Goal: Task Accomplishment & Management: Manage account settings

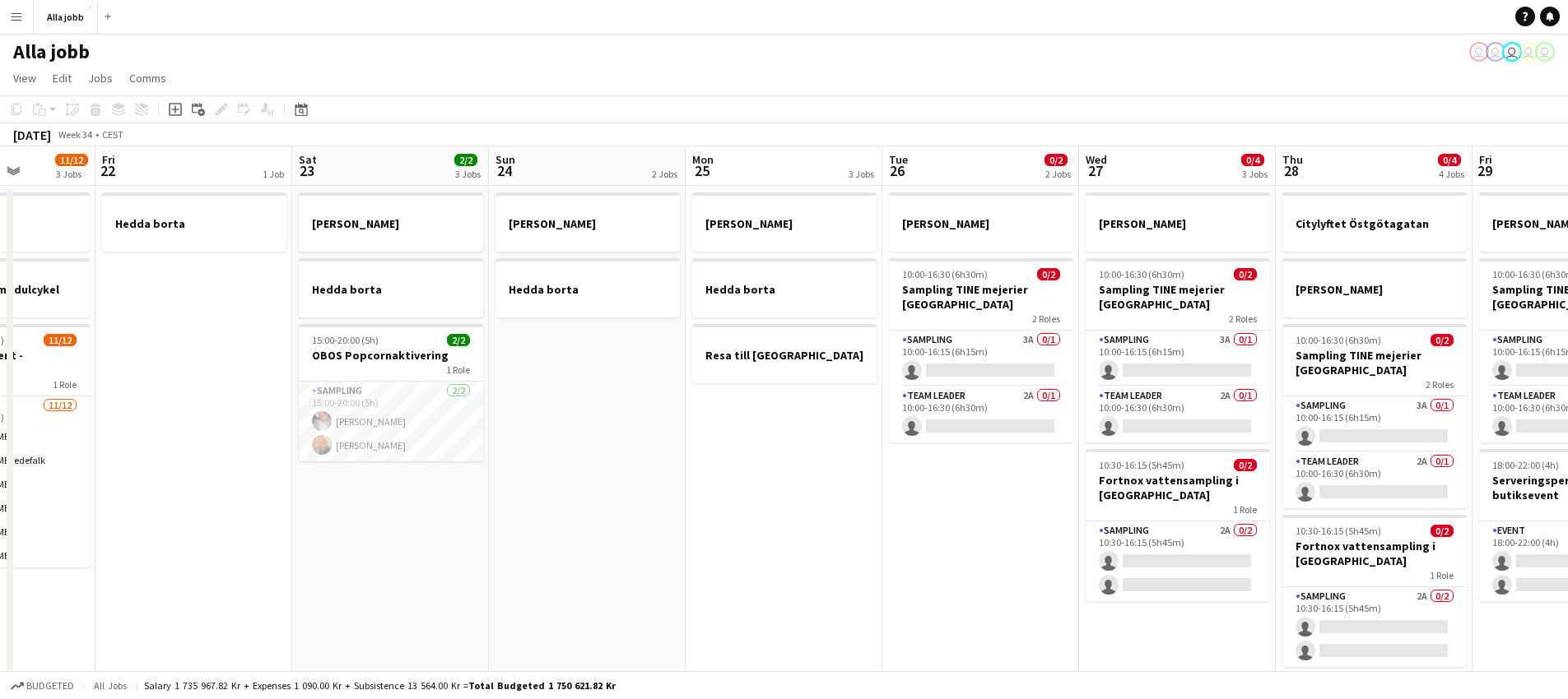
scroll to position [0, 470]
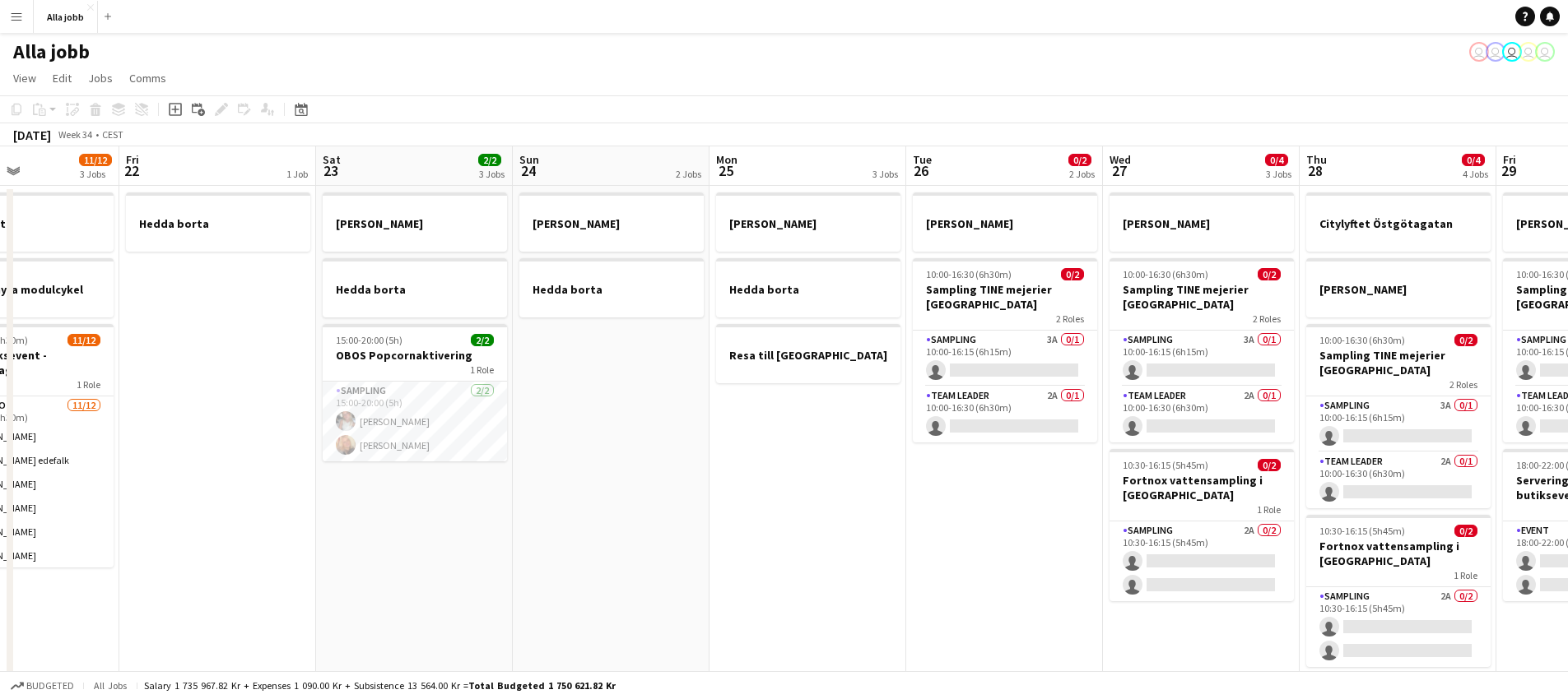
drag, startPoint x: 469, startPoint y: 462, endPoint x: 914, endPoint y: 465, distance: 445.0
click at [914, 465] on app-calendar-viewport "Tue 19 1 Job Wed 20 1 Job Thu 21 11/12 3 Jobs Fri 22 1 Job Sat 23 2/2 3 Jobs Su…" at bounding box center [784, 575] width 1568 height 857
click at [589, 470] on app-date-cell "[PERSON_NAME] borta" at bounding box center [610, 594] width 196 height 817
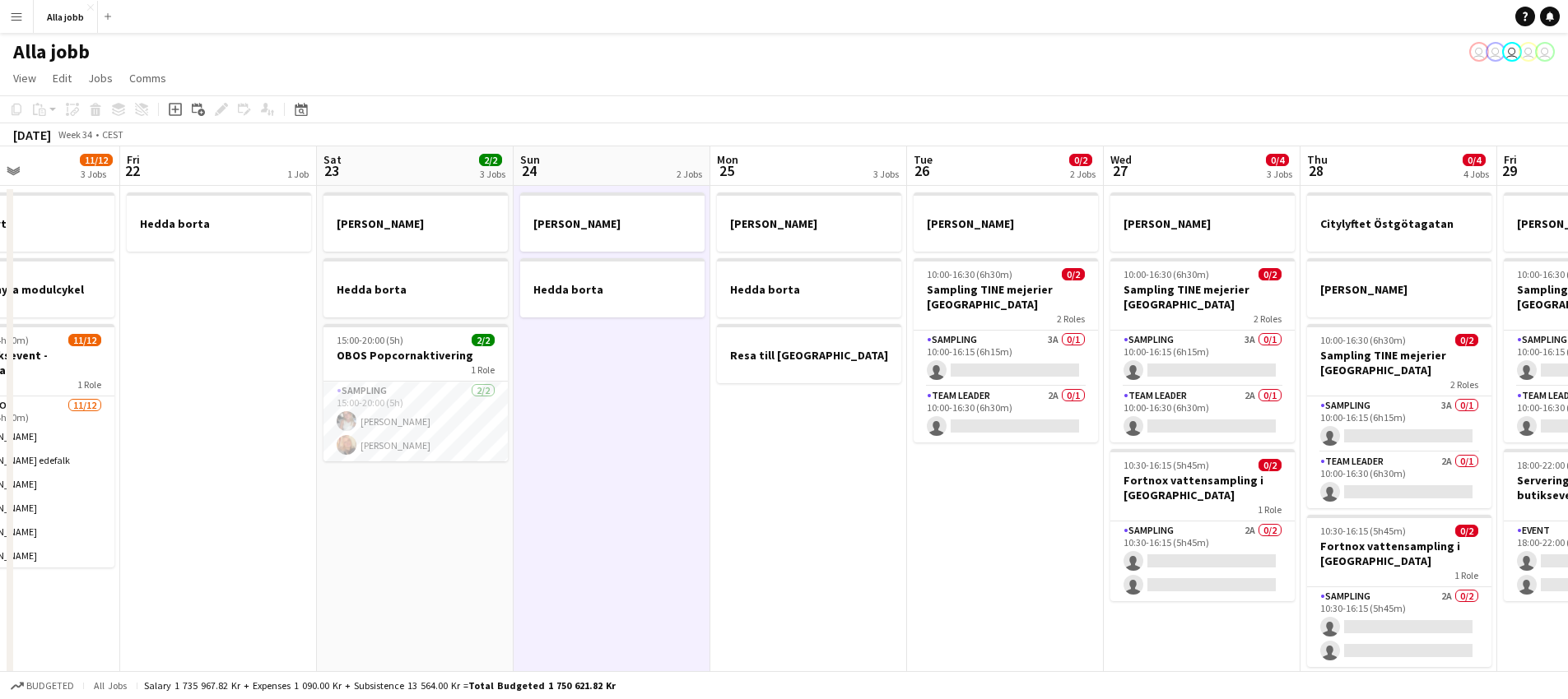
click at [590, 484] on app-date-cell "[PERSON_NAME] borta" at bounding box center [611, 594] width 196 height 817
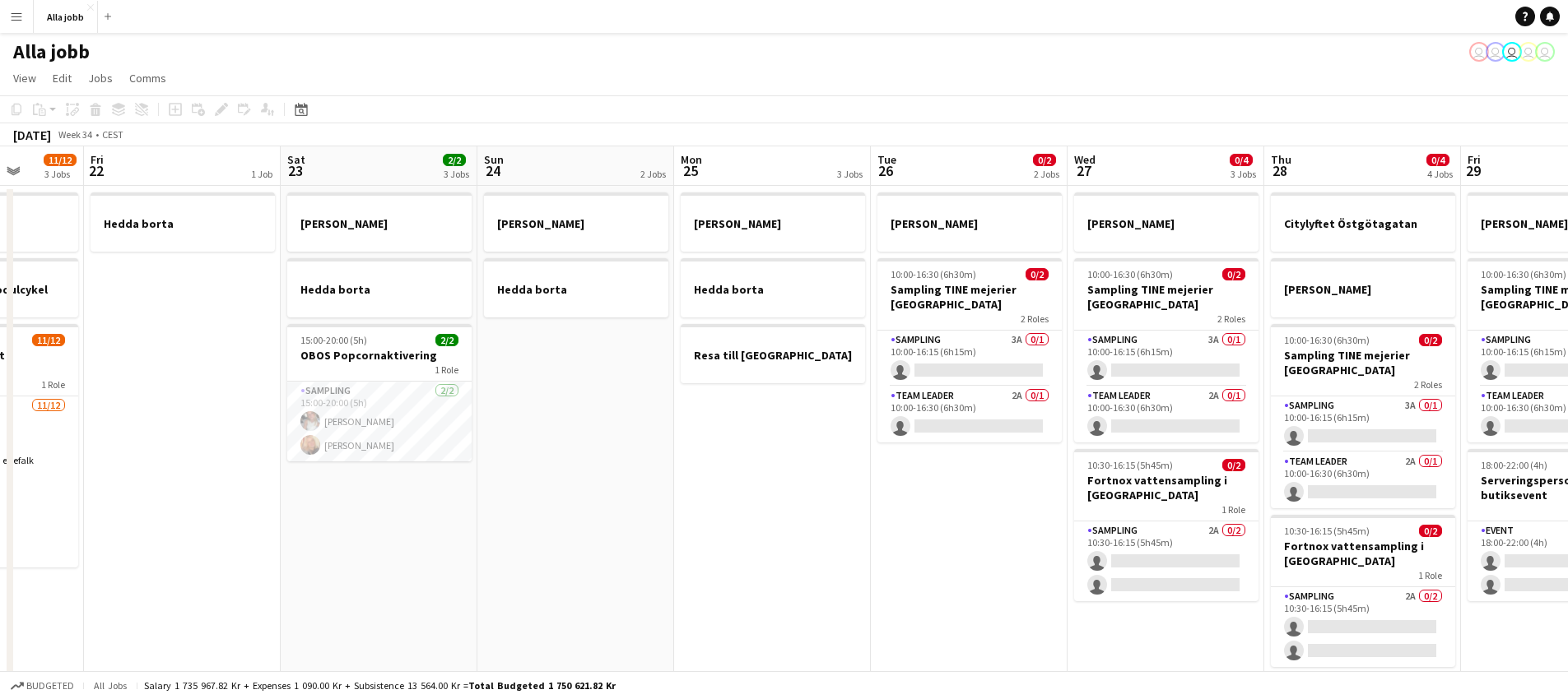
scroll to position [0, 525]
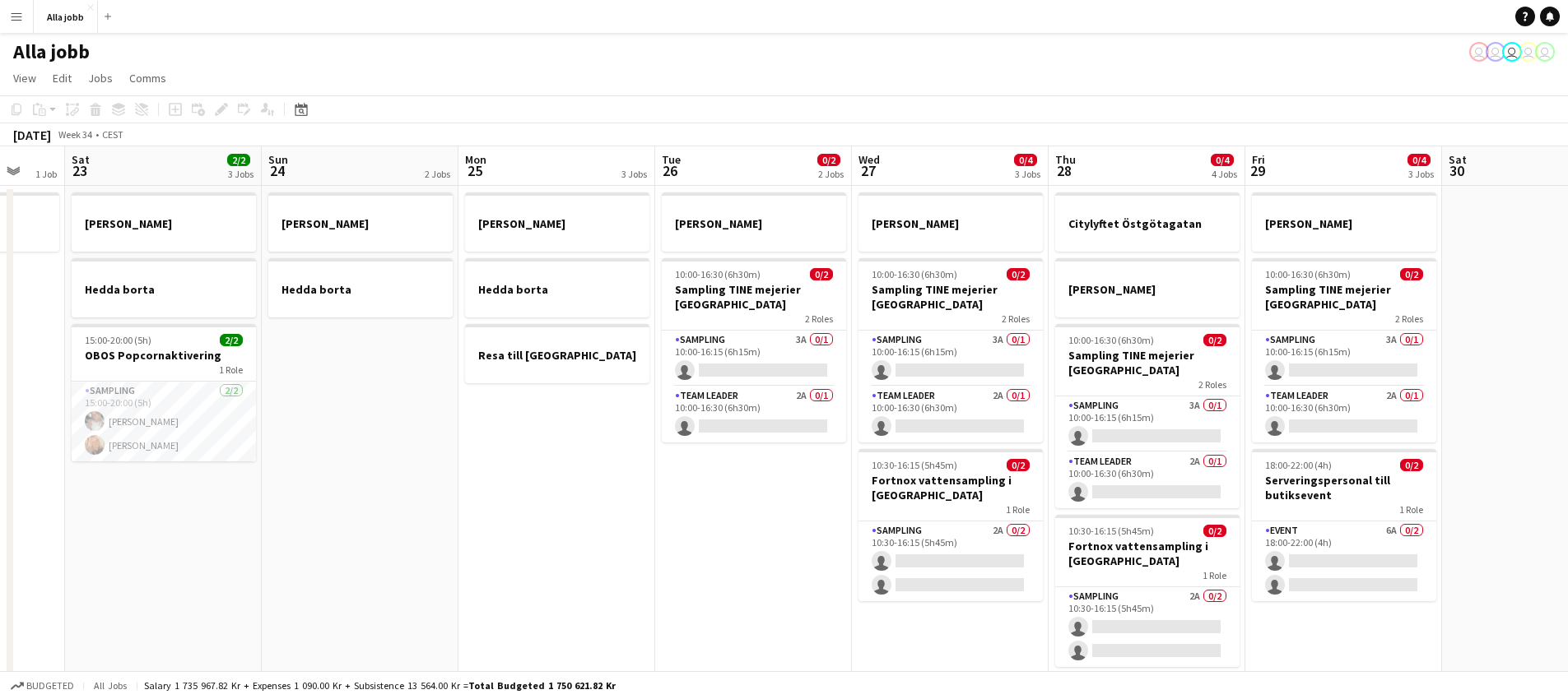
drag, startPoint x: 674, startPoint y: 493, endPoint x: 420, endPoint y: 465, distance: 255.5
click at [420, 465] on app-calendar-viewport "Wed 20 1 Job Thu 21 11/12 3 Jobs Fri 22 1 Job Sat 23 2/2 3 Jobs Sun 24 2 Jobs M…" at bounding box center [784, 575] width 1568 height 857
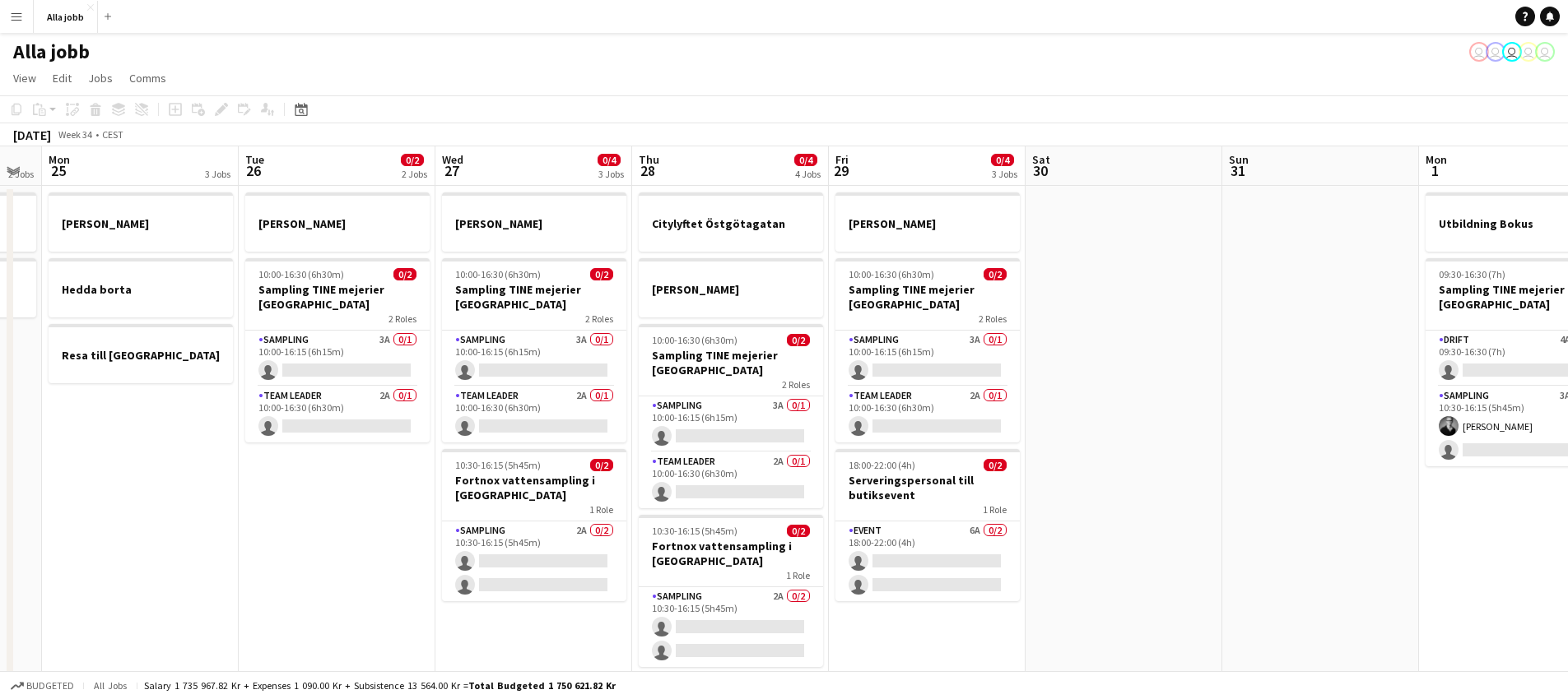
drag, startPoint x: 634, startPoint y: 456, endPoint x: 219, endPoint y: 518, distance: 419.6
click at [216, 519] on app-calendar-viewport "Fri 22 1 Job Sat 23 2/2 3 Jobs Sun 24 2 Jobs Mon 25 3 Jobs Tue 26 0/2 2 Jobs We…" at bounding box center [784, 575] width 1568 height 857
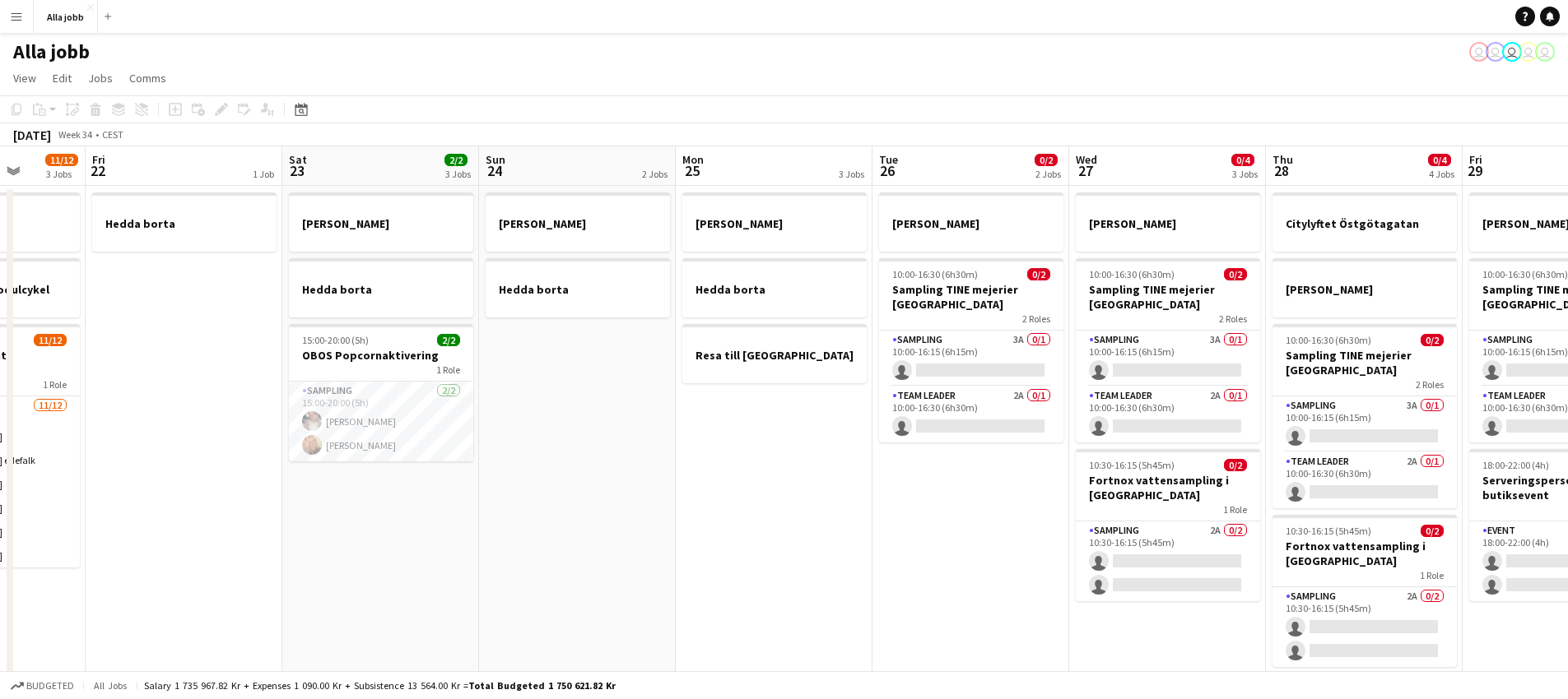
drag, startPoint x: 751, startPoint y: 527, endPoint x: 1061, endPoint y: 530, distance: 310.0
click at [1125, 533] on app-calendar-viewport "Tue 19 1 Job Wed 20 1 Job Thu 21 11/12 3 Jobs Fri 22 1 Job Sat 23 2/2 3 Jobs Su…" at bounding box center [784, 575] width 1568 height 857
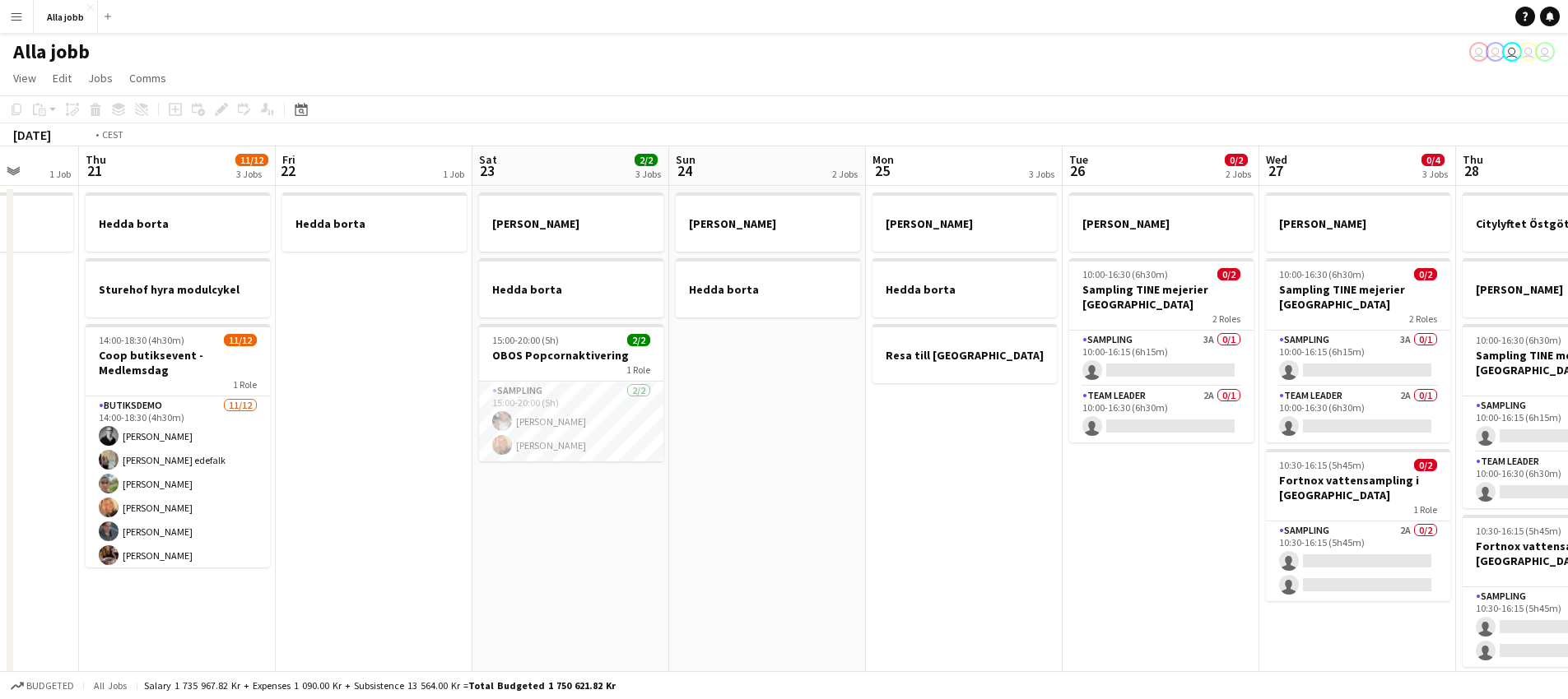
drag, startPoint x: 670, startPoint y: 470, endPoint x: 1577, endPoint y: 545, distance: 910.1
click at [1567, 538] on html "Menu Boards Boards Boards All jobs Status Workforce Workforce My Workforce Recr…" at bounding box center [784, 516] width 1568 height 1031
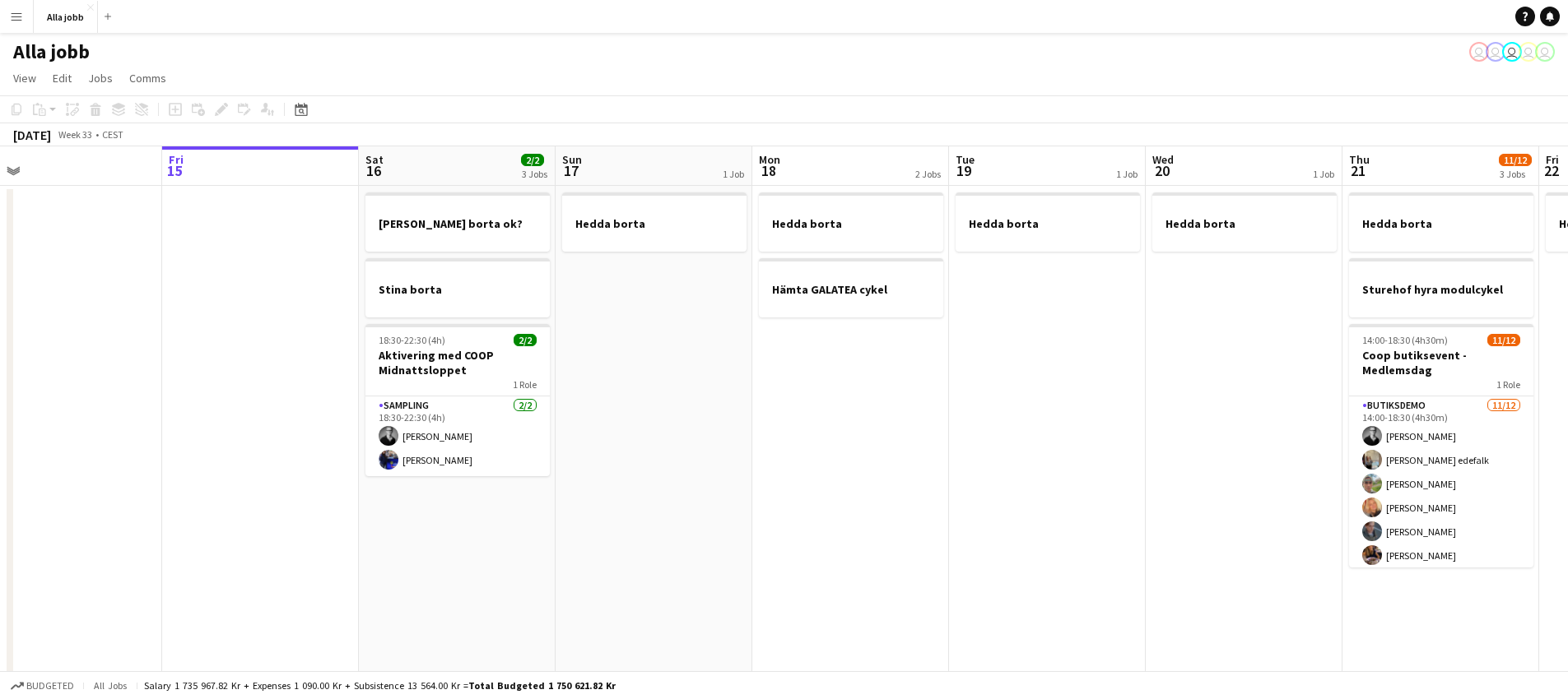
scroll to position [0, 370]
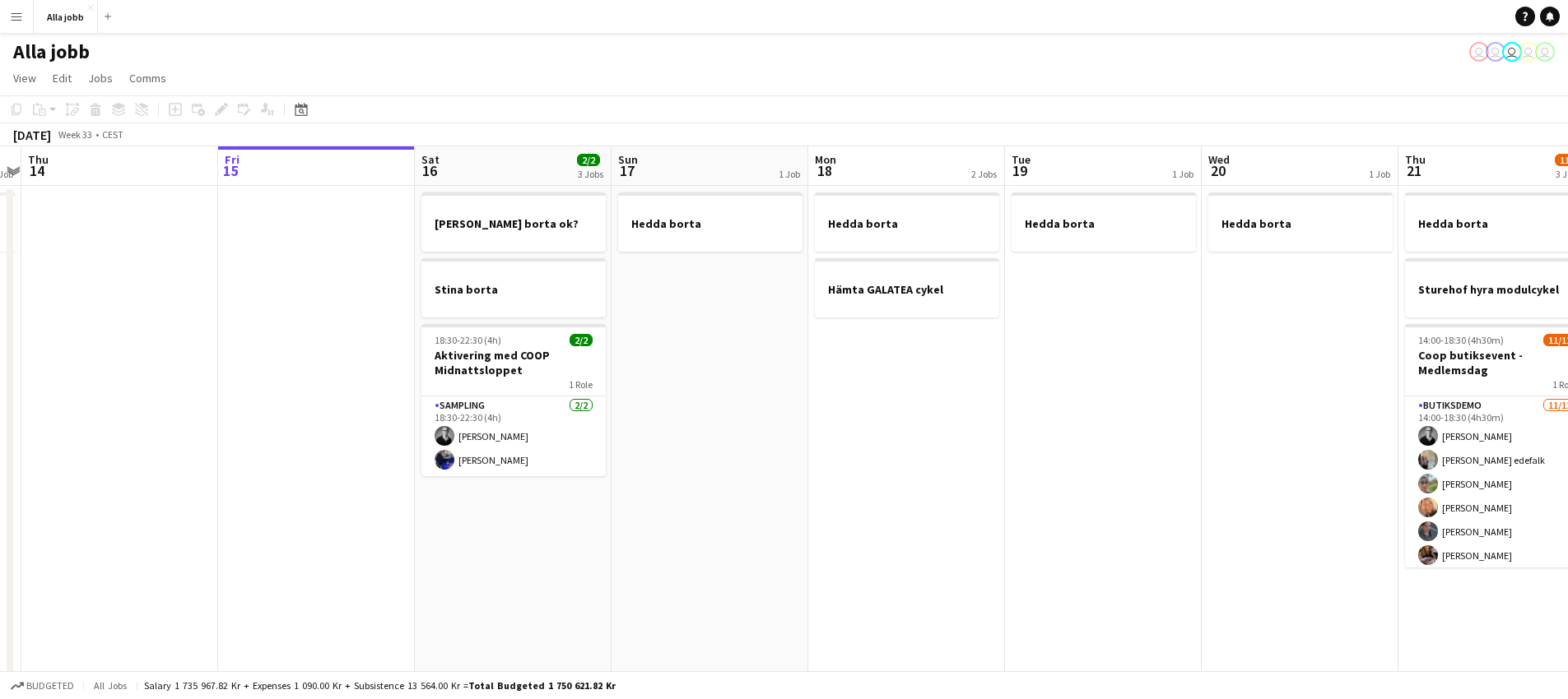
drag, startPoint x: 794, startPoint y: 439, endPoint x: 1209, endPoint y: 439, distance: 415.0
click at [1215, 437] on app-calendar-viewport "Tue 12 1 Job Wed 13 1 Job Thu 14 Fri 15 Sat 16 2/2 3 Jobs Sun 17 1 Job Mon 18 2…" at bounding box center [784, 575] width 1568 height 857
click at [811, 384] on app-date-cell "Hedda borta Hämta GALATEA cykel" at bounding box center [908, 594] width 196 height 817
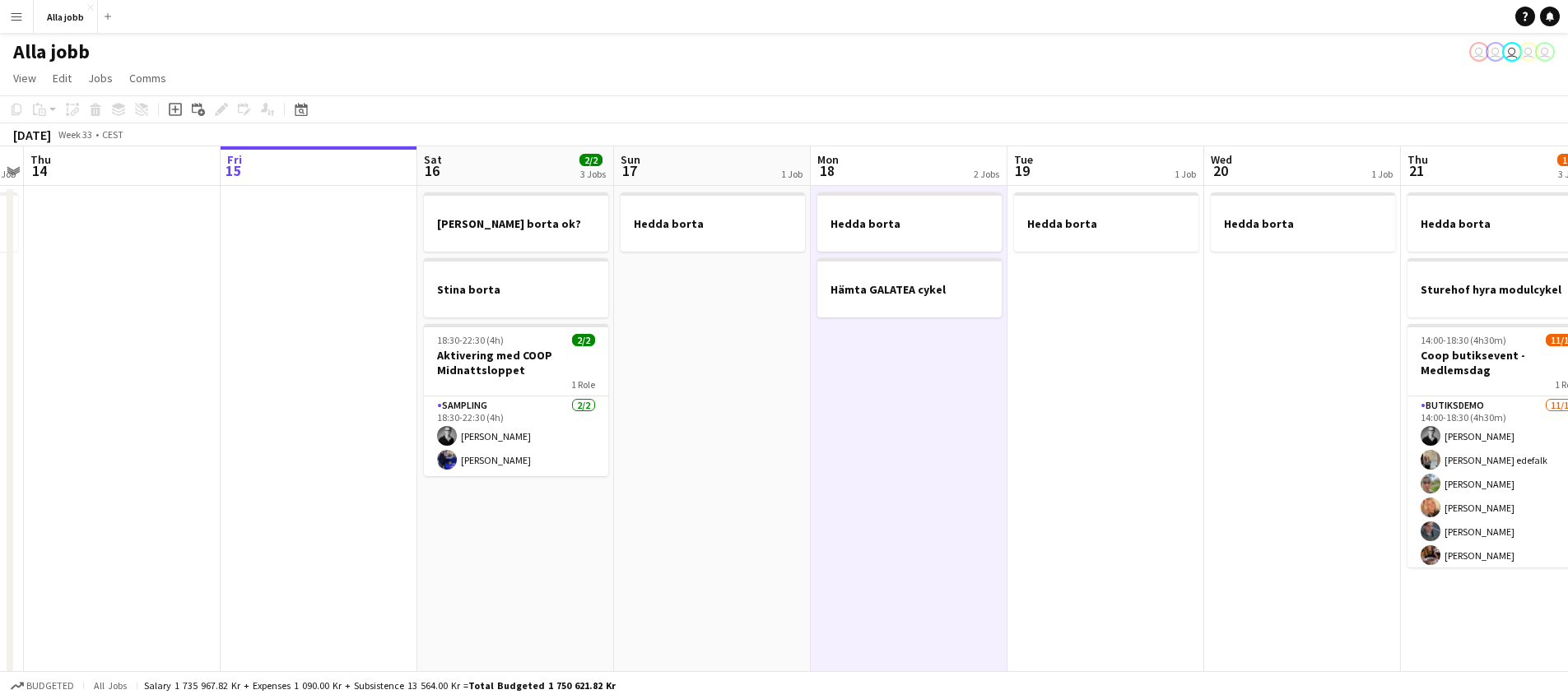
click at [811, 384] on app-date-cell "Hedda borta Hämta GALATEA cykel" at bounding box center [908, 594] width 196 height 817
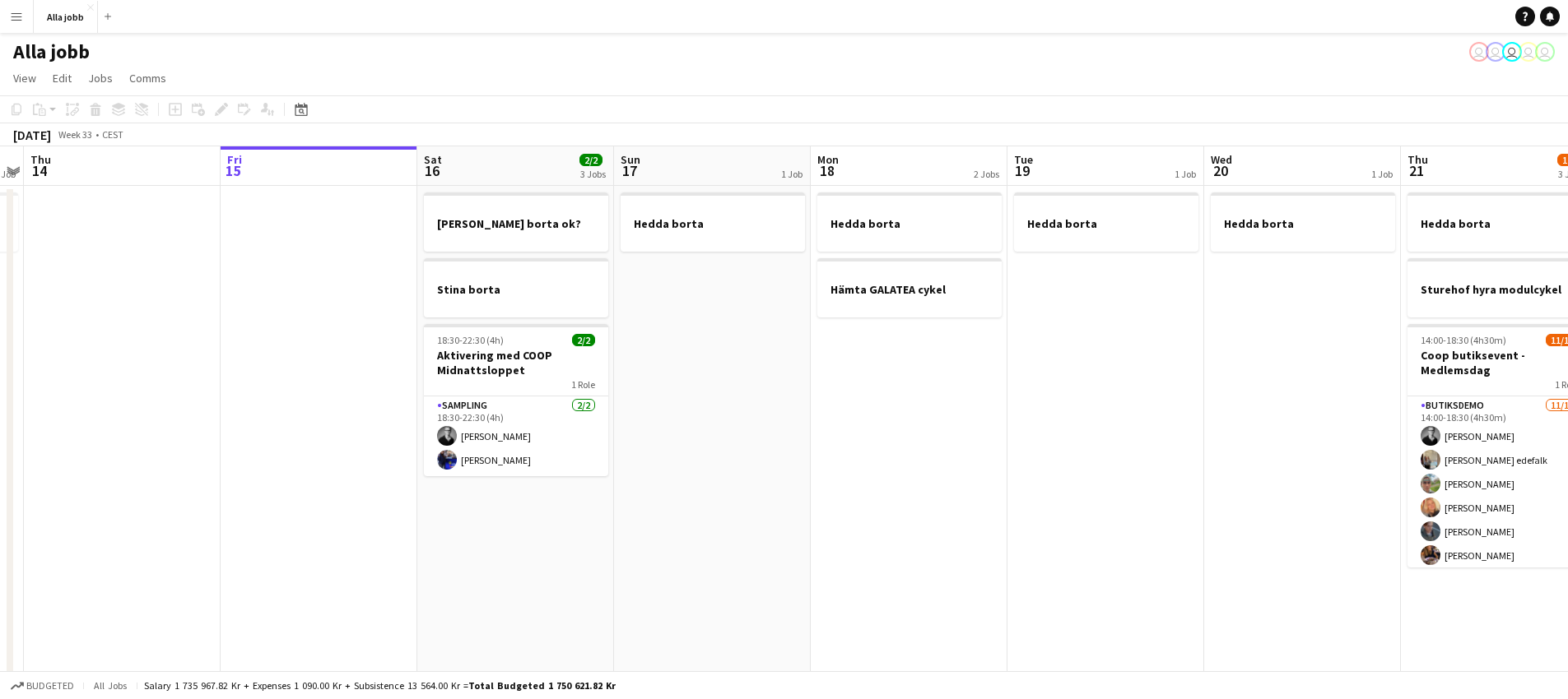
scroll to position [0, 368]
click at [856, 389] on app-date-cell "Hedda borta Hämta GALATEA cykel" at bounding box center [910, 594] width 196 height 817
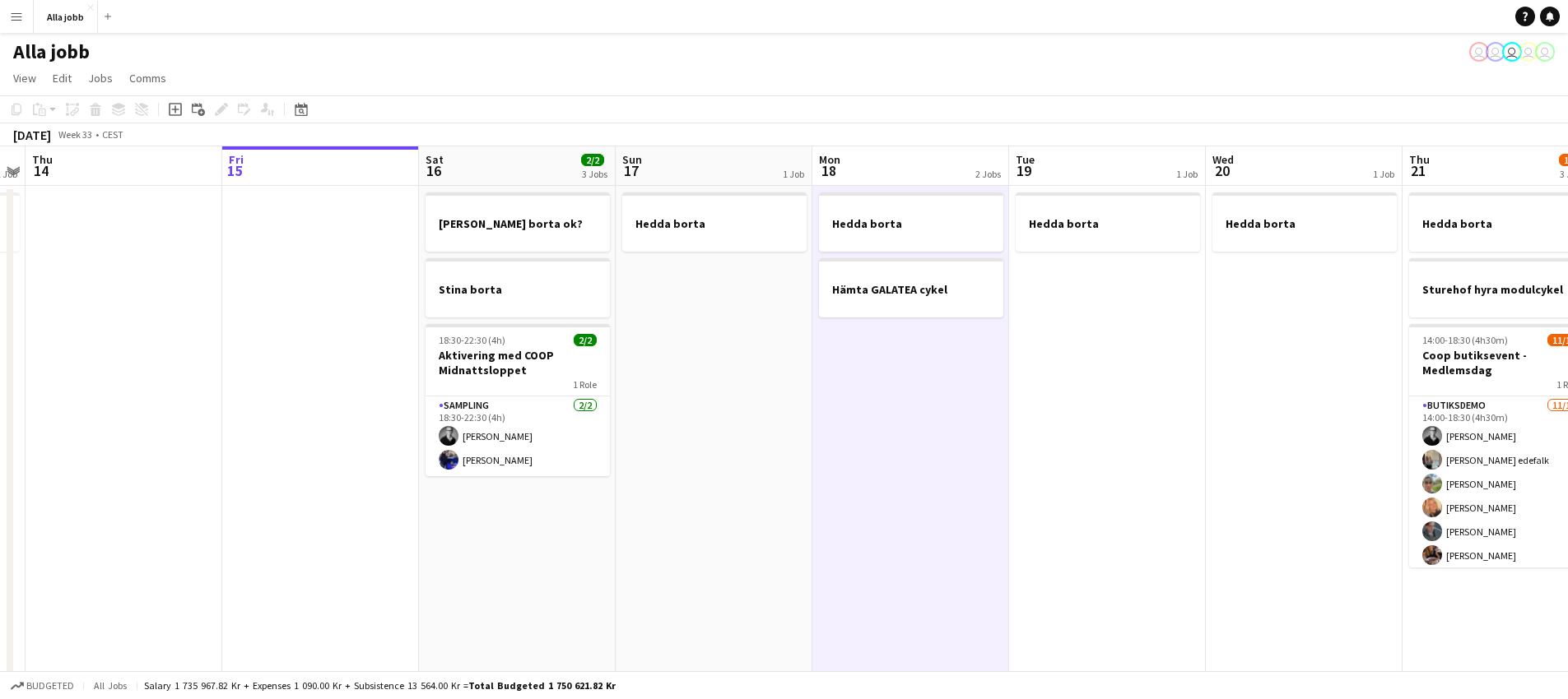
click at [856, 389] on app-date-cell "Hedda borta Hämta GALATEA cykel" at bounding box center [910, 594] width 196 height 817
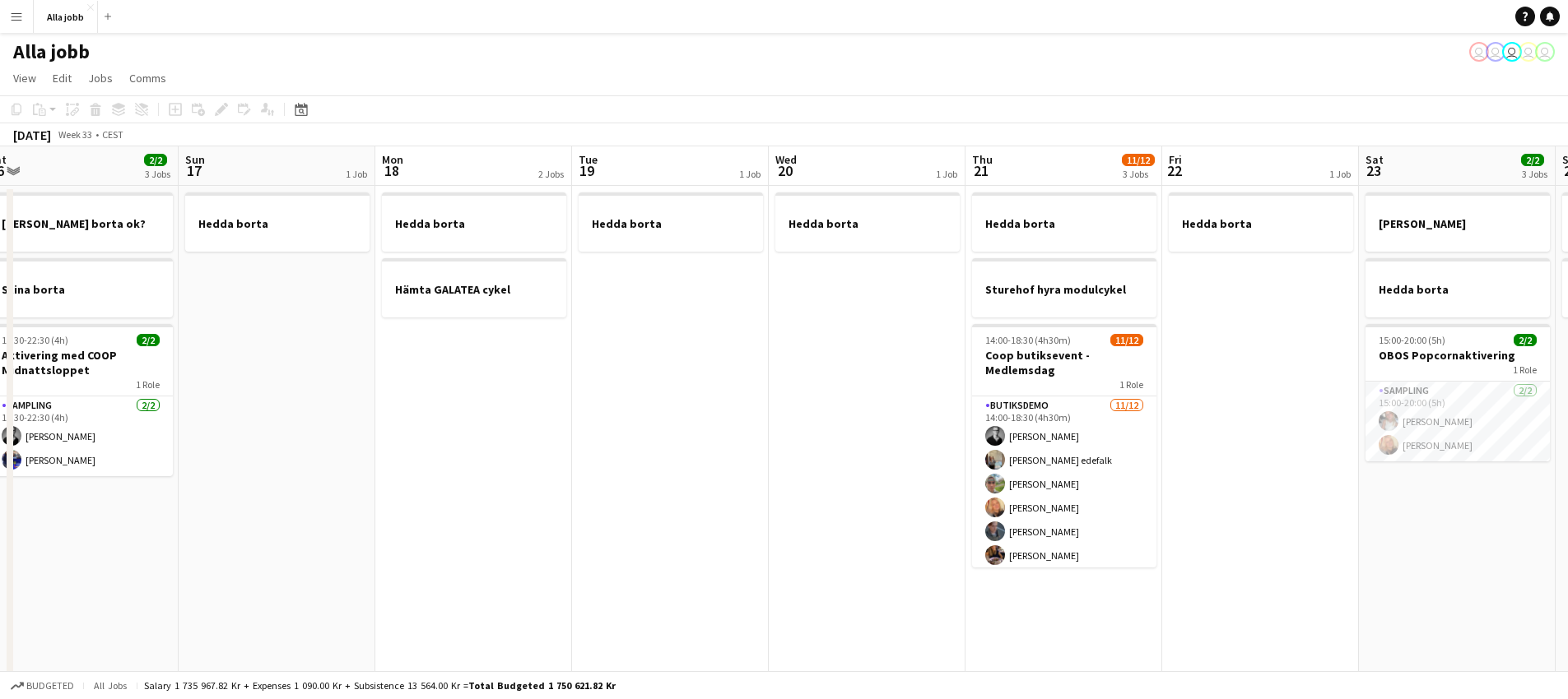
drag, startPoint x: 849, startPoint y: 388, endPoint x: 416, endPoint y: 337, distance: 436.0
click at [416, 337] on app-calendar-viewport "Wed 13 1 Job Thu 14 Fri 15 Sat 16 2/2 3 Jobs Sun 17 1 Job Mon 18 2 Jobs Tue 19 …" at bounding box center [784, 575] width 1568 height 857
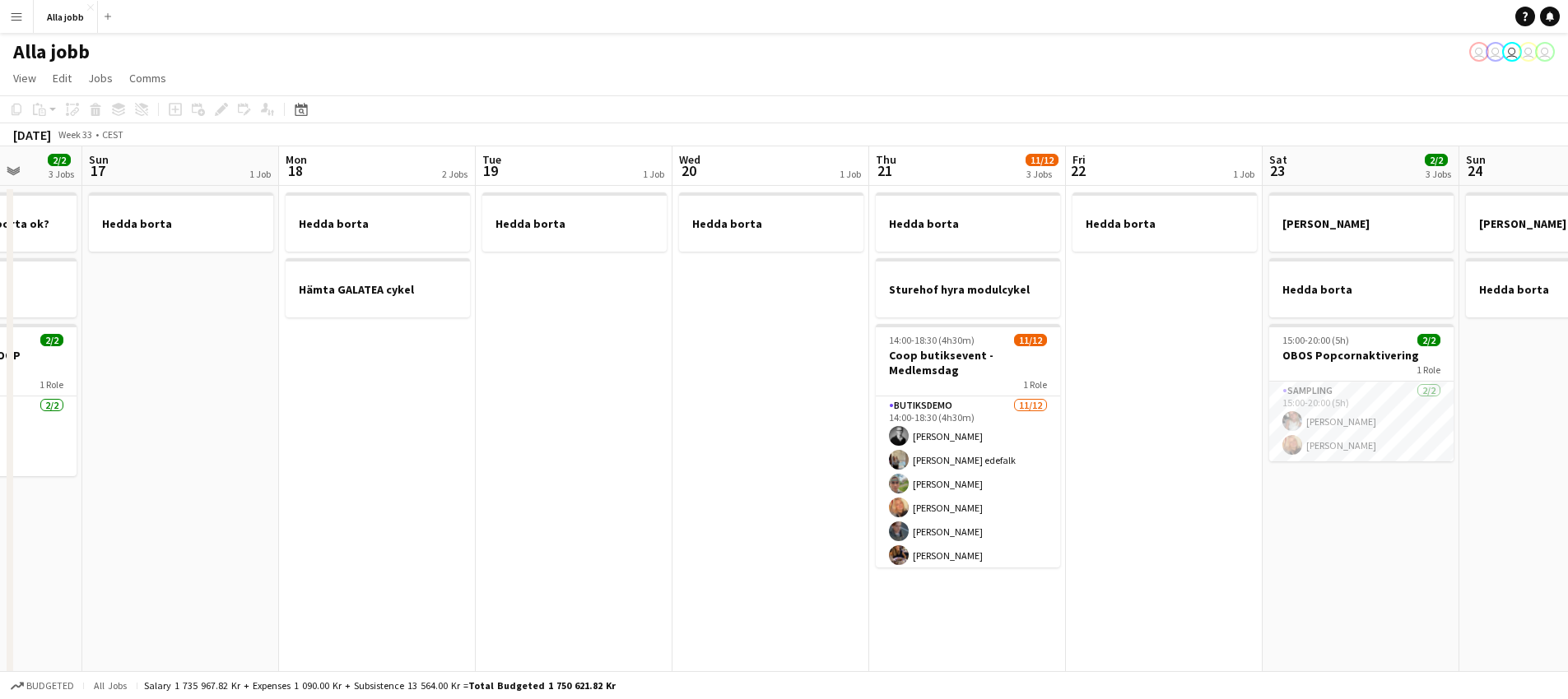
drag, startPoint x: 616, startPoint y: 346, endPoint x: 510, endPoint y: 347, distance: 106.0
click at [474, 347] on app-calendar-viewport "Thu 14 Fri 15 Sat 16 2/2 3 Jobs Sun 17 1 Job Mon 18 2 Jobs Tue 19 1 Job Wed 20 …" at bounding box center [784, 575] width 1568 height 857
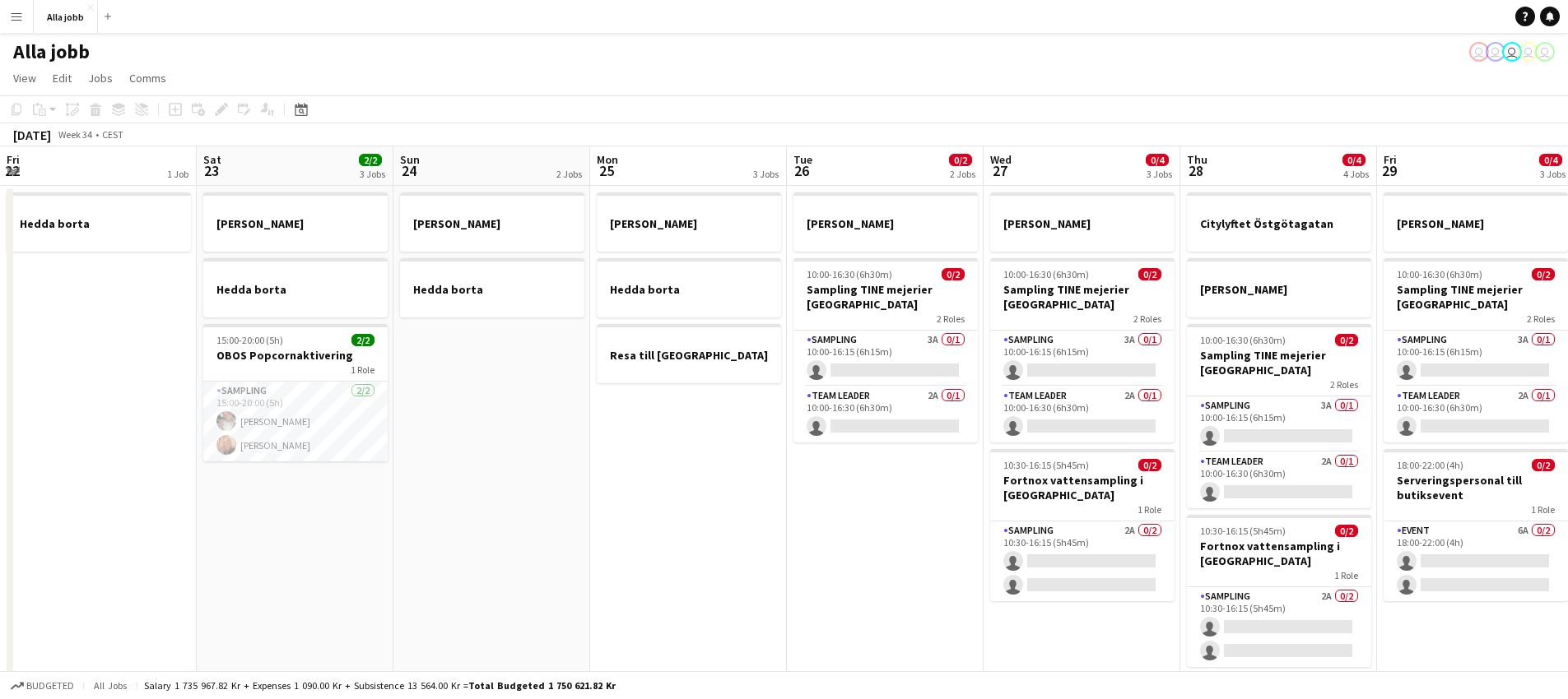
drag, startPoint x: 1306, startPoint y: 432, endPoint x: 725, endPoint y: 454, distance: 581.4
click at [423, 447] on app-calendar-viewport "Tue 19 1 Job Wed 20 1 Job Thu 21 11/12 3 Jobs Fri 22 1 Job Sat 23 2/2 3 Jobs Su…" at bounding box center [784, 575] width 1568 height 857
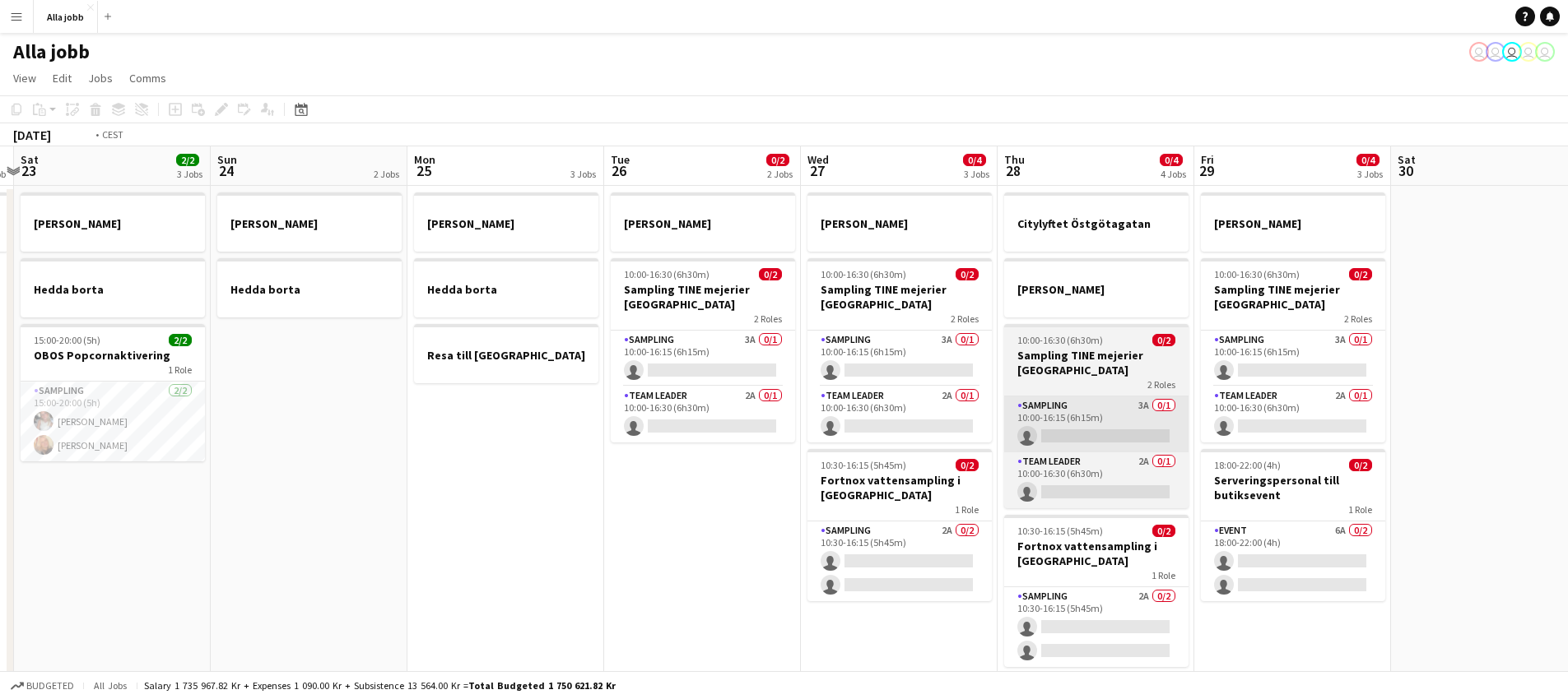
drag, startPoint x: 919, startPoint y: 475, endPoint x: 640, endPoint y: 447, distance: 280.4
click at [346, 454] on app-calendar-viewport "Wed 20 1 Job Thu 21 11/12 3 Jobs Fri 22 1 Job Sat 23 2/2 3 Jobs Sun 24 2 Jobs M…" at bounding box center [784, 575] width 1568 height 857
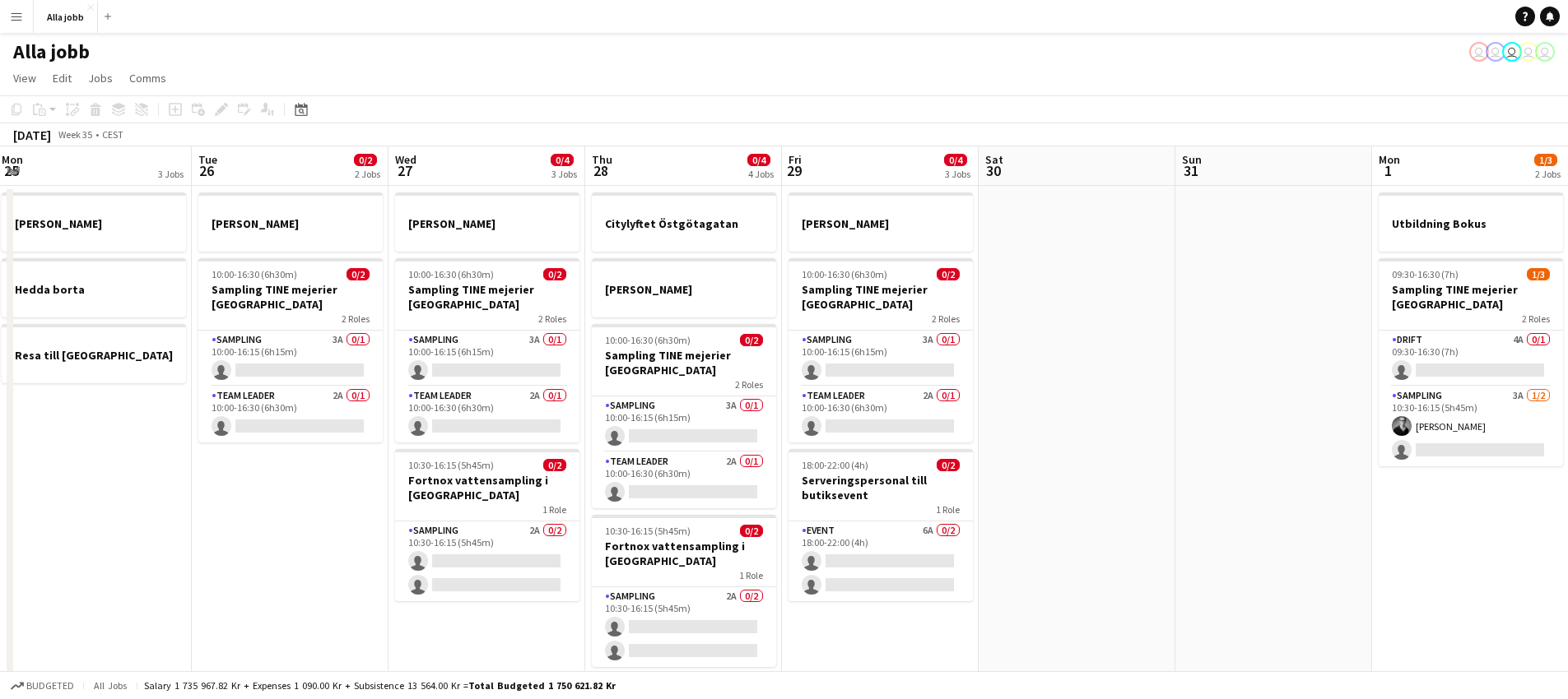
scroll to position [0, 644]
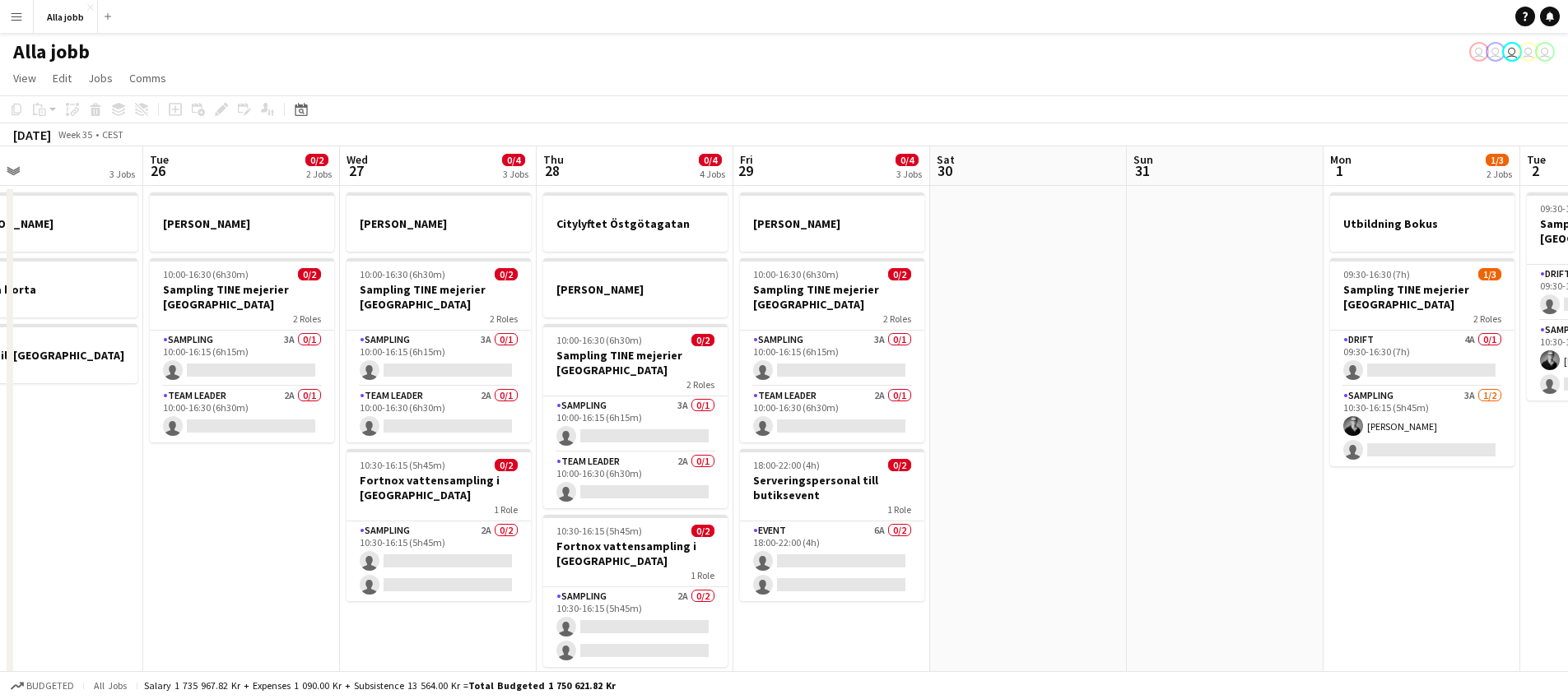
drag, startPoint x: 943, startPoint y: 491, endPoint x: 610, endPoint y: 482, distance: 333.1
click at [611, 484] on app-calendar-viewport "Fri 22 1 Job Sat 23 2/2 3 Jobs Sun 24 2 Jobs Mon 25 3 Jobs Tue 26 0/2 2 Jobs We…" at bounding box center [784, 575] width 1568 height 857
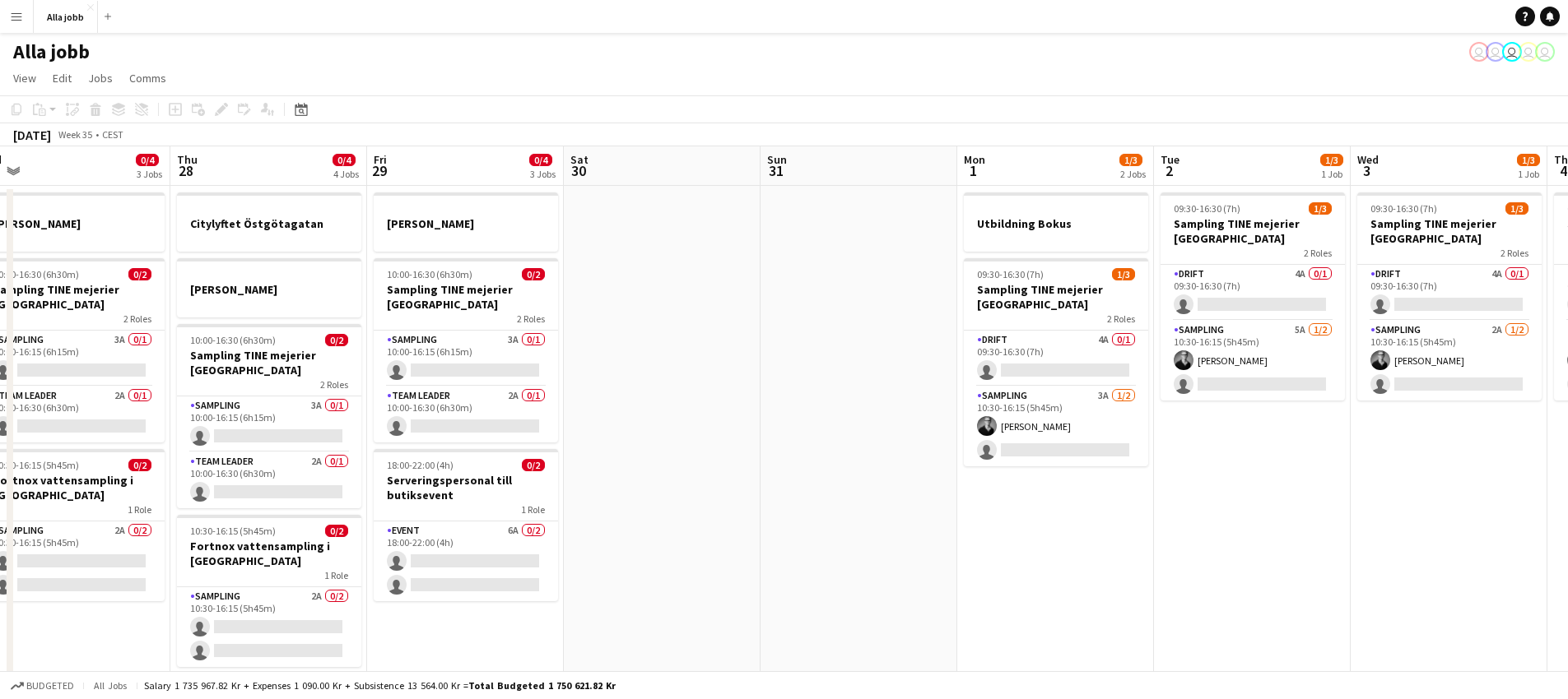
drag, startPoint x: 1089, startPoint y: 454, endPoint x: 535, endPoint y: 498, distance: 555.7
click at [535, 498] on app-calendar-viewport "Sun 24 2 Jobs Mon 25 3 Jobs Tue 26 0/2 2 Jobs Wed 27 0/4 3 Jobs Thu 28 0/4 4 Jo…" at bounding box center [784, 575] width 1568 height 857
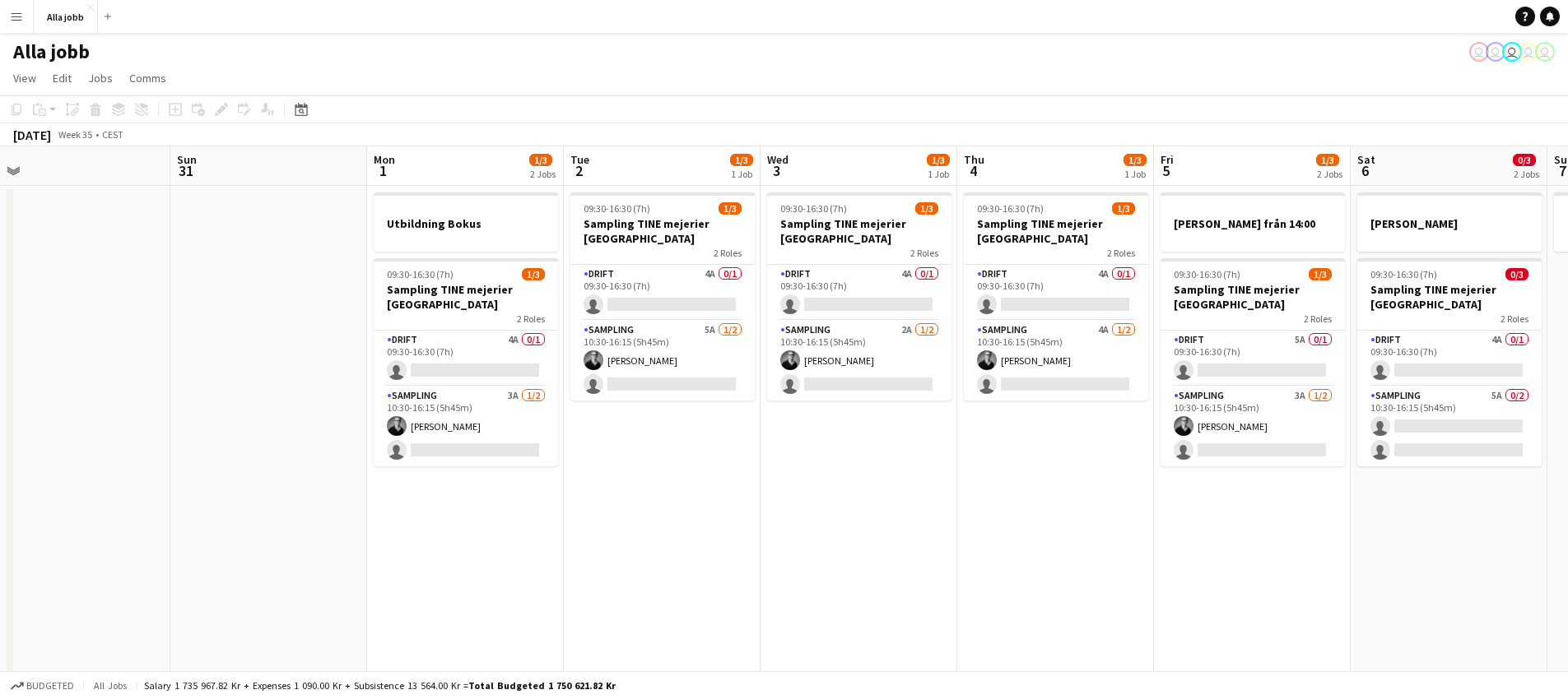
scroll to position [0, 617]
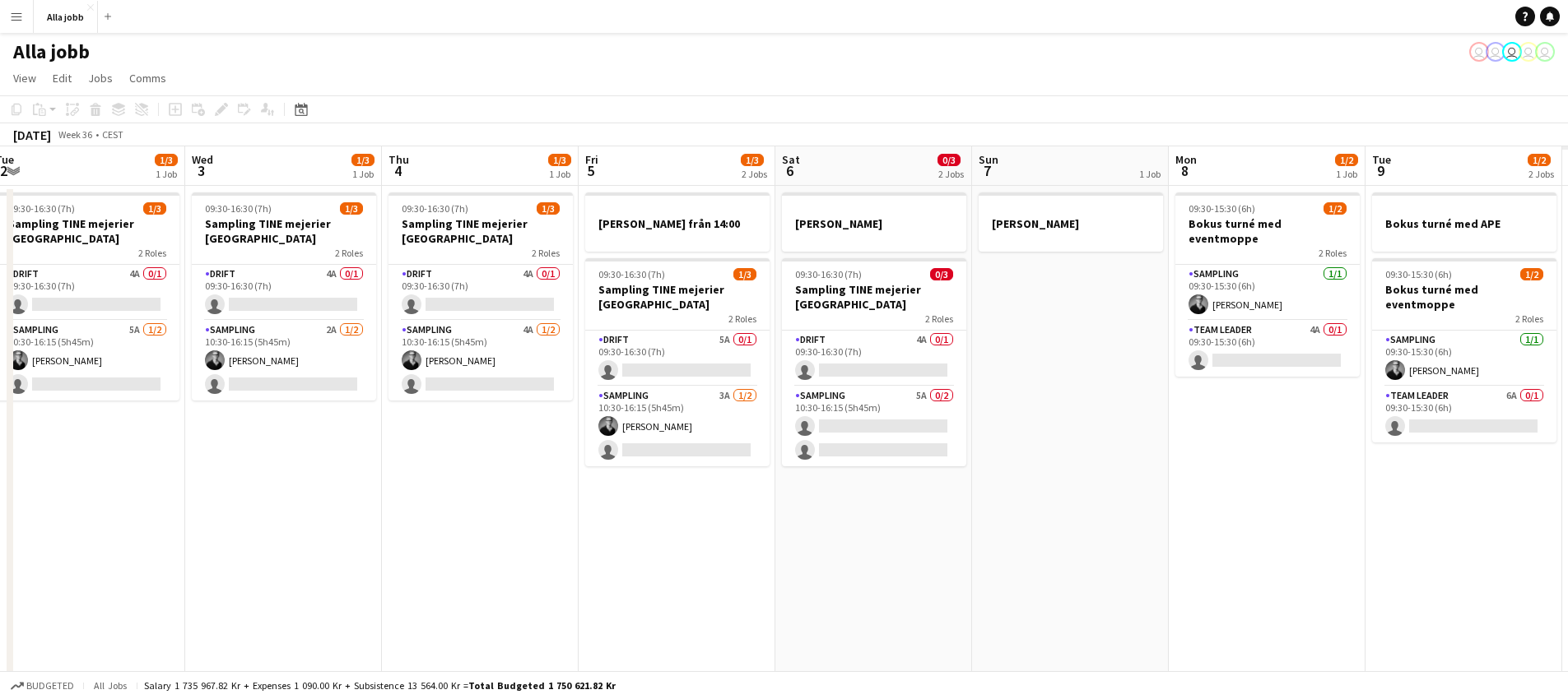
drag, startPoint x: 1257, startPoint y: 569, endPoint x: 650, endPoint y: 419, distance: 625.3
click at [650, 419] on app-calendar-viewport "Sat 30 Sun 31 Mon 1 1/3 2 Jobs Tue 2 1/3 1 Job Wed 3 1/3 1 Job Thu 4 1/3 1 Job …" at bounding box center [784, 575] width 1568 height 857
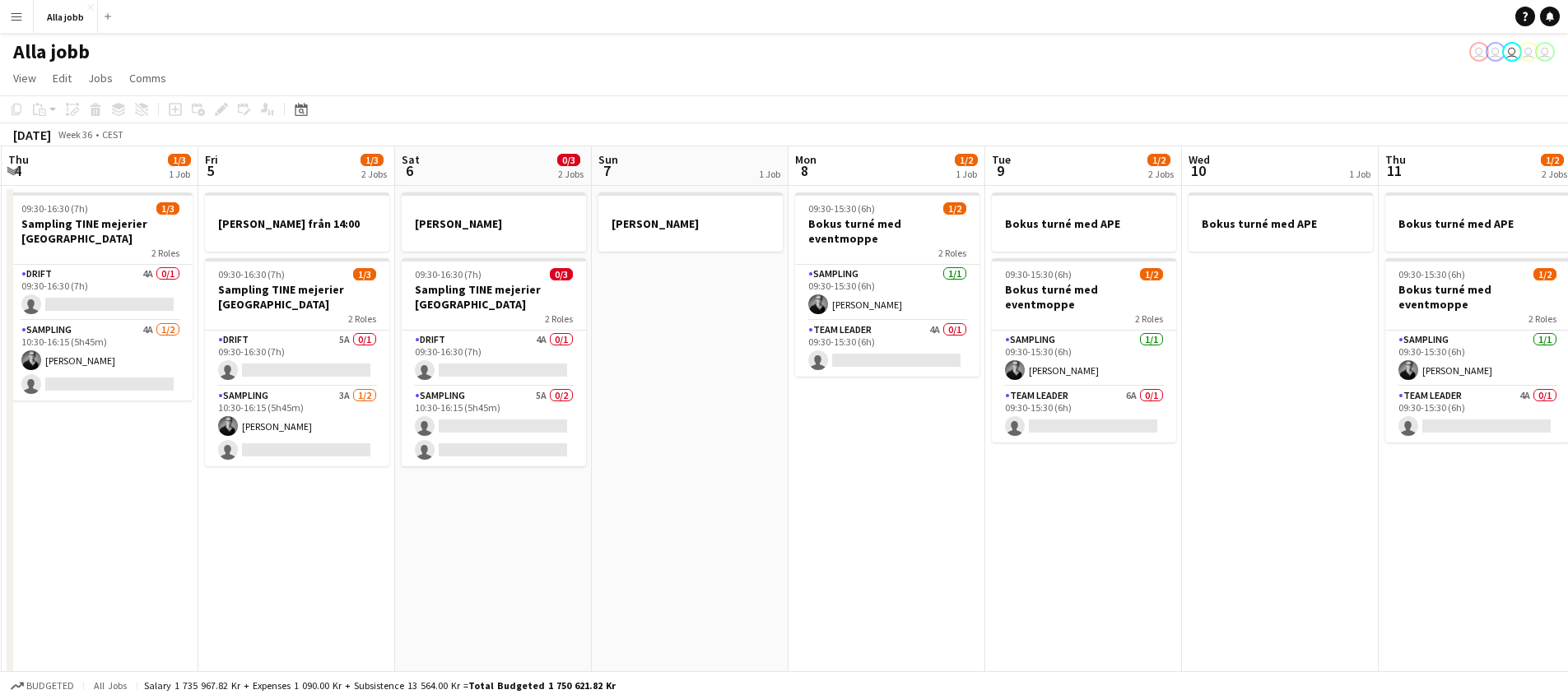
scroll to position [0, 597]
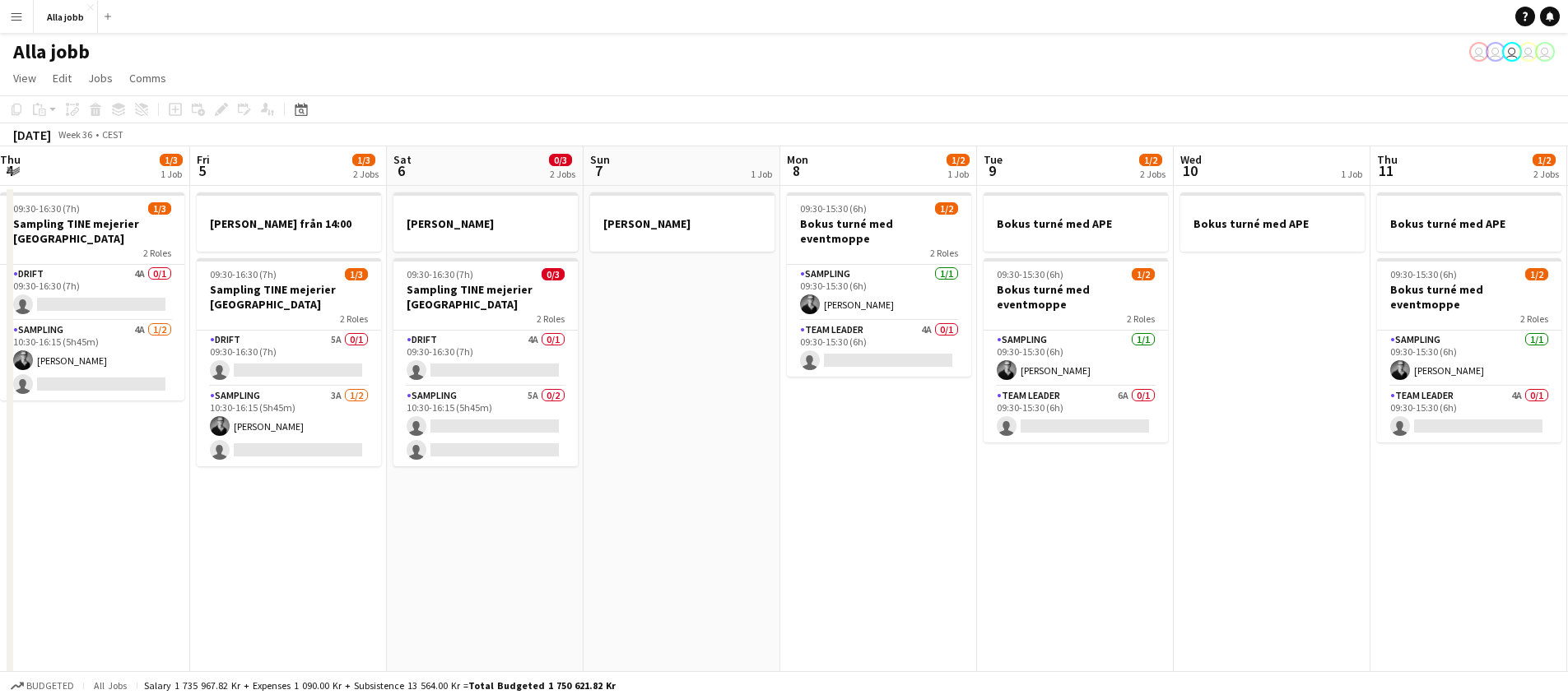
drag, startPoint x: 865, startPoint y: 575, endPoint x: 514, endPoint y: 634, distance: 355.9
click at [515, 634] on app-calendar-viewport "Mon 1 1/3 2 Jobs Tue 2 1/3 1 Job Wed 3 1/3 1 Job Thu 4 1/3 1 Job Fri 5 1/3 2 Jo…" at bounding box center [784, 575] width 1568 height 857
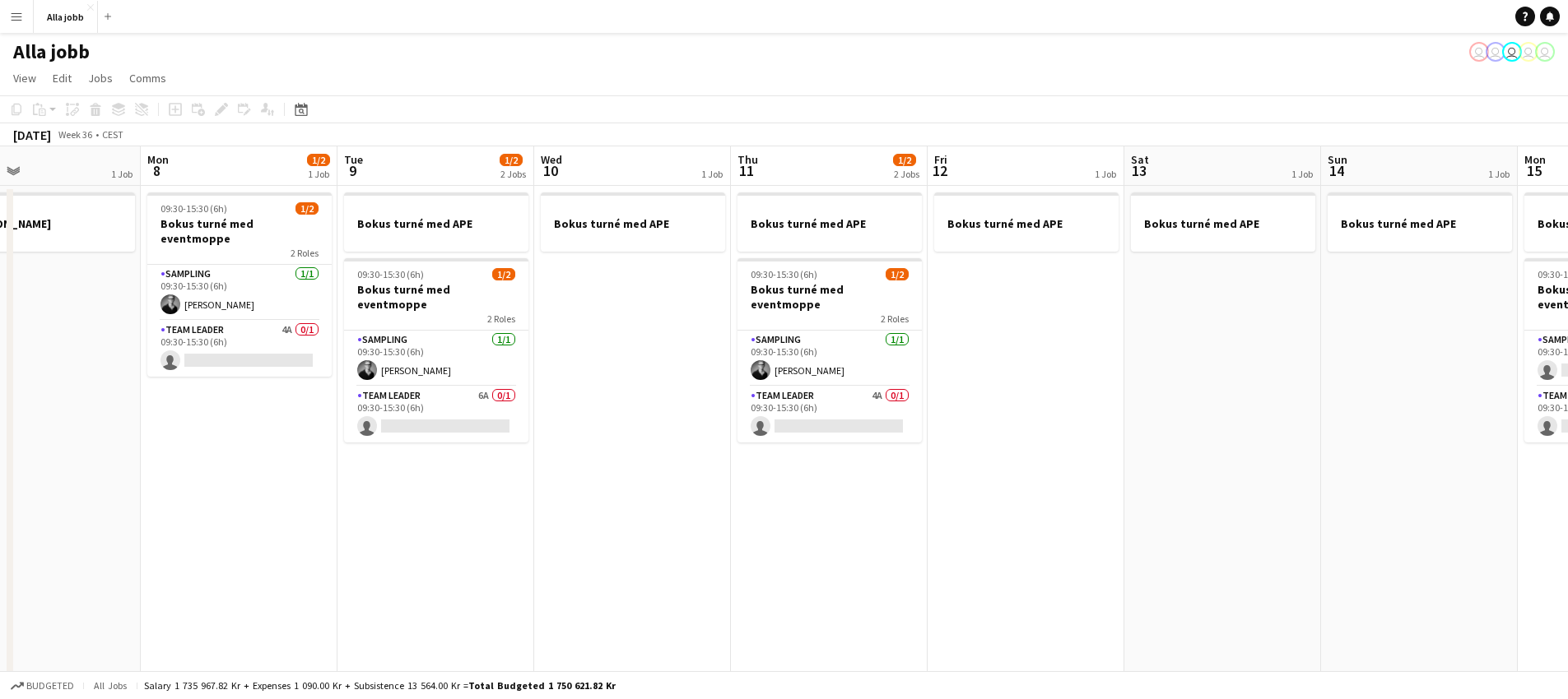
scroll to position [0, 475]
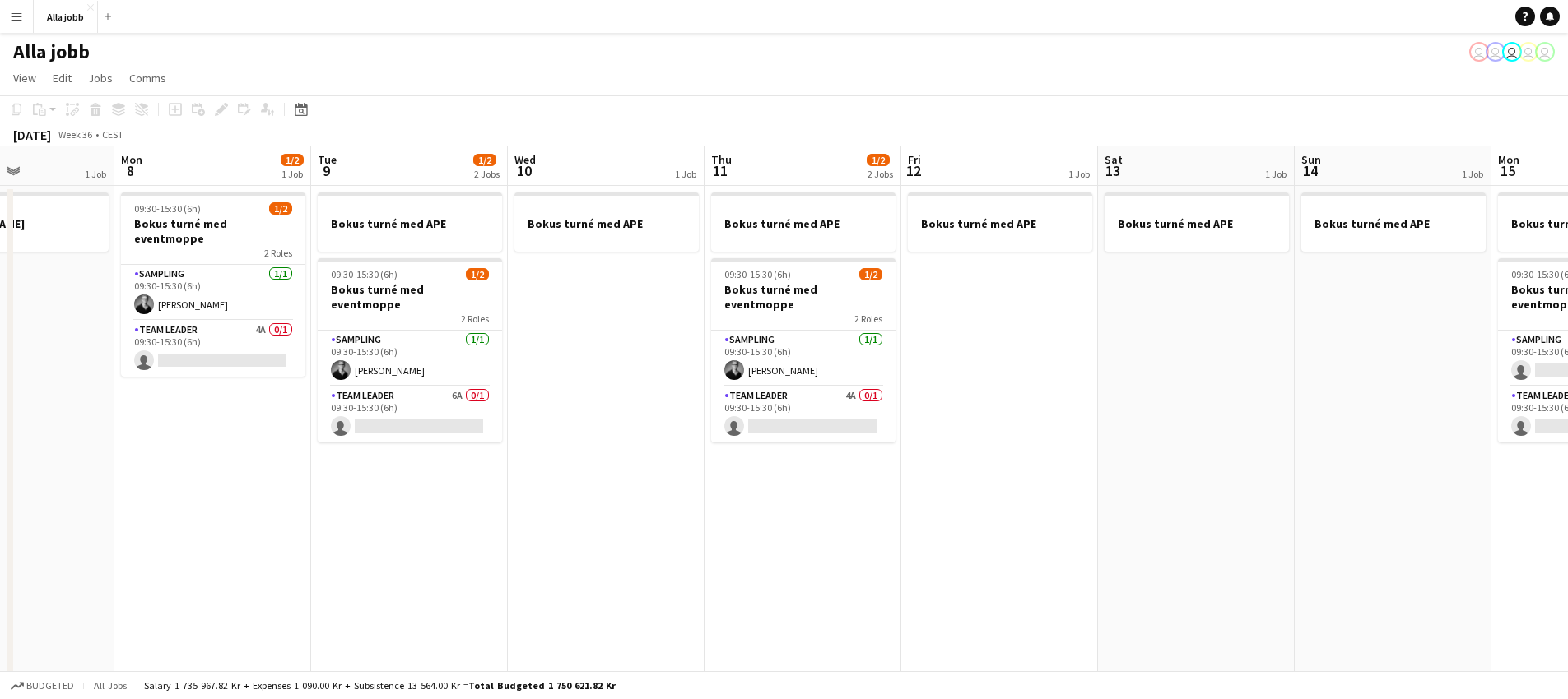
drag, startPoint x: 1192, startPoint y: 501, endPoint x: 547, endPoint y: 547, distance: 646.6
click at [548, 549] on app-calendar-viewport "Fri 5 1/3 2 Jobs Sat 6 0/3 2 Jobs Sun 7 1 Job Mon 8 1/2 1 Job Tue 9 1/2 2 Jobs …" at bounding box center [784, 575] width 1568 height 857
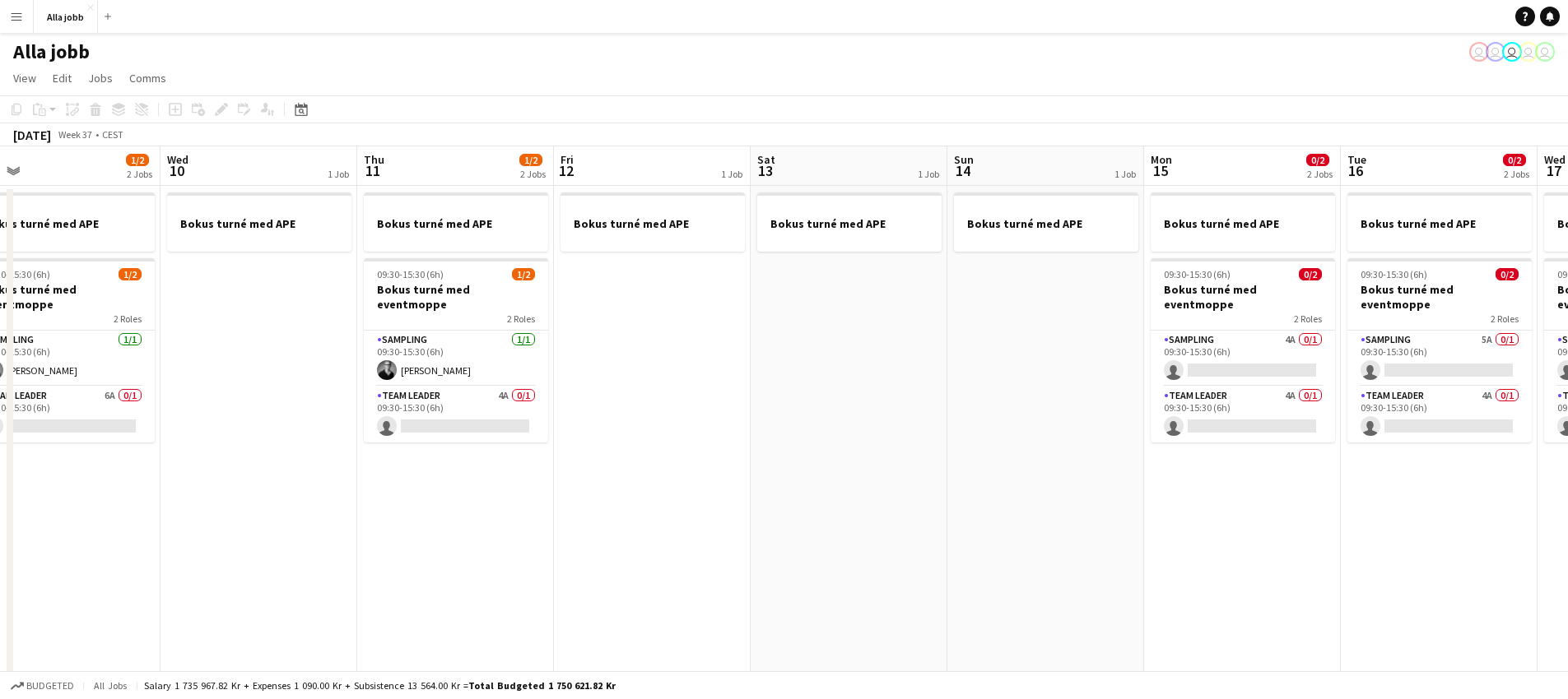
drag, startPoint x: 884, startPoint y: 495, endPoint x: 586, endPoint y: 545, distance: 302.2
click at [586, 546] on app-calendar-viewport "Sat 6 0/3 2 Jobs Sun 7 1 Job Mon 8 1/2 1 Job Tue 9 1/2 2 Jobs Wed 10 1 Job Thu …" at bounding box center [784, 575] width 1568 height 857
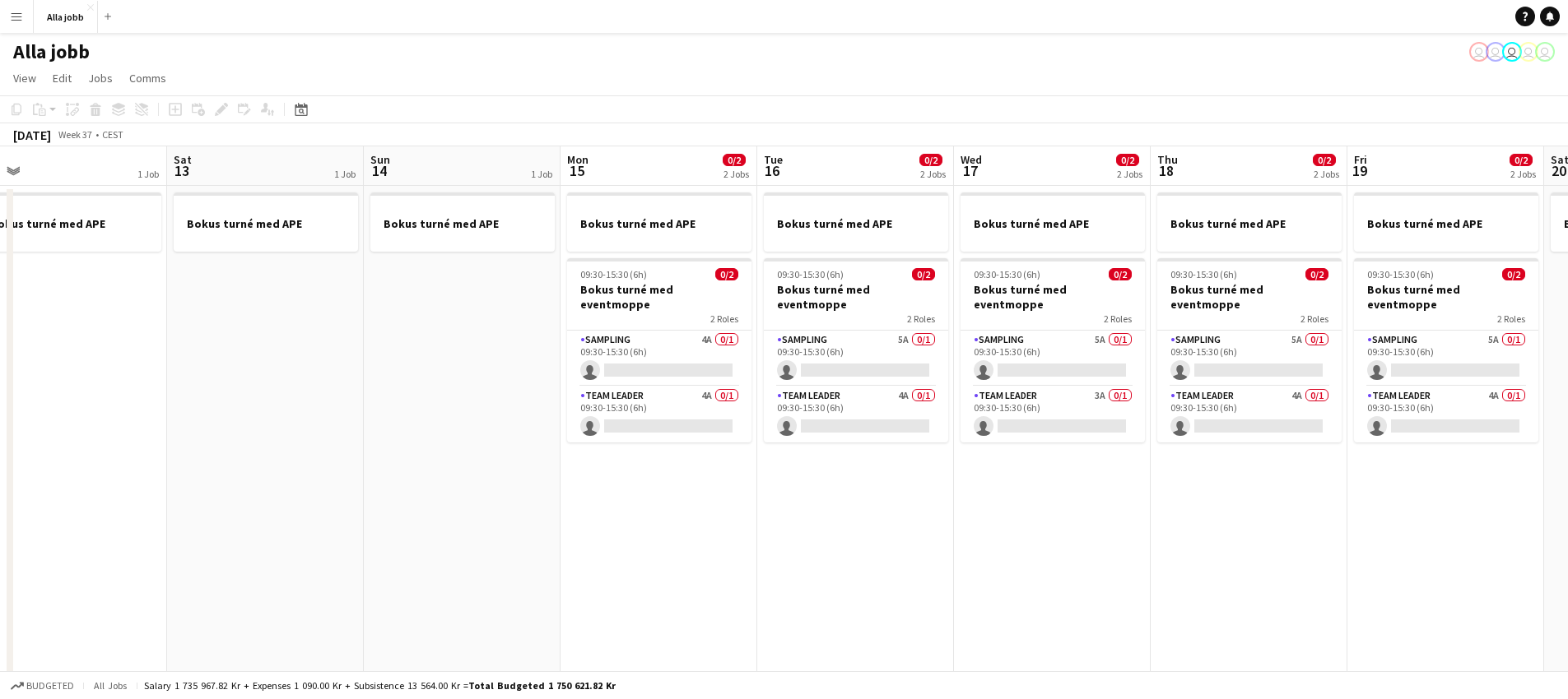
drag, startPoint x: 993, startPoint y: 507, endPoint x: 411, endPoint y: 387, distance: 594.2
click at [412, 389] on app-calendar-viewport "Tue 9 1/2 2 Jobs Wed 10 1 Job Thu 11 1/2 2 Jobs Fri 12 1 Job Sat 13 1 Job Sun 1…" at bounding box center [784, 575] width 1568 height 857
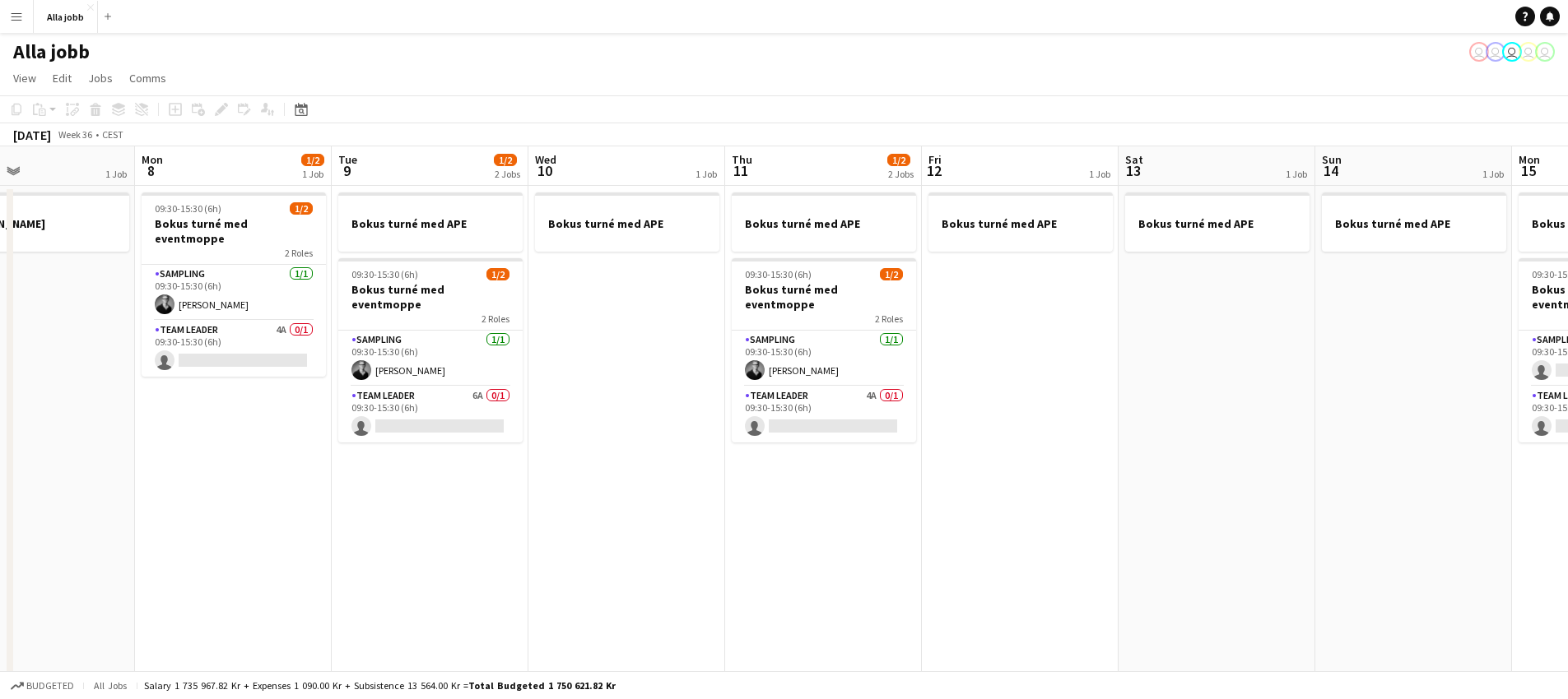
drag, startPoint x: 355, startPoint y: 371, endPoint x: 1350, endPoint y: 552, distance: 1011.3
click at [1392, 547] on app-calendar-viewport "Fri 5 1/3 2 Jobs Sat 6 0/3 2 Jobs Sun 7 1 Job Mon 8 1/2 1 Job Tue 9 1/2 2 Jobs …" at bounding box center [784, 575] width 1568 height 857
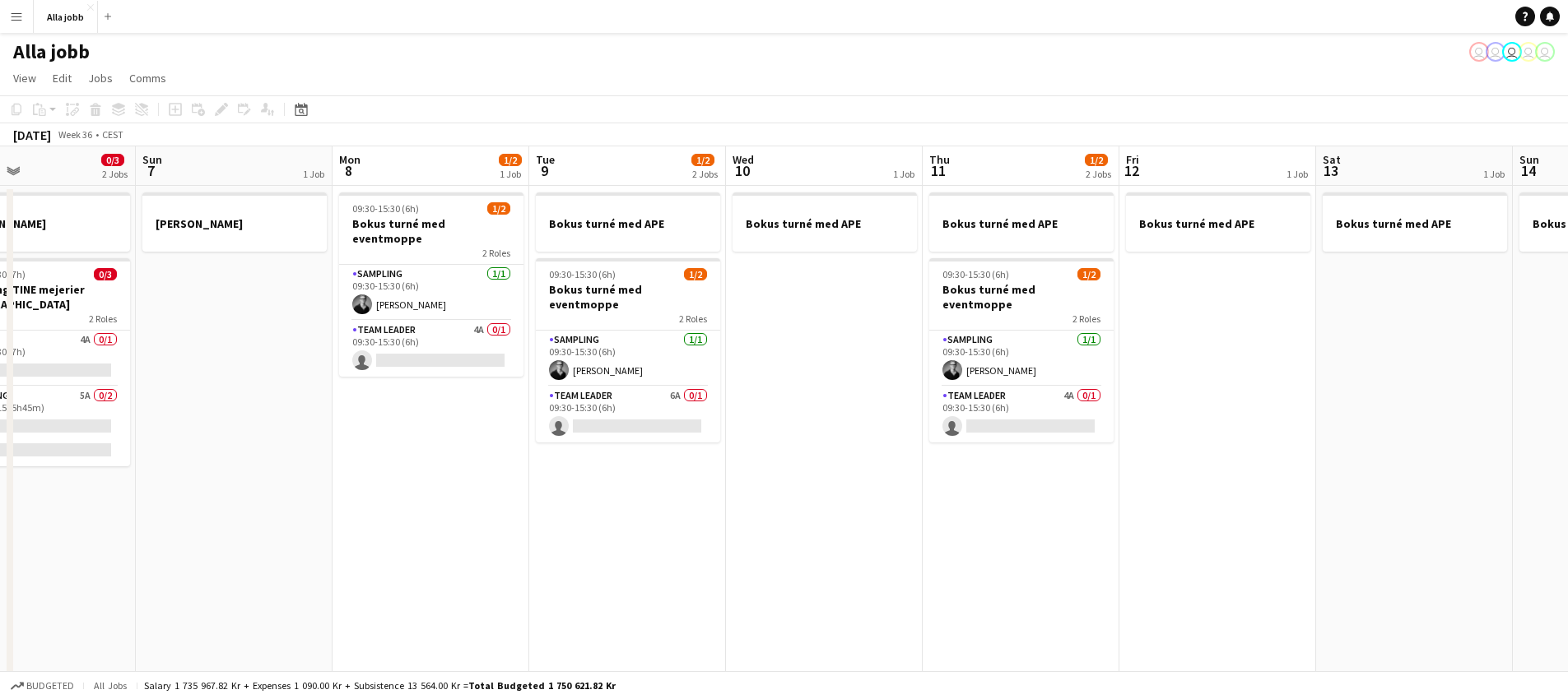
scroll to position [0, 396]
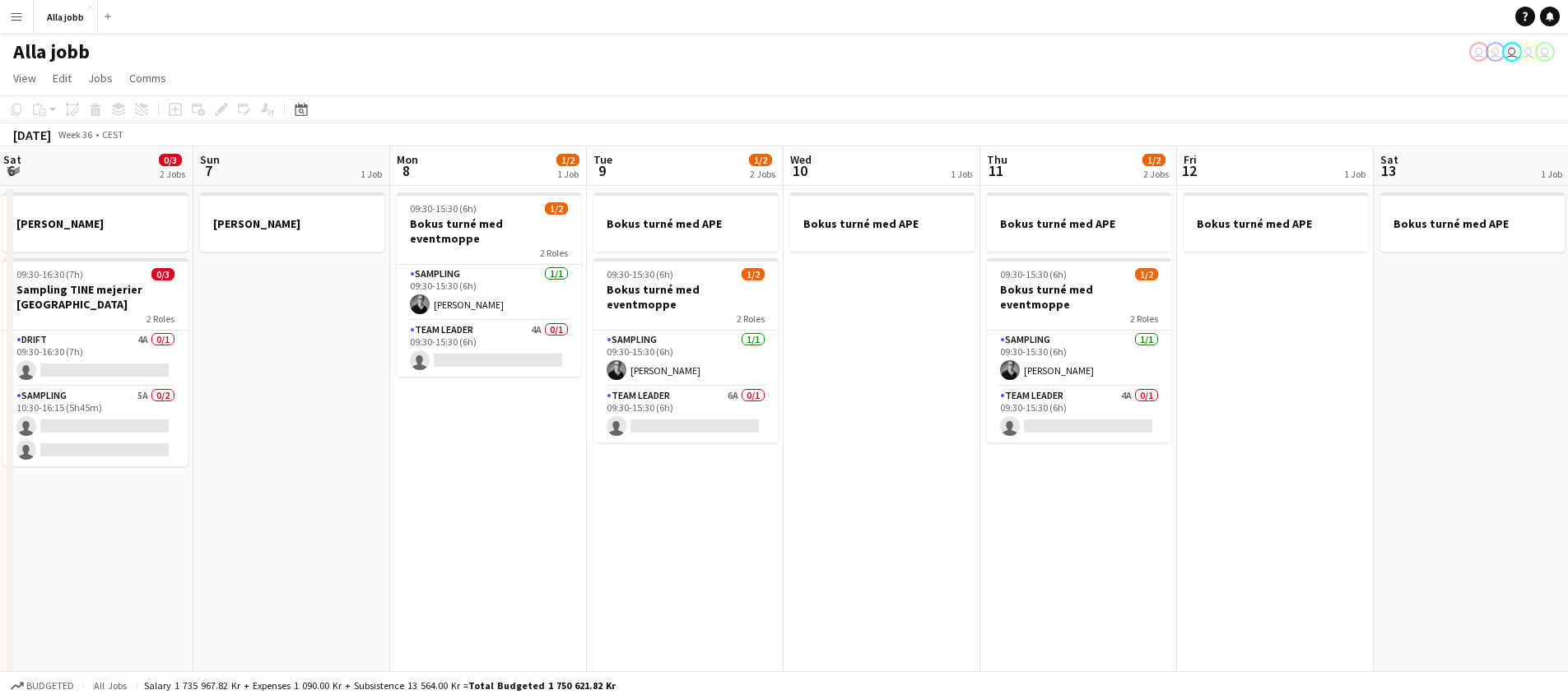
drag, startPoint x: 702, startPoint y: 490, endPoint x: 868, endPoint y: 476, distance: 166.6
click at [868, 476] on app-calendar-viewport "Thu 4 1/3 1 Job Fri 5 1/3 2 Jobs Sat 6 0/3 2 Jobs Sun 7 1 Job Mon 8 1/2 1 Job T…" at bounding box center [784, 575] width 1568 height 857
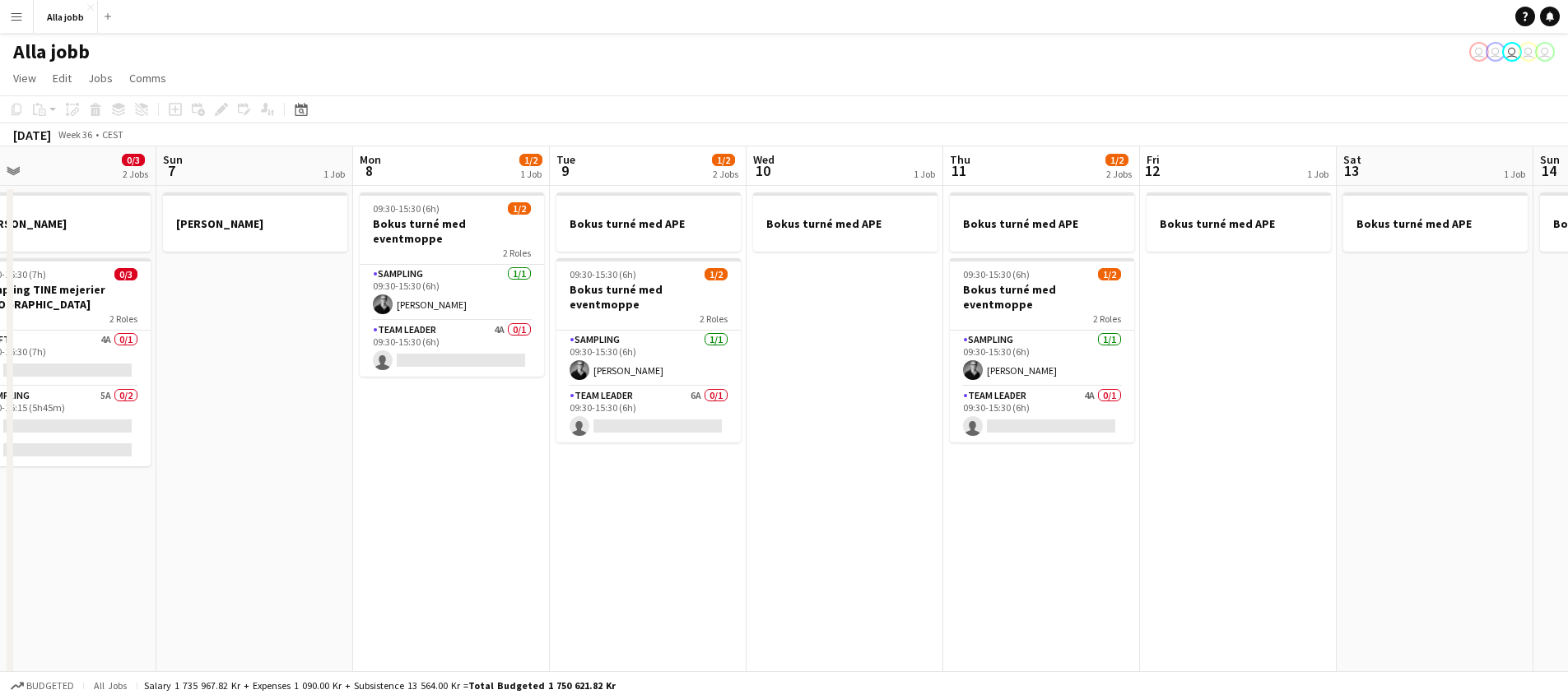
drag, startPoint x: 1197, startPoint y: 465, endPoint x: 1579, endPoint y: 569, distance: 395.9
click at [1567, 569] on html "Menu Boards Boards Boards All jobs Status Workforce Workforce My Workforce Recr…" at bounding box center [784, 516] width 1568 height 1031
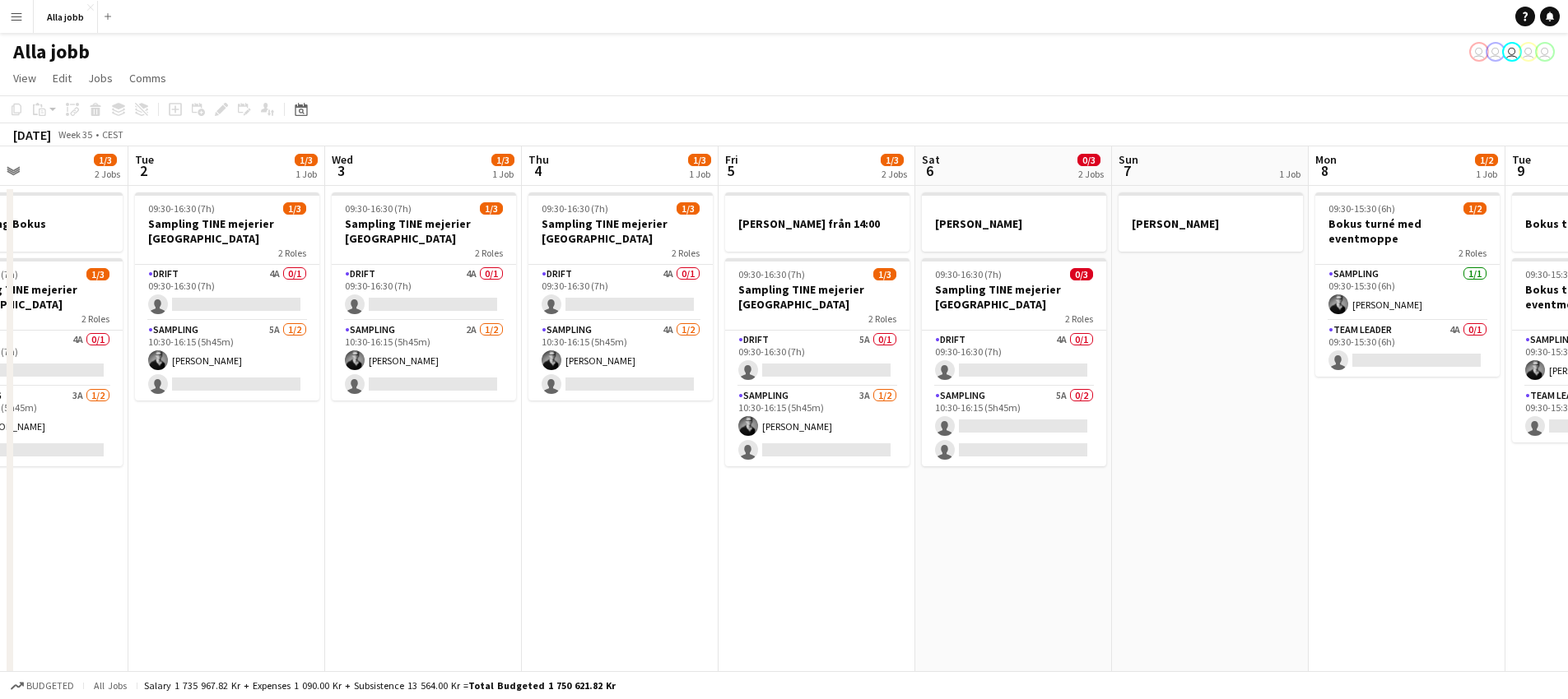
drag, startPoint x: 735, startPoint y: 462, endPoint x: 1360, endPoint y: 481, distance: 625.3
click at [1360, 481] on app-calendar-viewport "Sat 30 Sun 31 Mon 1 1/3 2 Jobs Tue 2 1/3 1 Job Wed 3 1/3 1 Job Thu 4 1/3 1 Job …" at bounding box center [784, 575] width 1568 height 857
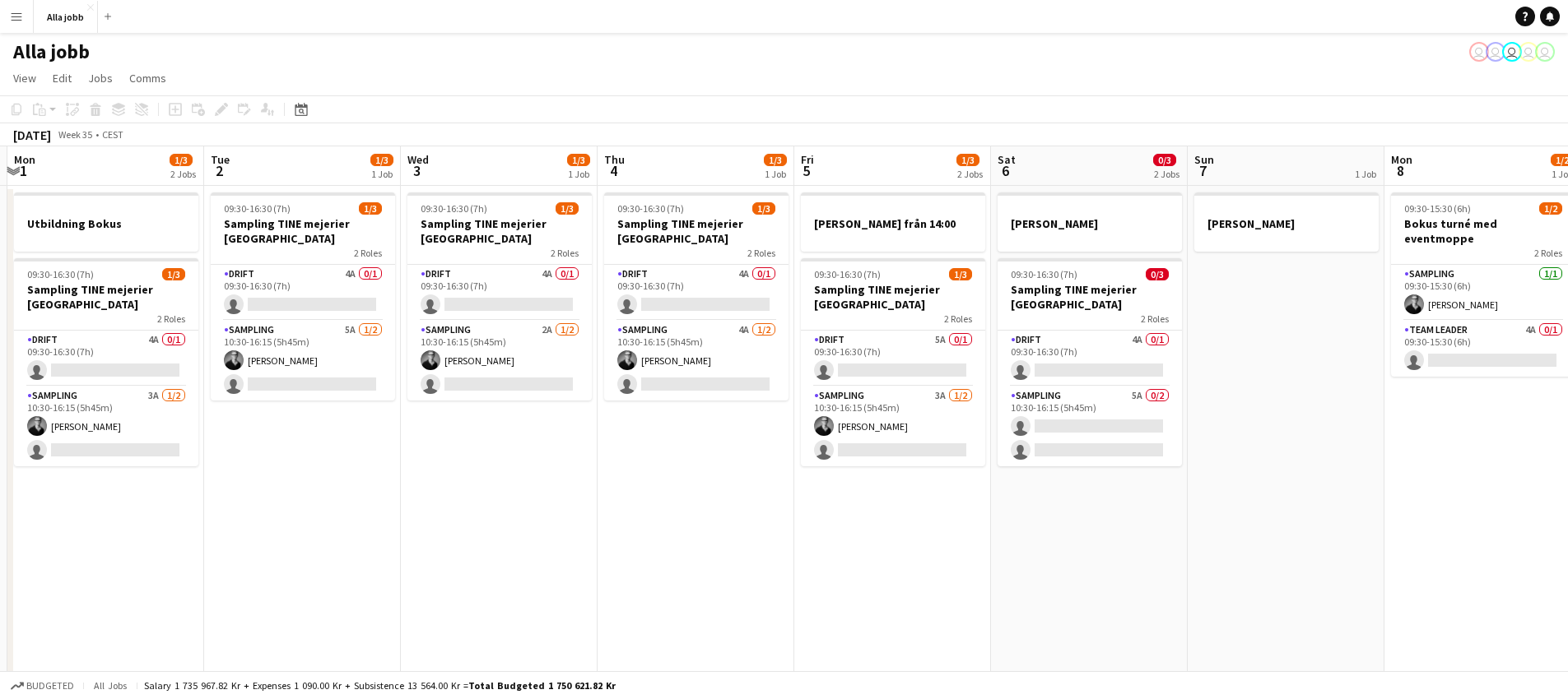
drag, startPoint x: 681, startPoint y: 528, endPoint x: 1315, endPoint y: 551, distance: 634.4
click at [1311, 551] on app-calendar-viewport "Sat 30 Sun 31 Mon 1 1/3 2 Jobs Tue 2 1/3 1 Job Wed 3 1/3 1 Job Thu 4 1/3 1 Job …" at bounding box center [784, 575] width 1568 height 857
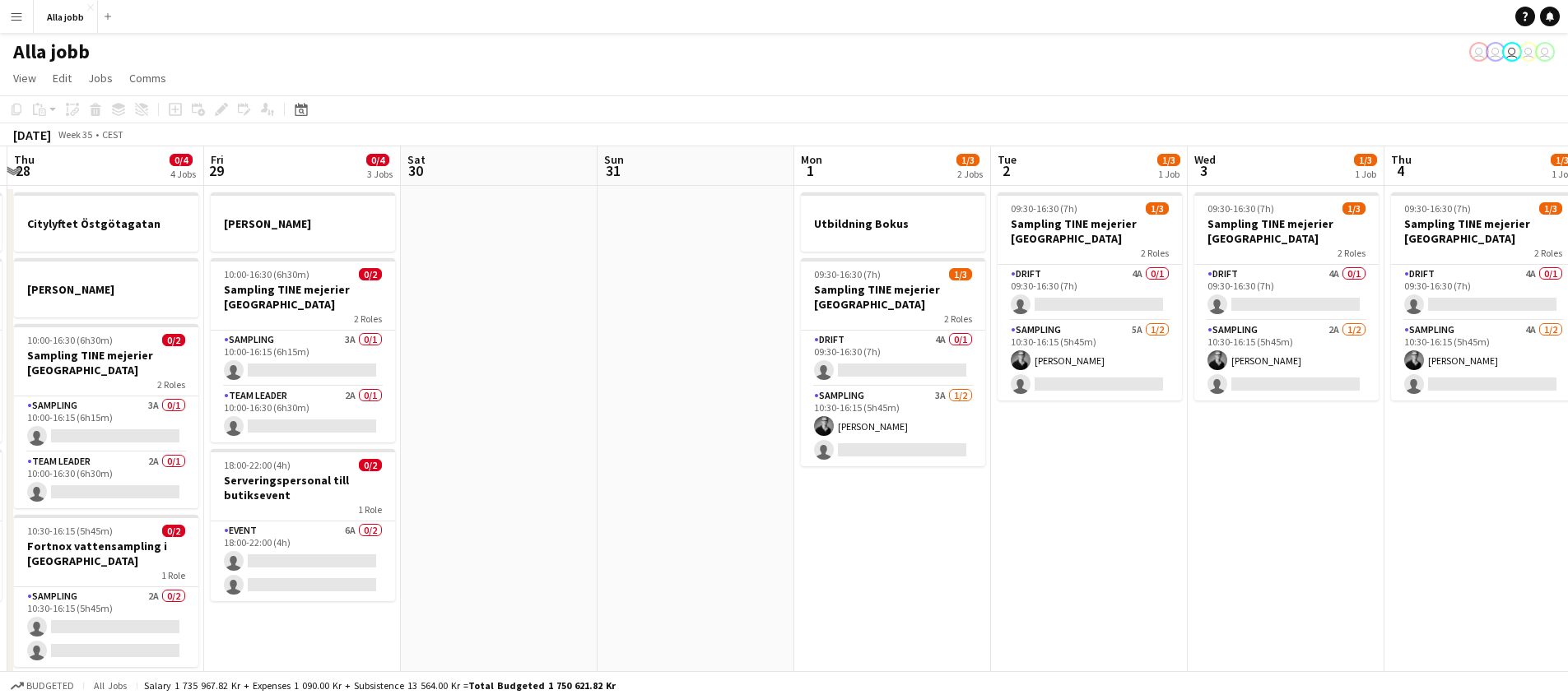
scroll to position [0, 493]
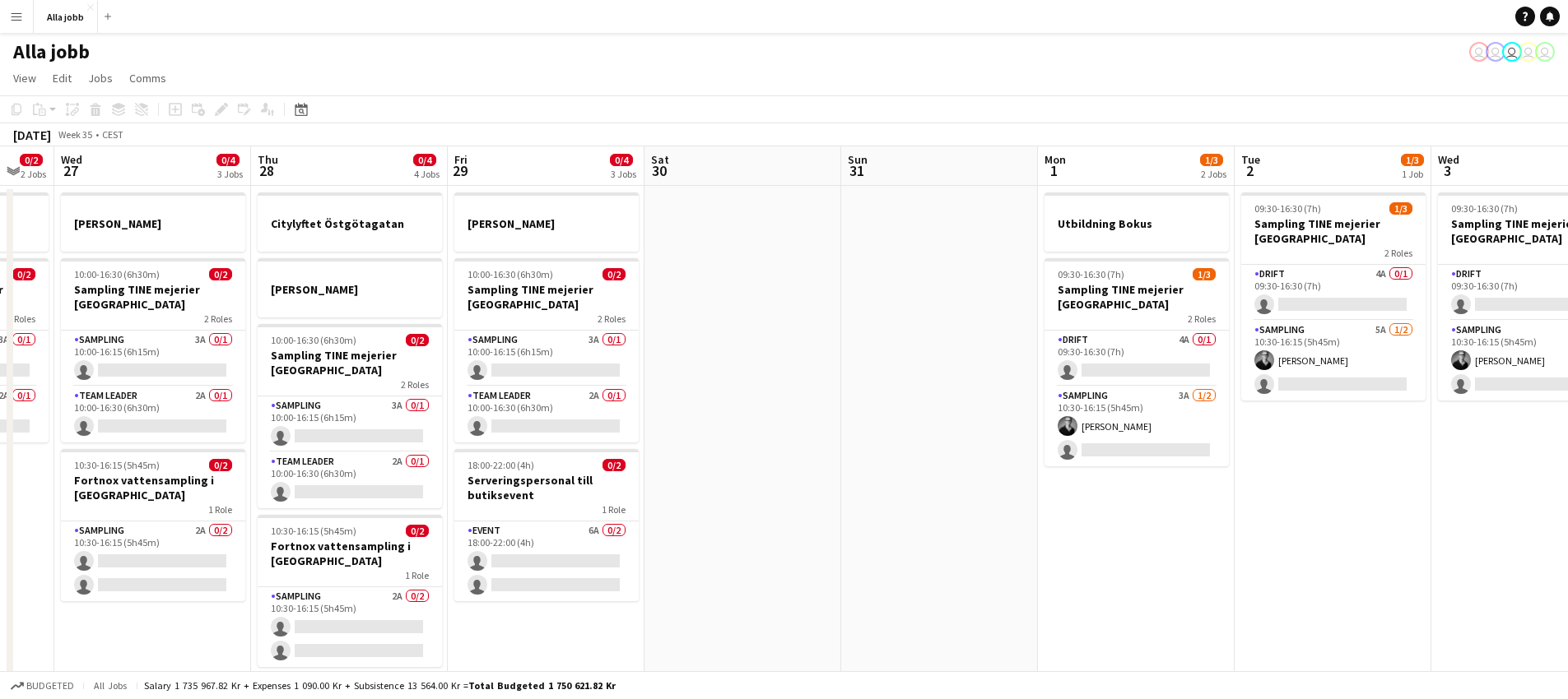
drag, startPoint x: 1139, startPoint y: 481, endPoint x: 1434, endPoint y: 493, distance: 295.2
click at [1487, 485] on app-calendar-viewport "Mon 25 3 Jobs Tue 26 0/2 2 Jobs Wed 27 0/4 3 Jobs Thu 28 0/4 4 Jobs Fri 29 0/4 …" at bounding box center [784, 575] width 1568 height 857
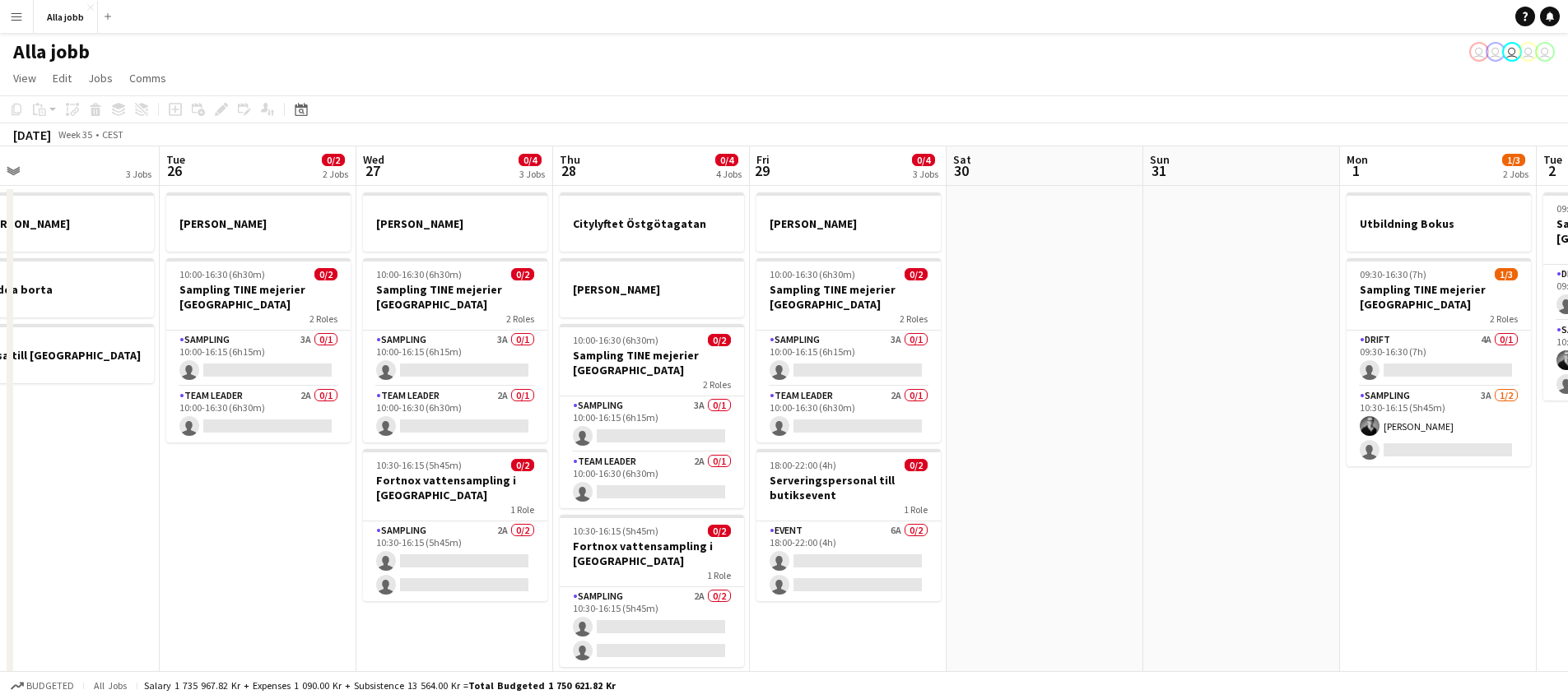
drag, startPoint x: 957, startPoint y: 454, endPoint x: 1001, endPoint y: 443, distance: 45.4
click at [1001, 443] on app-calendar-viewport "Sat 23 2/2 3 Jobs Sun 24 2 Jobs Mon 25 3 Jobs Tue 26 0/2 2 Jobs Wed 27 0/4 3 Jo…" at bounding box center [784, 575] width 1568 height 857
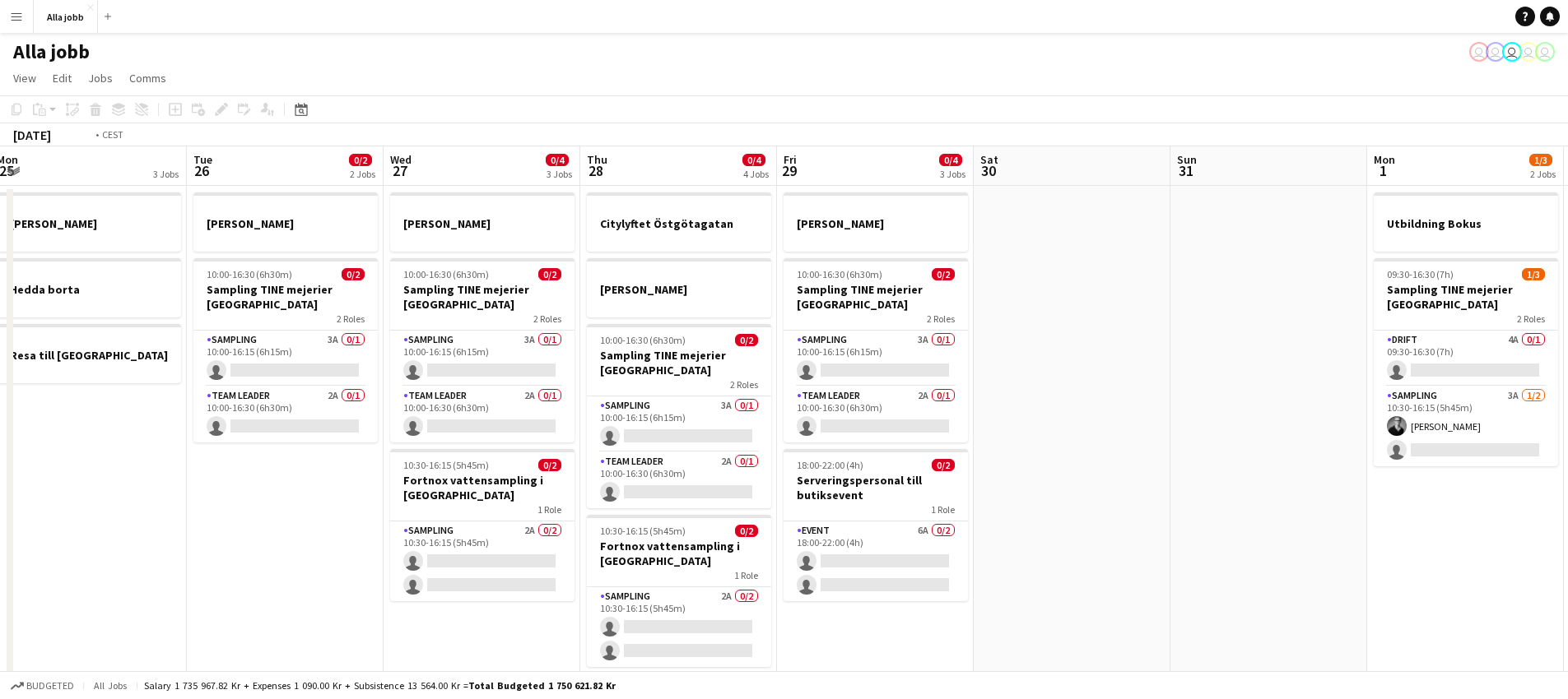
scroll to position [0, 392]
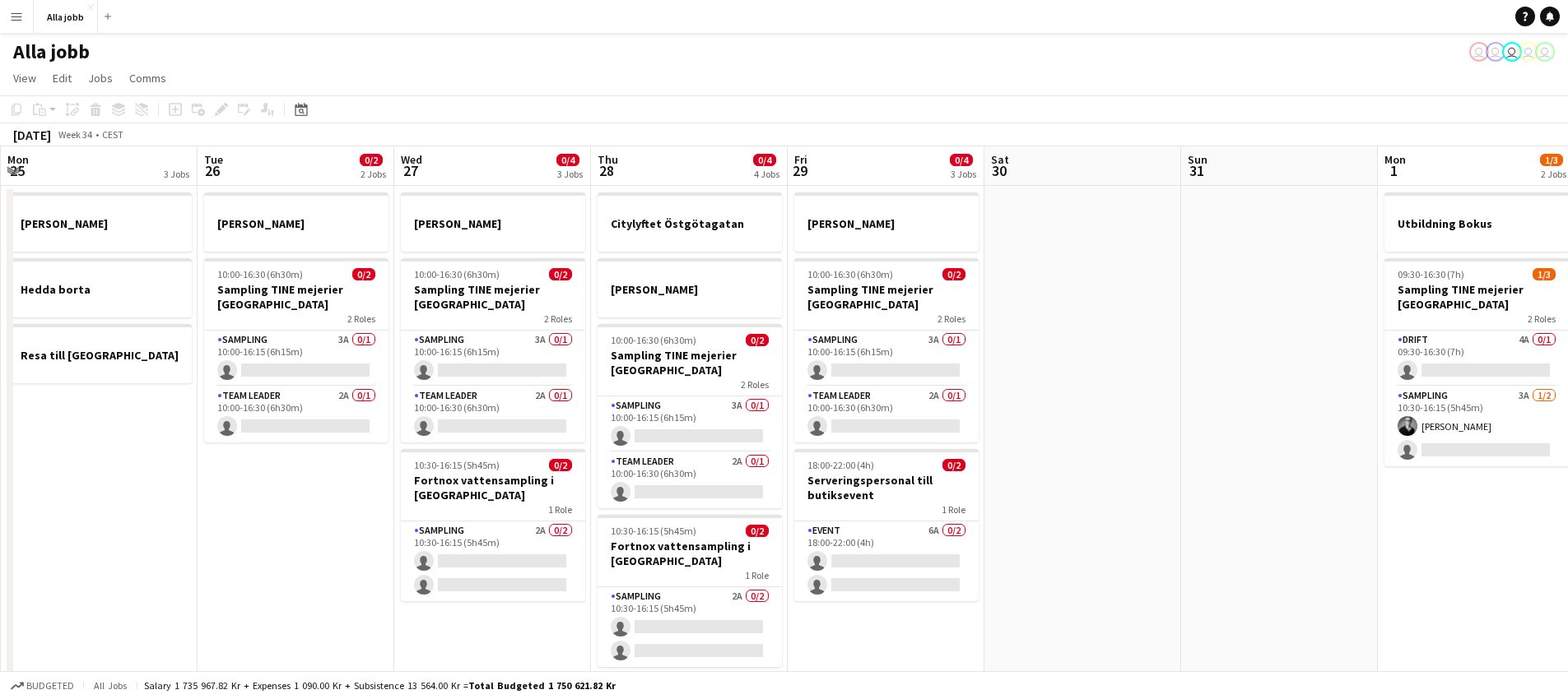
drag, startPoint x: 348, startPoint y: 529, endPoint x: 383, endPoint y: 524, distance: 35.4
click at [382, 525] on app-calendar-viewport "Sat 23 2/2 3 Jobs Sun 24 2 Jobs Mon 25 3 Jobs Tue 26 0/2 2 Jobs Wed 27 0/4 3 Jo…" at bounding box center [784, 575] width 1568 height 857
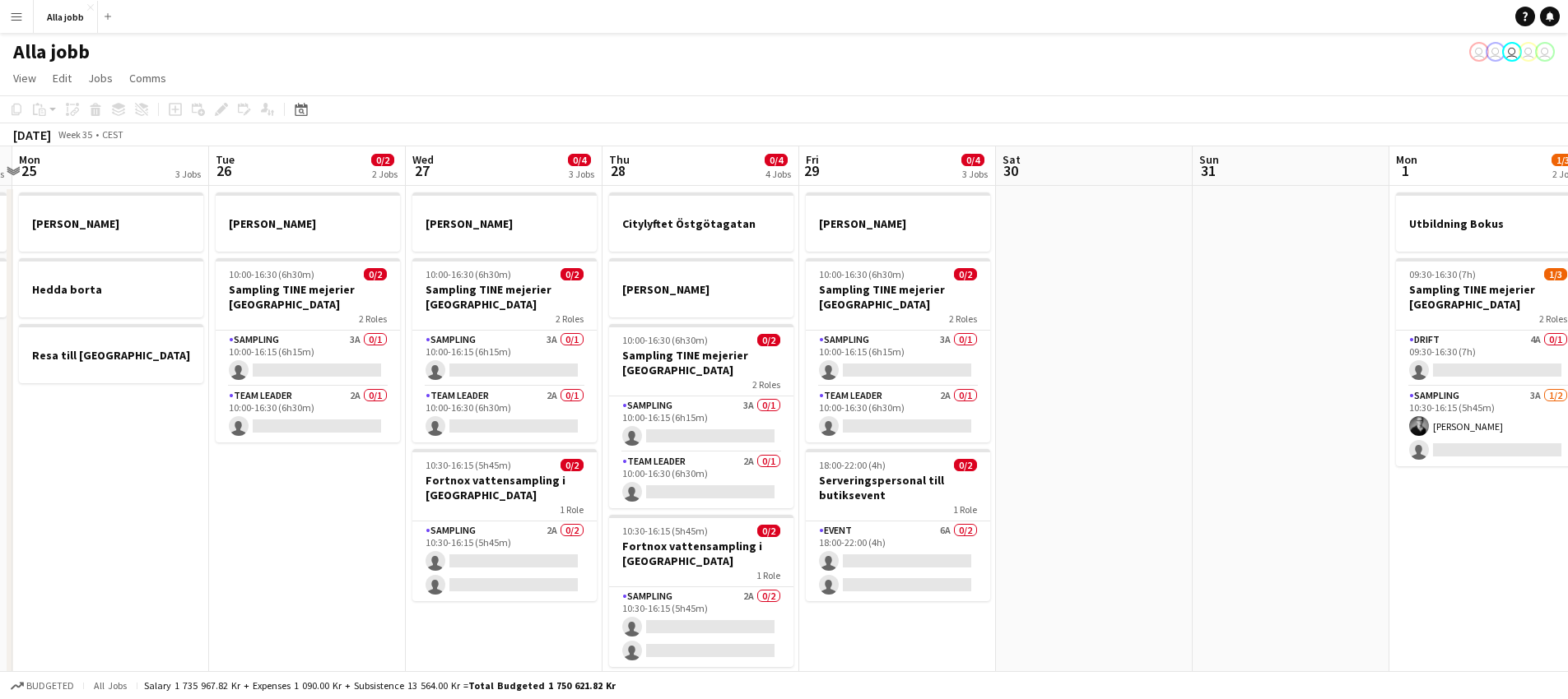
drag, startPoint x: 986, startPoint y: 411, endPoint x: 535, endPoint y: 412, distance: 451.0
click at [535, 417] on app-calendar-viewport "Fri 22 1 Job Sat 23 2/2 3 Jobs Sun 24 2 Jobs Mon 25 3 Jobs Tue 26 0/2 2 Jobs We…" at bounding box center [784, 575] width 1568 height 857
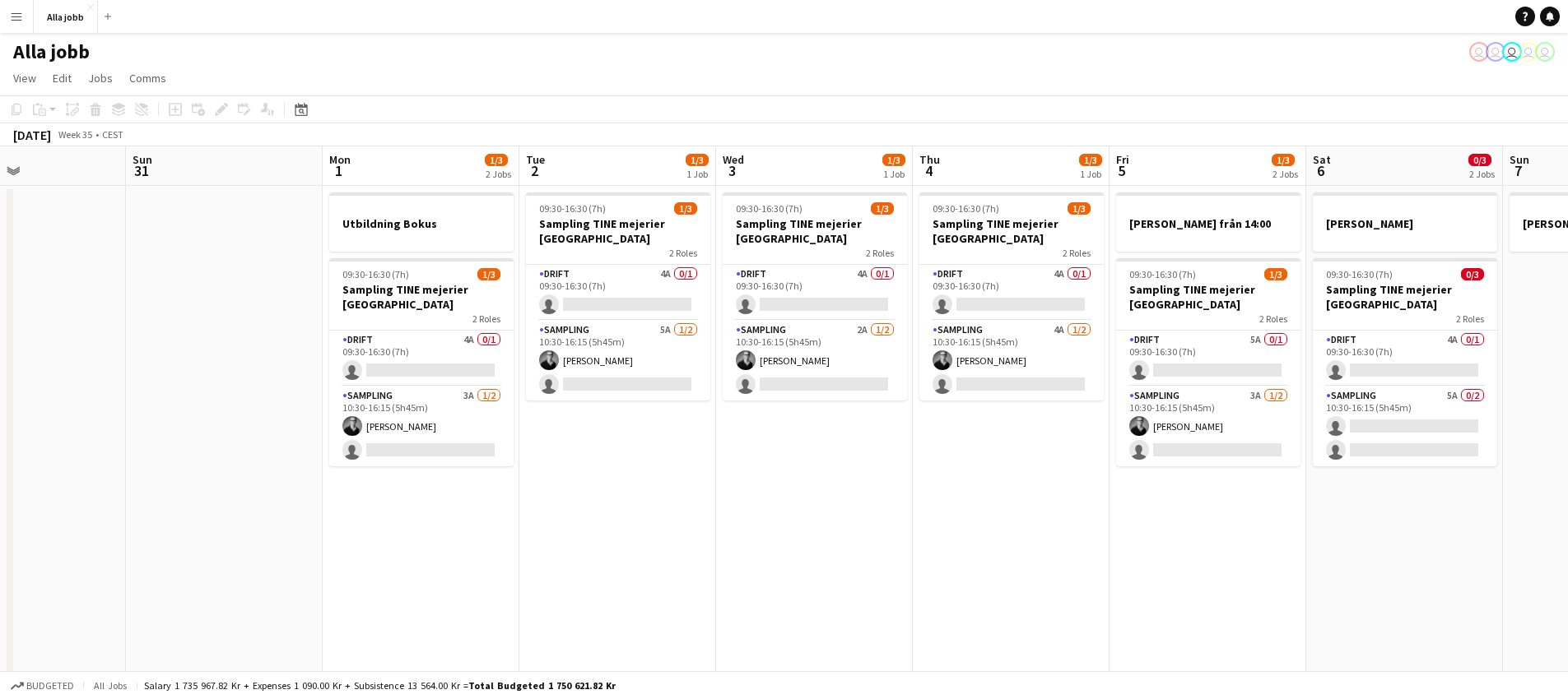
drag, startPoint x: 446, startPoint y: 499, endPoint x: 744, endPoint y: 416, distance: 309.3
click at [396, 487] on app-calendar-viewport "Thu 28 0/4 4 Jobs Fri 29 0/4 3 Jobs Sat 30 Sun 31 Mon 1 1/3 2 Jobs Tue 2 1/3 1 …" at bounding box center [784, 575] width 1568 height 857
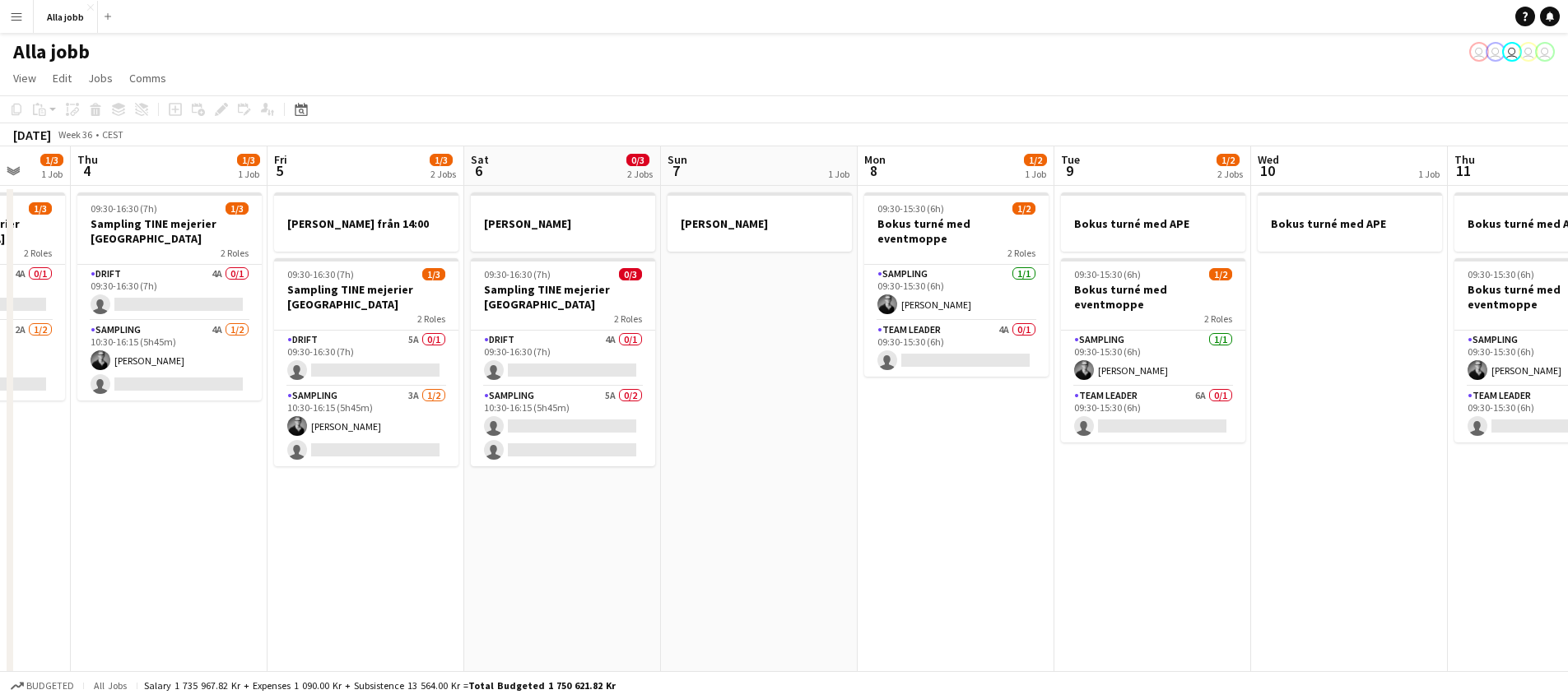
drag, startPoint x: 276, startPoint y: 387, endPoint x: 157, endPoint y: 367, distance: 120.7
click at [154, 368] on app-calendar-viewport "Mon 1 1/3 2 Jobs Tue 2 1/3 1 Job Wed 3 1/3 1 Job Thu 4 1/3 1 Job Fri 5 1/3 2 Jo…" at bounding box center [784, 575] width 1568 height 857
click at [237, 520] on app-date-cell "09:30-16:30 (7h) 1/3 Sampling TINE mejerier Stockholm 2 Roles Drift 4A 0/1 09:3…" at bounding box center [170, 594] width 196 height 817
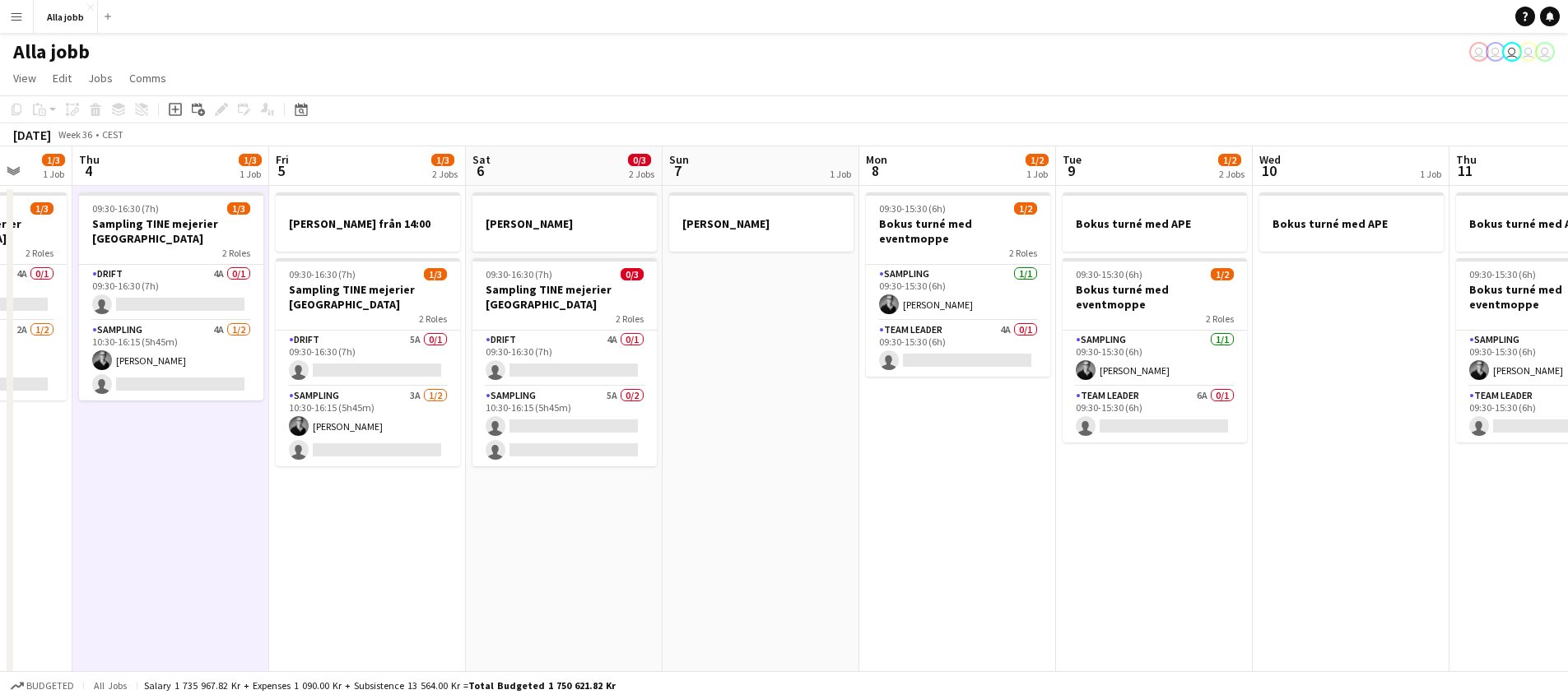
click at [510, 539] on app-date-cell "[PERSON_NAME] 09:30-16:30 (7h) 0/3 Sampling TINE mejerier Stockholm 2 Roles Dri…" at bounding box center [563, 594] width 196 height 817
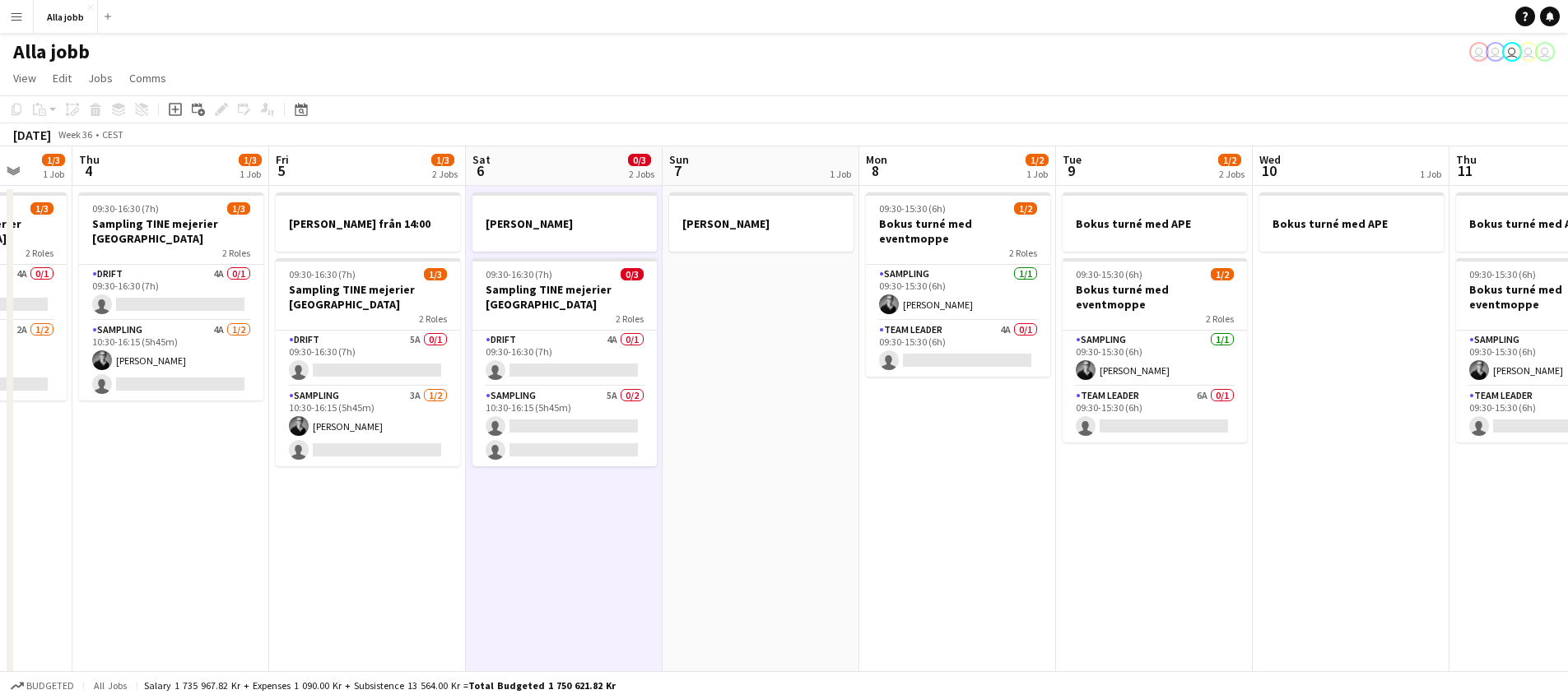
drag, startPoint x: 142, startPoint y: 491, endPoint x: 159, endPoint y: 489, distance: 17.1
click at [143, 491] on app-date-cell "09:30-16:30 (7h) 1/3 Sampling TINE mejerier Stockholm 2 Roles Drift 4A 0/1 09:3…" at bounding box center [170, 594] width 196 height 817
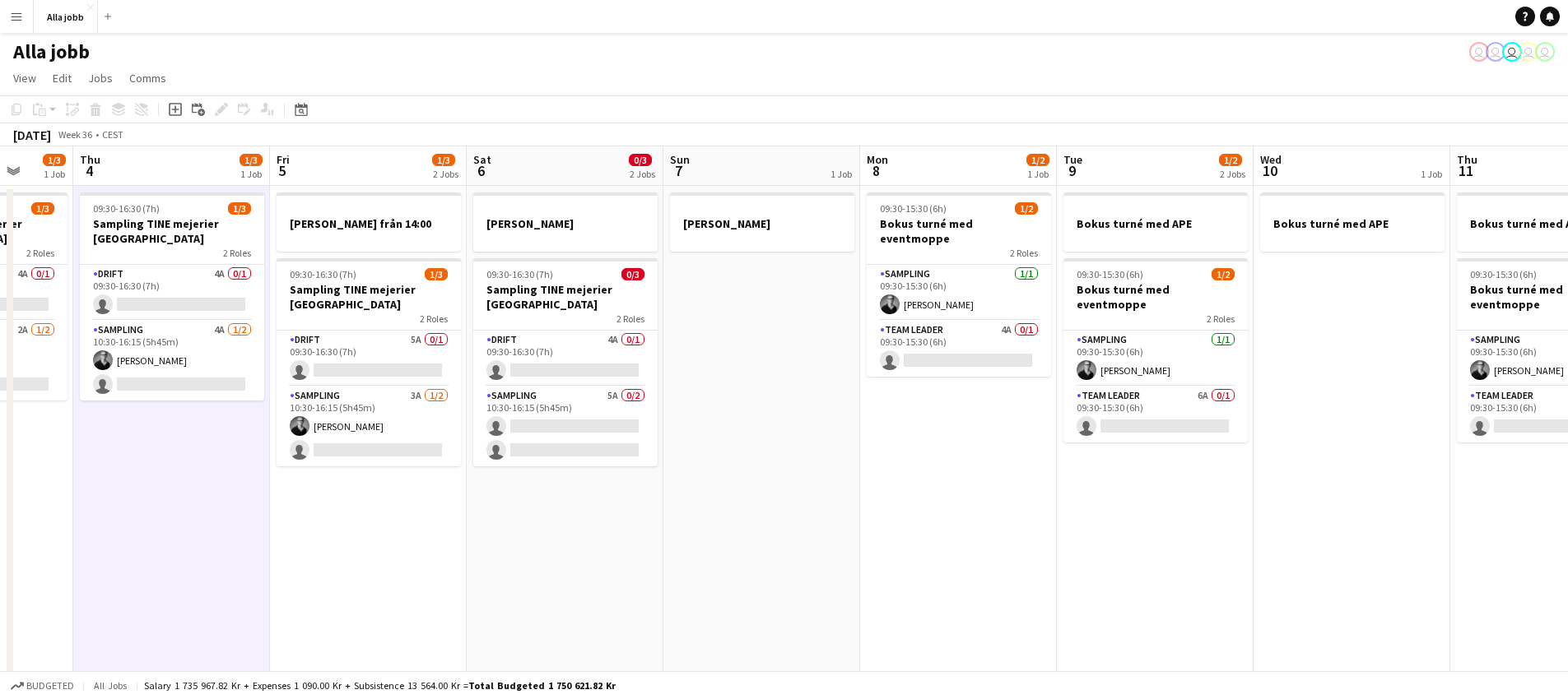
click at [509, 528] on app-date-cell "[PERSON_NAME] 09:30-16:30 (7h) 0/3 Sampling TINE mejerier Stockholm 2 Roles Dri…" at bounding box center [564, 594] width 196 height 817
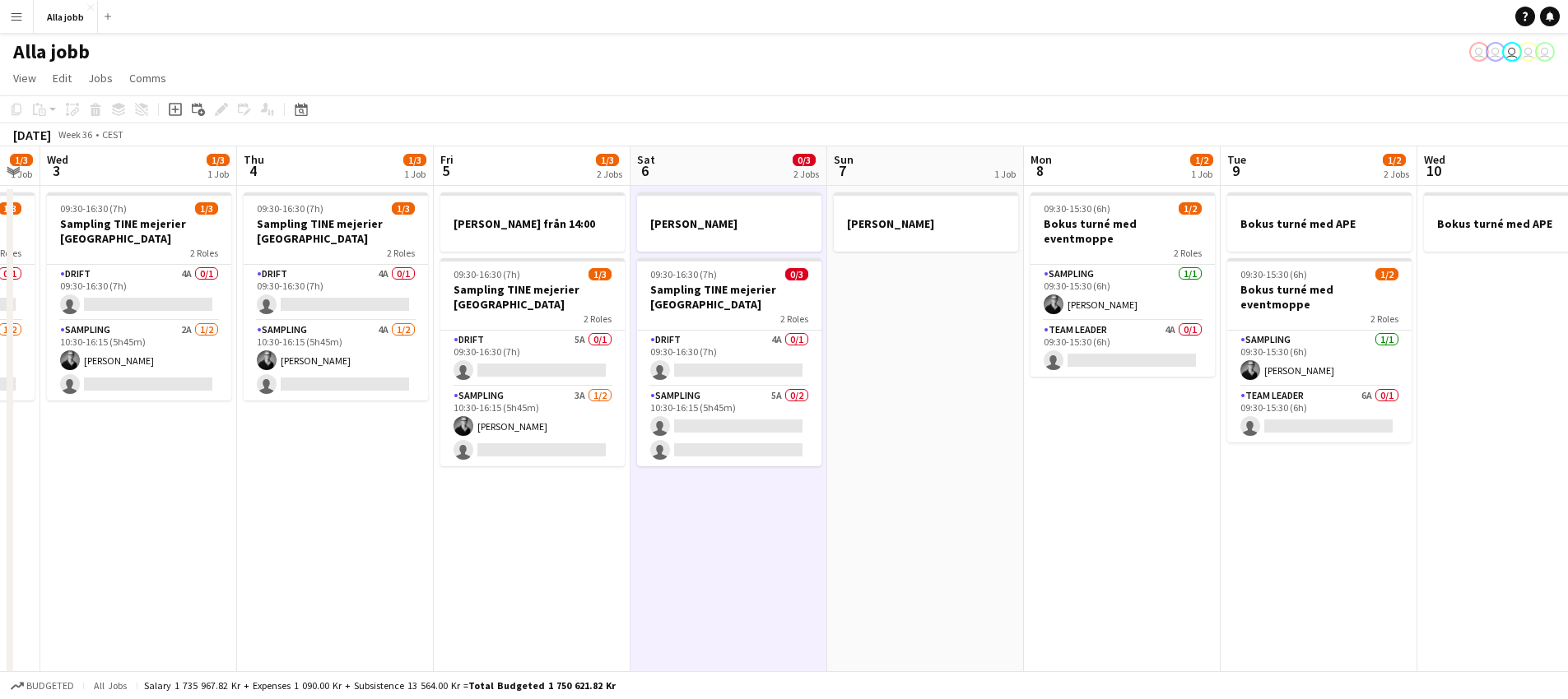
drag, startPoint x: 538, startPoint y: 512, endPoint x: 686, endPoint y: 496, distance: 148.9
click at [689, 494] on app-calendar-viewport "Mon 1 1/3 2 Jobs Tue 2 1/3 1 Job Wed 3 1/3 1 Job Thu 4 1/3 1 Job Fri 5 1/3 2 Jo…" at bounding box center [784, 575] width 1568 height 857
click at [575, 542] on app-date-cell "[PERSON_NAME] från 14:00 09:30-16:30 (7h) 1/3 Sampling TINE mejerier Stockholm …" at bounding box center [532, 594] width 196 height 817
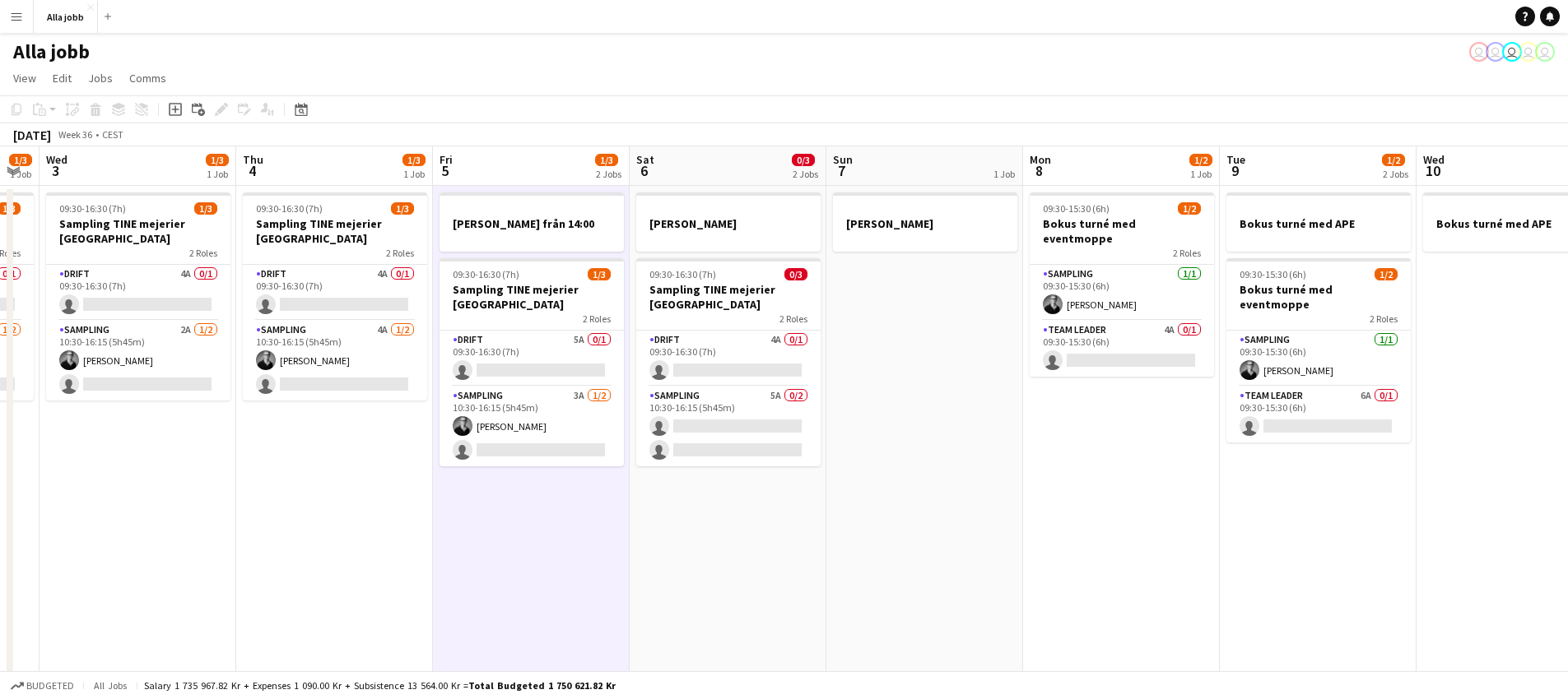
drag, startPoint x: 579, startPoint y: 540, endPoint x: 561, endPoint y: 546, distance: 19.0
click at [580, 540] on app-date-cell "[PERSON_NAME] från 14:00 09:30-16:30 (7h) 1/3 Sampling TINE mejerier Stockholm …" at bounding box center [531, 594] width 196 height 817
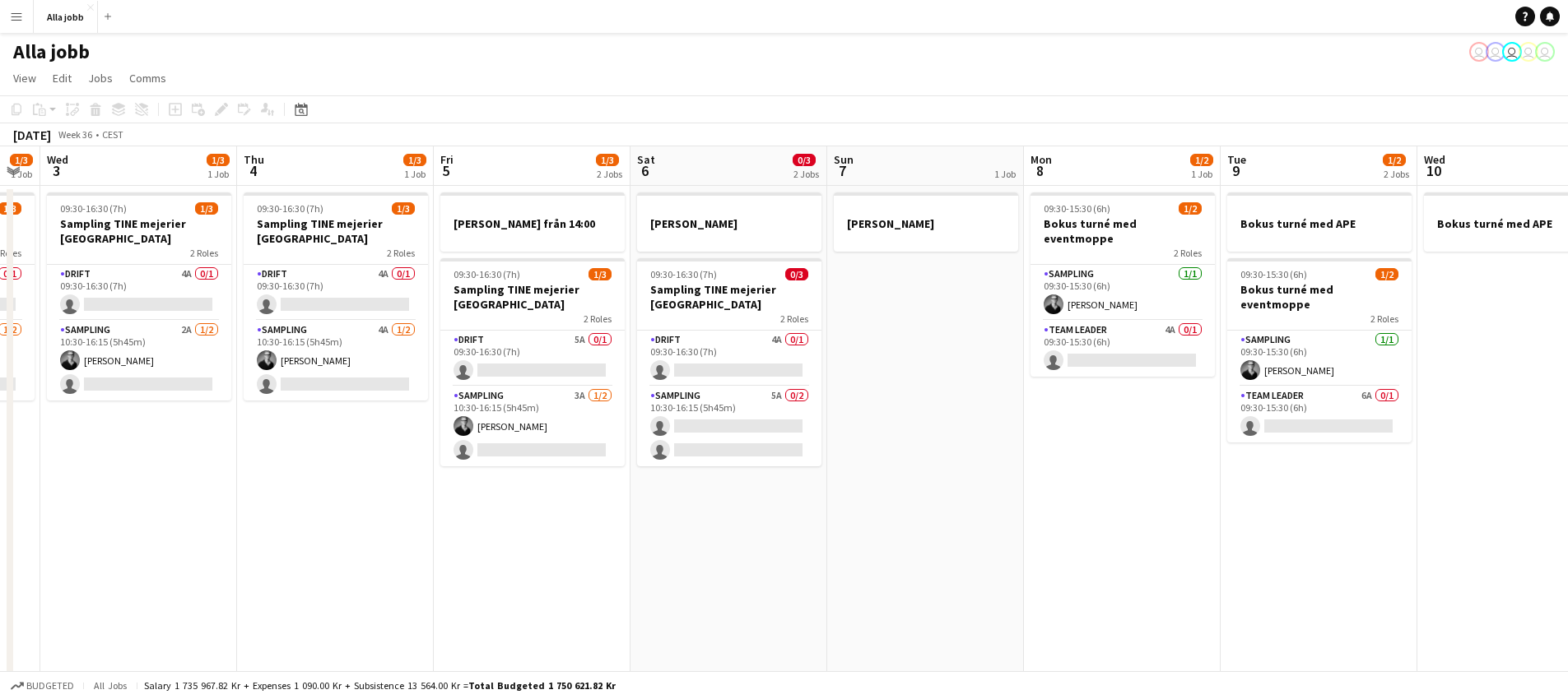
click at [371, 537] on app-date-cell "09:30-16:30 (7h) 1/3 Sampling TINE mejerier Stockholm 2 Roles Drift 4A 0/1 09:3…" at bounding box center [334, 594] width 196 height 817
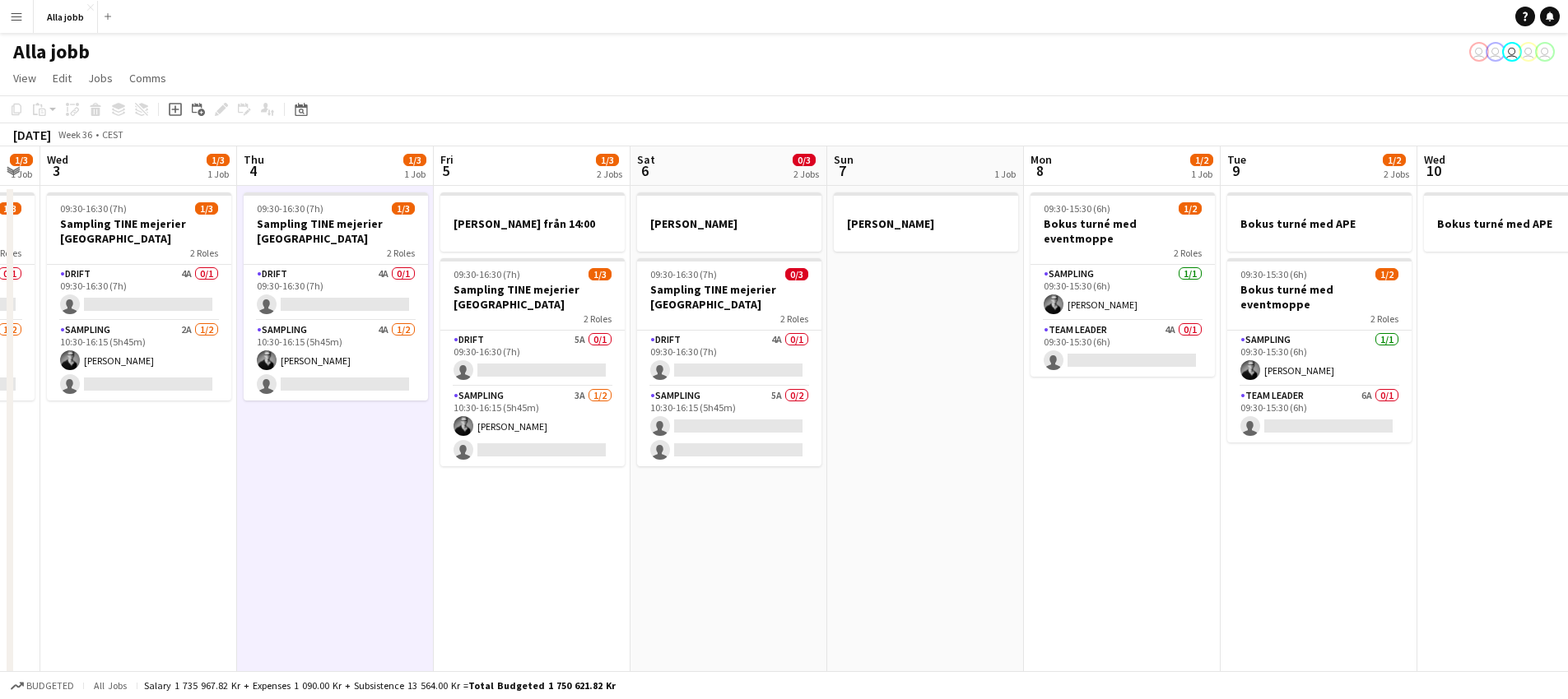
scroll to position [0, 348]
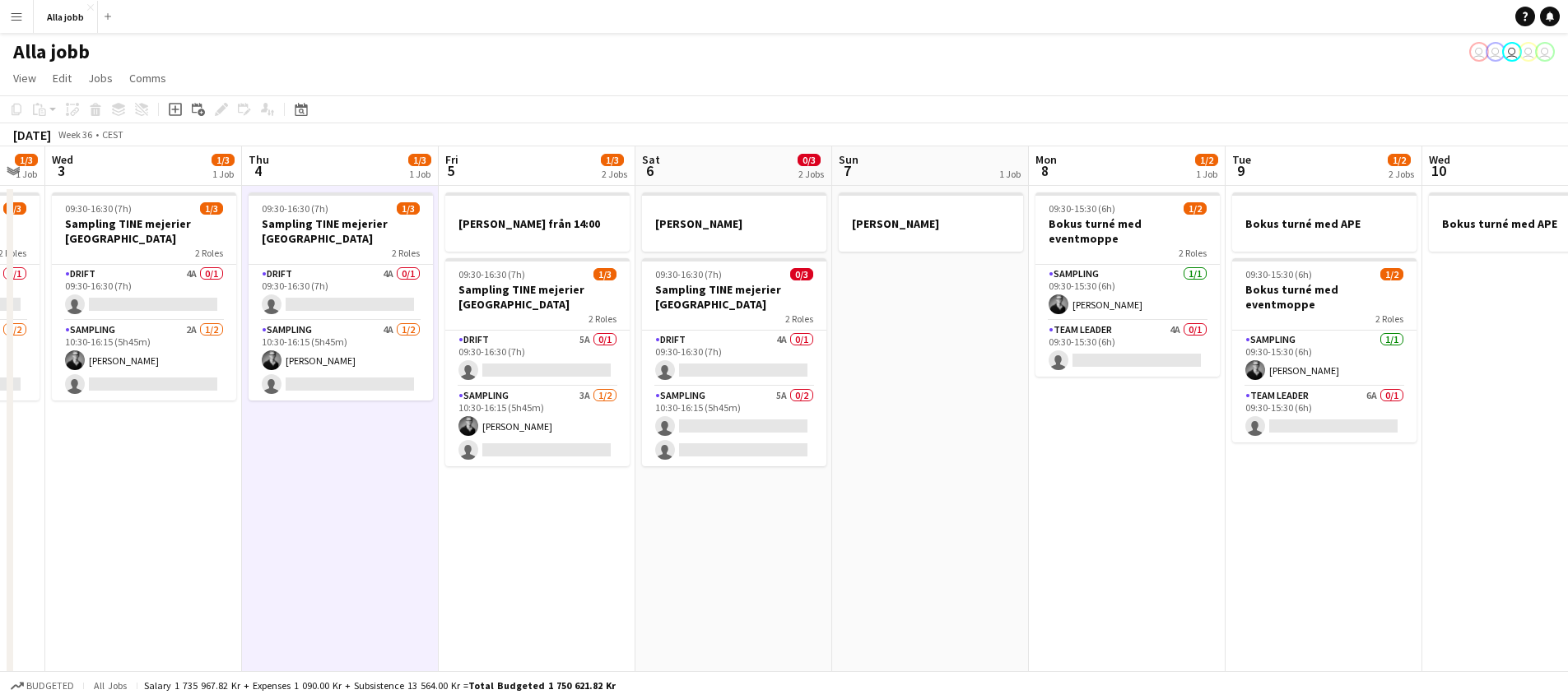
click at [578, 590] on app-calendar-viewport "Mon 1 1/3 2 Jobs Tue 2 1/3 1 Job Wed 3 1/3 1 Job Thu 4 1/3 1 Job Fri 5 1/3 2 Jo…" at bounding box center [784, 575] width 1568 height 857
click at [477, 224] on h3 "[PERSON_NAME] från 14:00" at bounding box center [536, 223] width 184 height 15
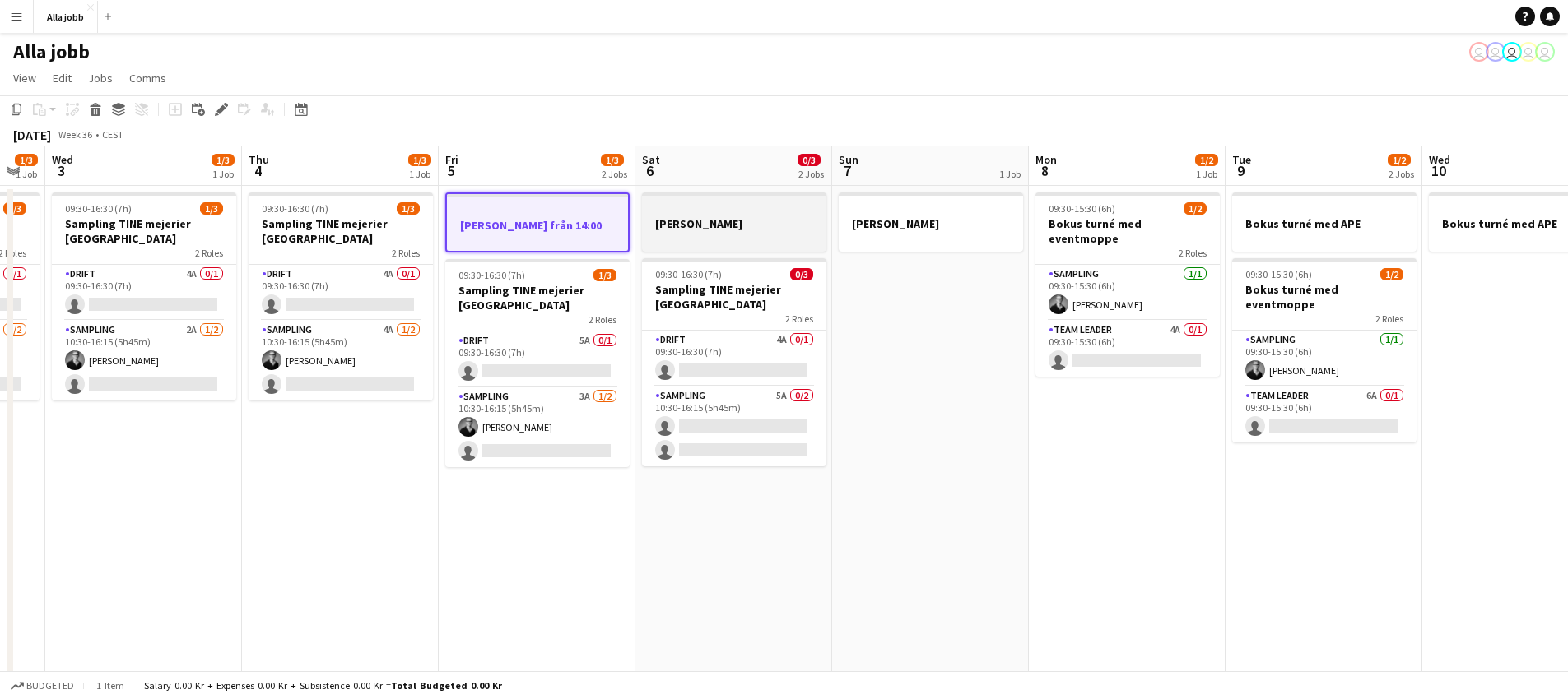
click at [680, 210] on div at bounding box center [734, 208] width 184 height 13
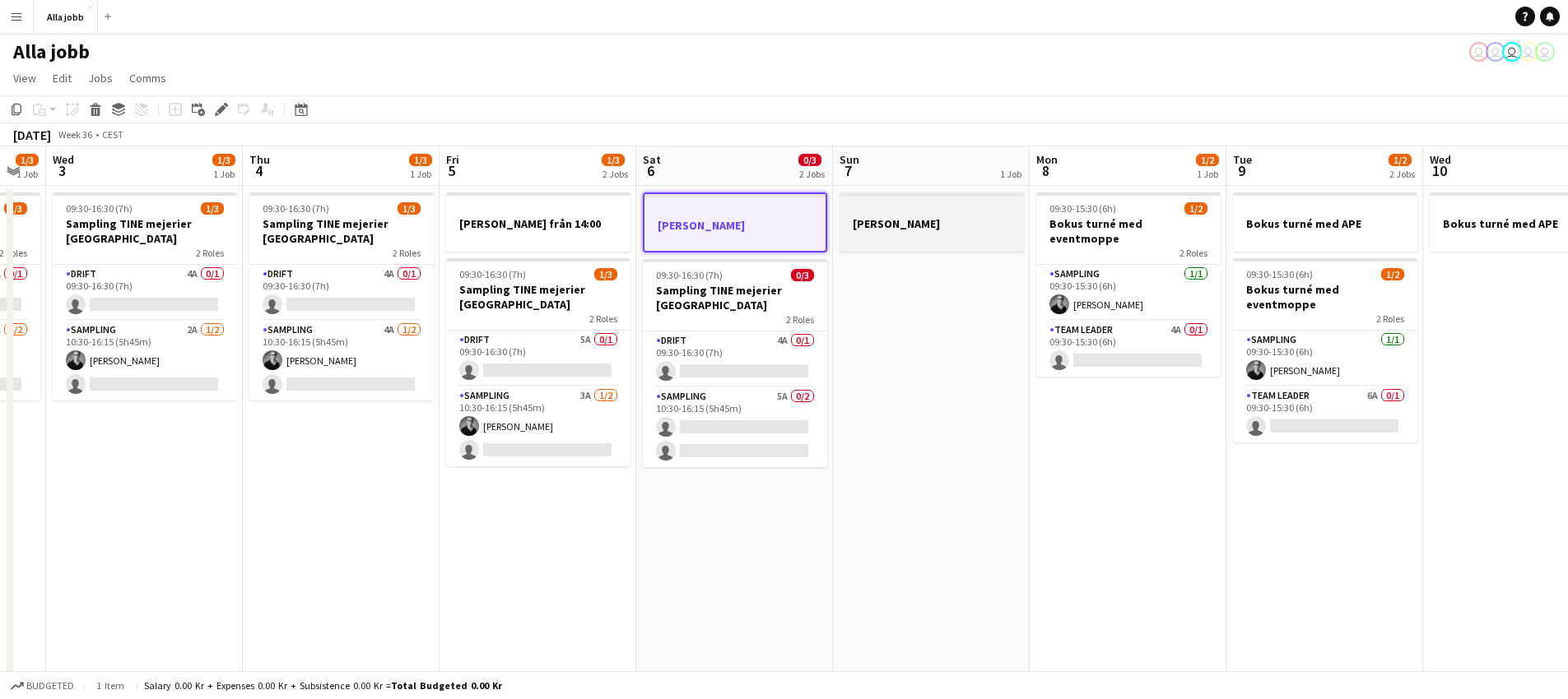
click at [887, 217] on h3 "[PERSON_NAME]" at bounding box center [931, 223] width 184 height 15
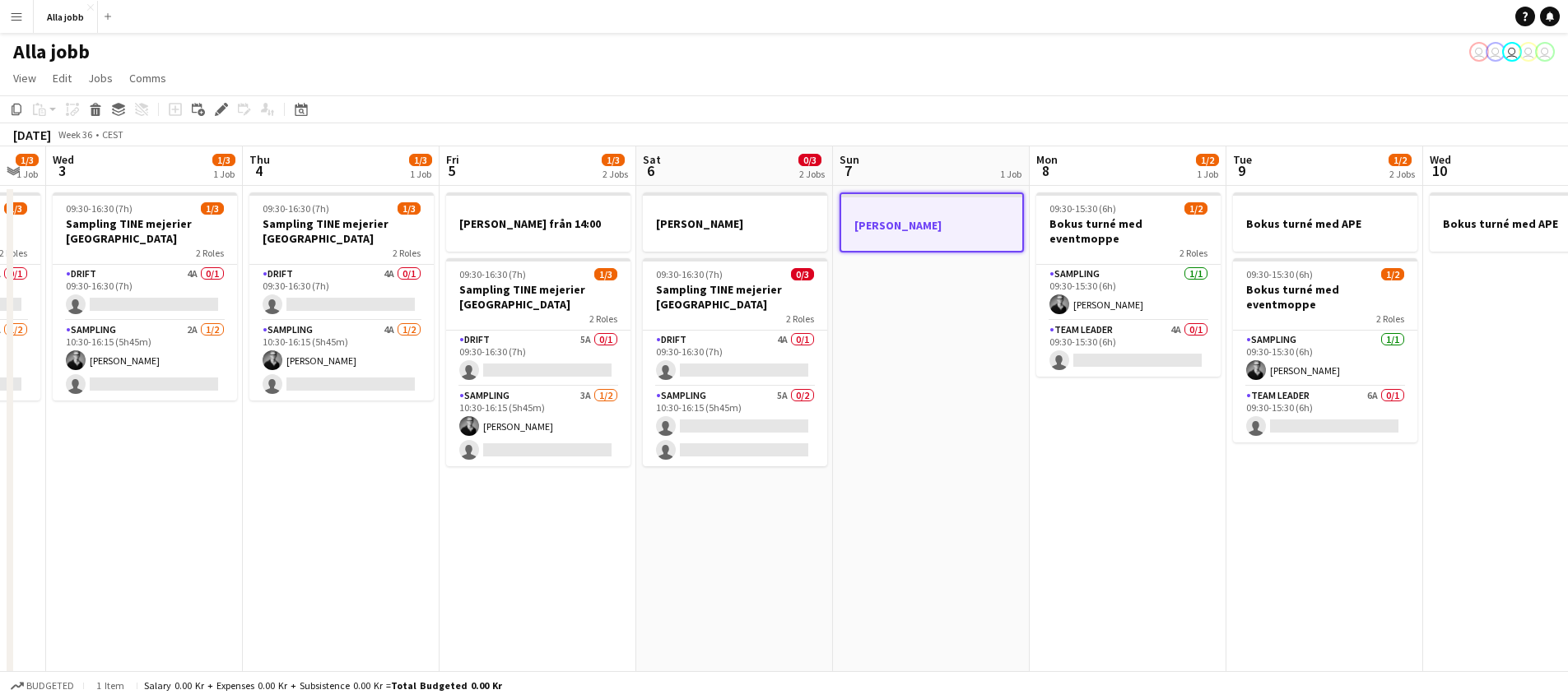
scroll to position [0, 346]
click at [534, 218] on h3 "[PERSON_NAME] från 14:00" at bounding box center [538, 223] width 184 height 15
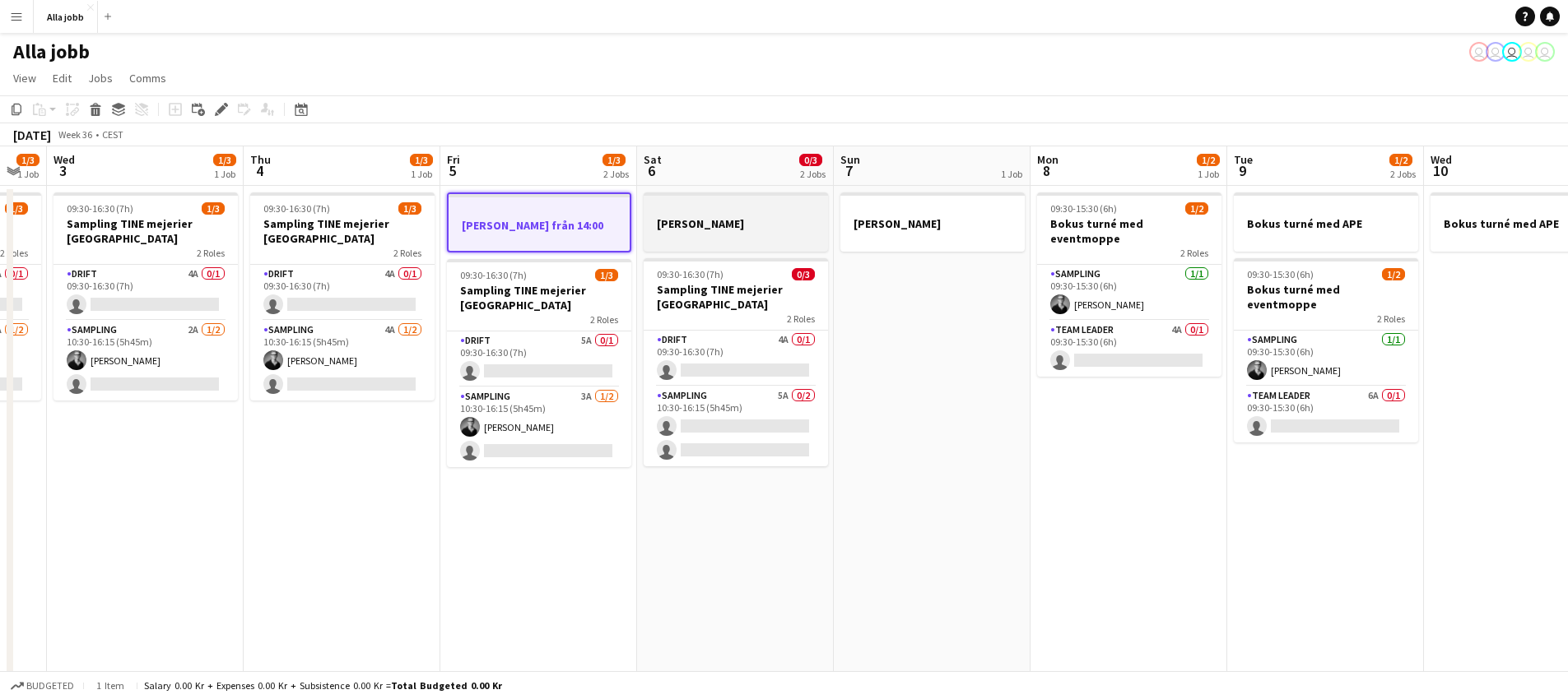
click at [729, 213] on div at bounding box center [736, 208] width 184 height 13
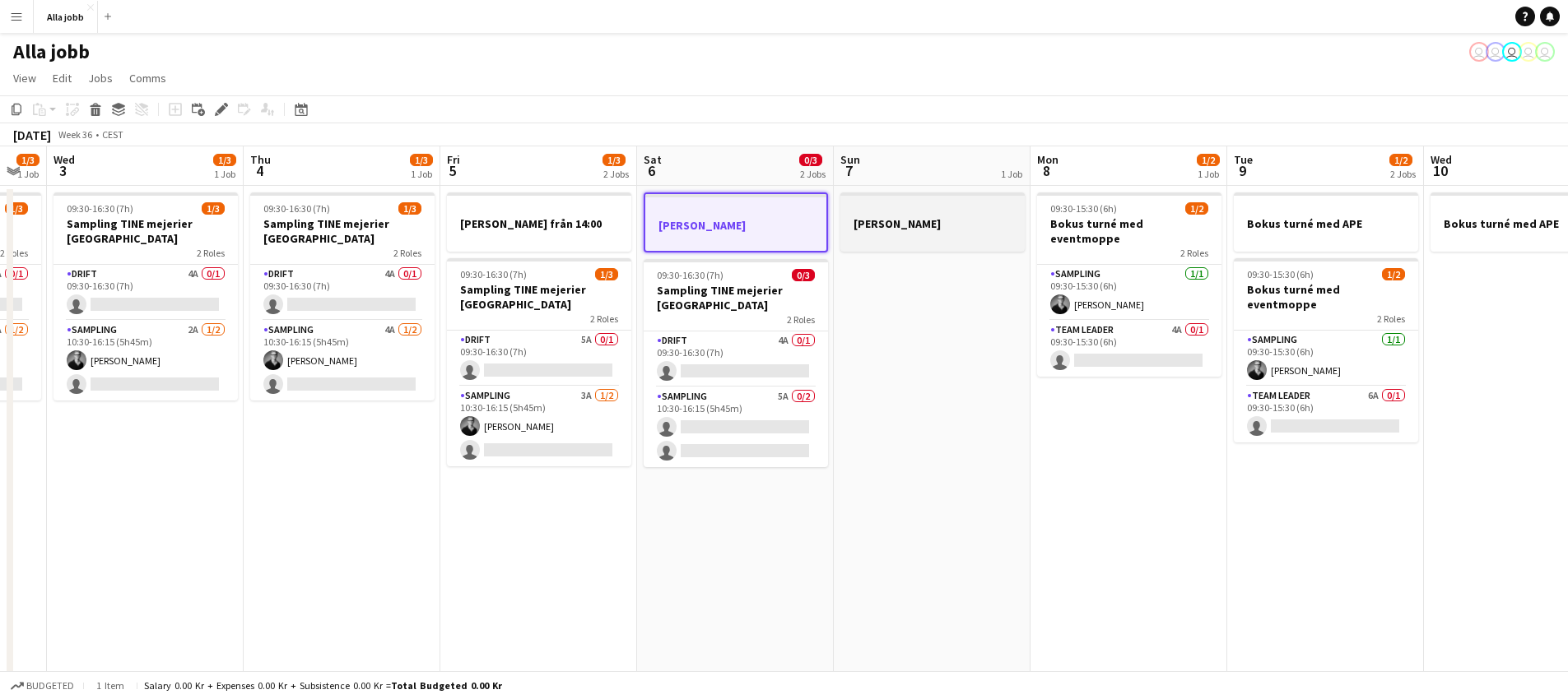
click at [936, 223] on h3 "[PERSON_NAME]" at bounding box center [932, 223] width 184 height 15
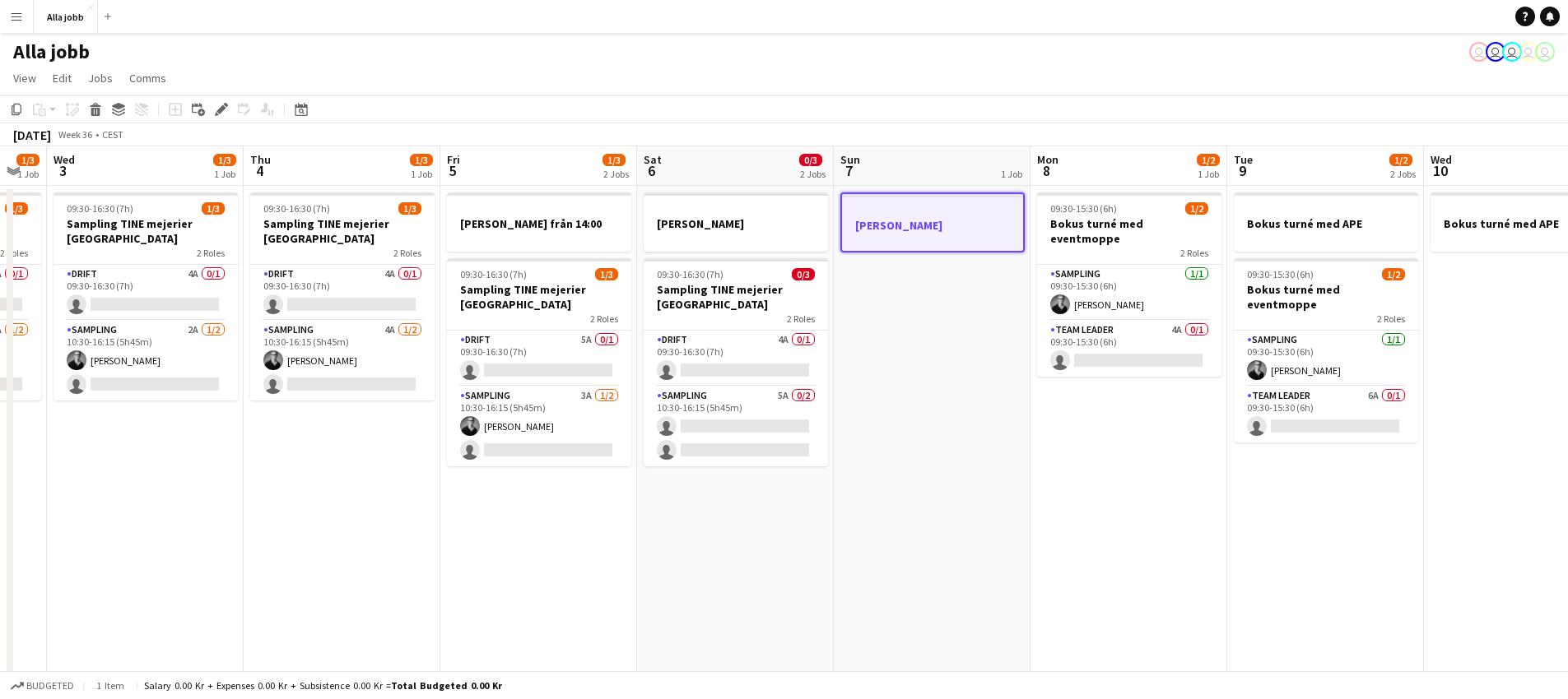
click at [690, 579] on app-date-cell "[PERSON_NAME] 09:30-16:30 (7h) 0/3 Sampling TINE mejerier Stockholm 2 Roles Dri…" at bounding box center [735, 594] width 196 height 817
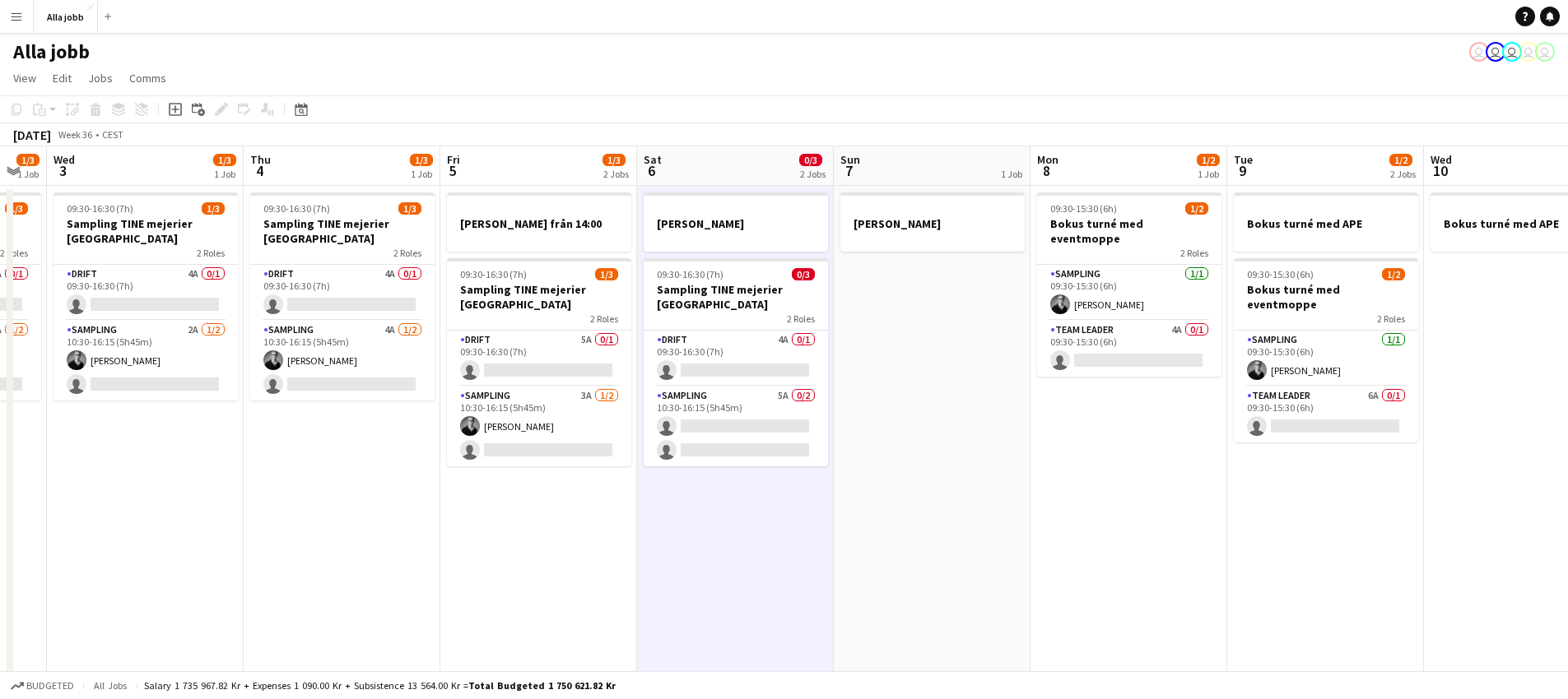
scroll to position [0, 343]
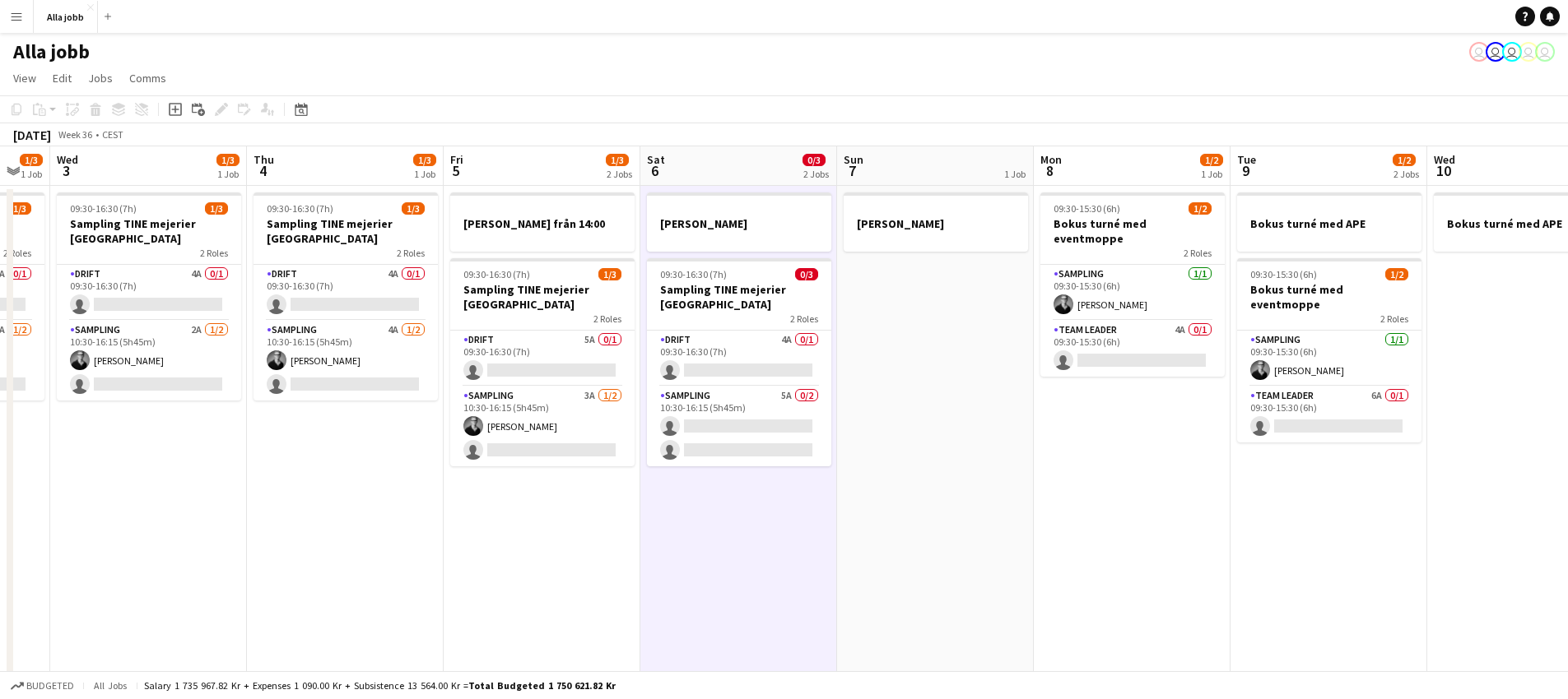
click at [690, 576] on app-date-cell "[PERSON_NAME] 09:30-16:30 (7h) 0/3 Sampling TINE mejerier Stockholm 2 Roles Dri…" at bounding box center [738, 594] width 196 height 817
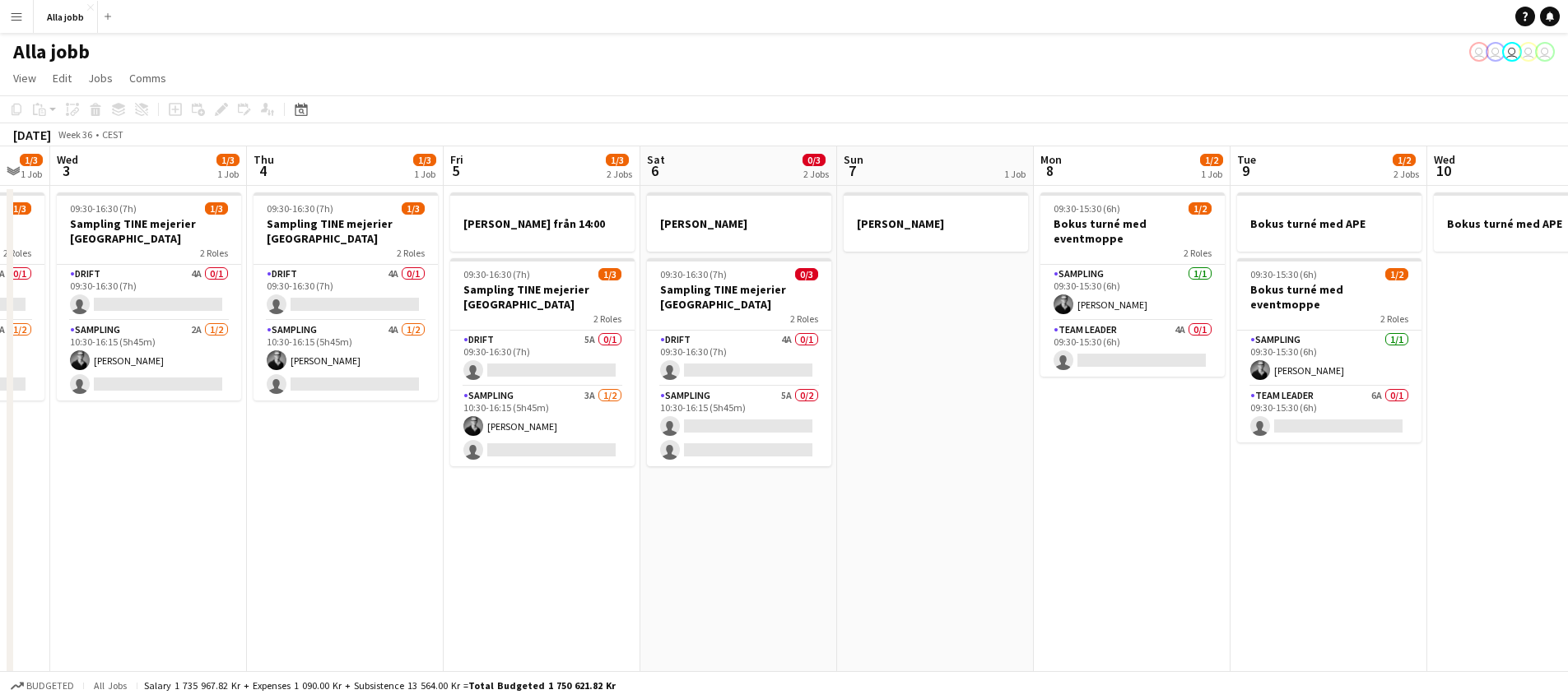
click at [719, 164] on app-board-header-date "Sat 6 0/3 2 Jobs" at bounding box center [738, 167] width 196 height 39
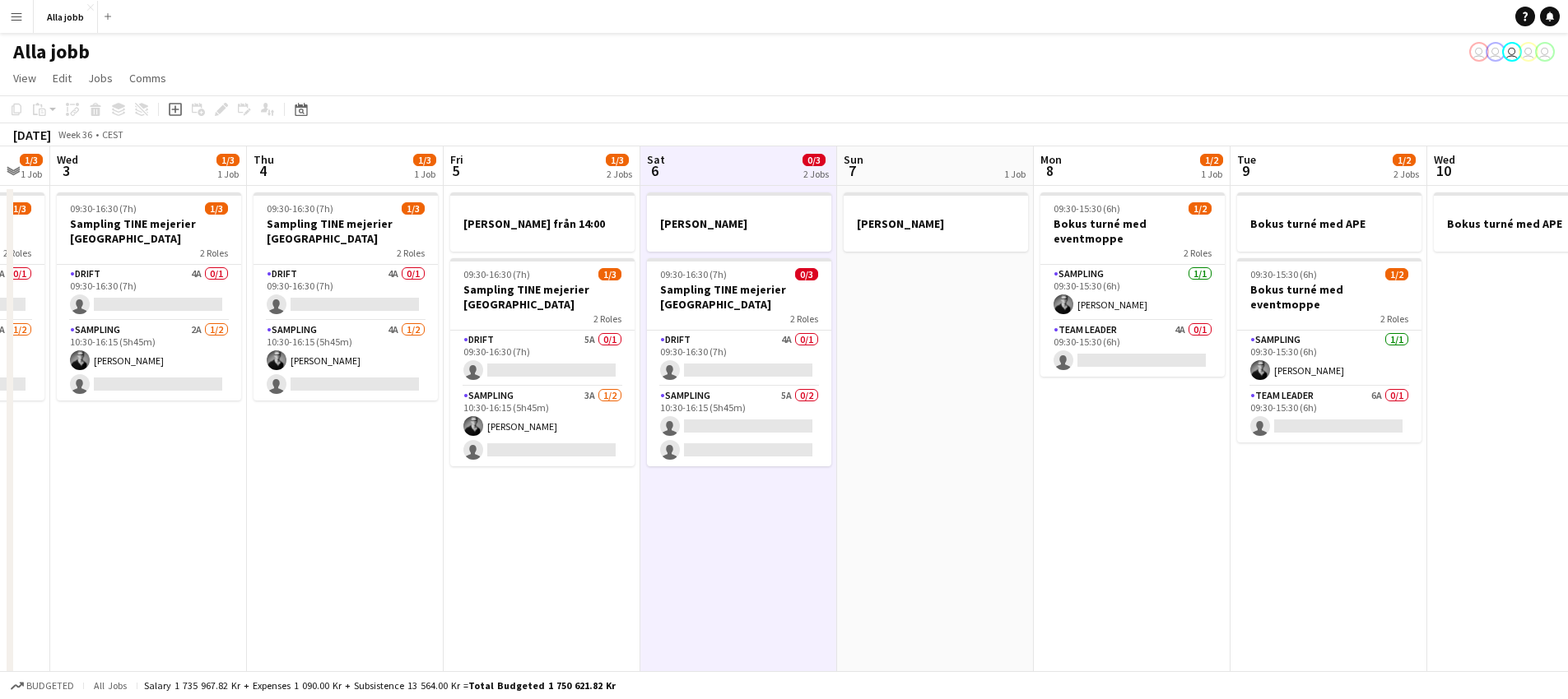
drag, startPoint x: 901, startPoint y: 351, endPoint x: 912, endPoint y: 315, distance: 37.6
click at [901, 351] on app-date-cell "[PERSON_NAME]" at bounding box center [935, 594] width 196 height 817
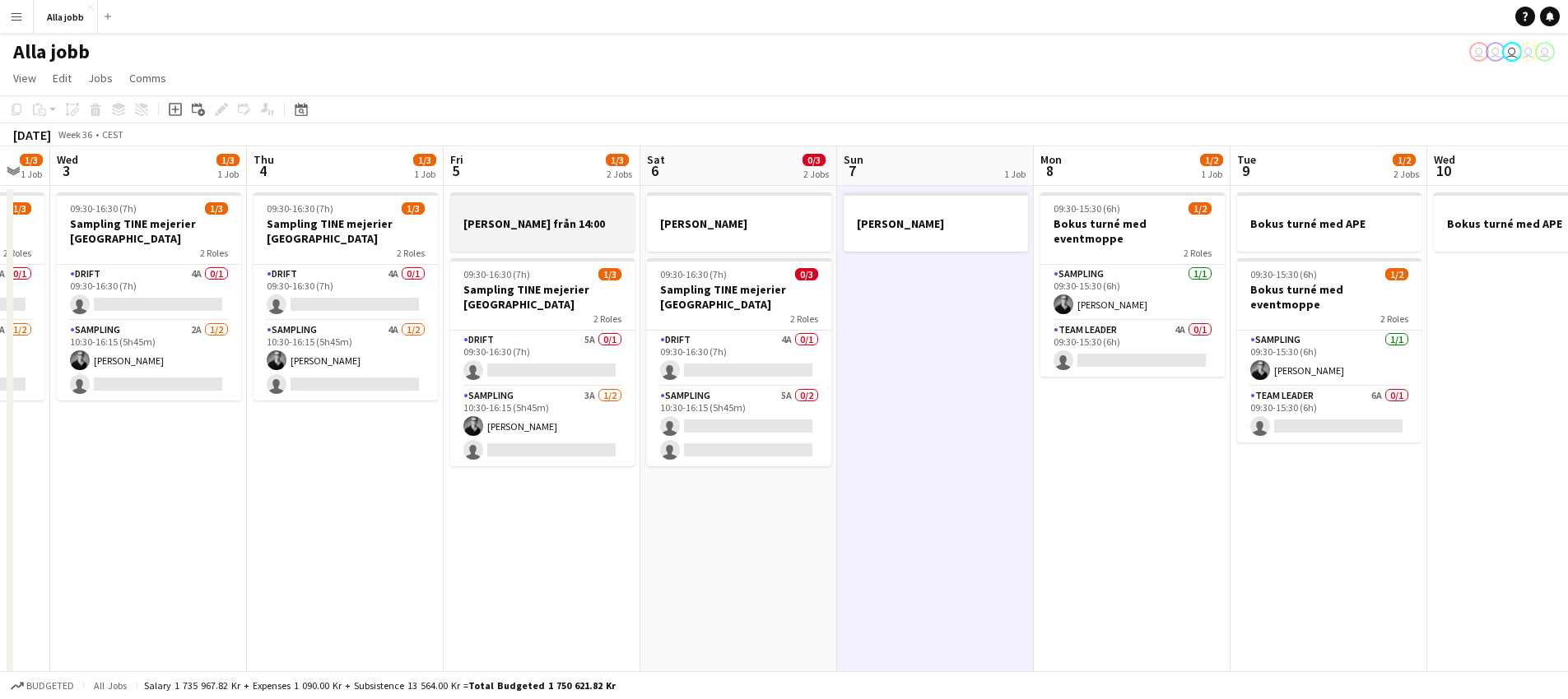
click at [544, 227] on h3 "[PERSON_NAME] från 14:00" at bounding box center [541, 223] width 184 height 15
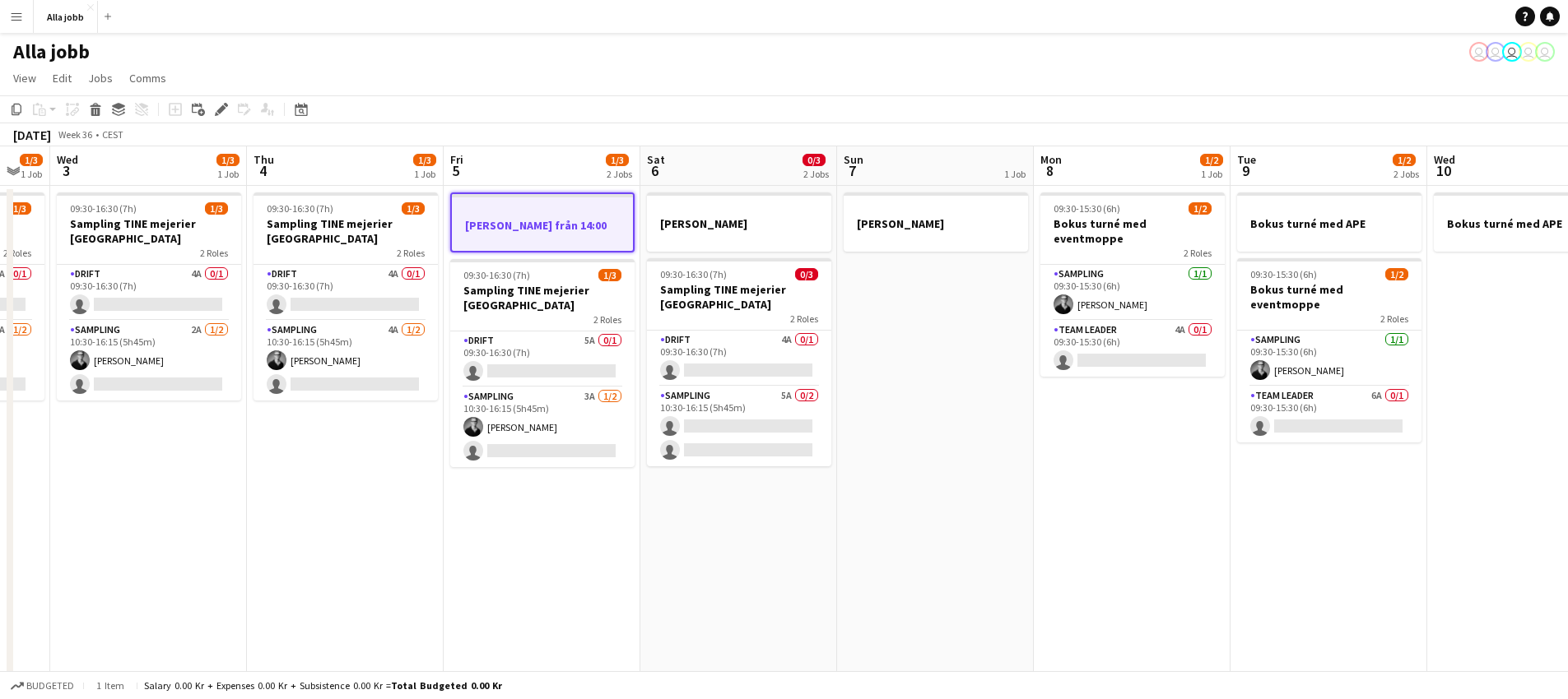
click at [937, 573] on app-date-cell "[PERSON_NAME]" at bounding box center [935, 594] width 196 height 817
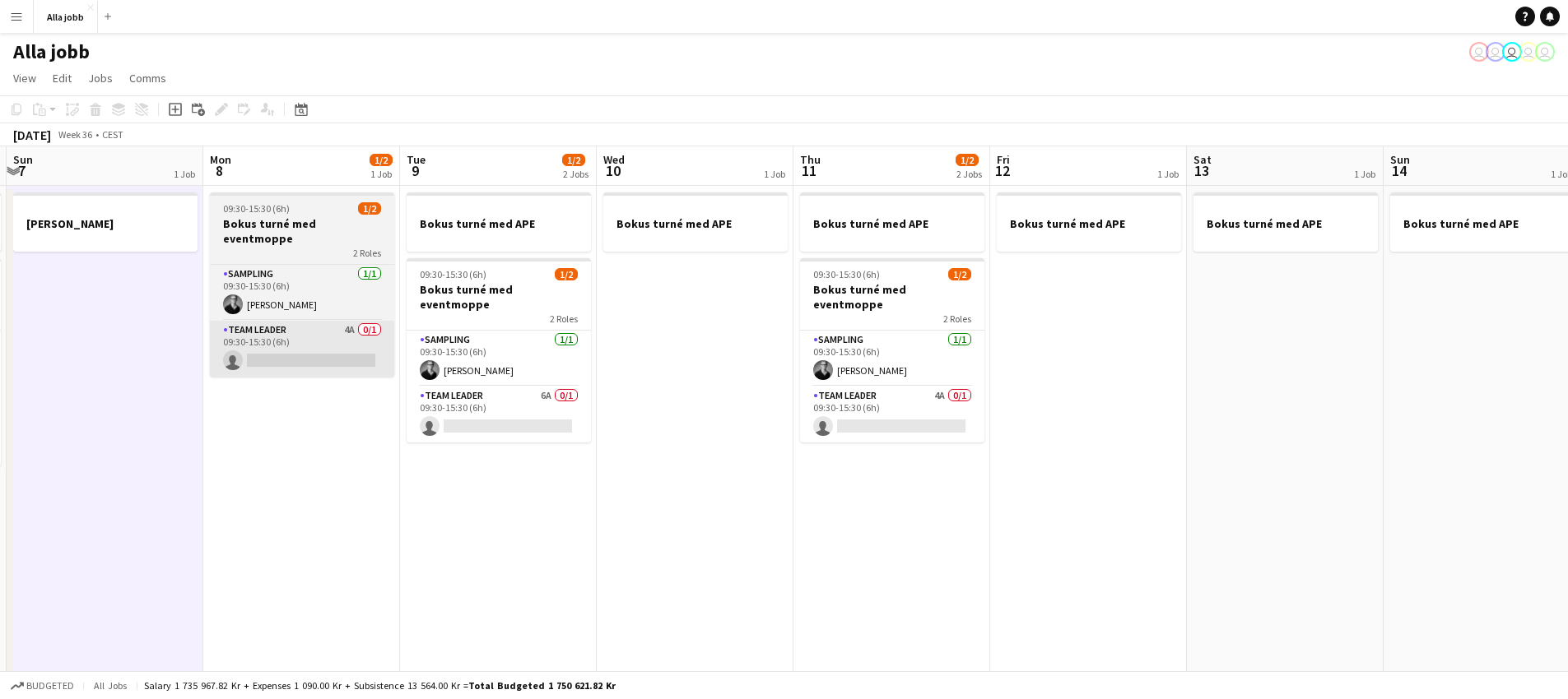
drag, startPoint x: 1039, startPoint y: 430, endPoint x: 240, endPoint y: 352, distance: 802.8
click at [215, 353] on app-calendar-viewport "Thu 4 1/3 1 Job Fri 5 1/3 2 Jobs Sat 6 0/3 2 Jobs Sun 7 1 Job Mon 8 1/2 1 Job T…" at bounding box center [784, 575] width 1568 height 857
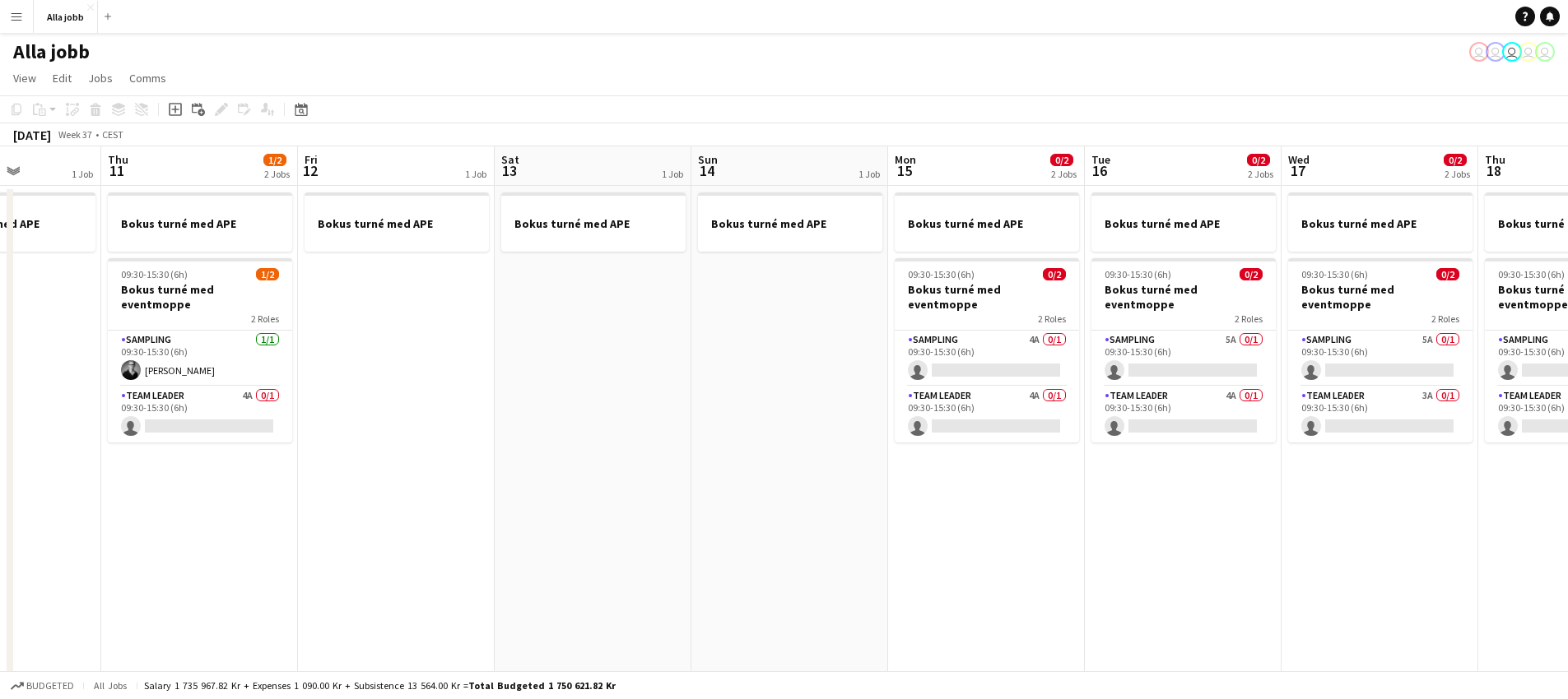
drag, startPoint x: 1016, startPoint y: 568, endPoint x: 321, endPoint y: 507, distance: 697.7
click at [305, 522] on app-calendar-viewport "Mon 8 1/2 1 Job Tue 9 1/2 2 Jobs Wed 10 1 Job Thu 11 1/2 2 Jobs Fri 12 1 Job Sa…" at bounding box center [784, 575] width 1568 height 857
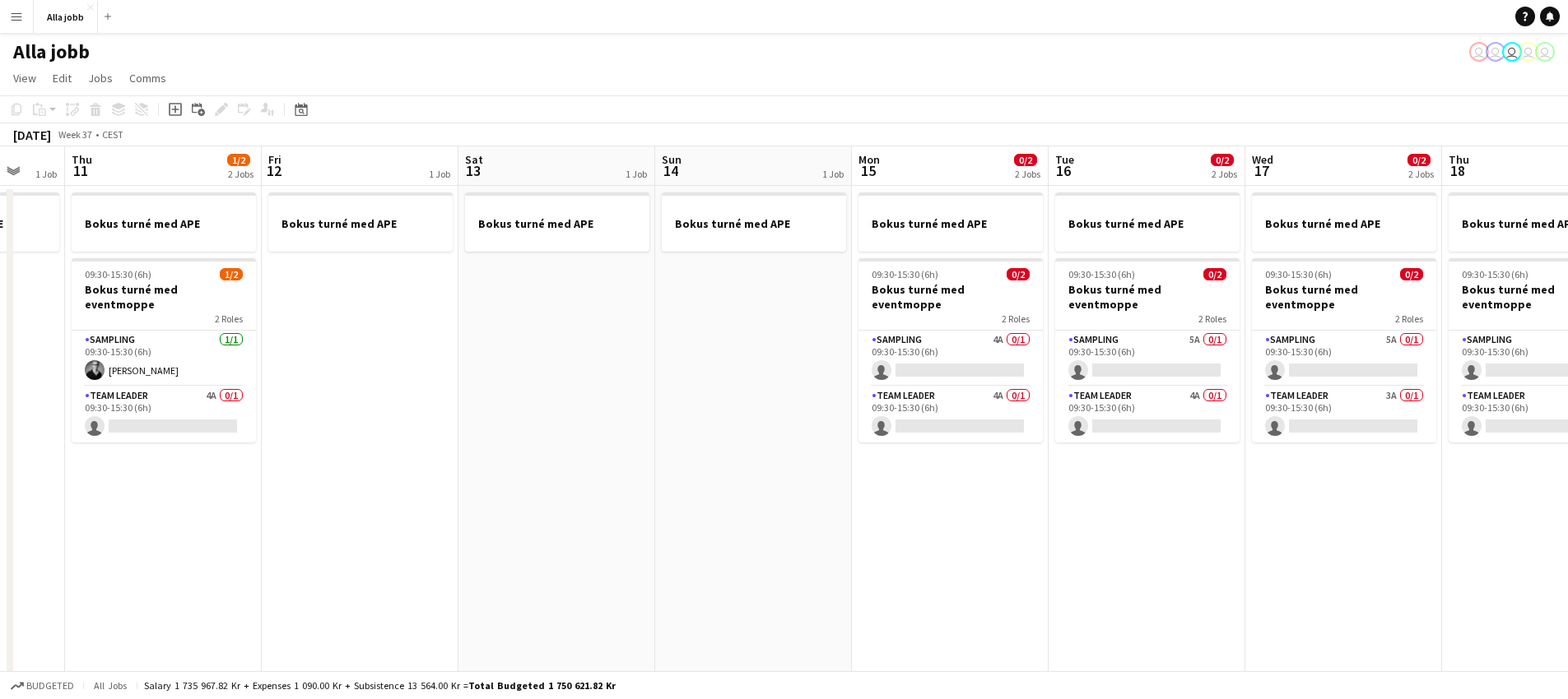
click at [884, 551] on app-date-cell "Bokus turné med APE 09:30-15:30 (6h) 0/2 Bokus turné med eventmoppe 2 Roles Sam…" at bounding box center [950, 594] width 196 height 817
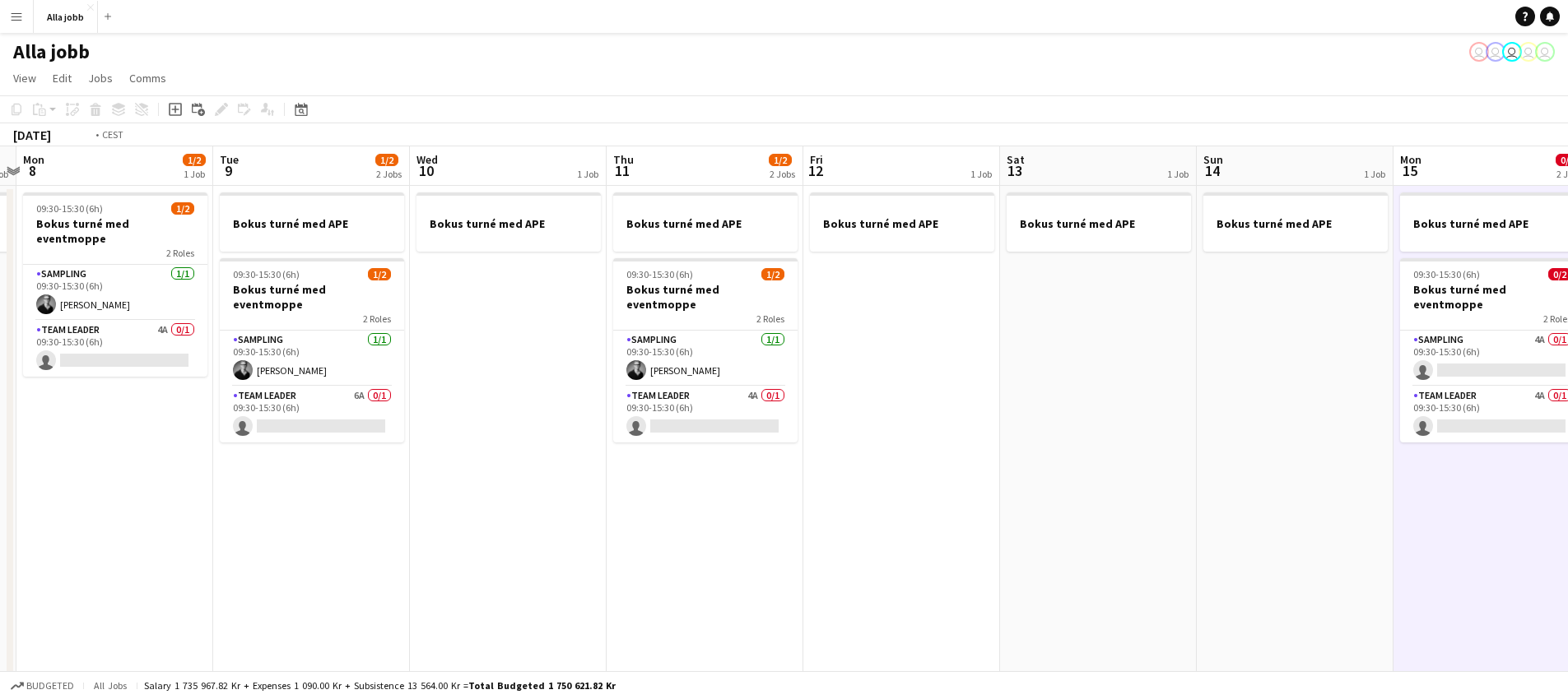
drag, startPoint x: 925, startPoint y: 529, endPoint x: 1430, endPoint y: 554, distance: 505.6
click at [1432, 553] on app-calendar-viewport "Sat 6 0/3 2 Jobs Sun 7 1 Job Mon 8 1/2 1 Job Tue 9 1/2 2 Jobs Wed 10 1 Job Thu …" at bounding box center [784, 575] width 1568 height 857
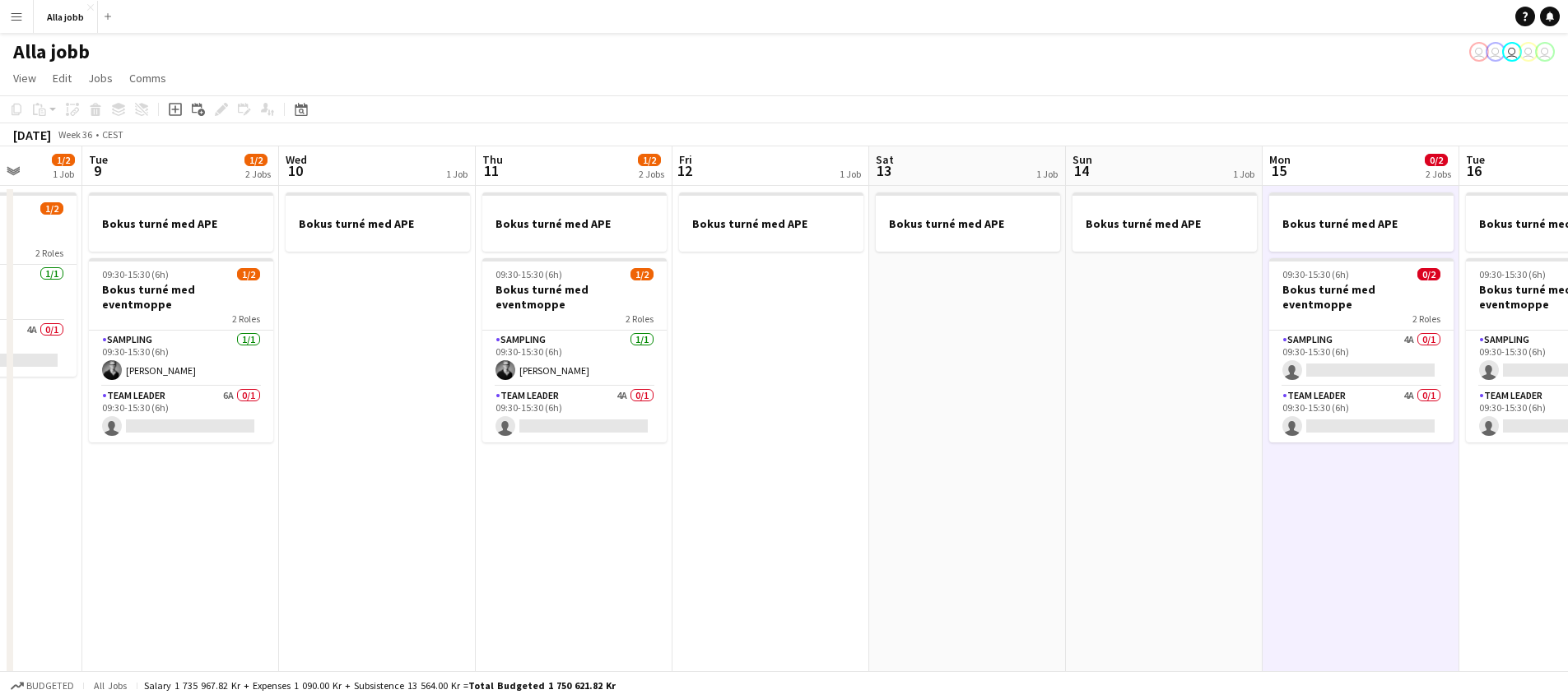
drag, startPoint x: 501, startPoint y: 487, endPoint x: 998, endPoint y: 511, distance: 497.6
click at [997, 511] on app-calendar-viewport "Sat 6 0/3 2 Jobs Sun 7 1 Job Mon 8 1/2 1 Job Tue 9 1/2 2 Jobs Wed 10 1 Job Thu …" at bounding box center [784, 575] width 1568 height 857
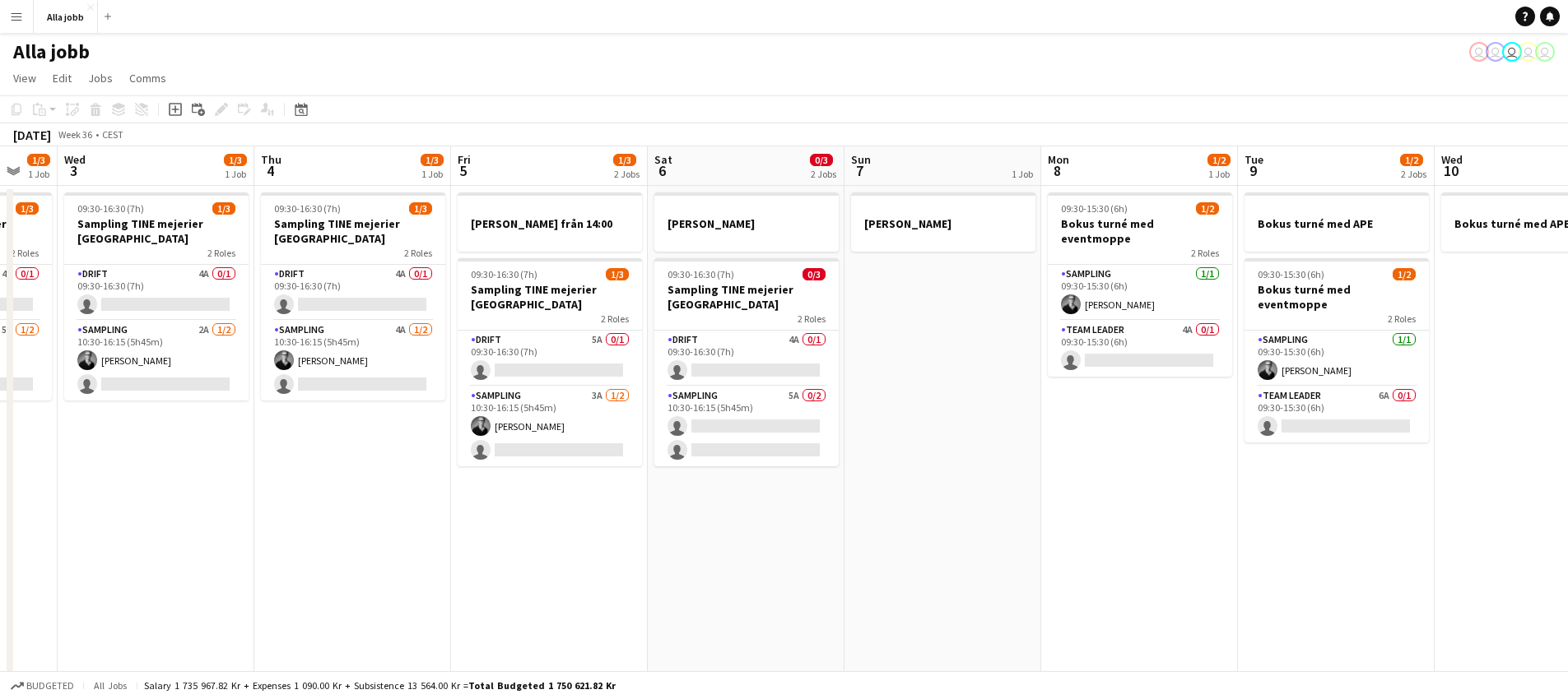
drag, startPoint x: 168, startPoint y: 355, endPoint x: 520, endPoint y: 481, distance: 373.9
click at [520, 481] on app-calendar-viewport "Mon 1 1/3 2 Jobs Tue 2 1/3 1 Job Wed 3 1/3 1 Job Thu 4 1/3 1 Job Fri 5 1/3 2 Jo…" at bounding box center [784, 575] width 1568 height 857
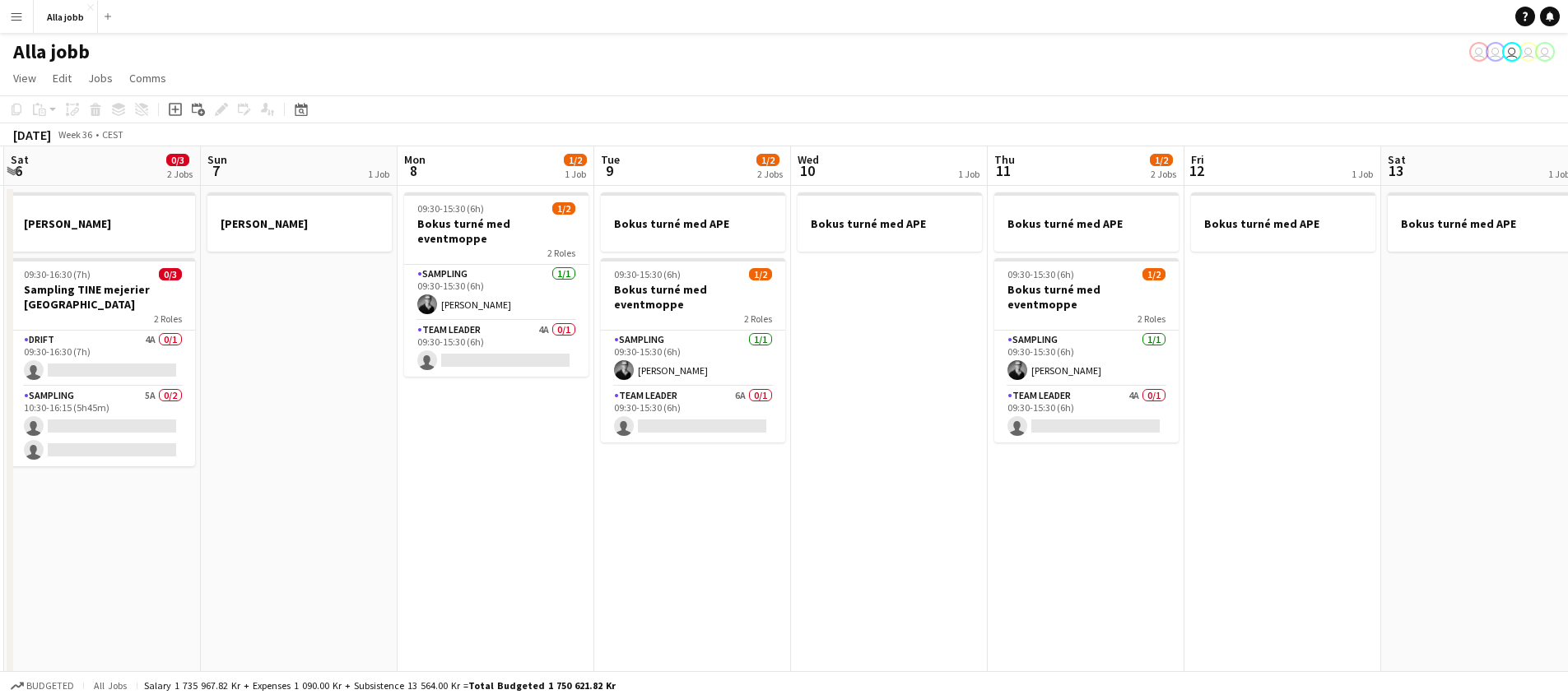
drag, startPoint x: 968, startPoint y: 510, endPoint x: 563, endPoint y: 538, distance: 406.0
click at [500, 574] on app-calendar-viewport "Wed 3 1/3 1 Job Thu 4 1/3 1 Job Fri 5 1/3 2 Jobs Sat 6 0/3 2 Jobs Sun 7 1 Job M…" at bounding box center [784, 575] width 1568 height 857
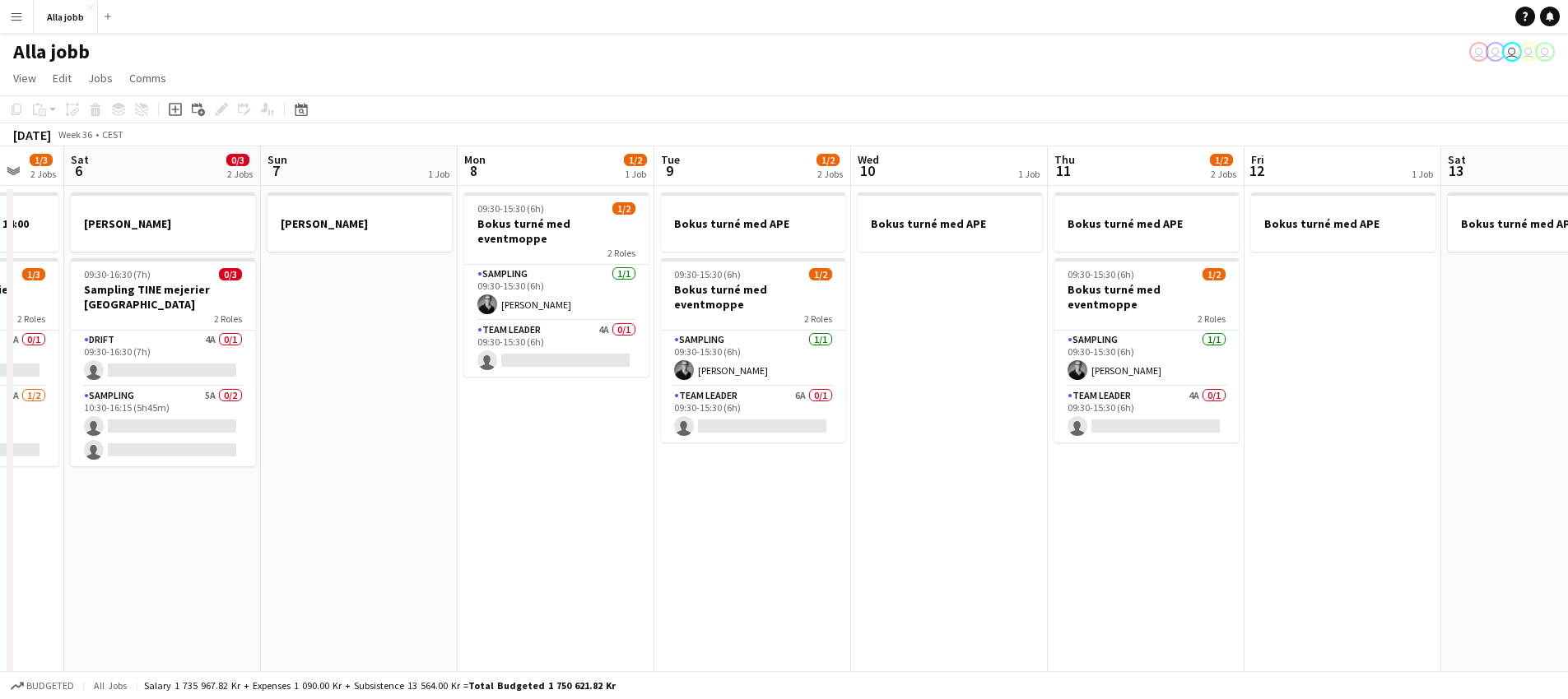
drag, startPoint x: 677, startPoint y: 535, endPoint x: 607, endPoint y: 522, distance: 71.2
click at [561, 533] on app-calendar-viewport "Wed 3 1/3 1 Job Thu 4 1/3 1 Job Fri 5 1/3 2 Jobs Sat 6 0/3 2 Jobs Sun 7 1 Job M…" at bounding box center [784, 575] width 1568 height 857
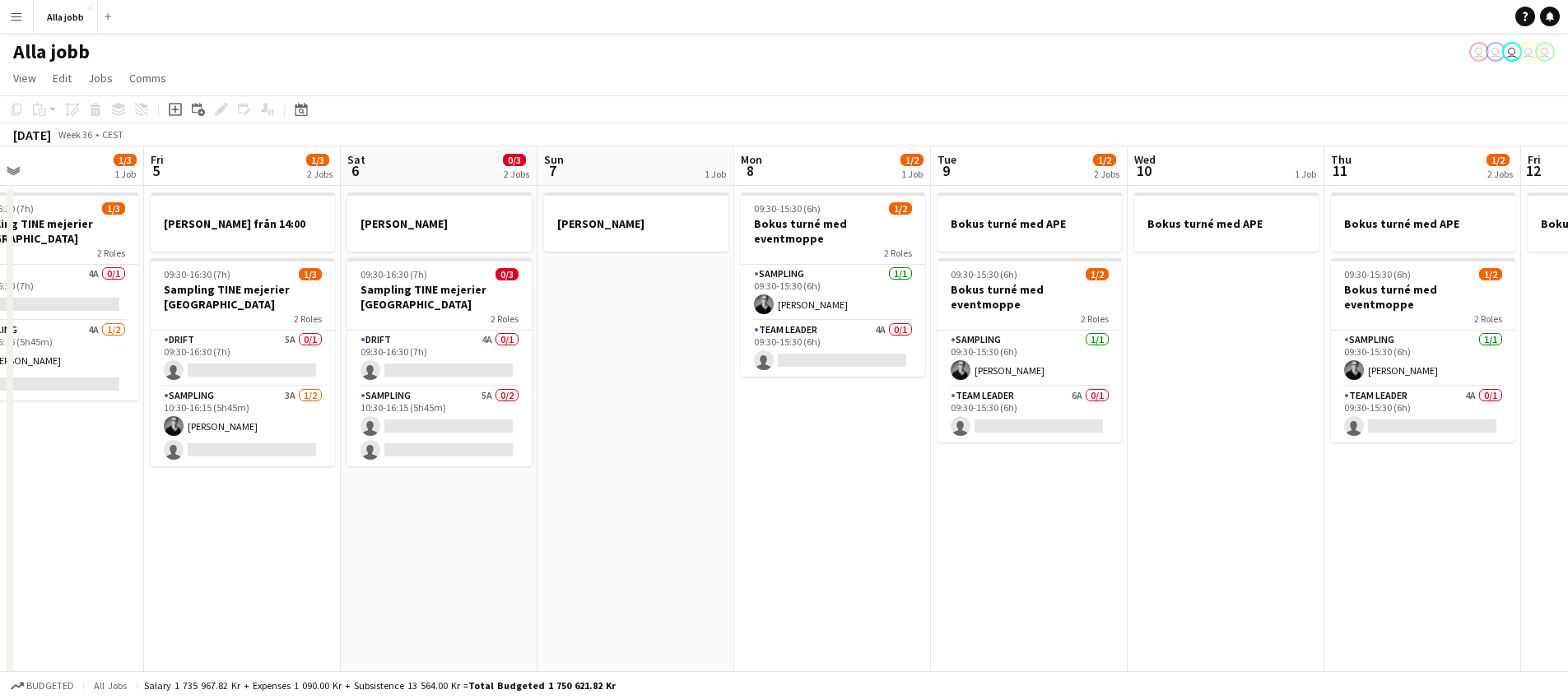
scroll to position [0, 490]
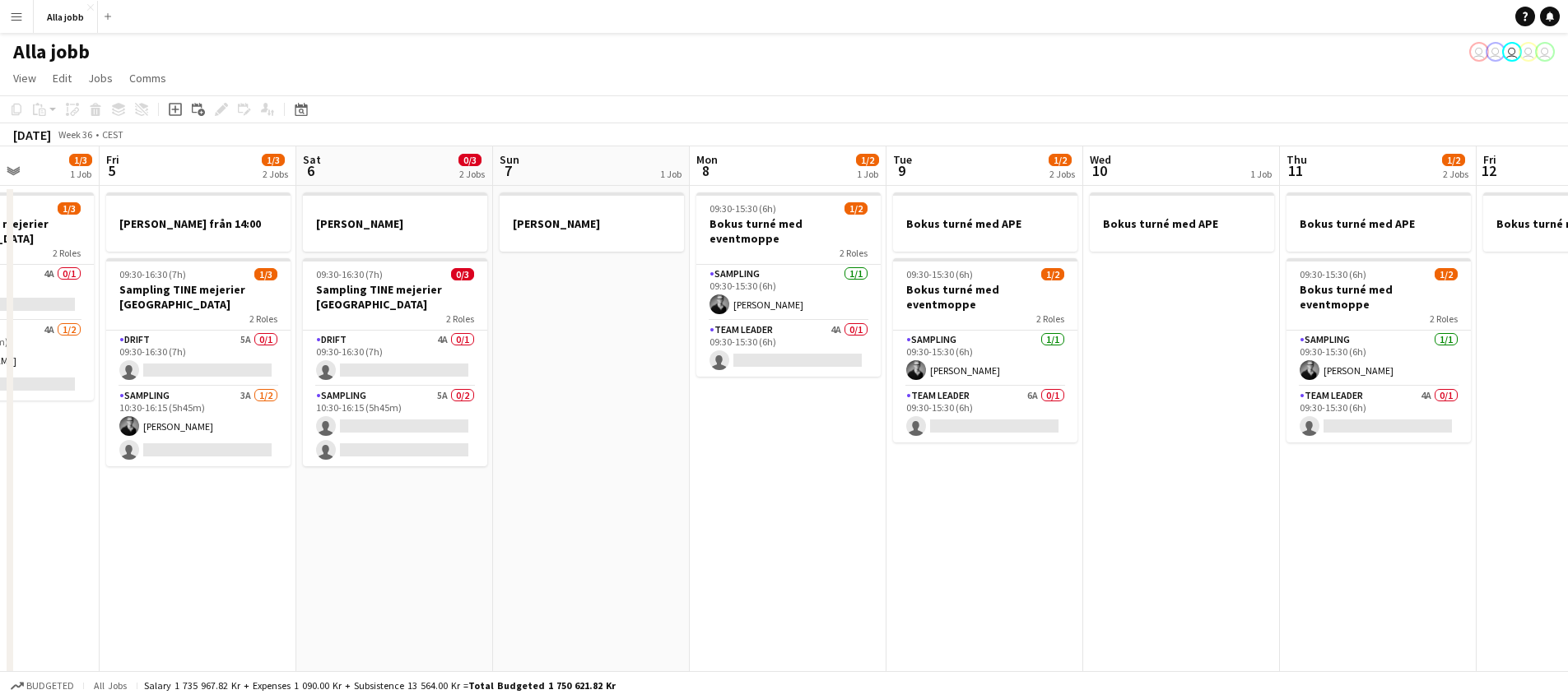
drag, startPoint x: 805, startPoint y: 454, endPoint x: 1225, endPoint y: 380, distance: 426.5
click at [1225, 380] on app-calendar-viewport "Tue 2 1/3 1 Job Wed 3 1/3 1 Job Thu 4 1/3 1 Job Fri 5 1/3 2 Jobs Sat 6 0/3 2 Jo…" at bounding box center [784, 575] width 1568 height 857
click at [575, 404] on app-date-cell "[PERSON_NAME]" at bounding box center [591, 594] width 196 height 817
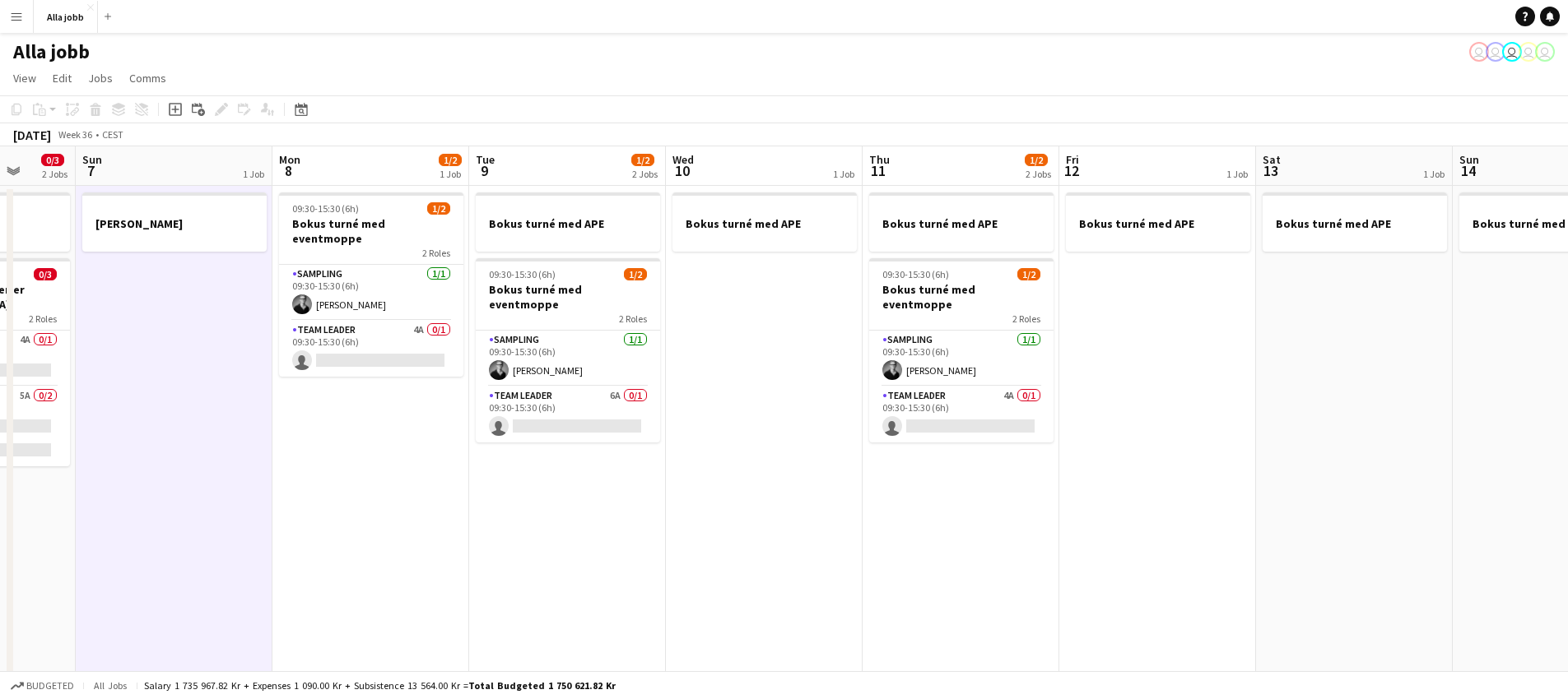
drag, startPoint x: 1304, startPoint y: 437, endPoint x: 1142, endPoint y: 493, distance: 171.4
click at [754, 569] on app-calendar-viewport "Thu 4 1/3 1 Job Fri 5 1/3 2 Jobs Sat 6 0/3 2 Jobs Sun 7 1 Job Mon 8 1/2 1 Job T…" at bounding box center [784, 575] width 1568 height 857
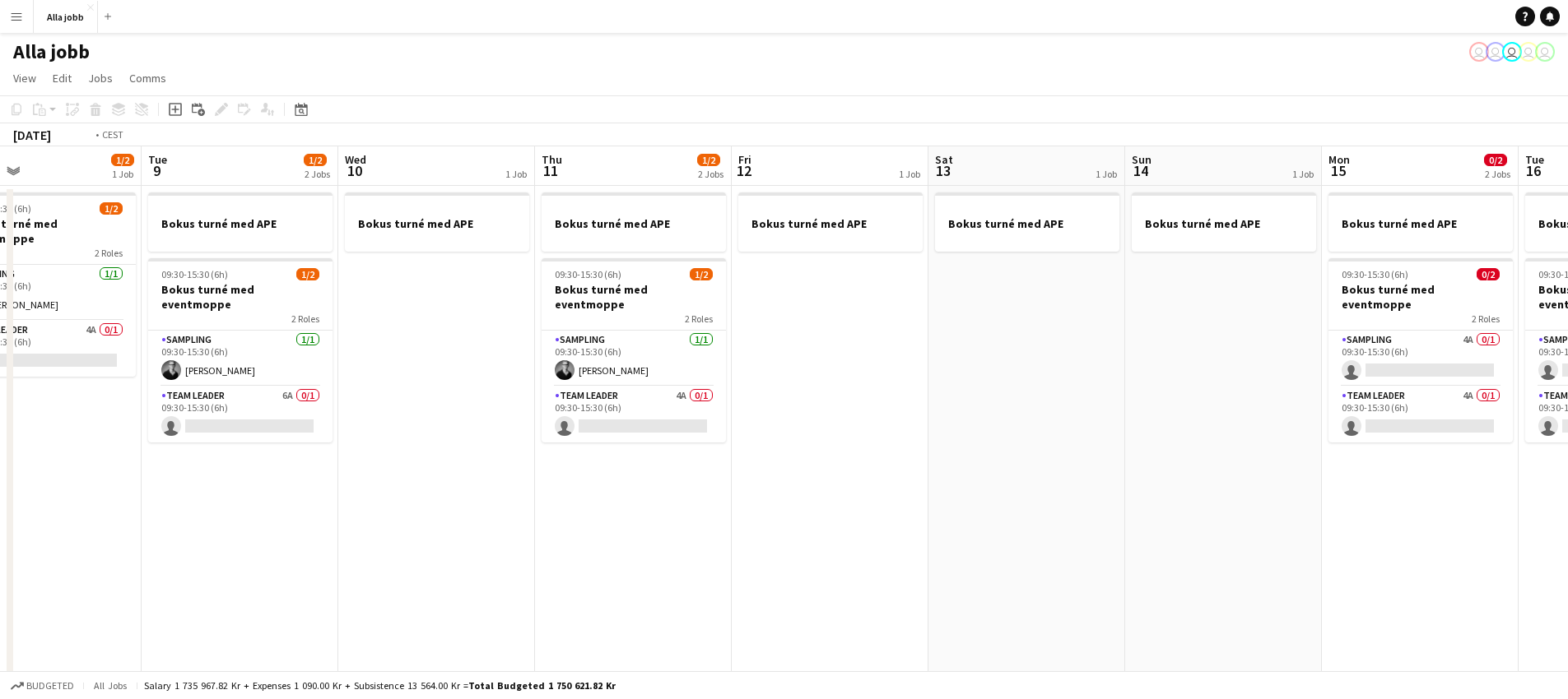
drag, startPoint x: 1230, startPoint y: 494, endPoint x: 856, endPoint y: 430, distance: 379.4
click at [845, 436] on app-calendar-viewport "Fri 5 1/3 2 Jobs Sat 6 0/3 2 Jobs Sun 7 1 Job Mon 8 1/2 1 Job Tue 9 1/2 2 Jobs …" at bounding box center [784, 575] width 1568 height 857
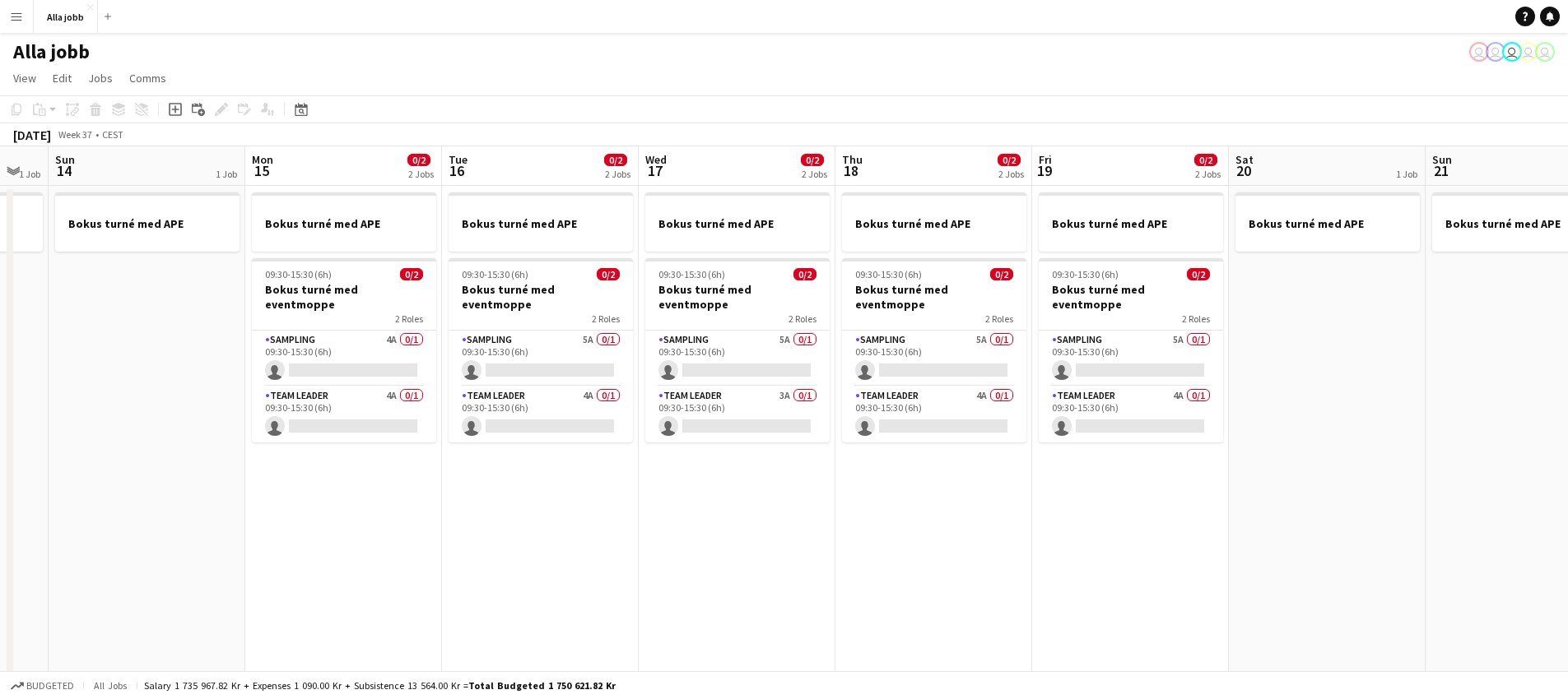
drag, startPoint x: 1295, startPoint y: 524, endPoint x: 427, endPoint y: 600, distance: 871.3
click at [420, 609] on app-calendar-viewport "Thu 11 1/2 2 Jobs Fri 12 1 Job Sat 13 1 Job Sun 14 1 Job Mon 15 0/2 2 Jobs Tue …" at bounding box center [784, 575] width 1568 height 857
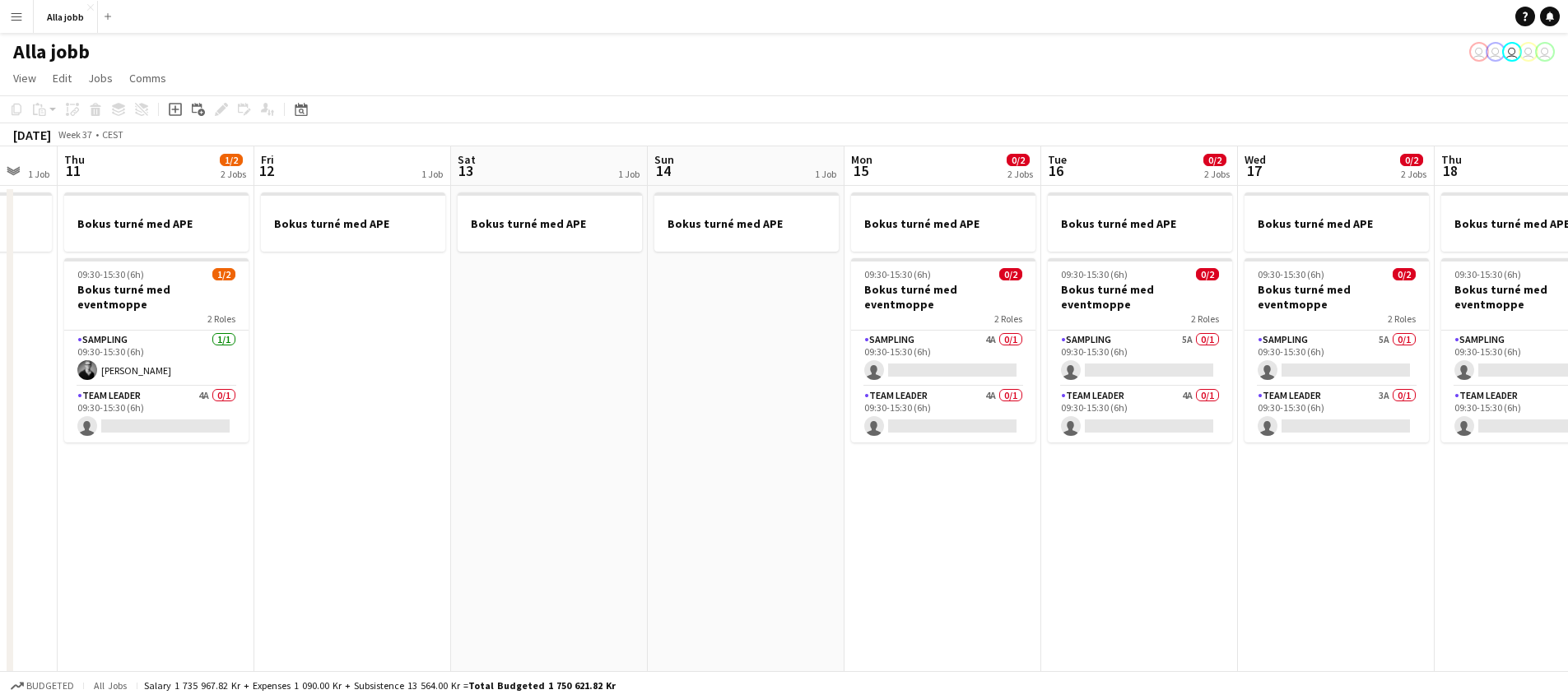
drag, startPoint x: 500, startPoint y: 566, endPoint x: 1280, endPoint y: 455, distance: 787.9
click at [1289, 455] on app-calendar-viewport "Tue 9 1/2 2 Jobs Wed 10 1 Job Thu 11 1/2 2 Jobs Fri 12 1 Job Sat 13 1 Job Sun 1…" at bounding box center [784, 575] width 1568 height 857
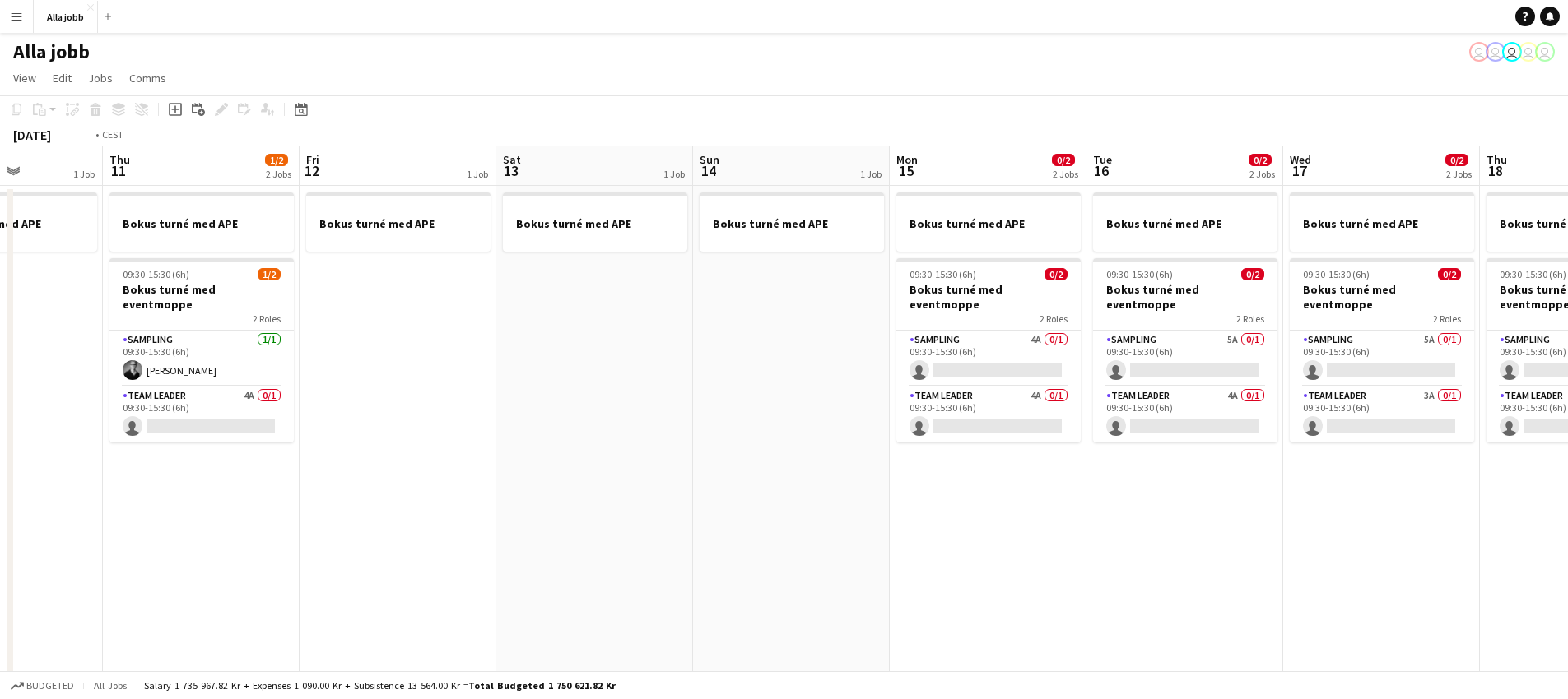
drag, startPoint x: 736, startPoint y: 414, endPoint x: 1285, endPoint y: 354, distance: 552.3
click at [1372, 336] on app-calendar-viewport "Mon 8 1/2 1 Job Tue 9 1/2 2 Jobs Wed 10 1 Job Thu 11 1/2 2 Jobs Fri 12 1 Job Sa…" at bounding box center [784, 575] width 1568 height 857
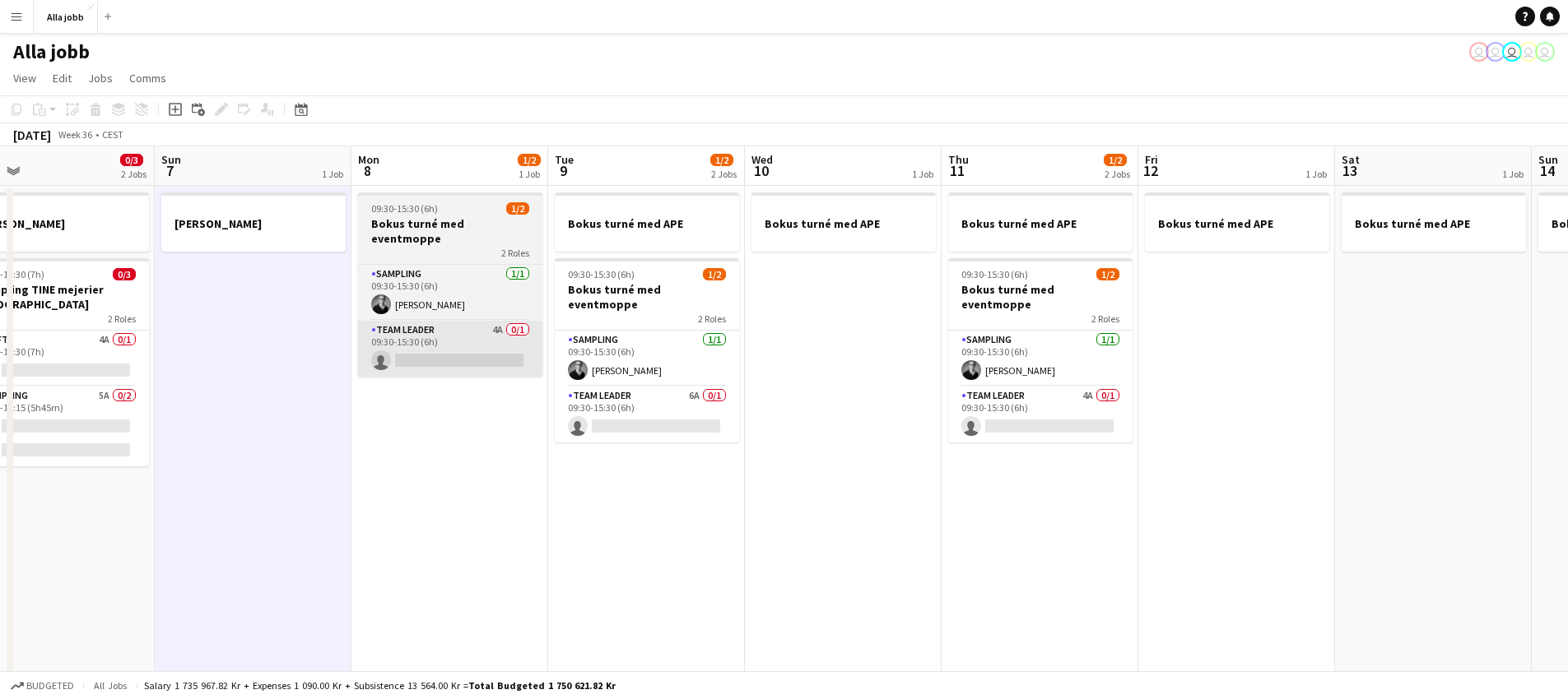
drag, startPoint x: 519, startPoint y: 381, endPoint x: 905, endPoint y: 359, distance: 386.6
click at [955, 348] on app-calendar-viewport "Thu 4 1/3 1 Job Fri 5 1/3 2 Jobs Sat 6 0/3 2 Jobs Sun 7 1 Job Mon 8 1/2 1 Job T…" at bounding box center [784, 575] width 1568 height 857
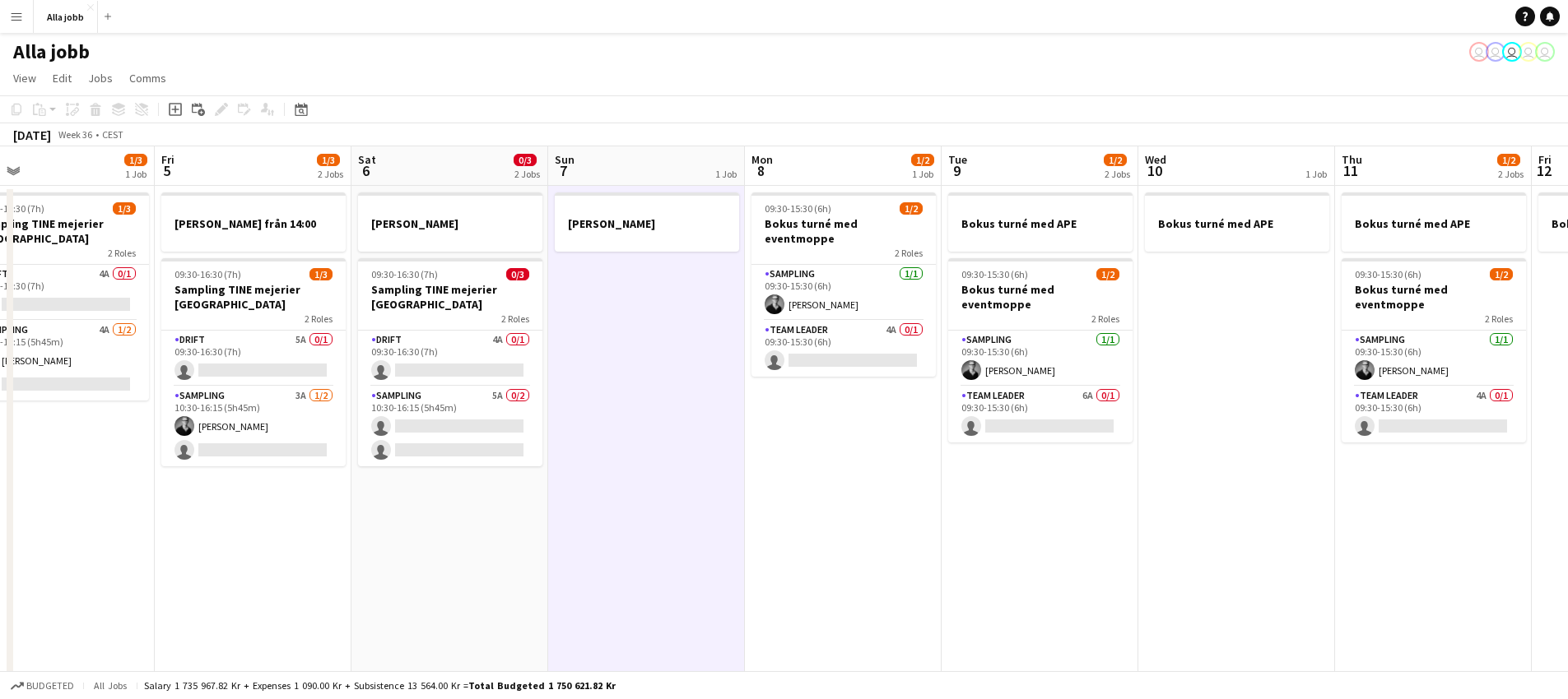
click at [734, 373] on app-date-cell "[PERSON_NAME]" at bounding box center [646, 594] width 196 height 817
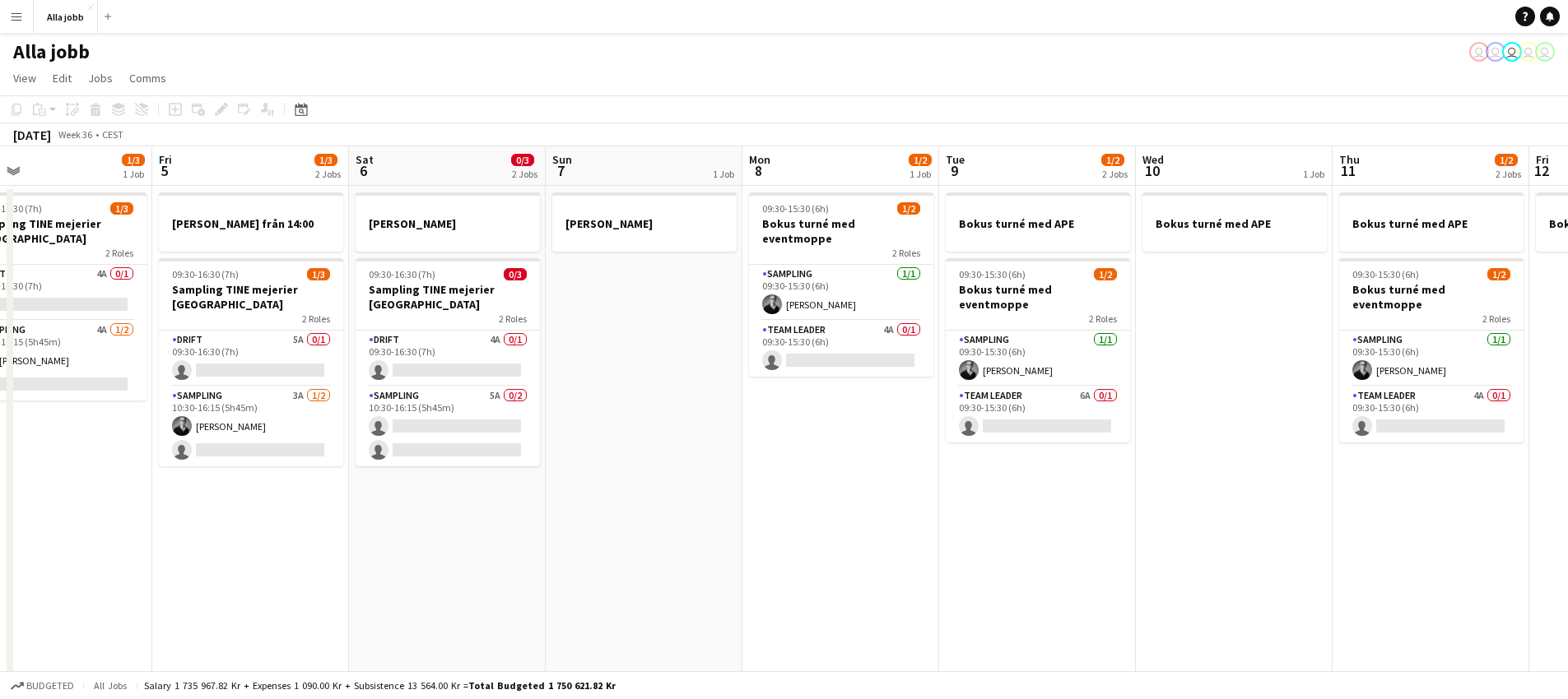
click at [689, 373] on app-date-cell "[PERSON_NAME]" at bounding box center [643, 594] width 196 height 817
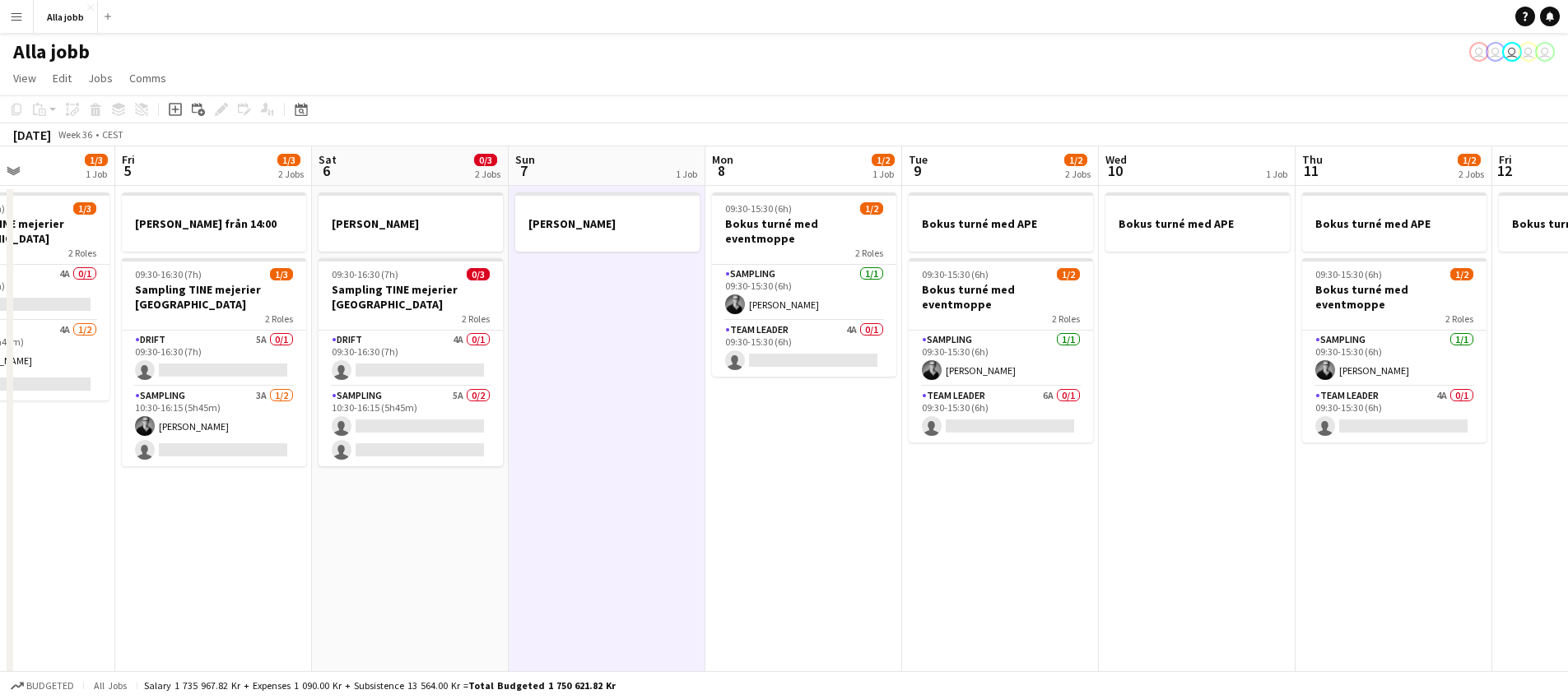
drag, startPoint x: 1162, startPoint y: 485, endPoint x: 447, endPoint y: 523, distance: 716.0
click at [455, 525] on app-calendar-viewport "Tue 2 1/3 1 Job Wed 3 1/3 1 Job Thu 4 1/3 1 Job Fri 5 1/3 2 Jobs Sat 6 0/3 2 Jo…" at bounding box center [784, 575] width 1568 height 857
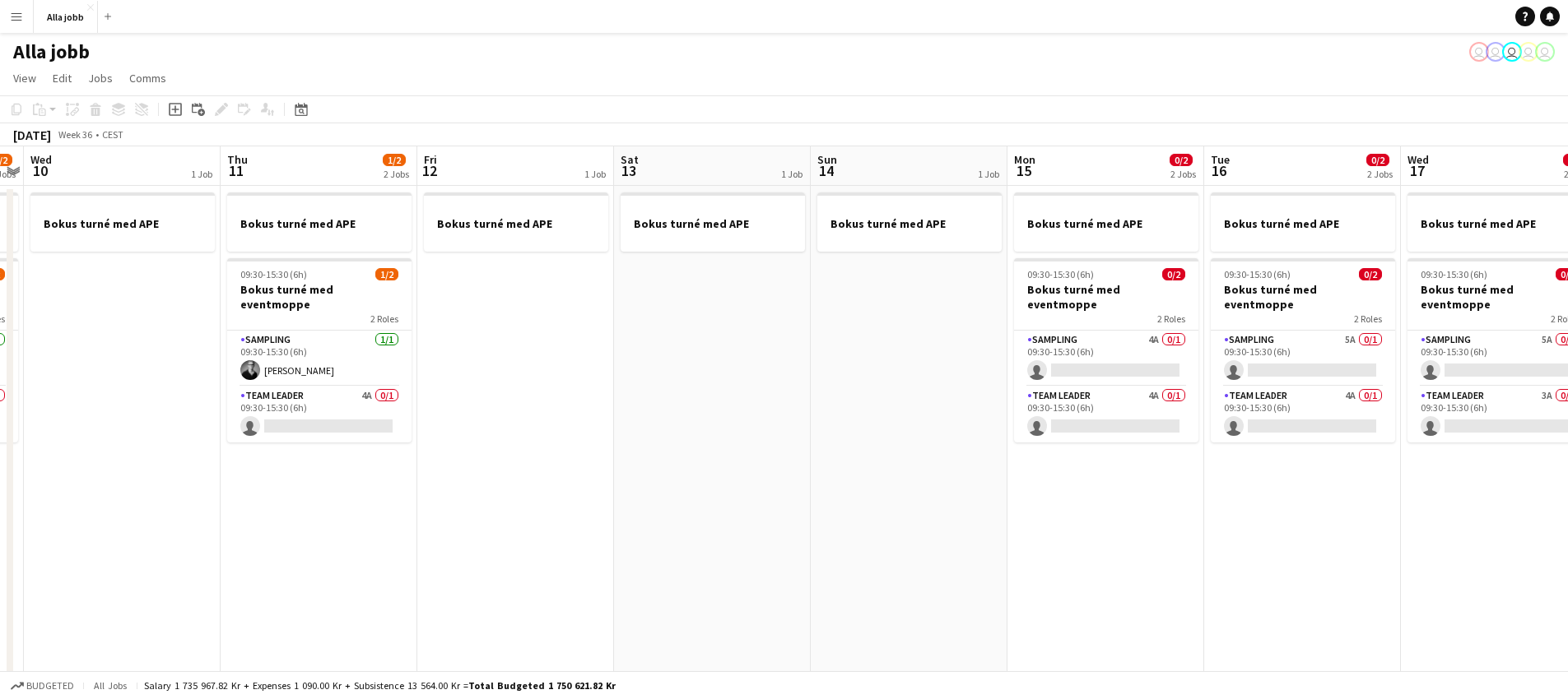
drag, startPoint x: 1306, startPoint y: 552, endPoint x: 635, endPoint y: 635, distance: 676.1
click at [639, 638] on app-calendar-viewport "Sun 7 1 Job Mon 8 1/2 1 Job Tue 9 1/2 2 Jobs Wed 10 1 Job Thu 11 1/2 2 Jobs Fri…" at bounding box center [784, 575] width 1568 height 857
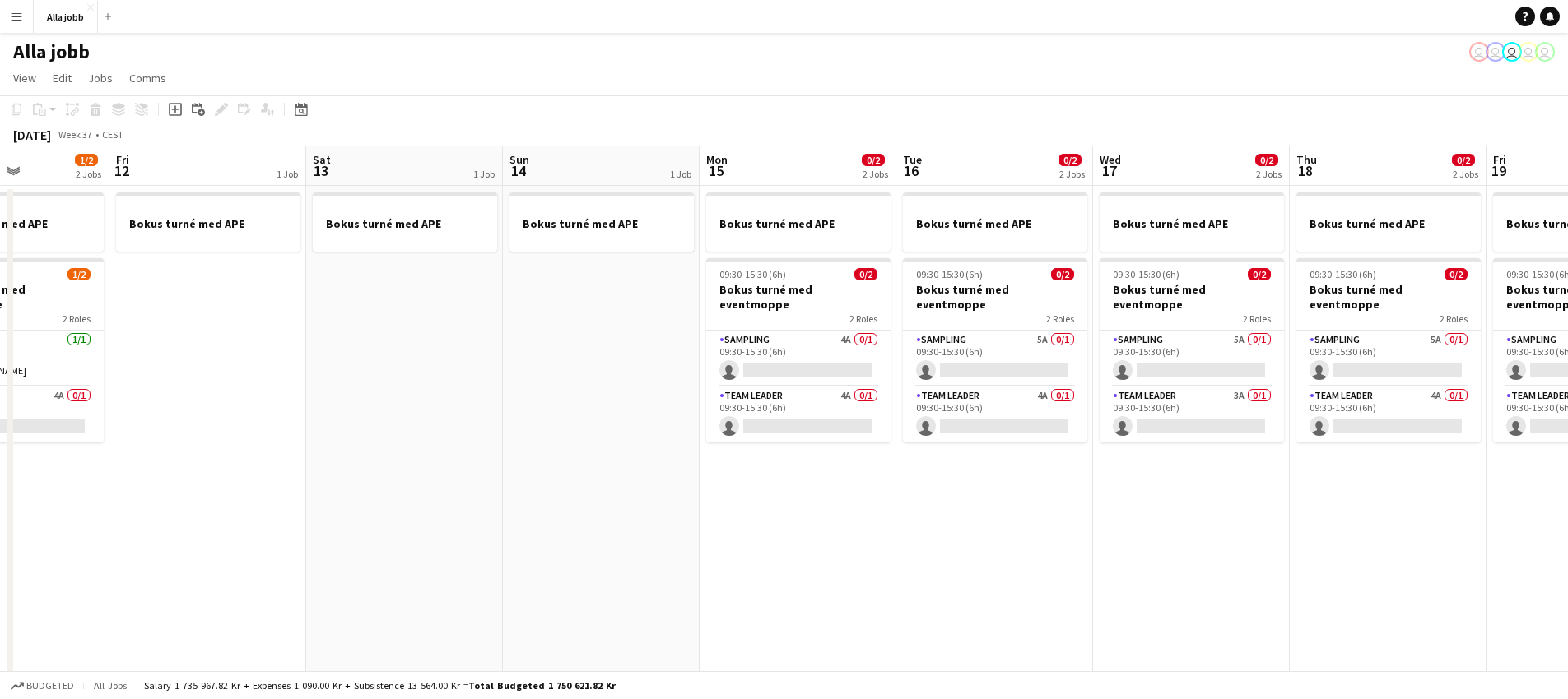
drag, startPoint x: 1003, startPoint y: 565, endPoint x: 909, endPoint y: 558, distance: 94.3
click at [676, 614] on app-calendar-viewport "Tue 9 1/2 2 Jobs Wed 10 1 Job Thu 11 1/2 2 Jobs Fri 12 1 Job Sat 13 1 Job Sun 1…" at bounding box center [784, 575] width 1568 height 857
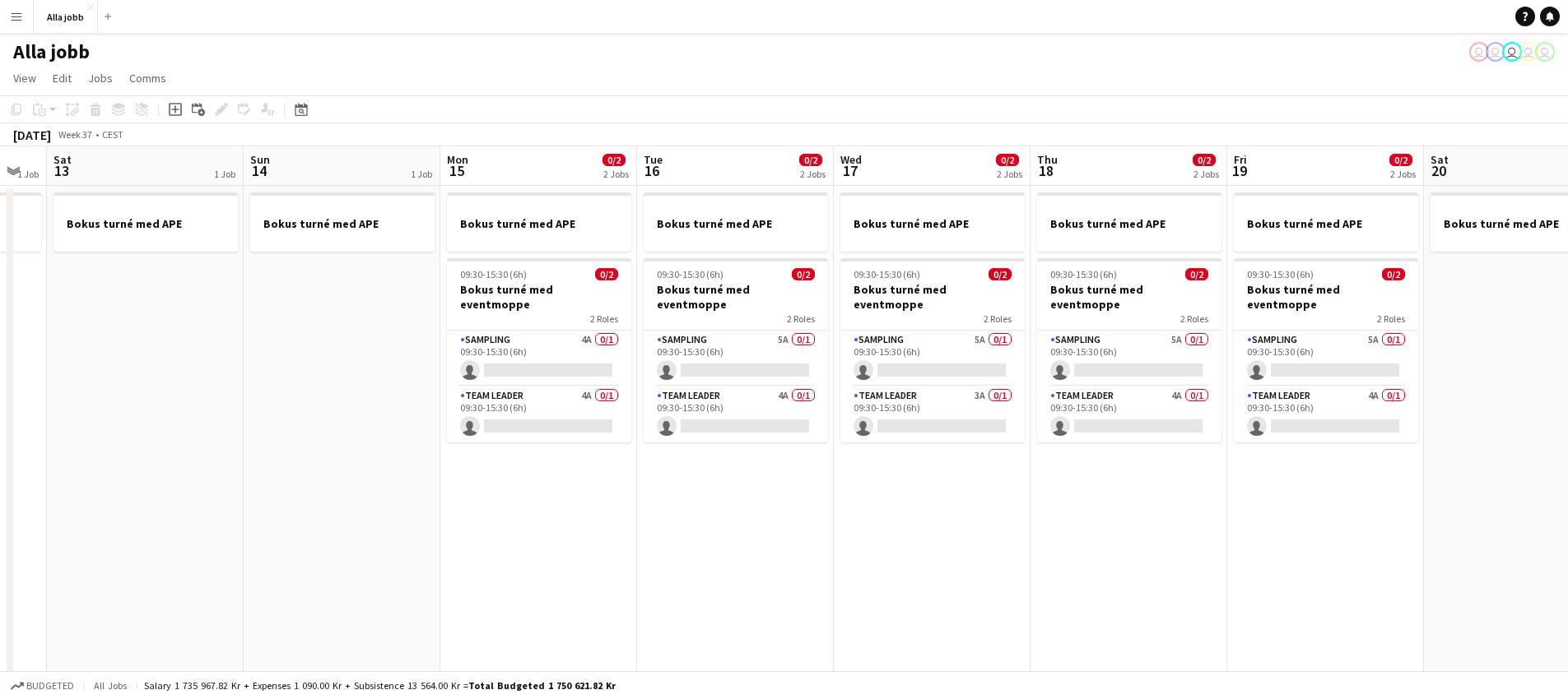
drag, startPoint x: 1073, startPoint y: 539, endPoint x: 1579, endPoint y: 483, distance: 509.1
click at [1567, 485] on html "Menu Boards Boards Boards All jobs Status Workforce Workforce My Workforce Recr…" at bounding box center [784, 516] width 1568 height 1031
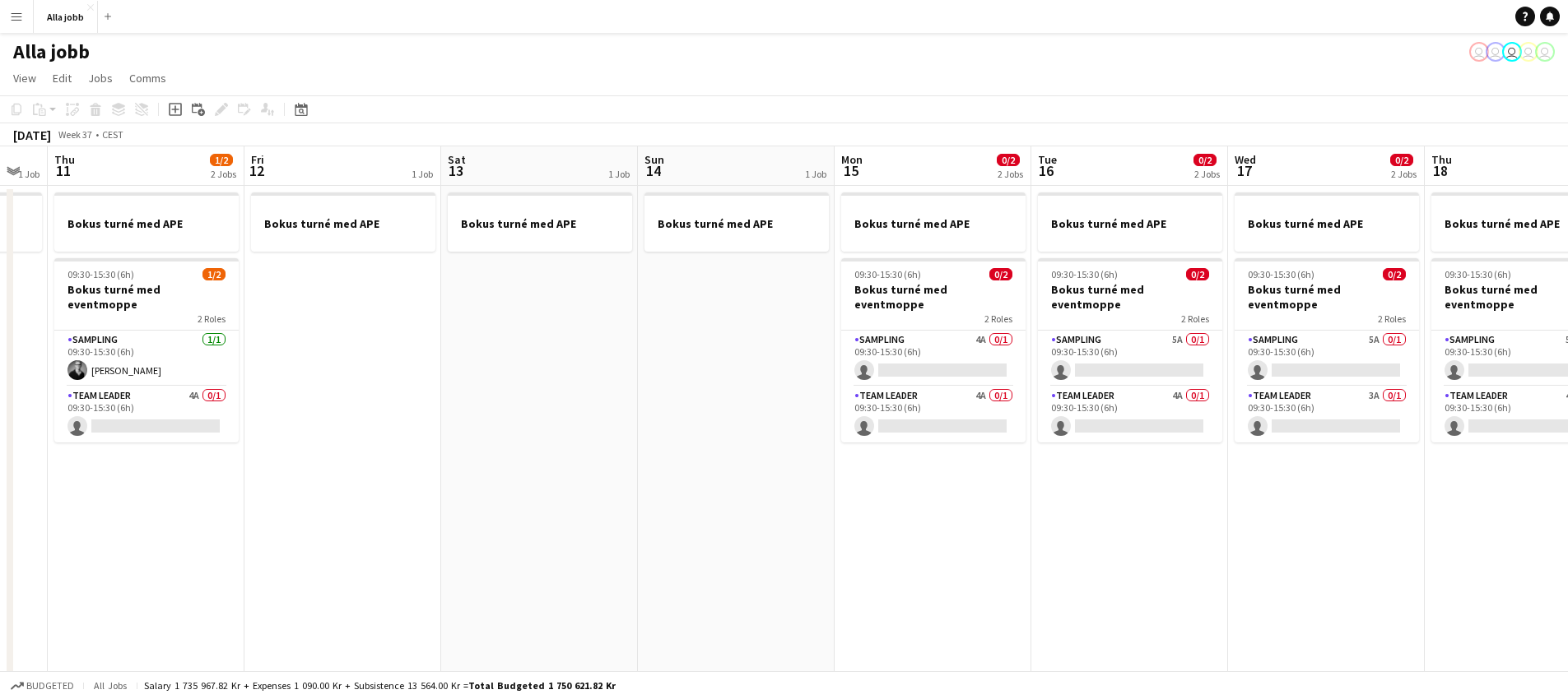
drag, startPoint x: 622, startPoint y: 469, endPoint x: 641, endPoint y: 464, distance: 19.6
click at [641, 464] on app-calendar-viewport "Tue 9 1/2 2 Jobs Wed 10 1 Job Thu 11 1/2 2 Jobs Fri 12 1 Job Sat 13 1 Job Sun 1…" at bounding box center [784, 575] width 1568 height 857
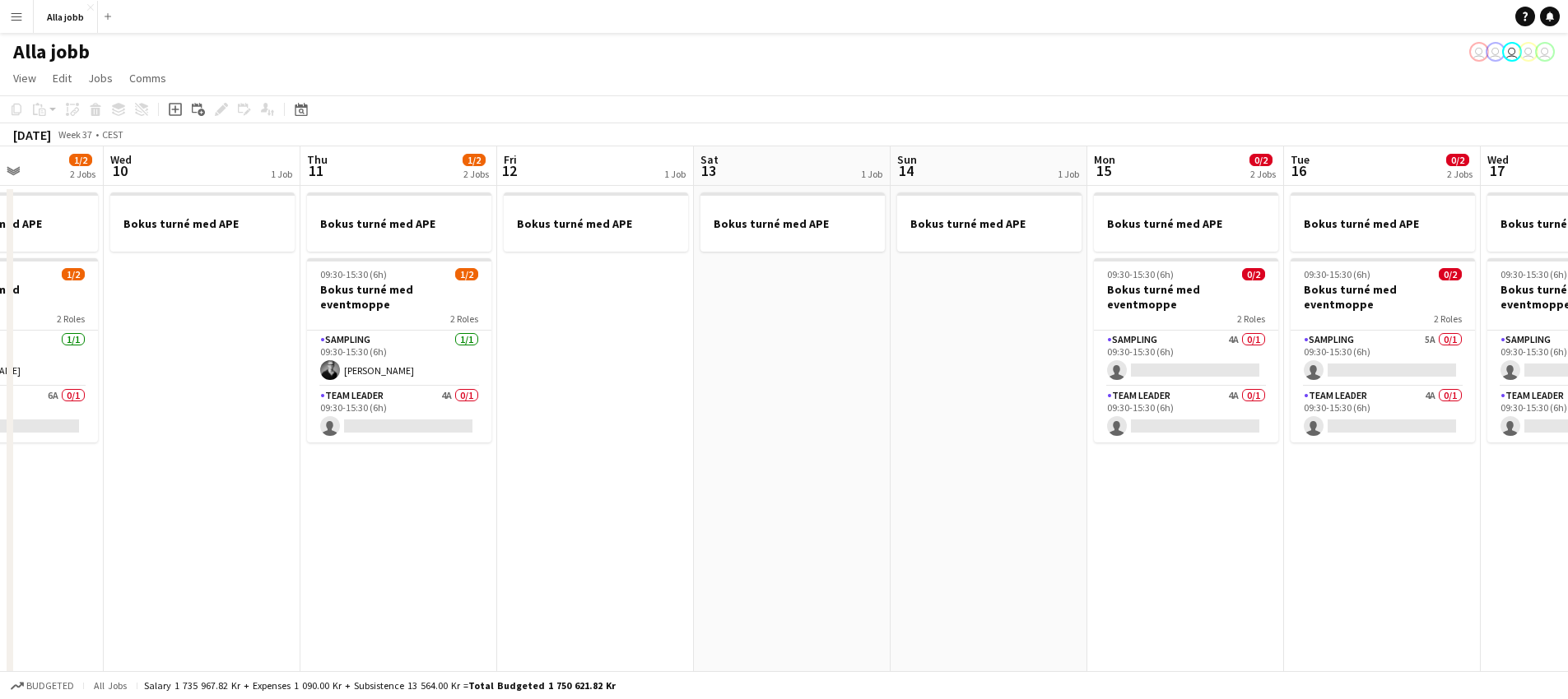
drag, startPoint x: 463, startPoint y: 455, endPoint x: 730, endPoint y: 476, distance: 267.8
click at [730, 476] on app-calendar-viewport "Sun 7 1 Job Mon 8 1/2 1 Job Tue 9 1/2 2 Jobs Wed 10 1 Job Thu 11 1/2 2 Jobs Fri…" at bounding box center [784, 575] width 1568 height 857
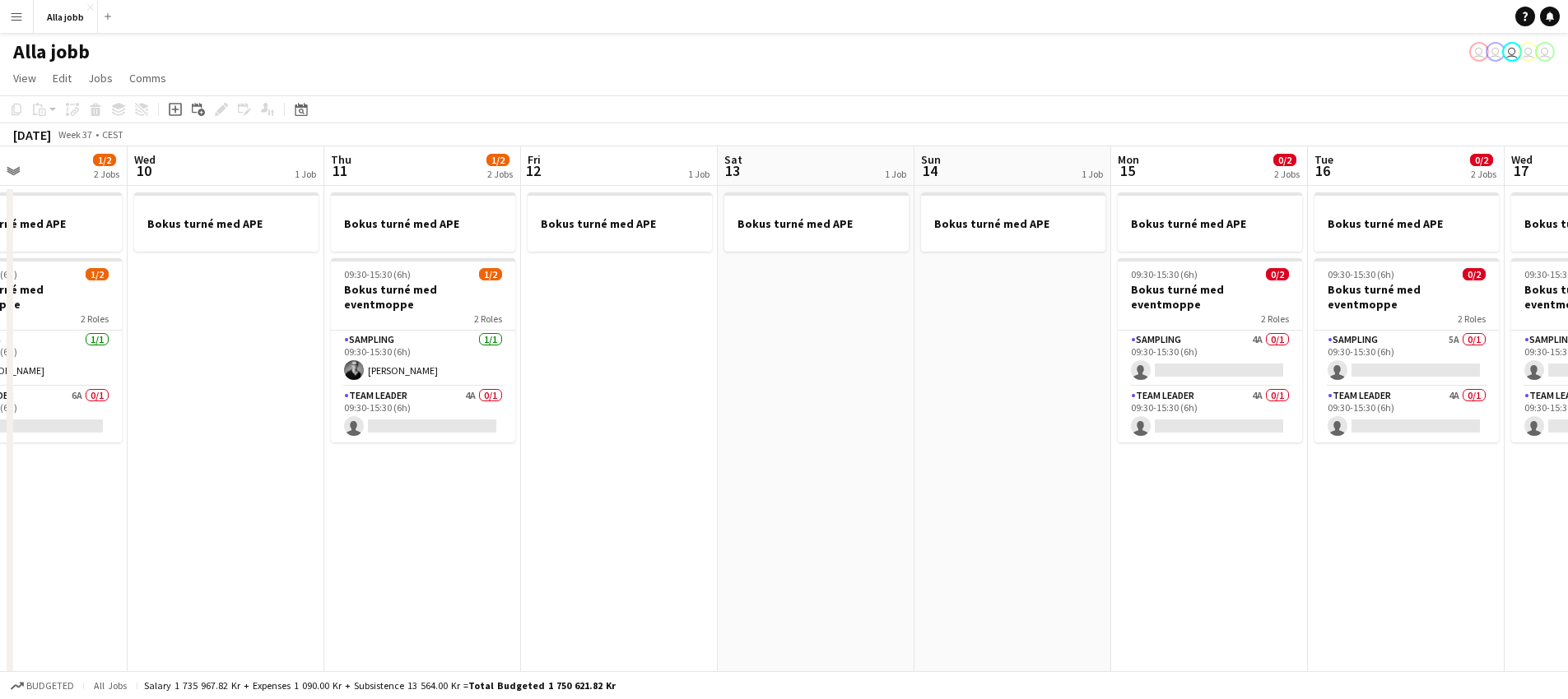
click at [672, 460] on app-date-cell "Bokus turné med APE" at bounding box center [618, 594] width 196 height 817
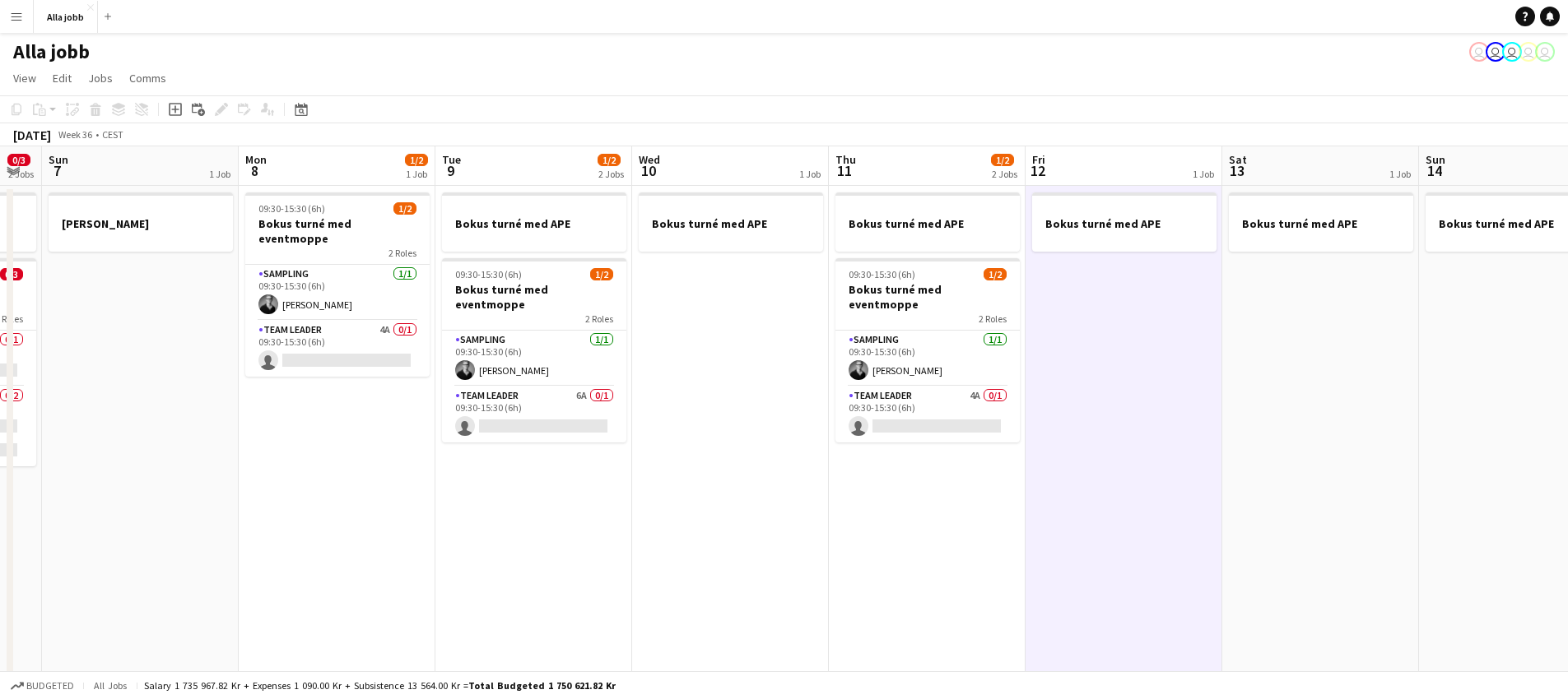
drag, startPoint x: 621, startPoint y: 463, endPoint x: 1322, endPoint y: 452, distance: 701.1
click at [1322, 452] on app-calendar-viewport "Fri 5 1/3 2 Jobs Sat 6 0/3 2 Jobs Sun 7 1 Job Mon 8 1/2 1 Job Tue 9 1/2 2 Jobs …" at bounding box center [784, 575] width 1568 height 857
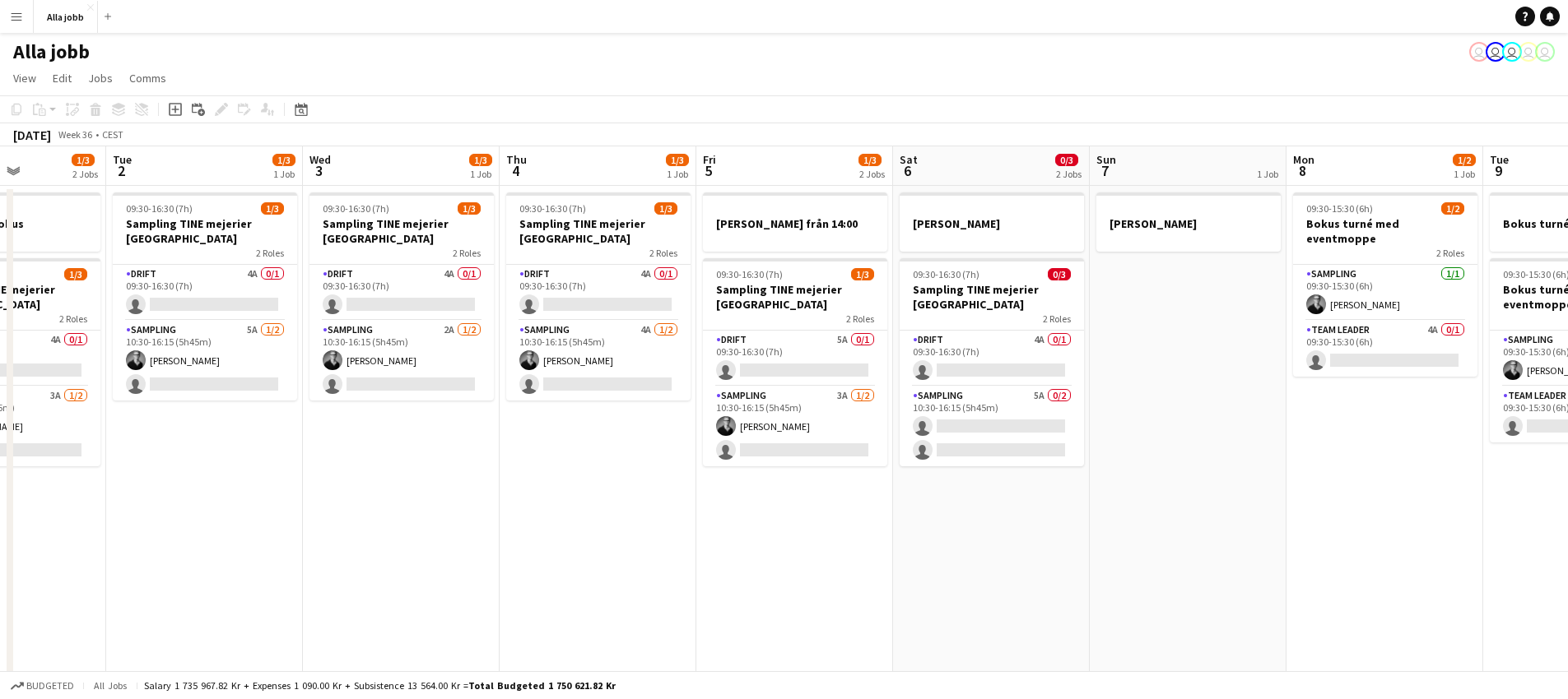
drag, startPoint x: 430, startPoint y: 451, endPoint x: 1275, endPoint y: 385, distance: 847.6
click at [1280, 386] on app-calendar-viewport "Sat 30 Sun 31 Mon 1 1/3 2 Jobs Tue 2 1/3 1 Job Wed 3 1/3 1 Job Thu 4 1/3 1 Job …" at bounding box center [784, 575] width 1568 height 857
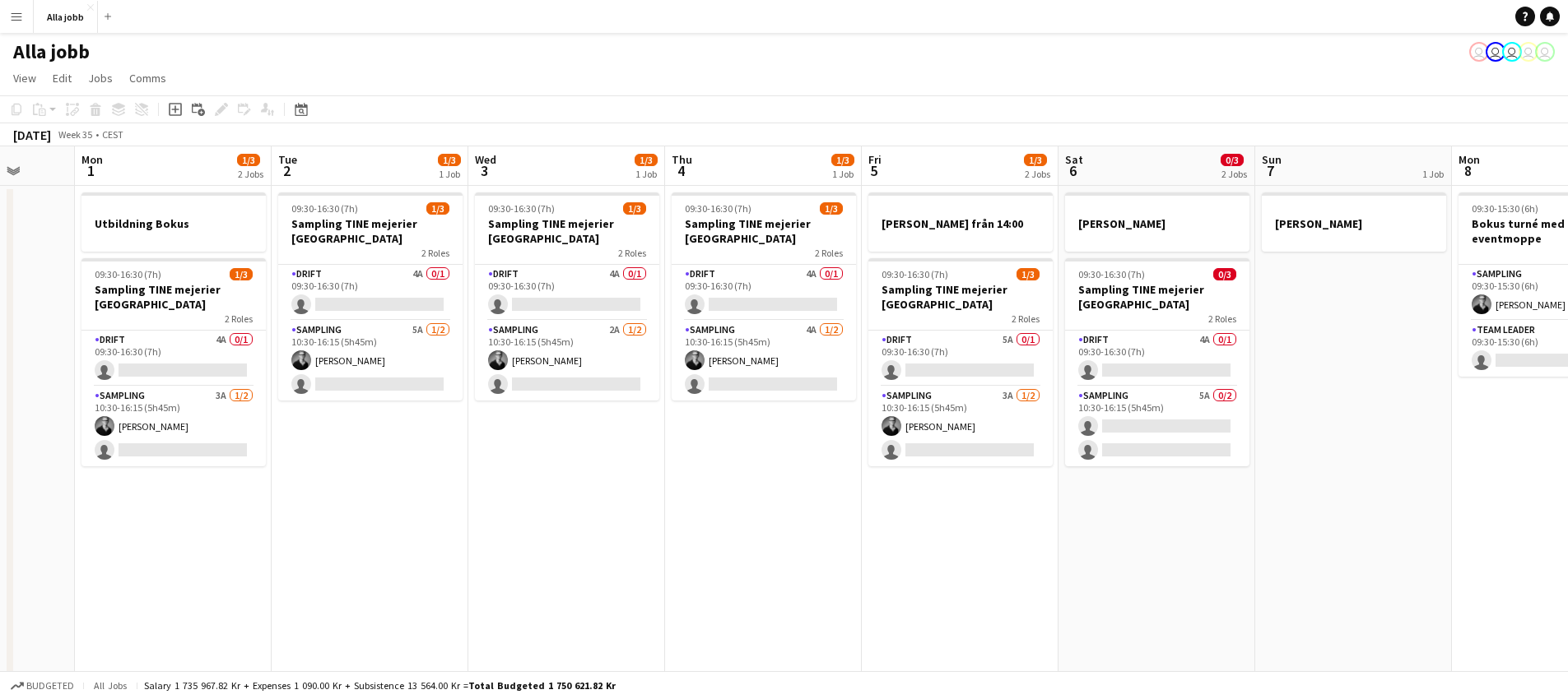
drag, startPoint x: 980, startPoint y: 505, endPoint x: 1061, endPoint y: 500, distance: 81.2
click at [1061, 500] on app-calendar-viewport "Fri 29 0/4 3 Jobs Sat 30 Sun 31 Mon 1 1/3 2 Jobs Tue 2 1/3 1 Job Wed 3 1/3 1 Jo…" at bounding box center [784, 575] width 1568 height 857
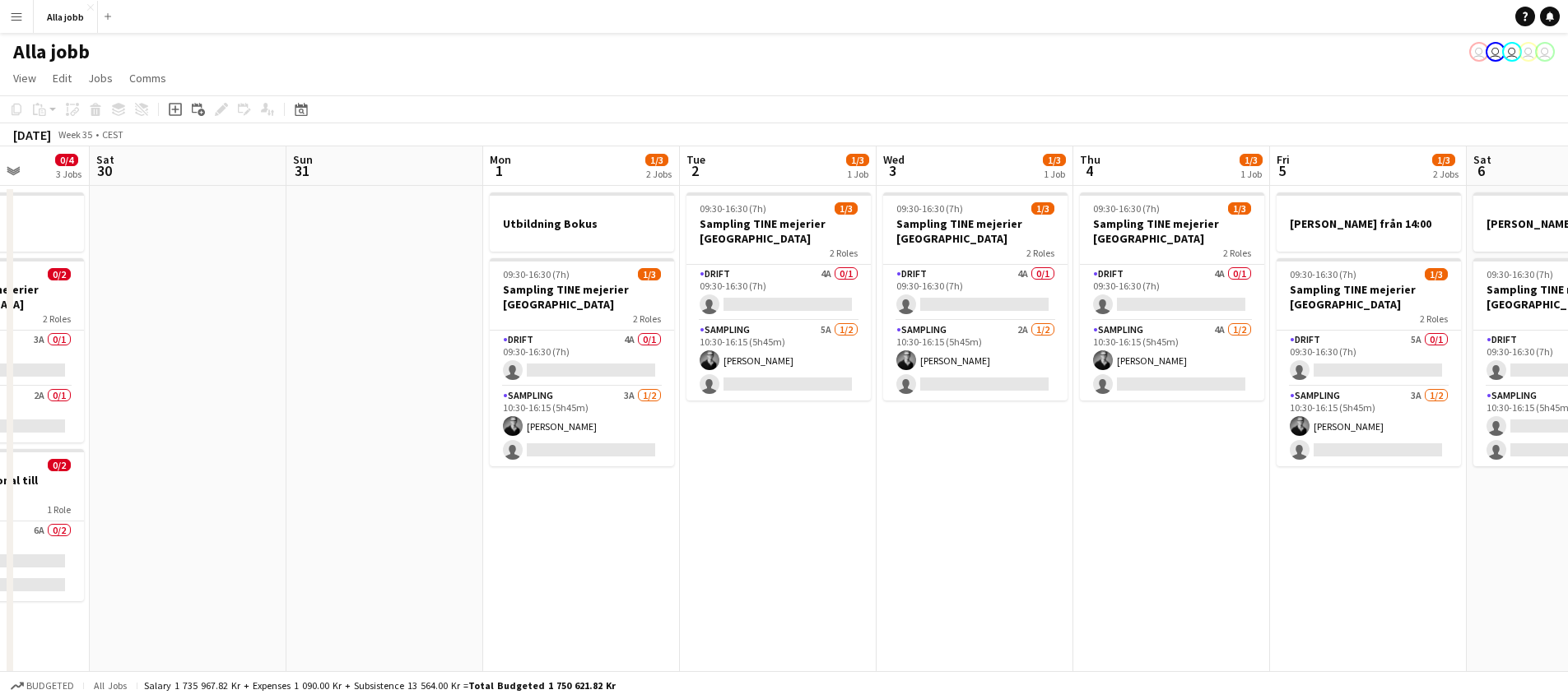
drag, startPoint x: 799, startPoint y: 504, endPoint x: 613, endPoint y: 529, distance: 187.7
click at [539, 549] on app-calendar-viewport "Wed 27 0/4 3 Jobs Thu 28 0/4 4 Jobs Fri 29 0/4 3 Jobs Sat 30 Sun 31 Mon 1 1/3 2…" at bounding box center [784, 575] width 1568 height 857
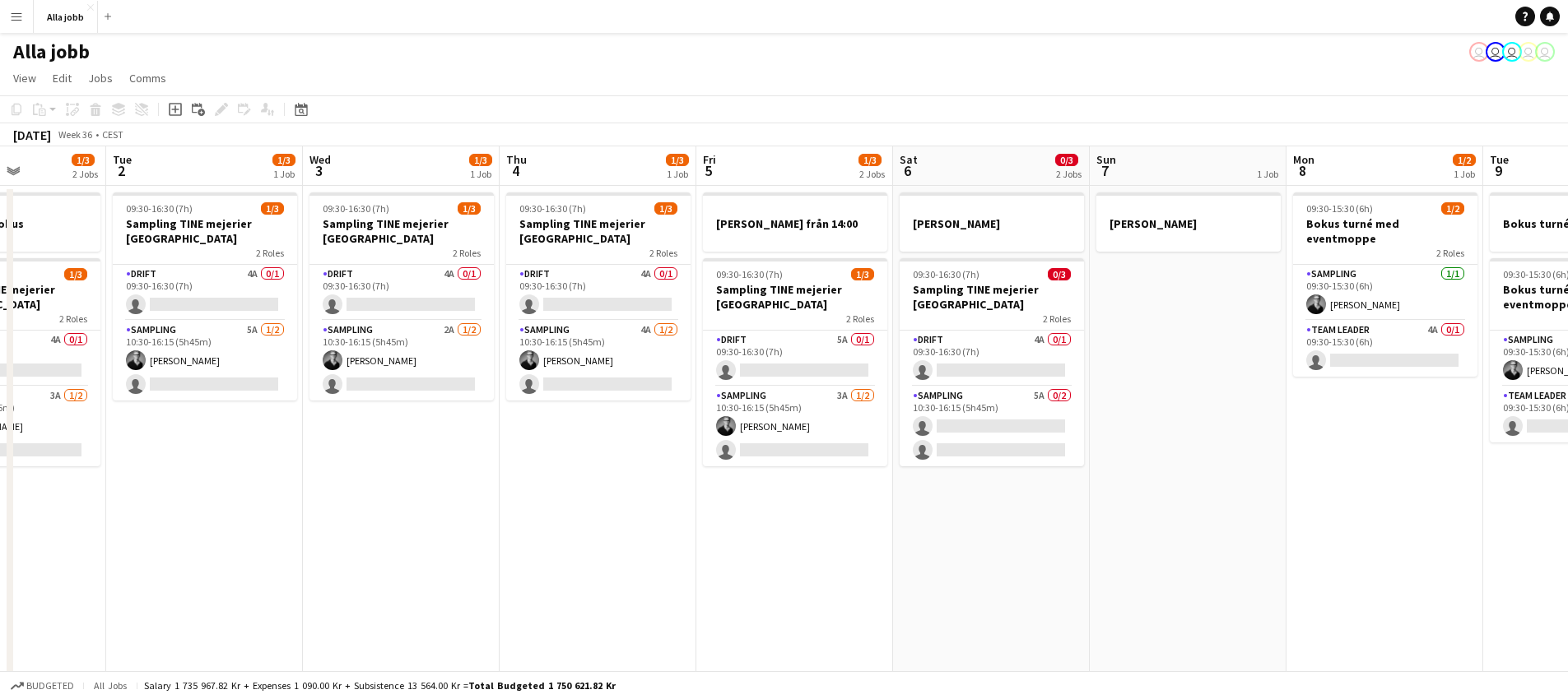
drag, startPoint x: 613, startPoint y: 531, endPoint x: 460, endPoint y: 535, distance: 153.1
click at [385, 545] on app-calendar-viewport "Sat 30 Sun 31 Mon 1 1/3 2 Jobs Tue 2 1/3 1 Job Wed 3 1/3 1 Job Thu 4 1/3 1 Job …" at bounding box center [784, 575] width 1568 height 857
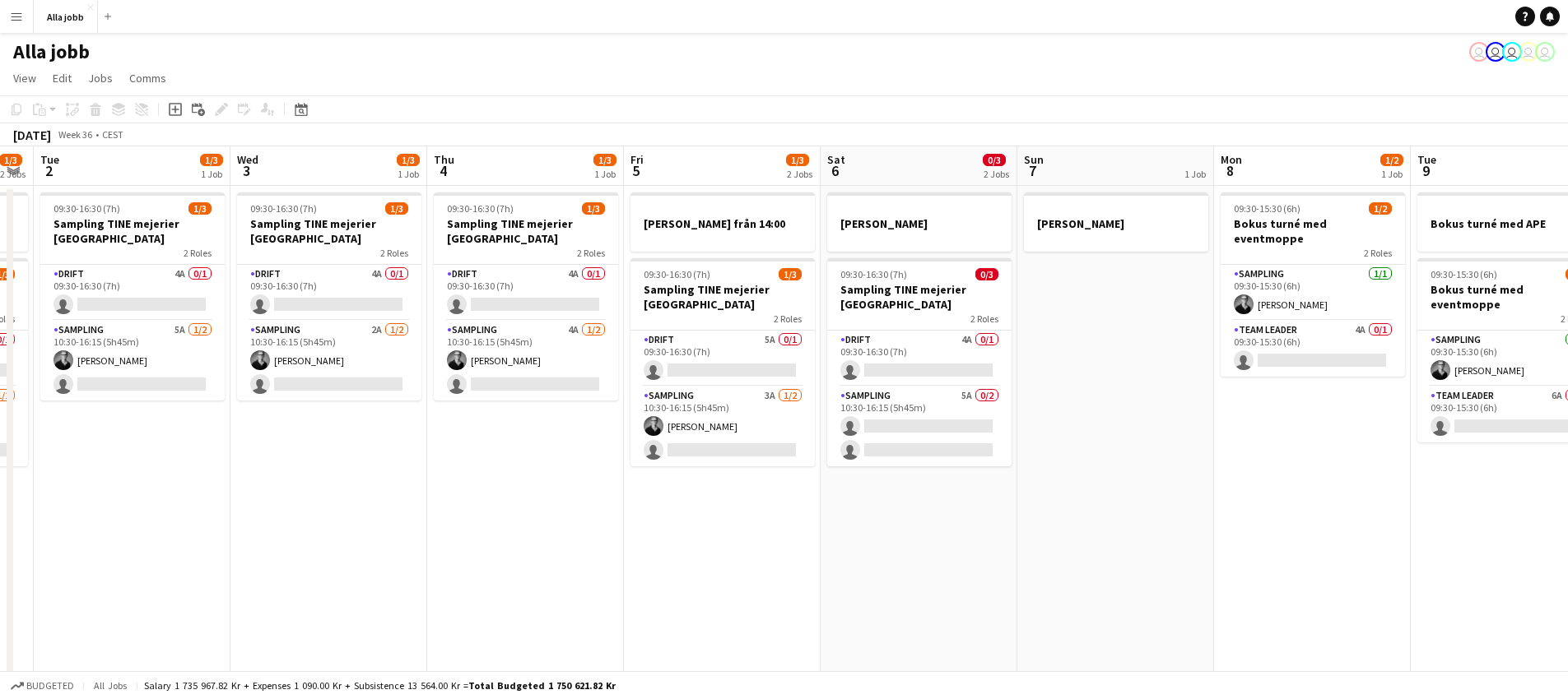
drag, startPoint x: 699, startPoint y: 548, endPoint x: 669, endPoint y: 558, distance: 31.6
click at [664, 559] on app-calendar-viewport "Sat 30 Sun 31 Mon 1 1/3 2 Jobs Tue 2 1/3 1 Job Wed 3 1/3 1 Job Thu 4 1/3 1 Job …" at bounding box center [784, 575] width 1568 height 857
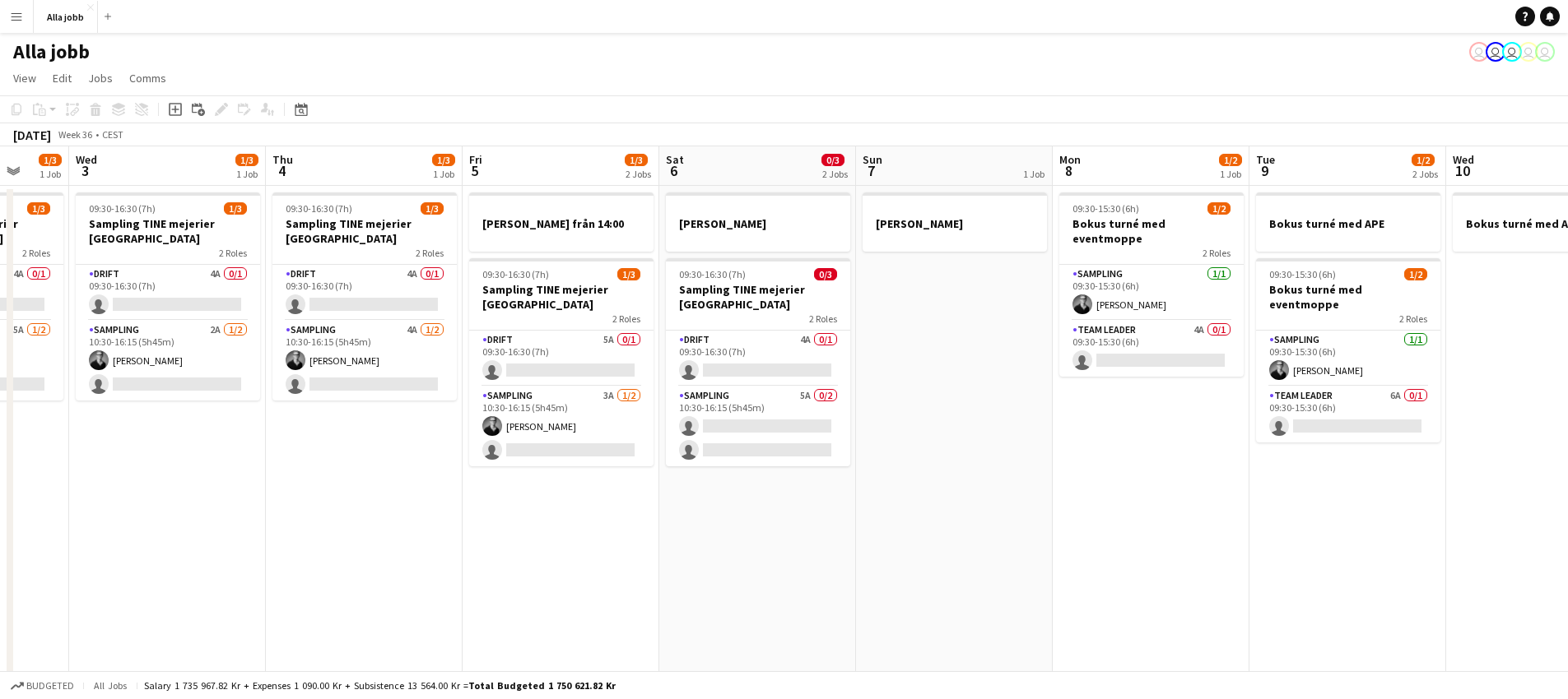
drag
click at [749, 599] on app-calendar-viewport "Sun 31 Mon 1 1/3 2 Jobs Tue 2 1/3 1 Job Wed 3 1/3 1 Job Thu 4 1/3 1 Job Fri 5 1…" at bounding box center [784, 575] width 1568 height 857
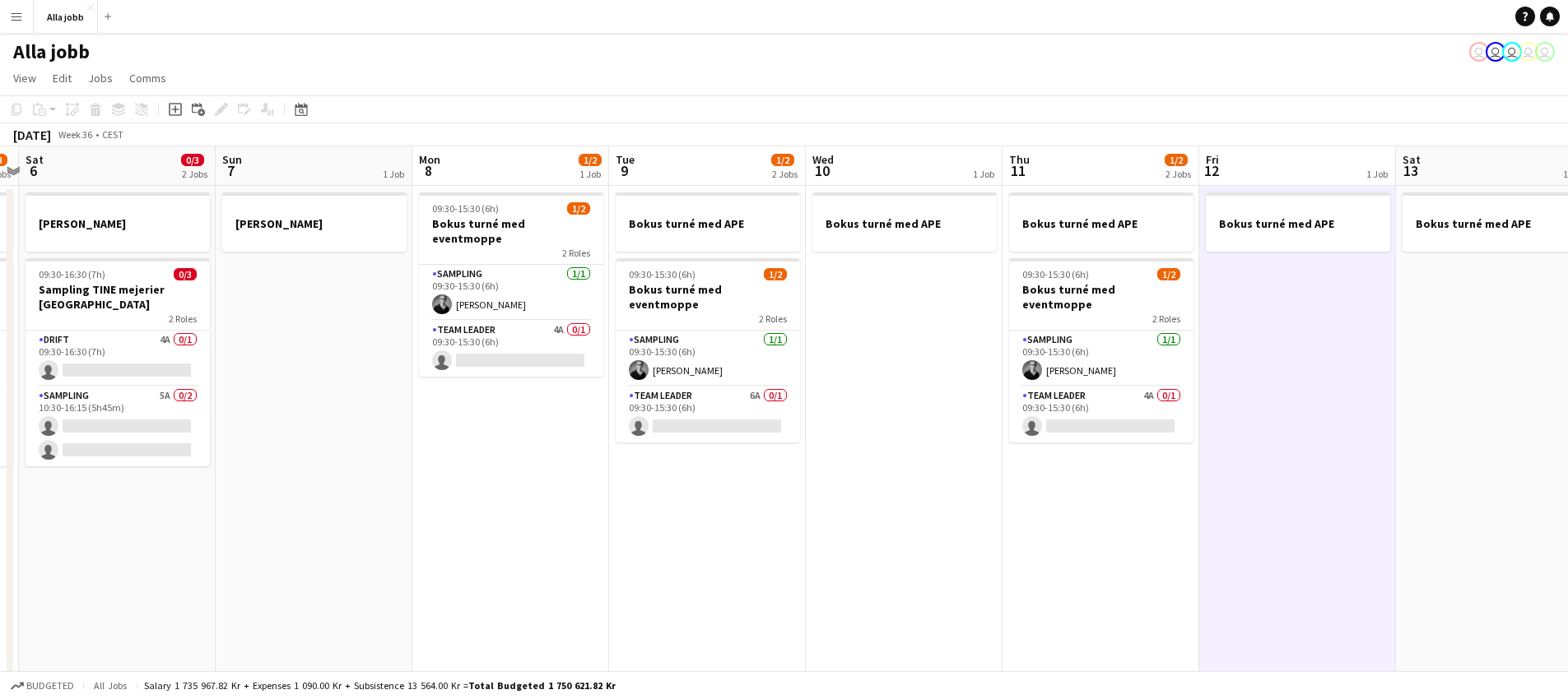
click at [509, 566] on app-calendar-viewport "Wed 3 1/3 1 Job Thu 4 1/3 1 Job Fri 5 1/3 2 Jobs Sat 6 0/3 2 Jobs Sun 7 1 Job M…" at bounding box center [784, 575] width 1568 height 857
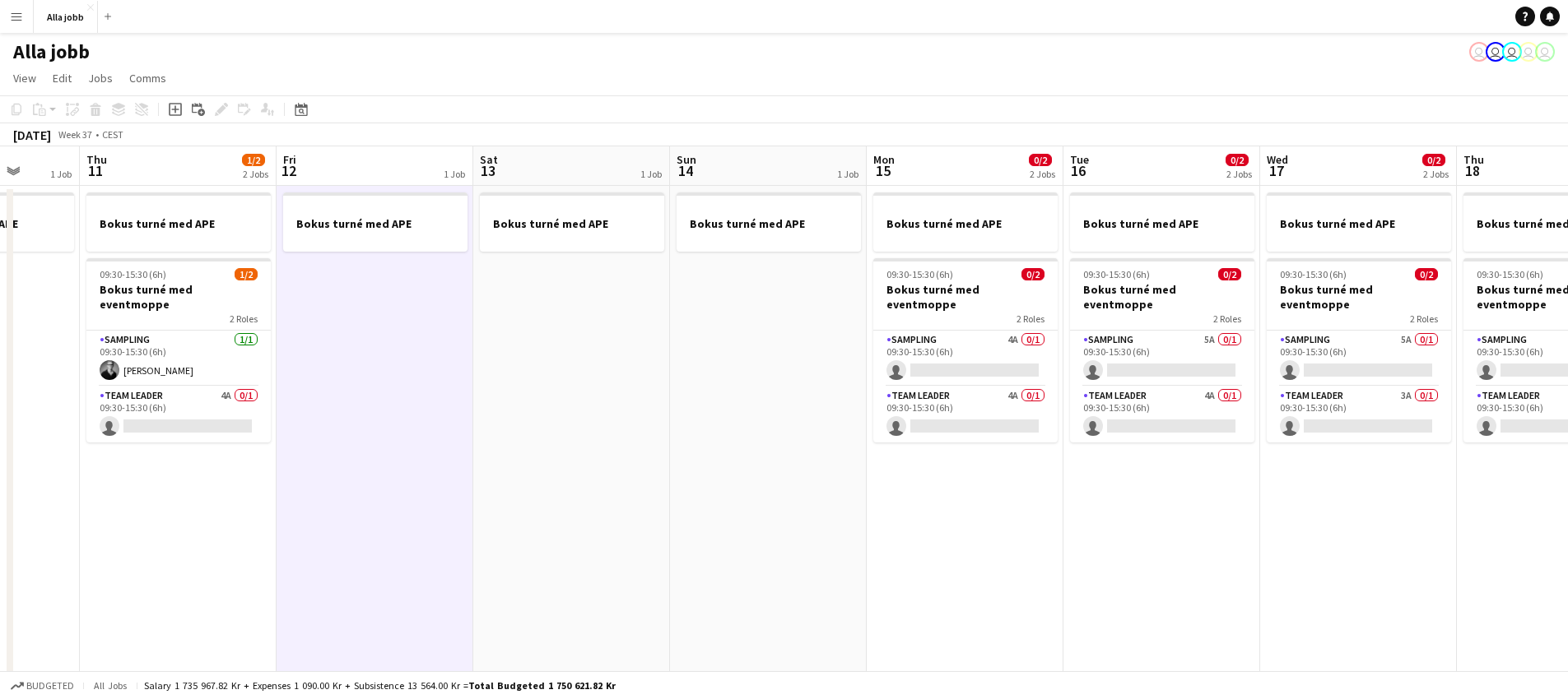
scroll to position [0, 476]
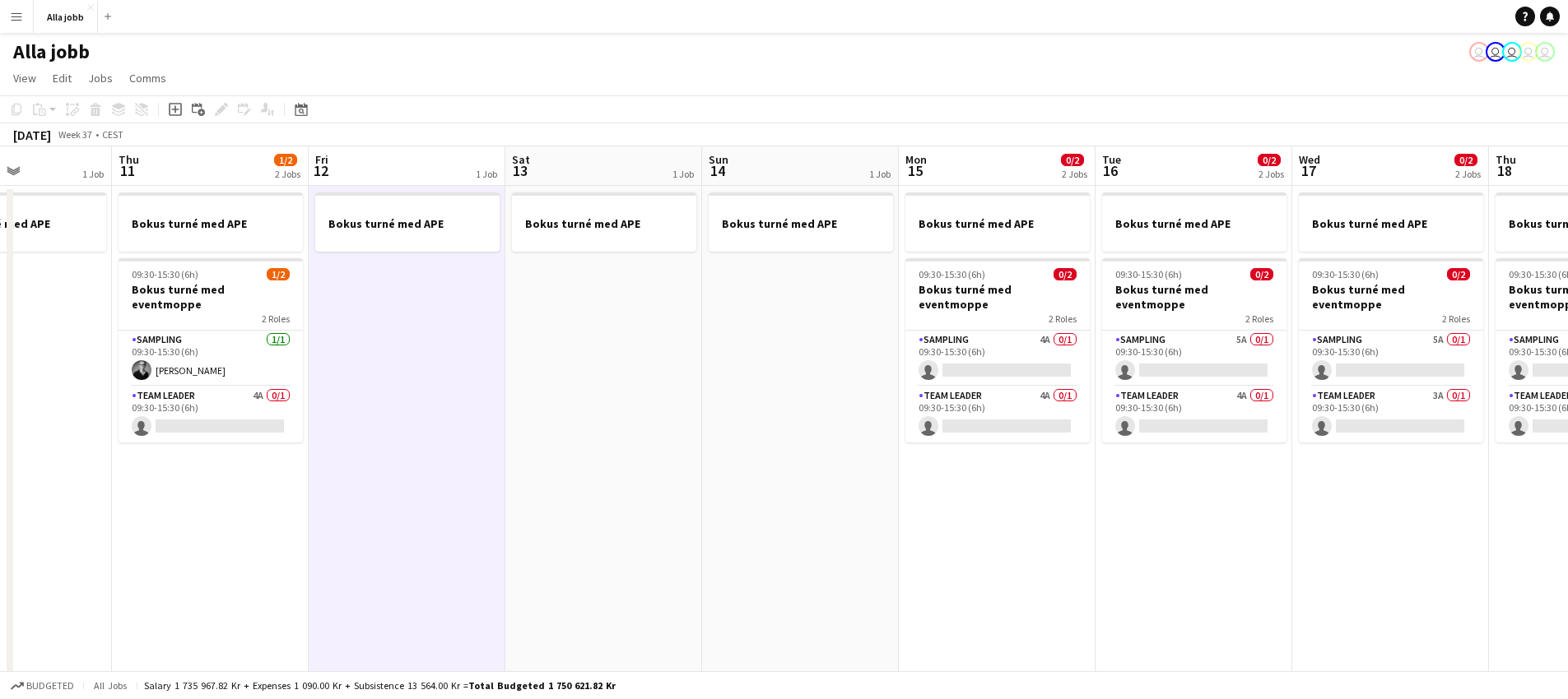
drag, startPoint x: 1054, startPoint y: 548, endPoint x: 444, endPoint y: 465, distance: 615.6
click at [373, 494] on app-calendar-viewport "Mon 8 1/2 1 Job Tue 9 1/2 2 Jobs Wed 10 1 Job Thu 11 1/2 2 Jobs Fri 12 1 Job Sa…" at bounding box center [784, 575] width 1568 height 857
click at [620, 403] on app-date-cell "Bokus turné med APE" at bounding box center [605, 594] width 196 height 817
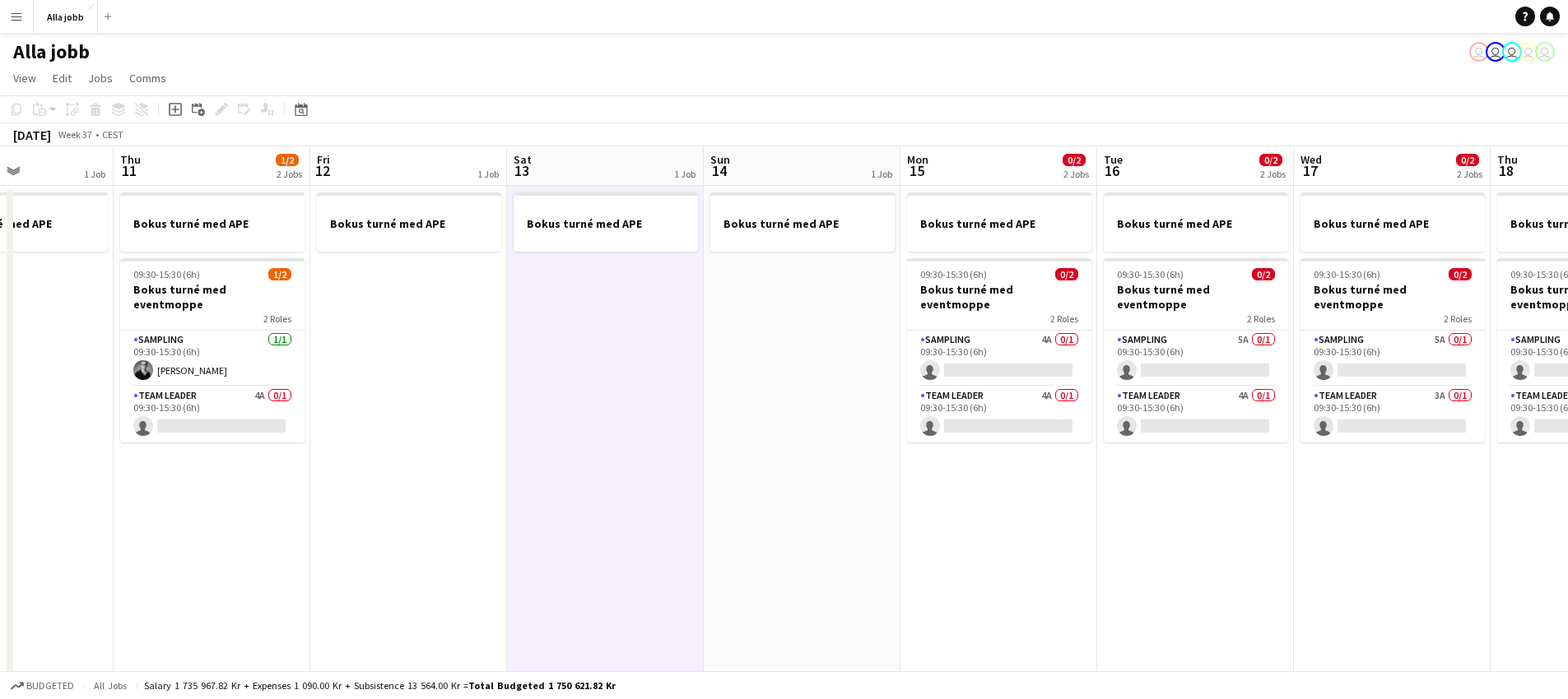
click at [435, 350] on app-date-cell "Bokus turné med APE" at bounding box center [408, 594] width 196 height 817
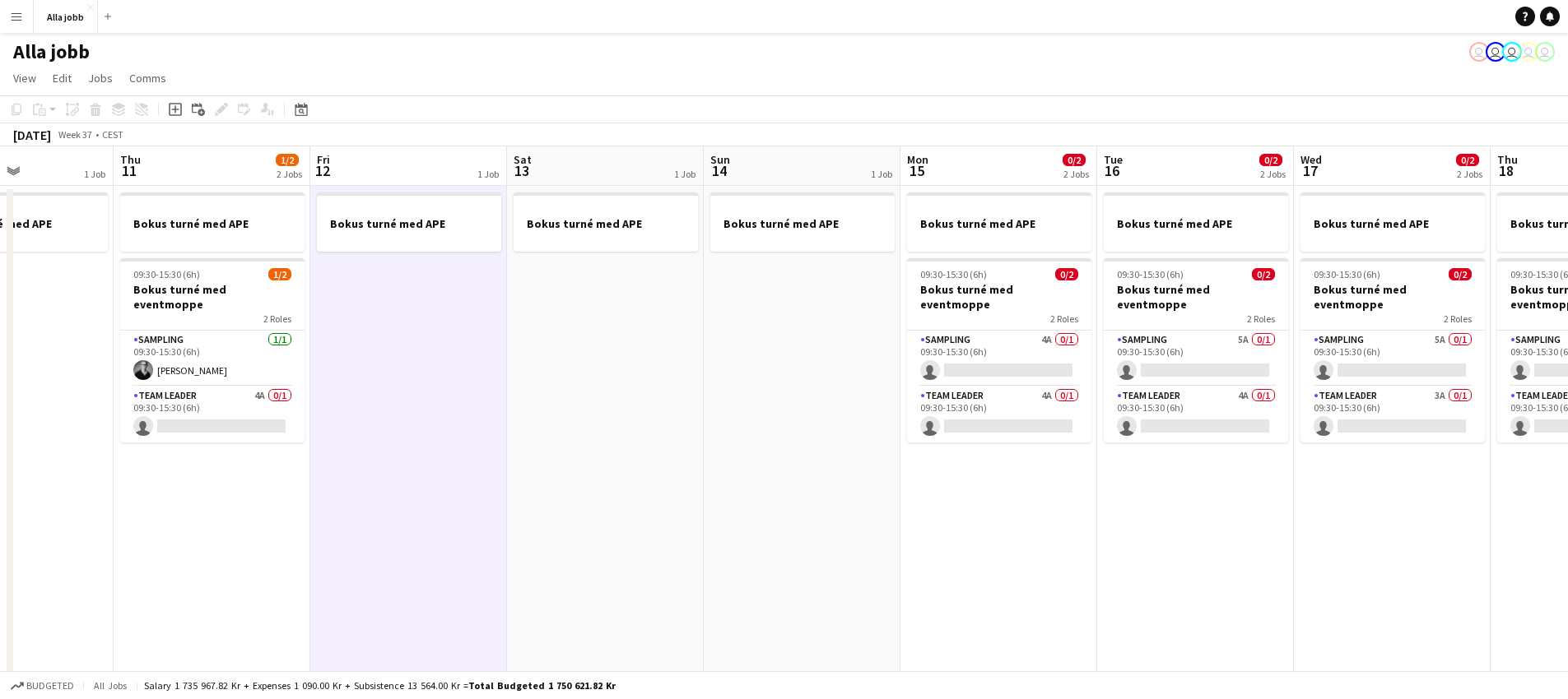
click at [674, 351] on app-date-cell "Bokus turné med APE" at bounding box center [605, 594] width 196 height 817
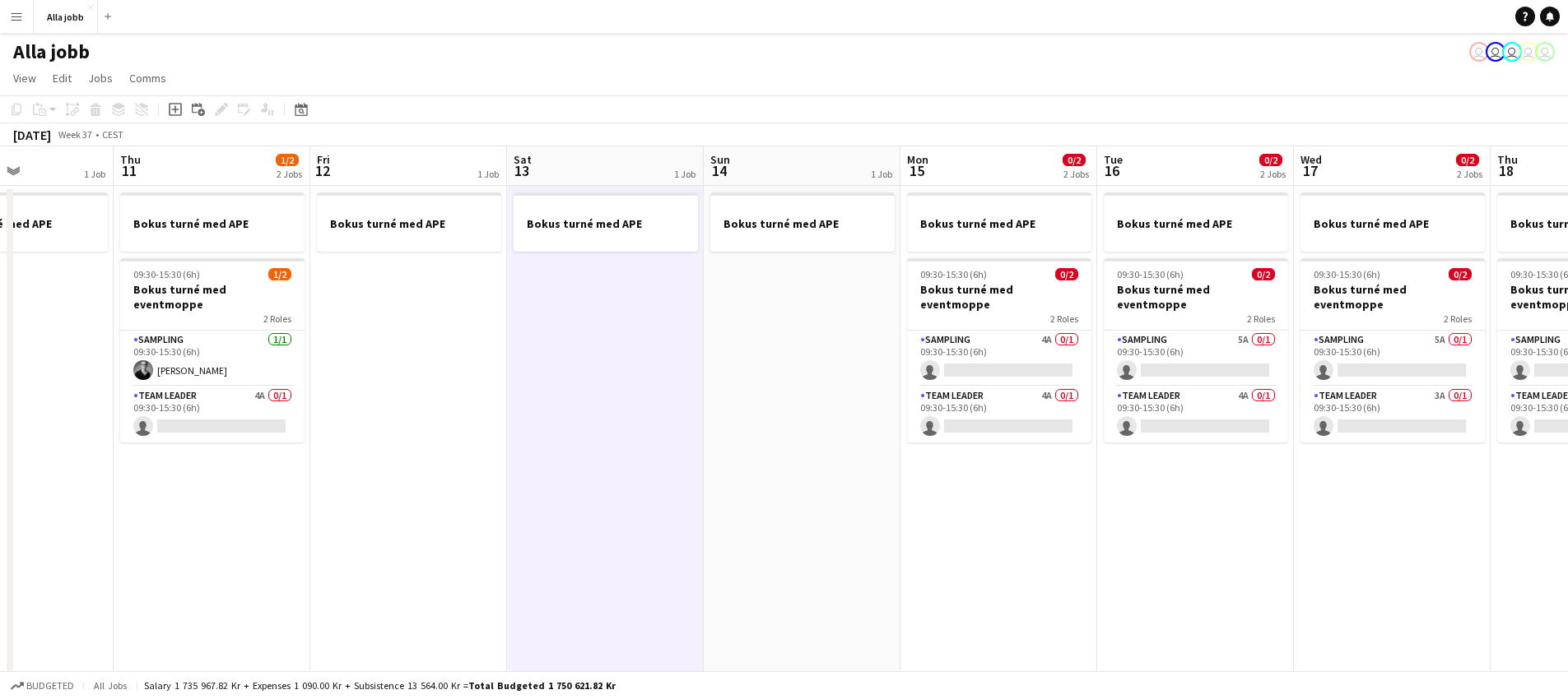
click at [435, 385] on app-date-cell "Bokus turné med APE" at bounding box center [408, 594] width 196 height 817
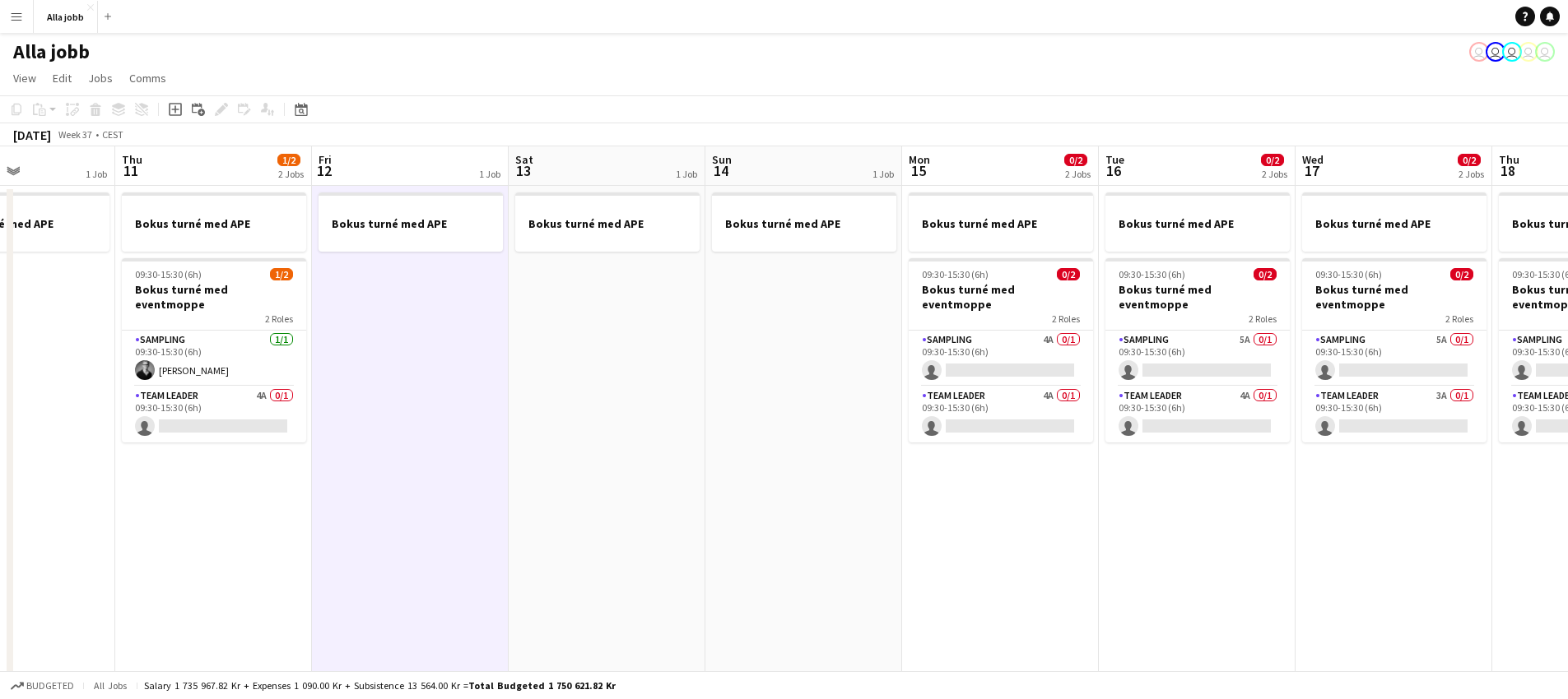
click at [781, 356] on app-date-cell "Bokus turné med APE" at bounding box center [803, 594] width 196 height 817
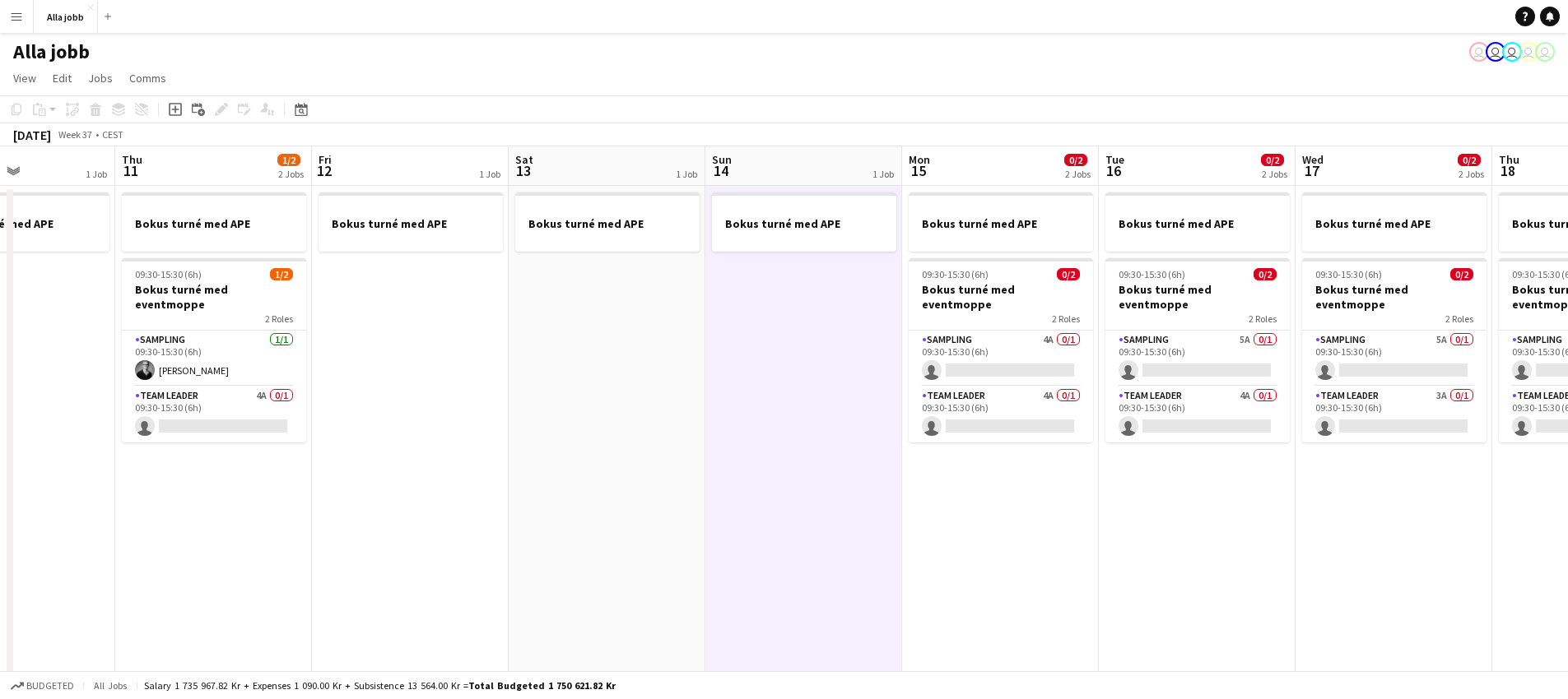
click at [583, 398] on app-date-cell "Bokus turné med APE" at bounding box center [606, 594] width 196 height 817
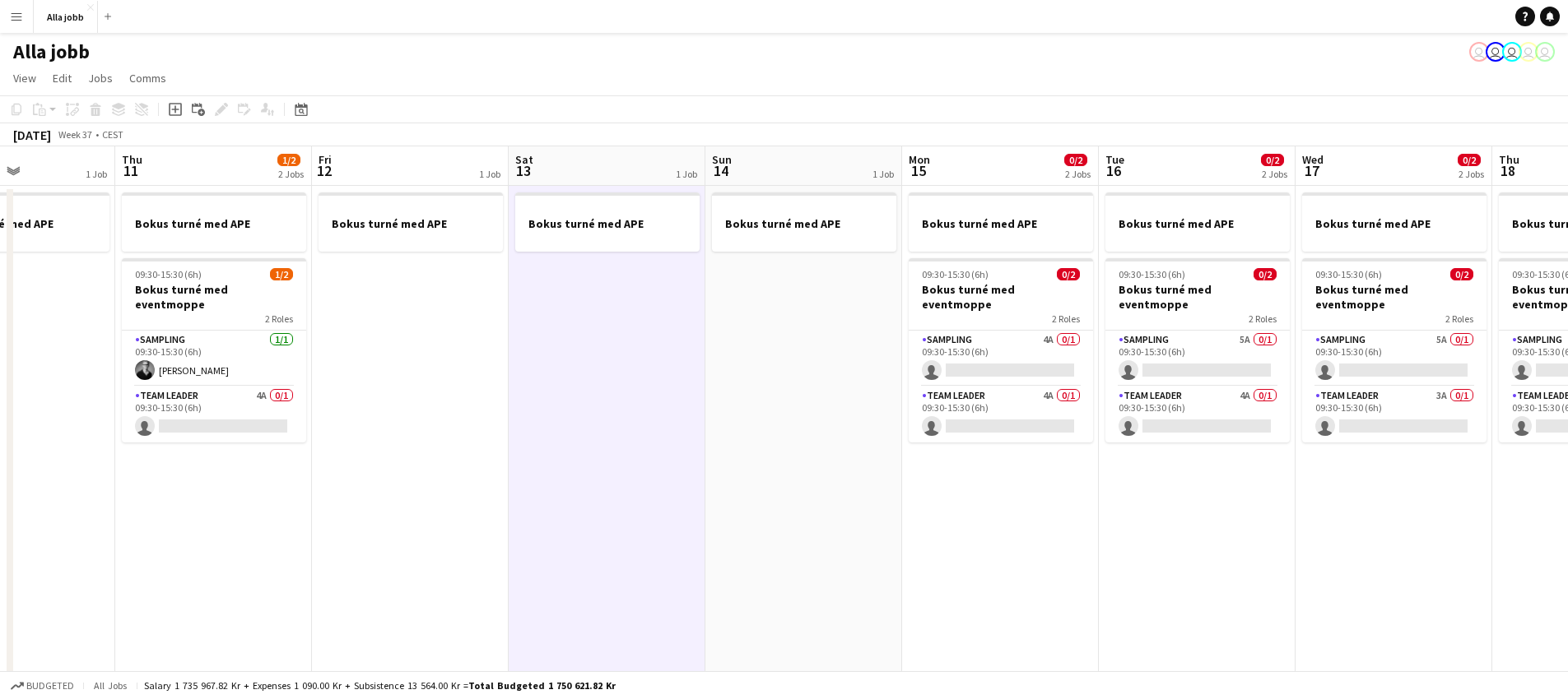
click at [455, 434] on app-date-cell "Bokus turné med APE" at bounding box center [409, 594] width 196 height 817
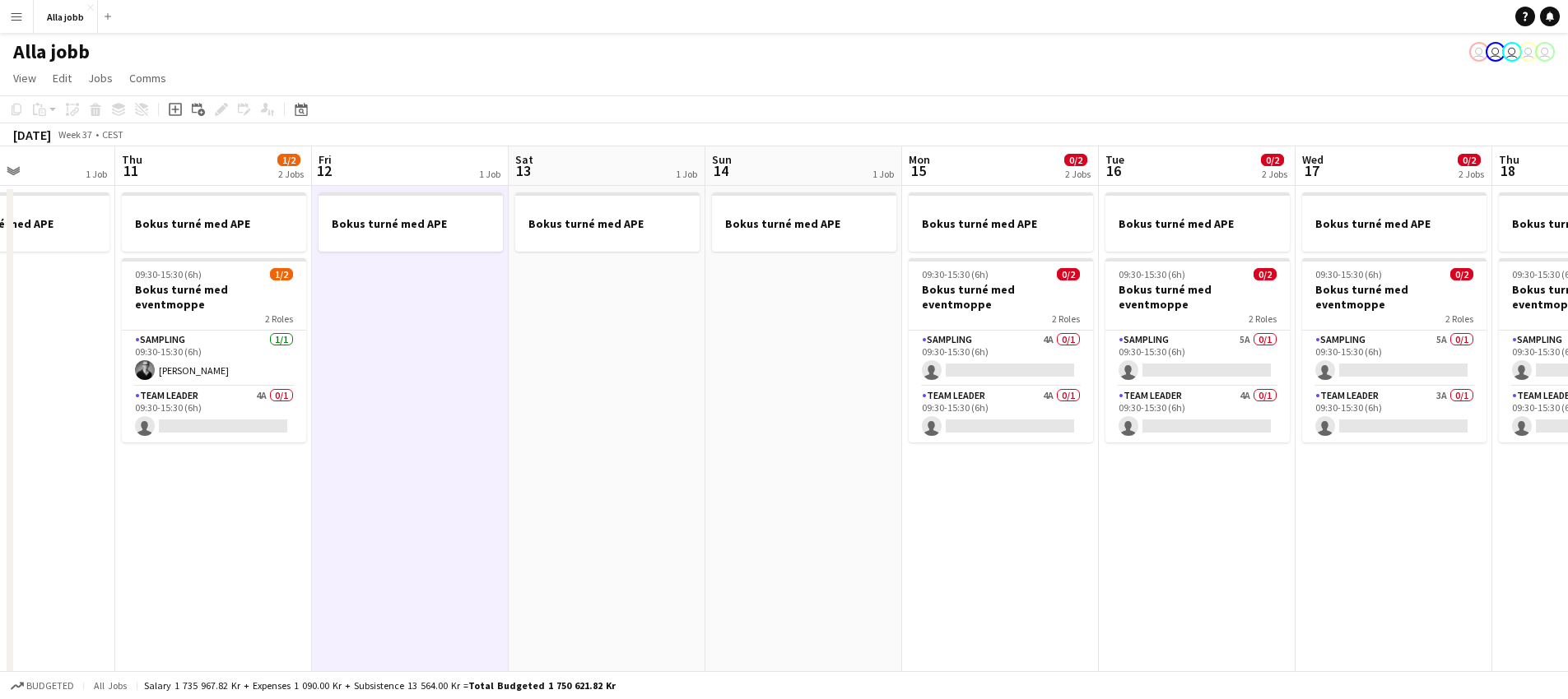
click at [572, 367] on app-date-cell "Bokus turné med APE" at bounding box center [606, 594] width 196 height 817
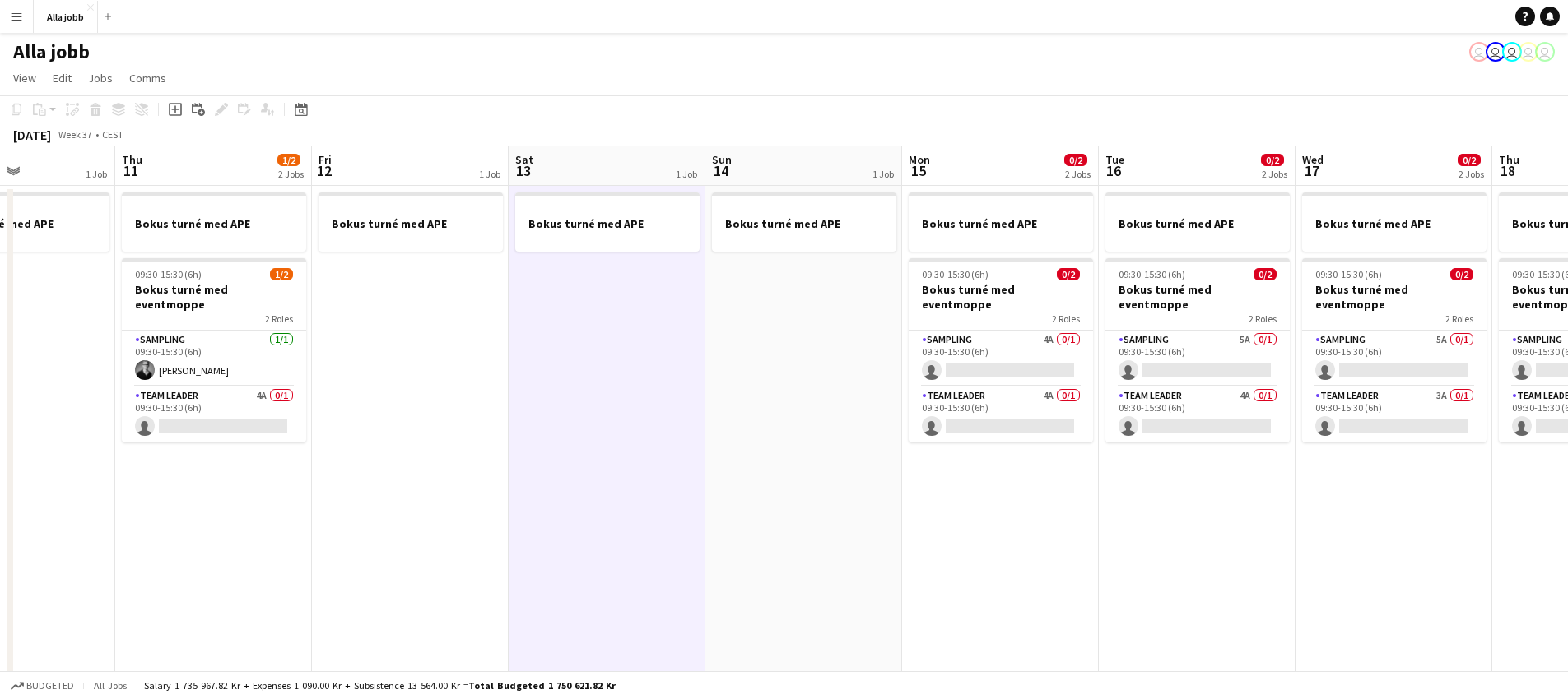
scroll to position [0, 475]
click at [173, 114] on icon "Add job" at bounding box center [175, 108] width 13 height 13
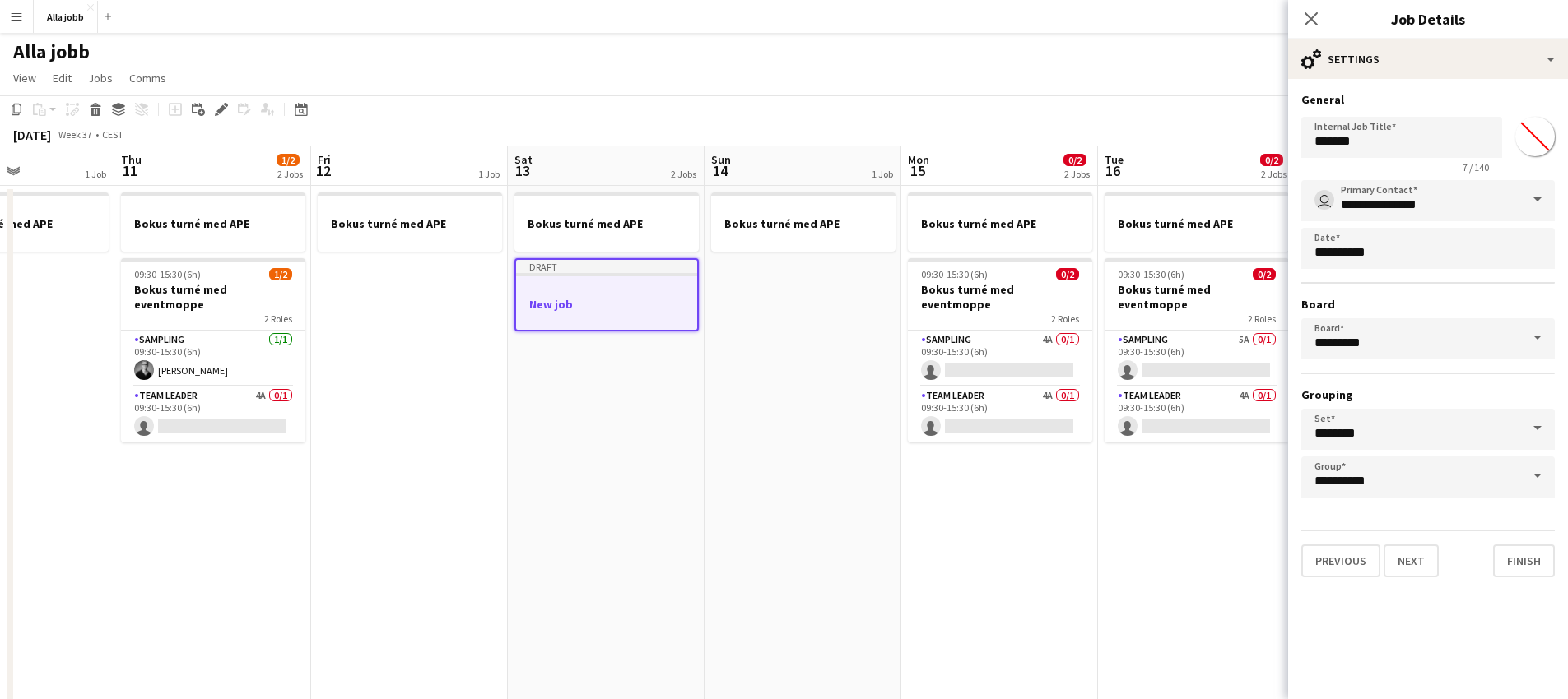
click at [1501, 132] on div "Internal Job Title ******* 7 / 140 *******" at bounding box center [1427, 142] width 253 height 63
click at [1411, 139] on input "*******" at bounding box center [1401, 138] width 201 height 41
type input "**********"
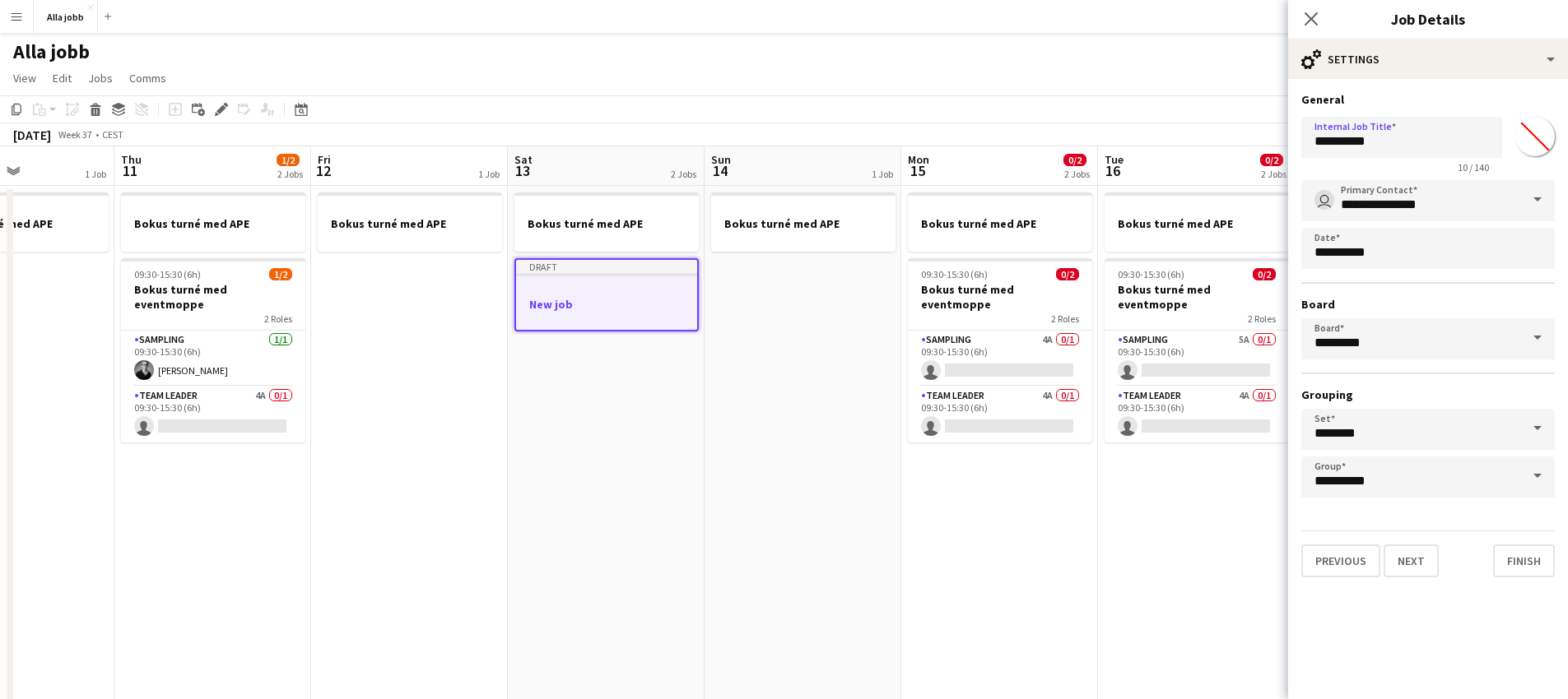
click at [1385, 593] on mat-expansion-panel "**********" at bounding box center [1428, 388] width 280 height 620
click at [1407, 564] on button "Next" at bounding box center [1411, 560] width 55 height 33
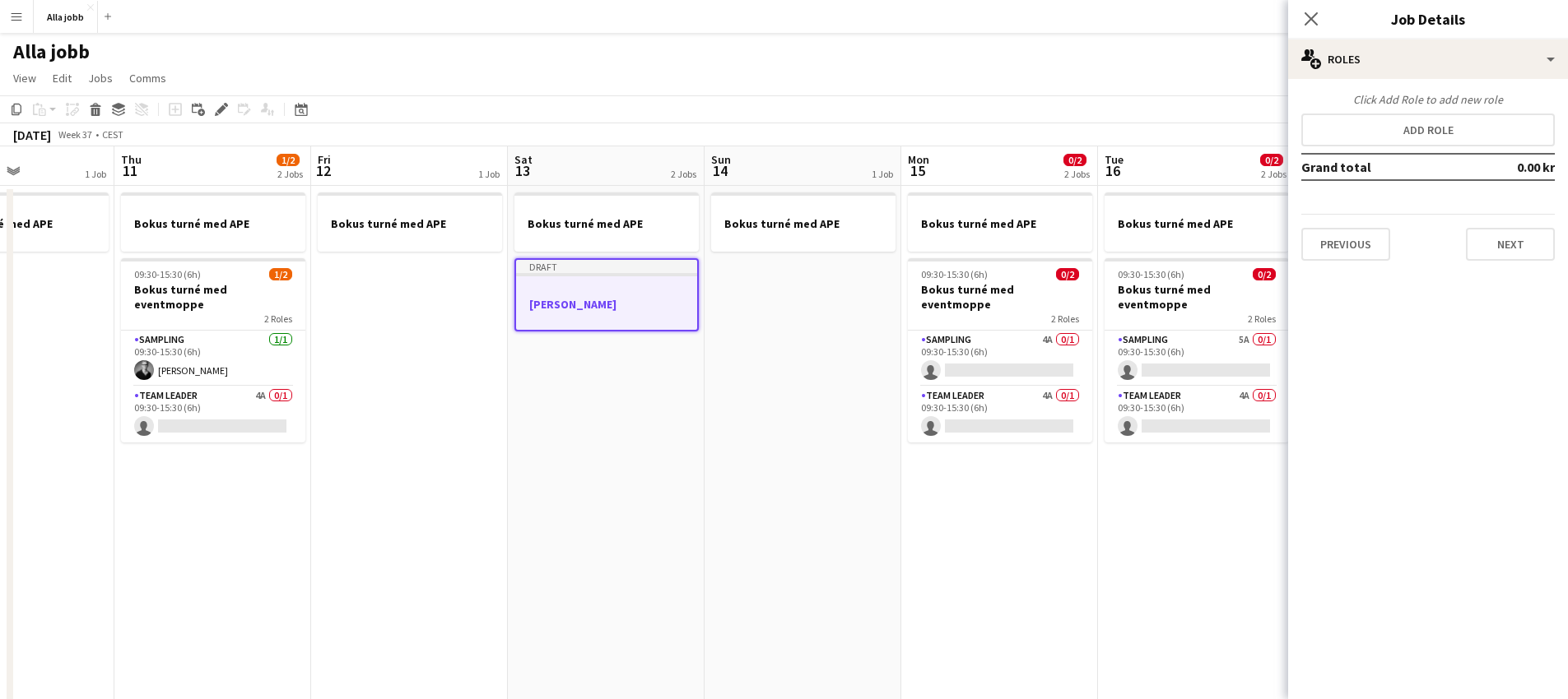
click at [948, 539] on app-date-cell "Bokus turné med APE 09:30-15:30 (6h) 0/2 Bokus turné med eventmoppe 2 Roles Sam…" at bounding box center [999, 594] width 196 height 817
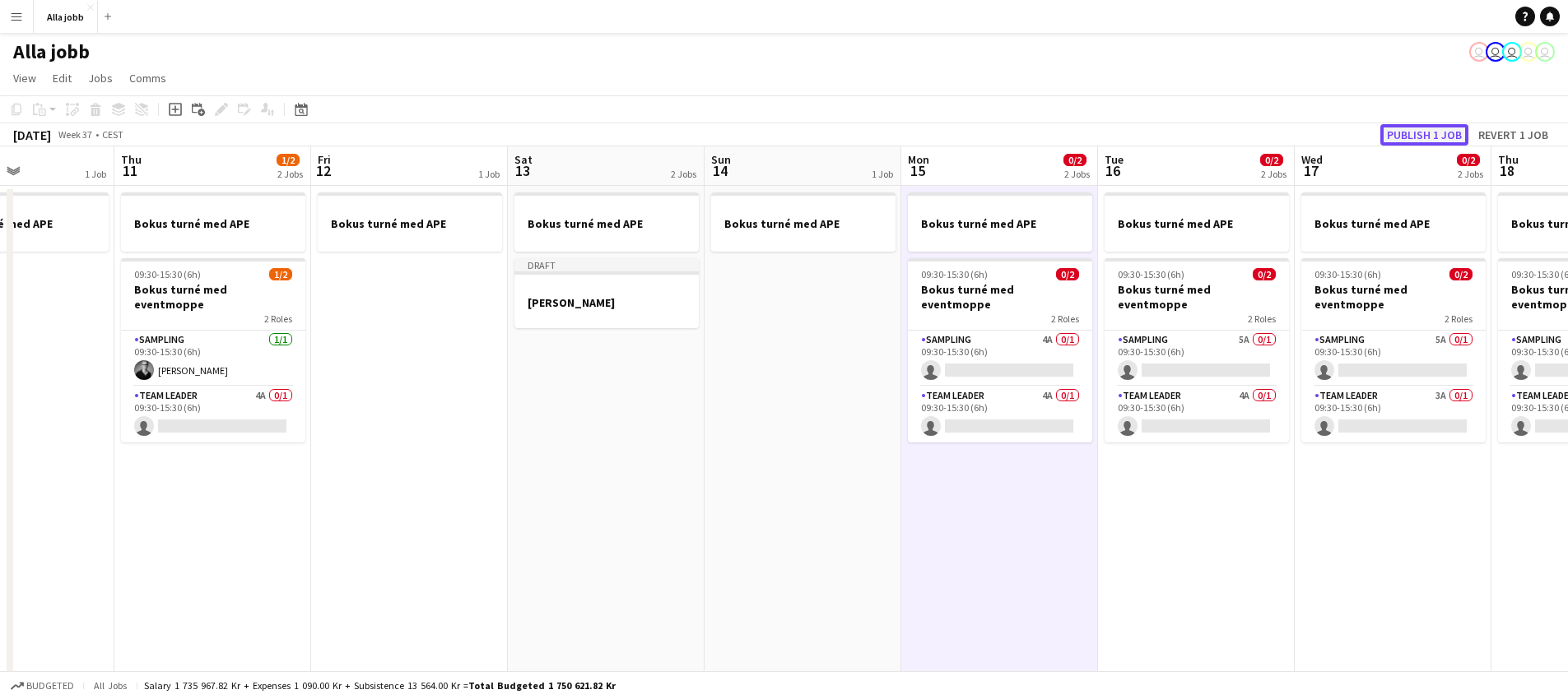
click at [1395, 127] on button "Publish 1 job" at bounding box center [1424, 135] width 88 height 22
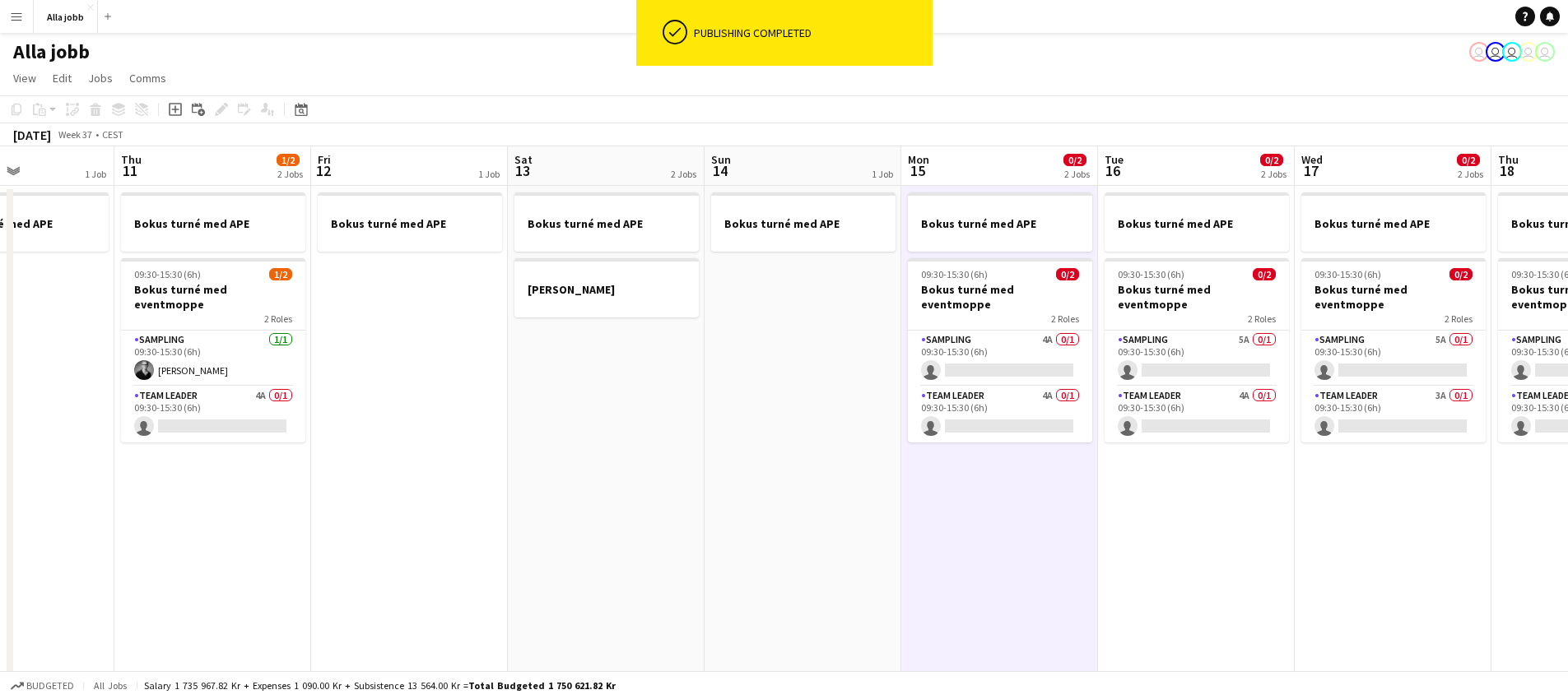
click at [513, 440] on app-date-cell "Bokus turné med APE [PERSON_NAME]" at bounding box center [606, 594] width 196 height 817
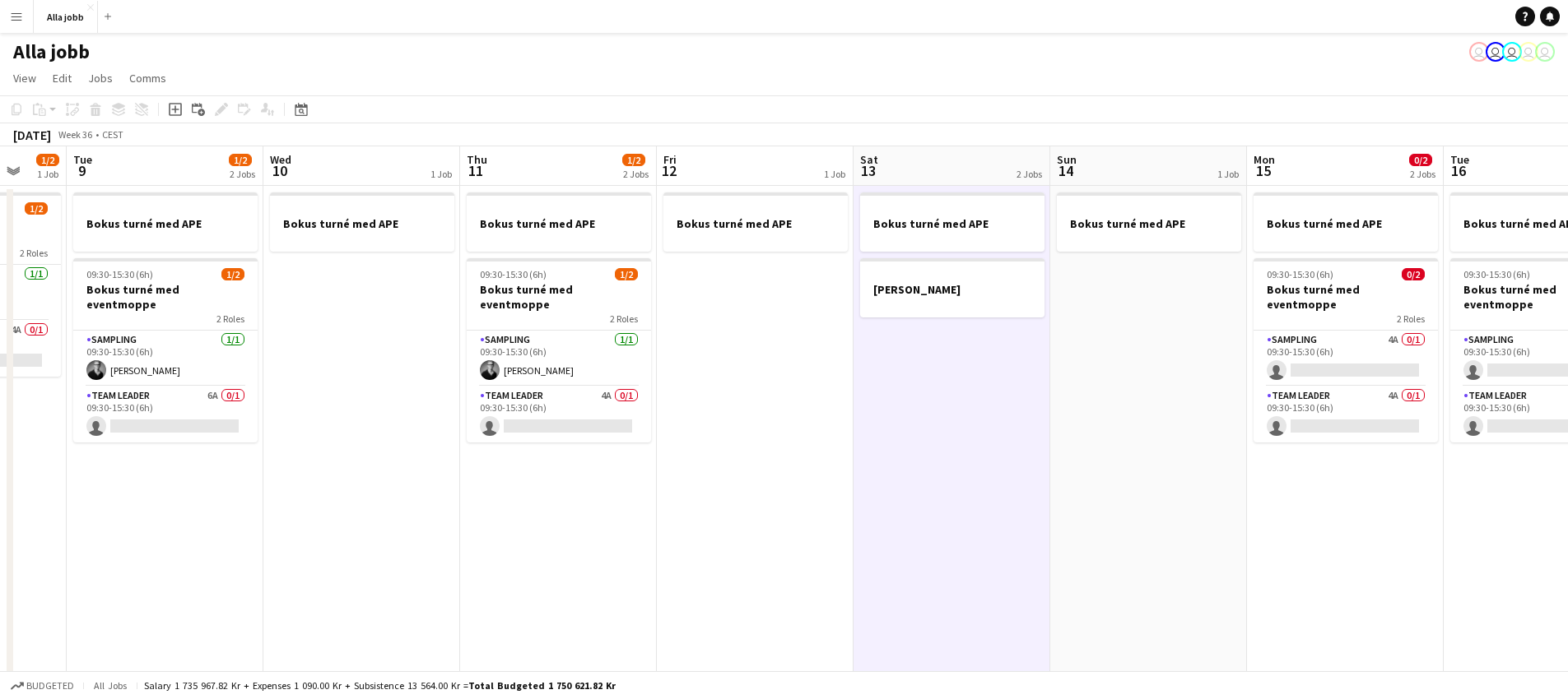
click at [1072, 360] on app-calendar-viewport "Sat 6 0/3 2 Jobs Sun 7 1 Job Mon 8 1/2 1 Job Tue 9 1/2 2 Jobs Wed 10 1 Job Thu …" at bounding box center [784, 575] width 1568 height 857
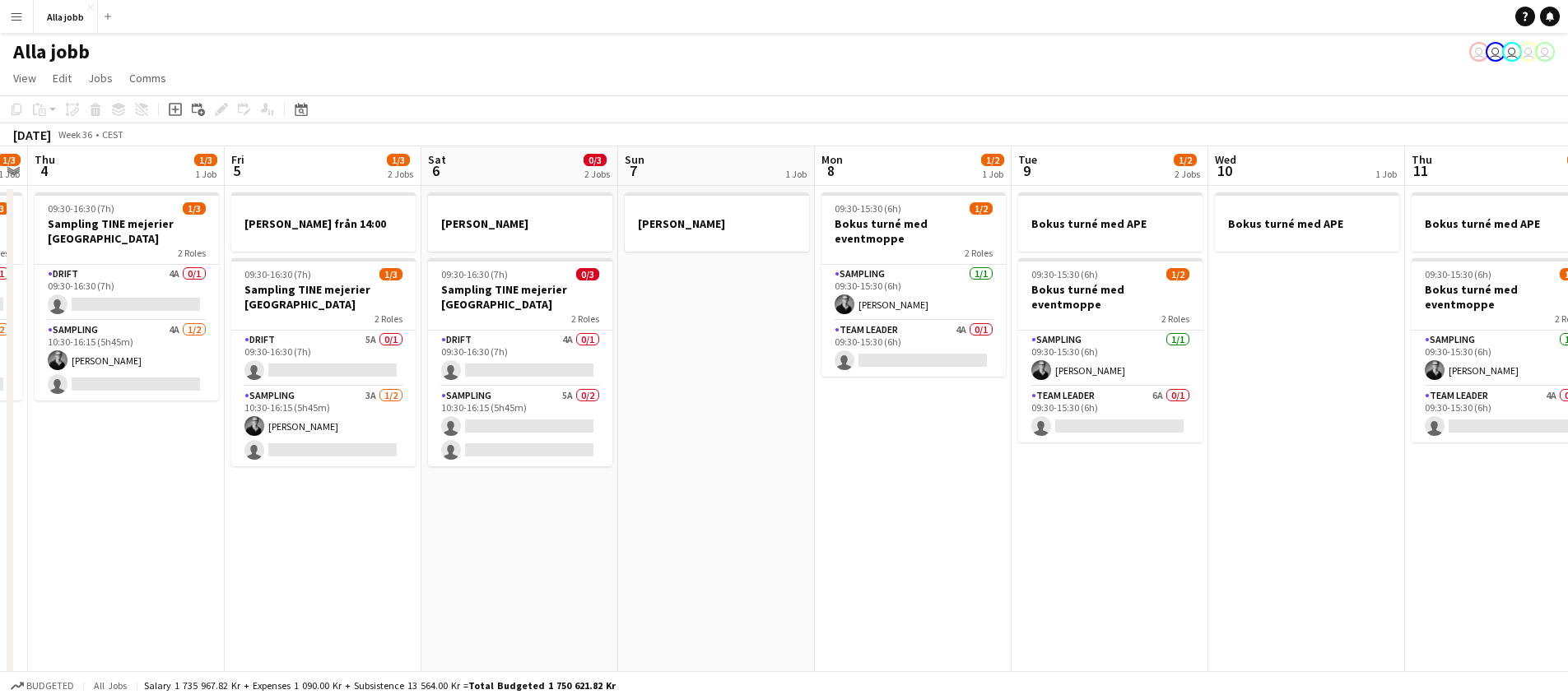
click at [1255, 371] on app-calendar-viewport "Tue 2 1/3 1 Job Wed 3 1/3 1 Job Thu 4 1/3 1 Job Fri 5 1/3 2 Jobs Sat 6 0/3 2 Jo…" at bounding box center [784, 575] width 1568 height 857
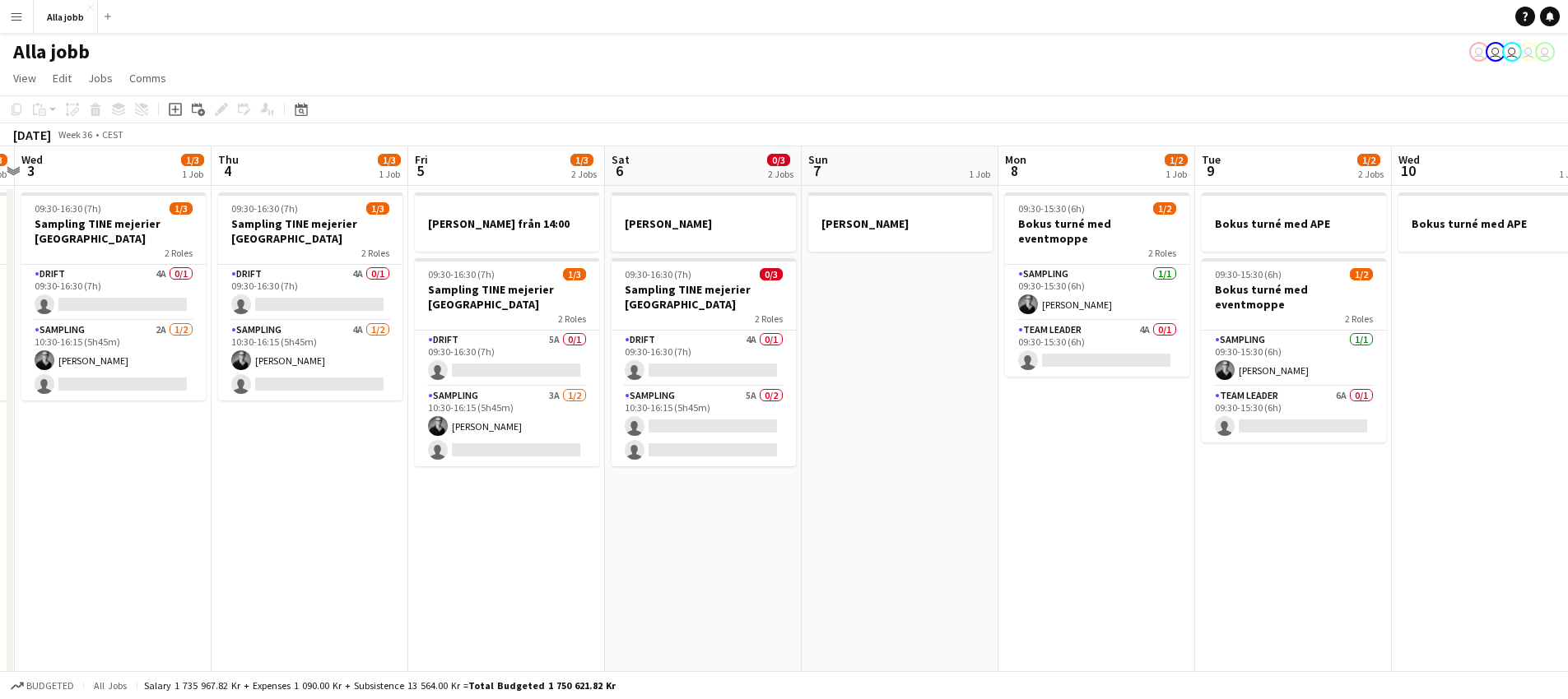
click at [884, 413] on app-calendar-viewport "Mon 1 1/3 2 Jobs Tue 2 1/3 1 Job Wed 3 1/3 1 Job Thu 4 1/3 1 Job Fri 5 1/3 2 Jo…" at bounding box center [784, 575] width 1568 height 857
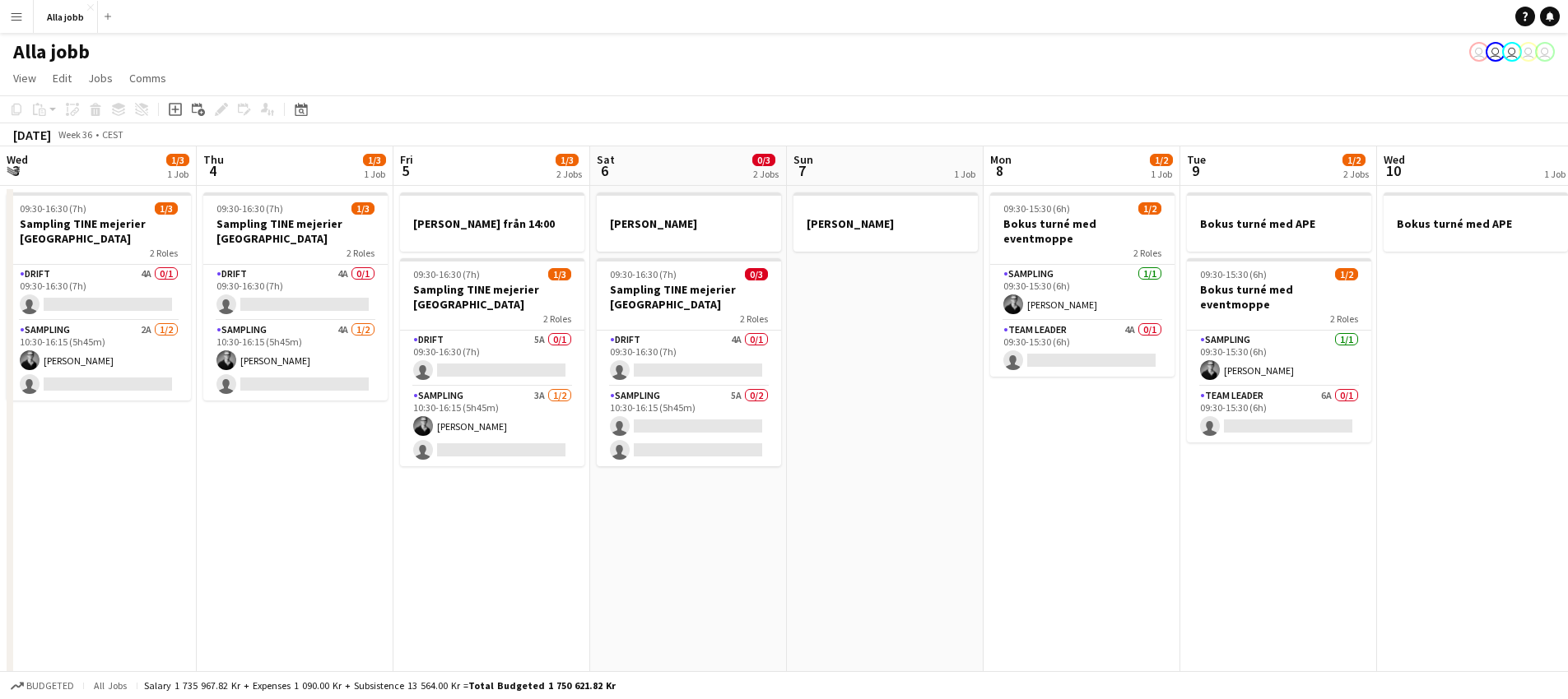
click at [381, 461] on app-calendar-viewport "Mon 1 1/3 2 Jobs Tue 2 1/3 1 Job Wed 3 1/3 1 Job Thu 4 1/3 1 Job Fri 5 1/3 2 Jo…" at bounding box center [784, 575] width 1568 height 857
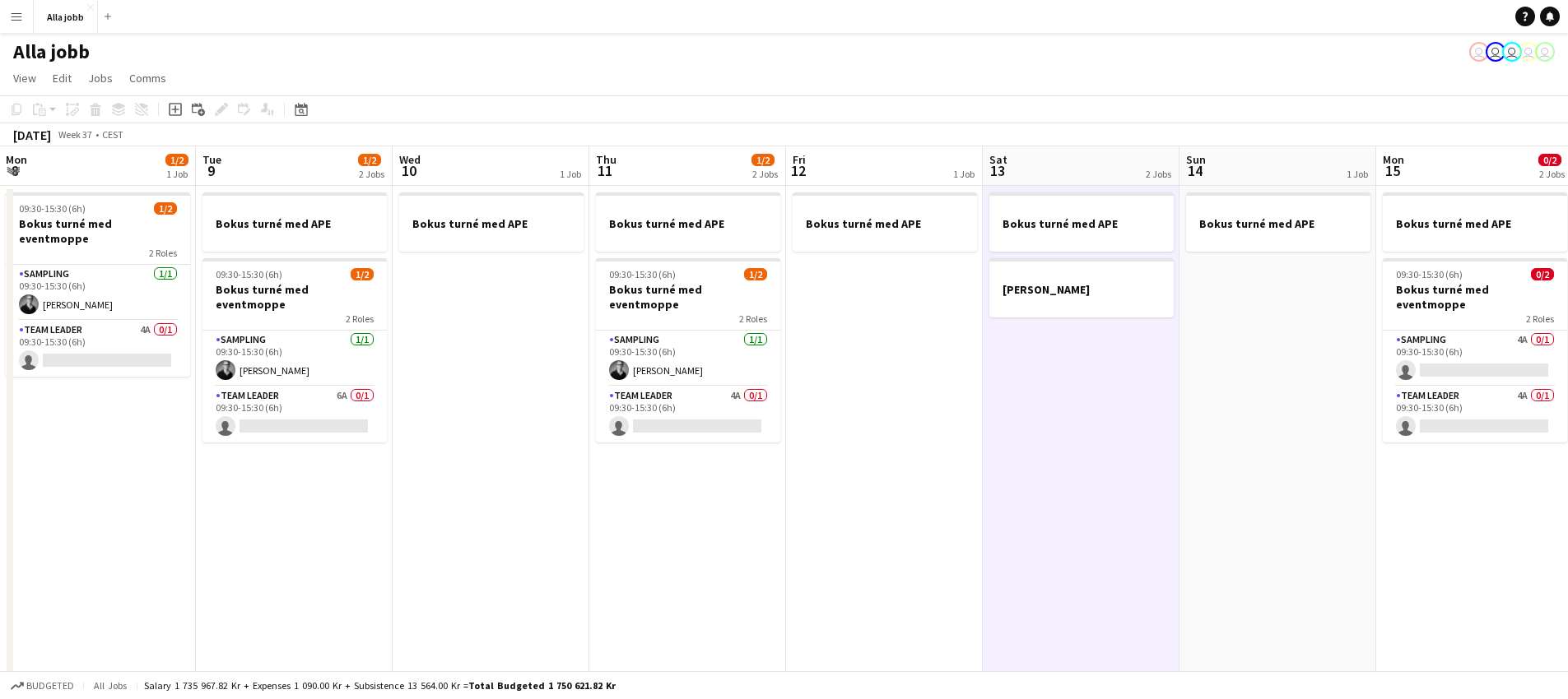
click at [373, 456] on app-calendar-viewport "Sat 6 0/3 2 Jobs Sun 7 1 Job Mon 8 1/2 1 Job Tue 9 1/2 2 Jobs Wed 10 1 Job Thu …" at bounding box center [784, 575] width 1568 height 857
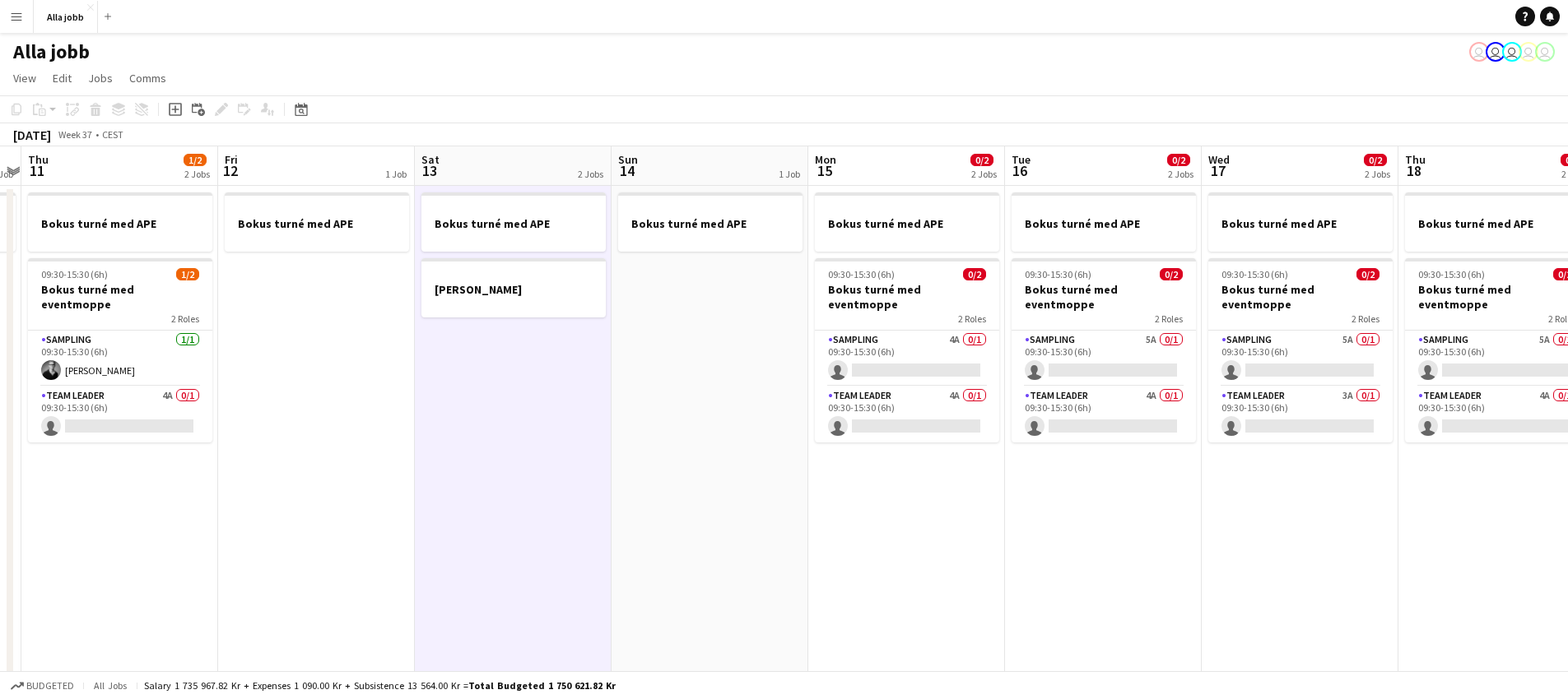
click at [759, 447] on app-calendar-viewport "Mon 8 1/2 1 Job Tue 9 1/2 2 Jobs Wed 10 1 Job Thu 11 1/2 2 Jobs Fri 12 1 Job Sa…" at bounding box center [784, 575] width 1568 height 857
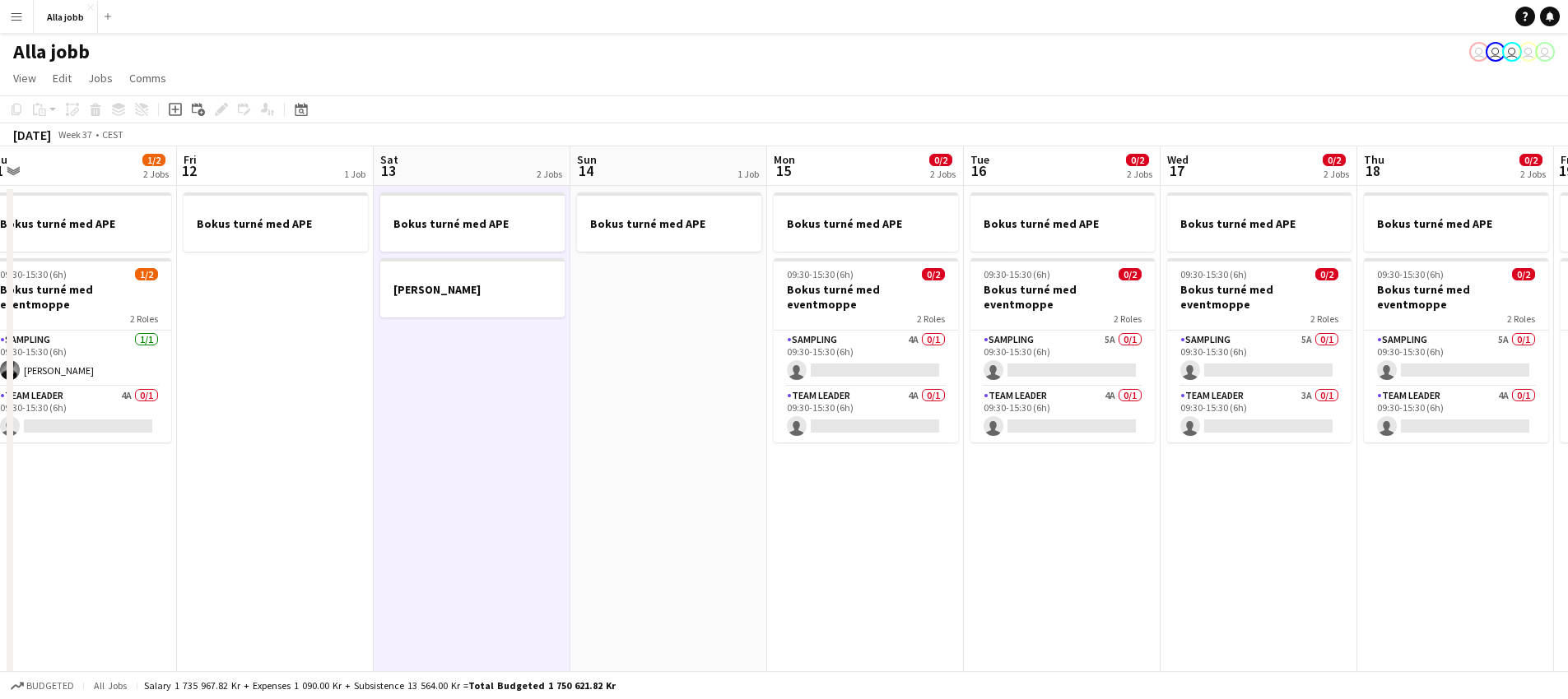
click at [667, 446] on app-calendar-viewport "Mon 8 1/2 1 Job Tue 9 1/2 2 Jobs Wed 10 1 Job Thu 11 1/2 2 Jobs Fri 12 1 Job Sa…" at bounding box center [784, 575] width 1568 height 857
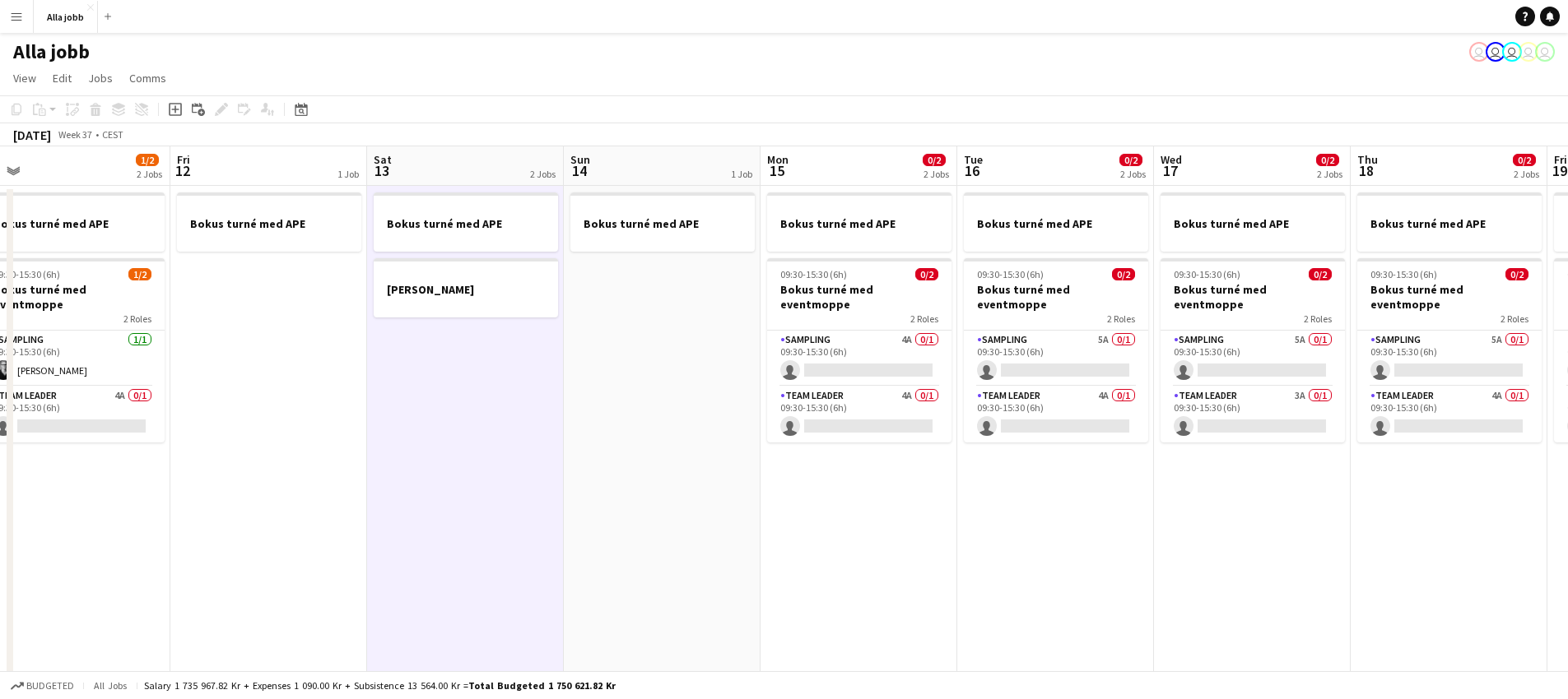
click at [814, 459] on app-date-cell "Bokus turné med APE 09:30-15:30 (6h) 0/2 Bokus turné med eventmoppe 2 Roles Sam…" at bounding box center [858, 594] width 196 height 817
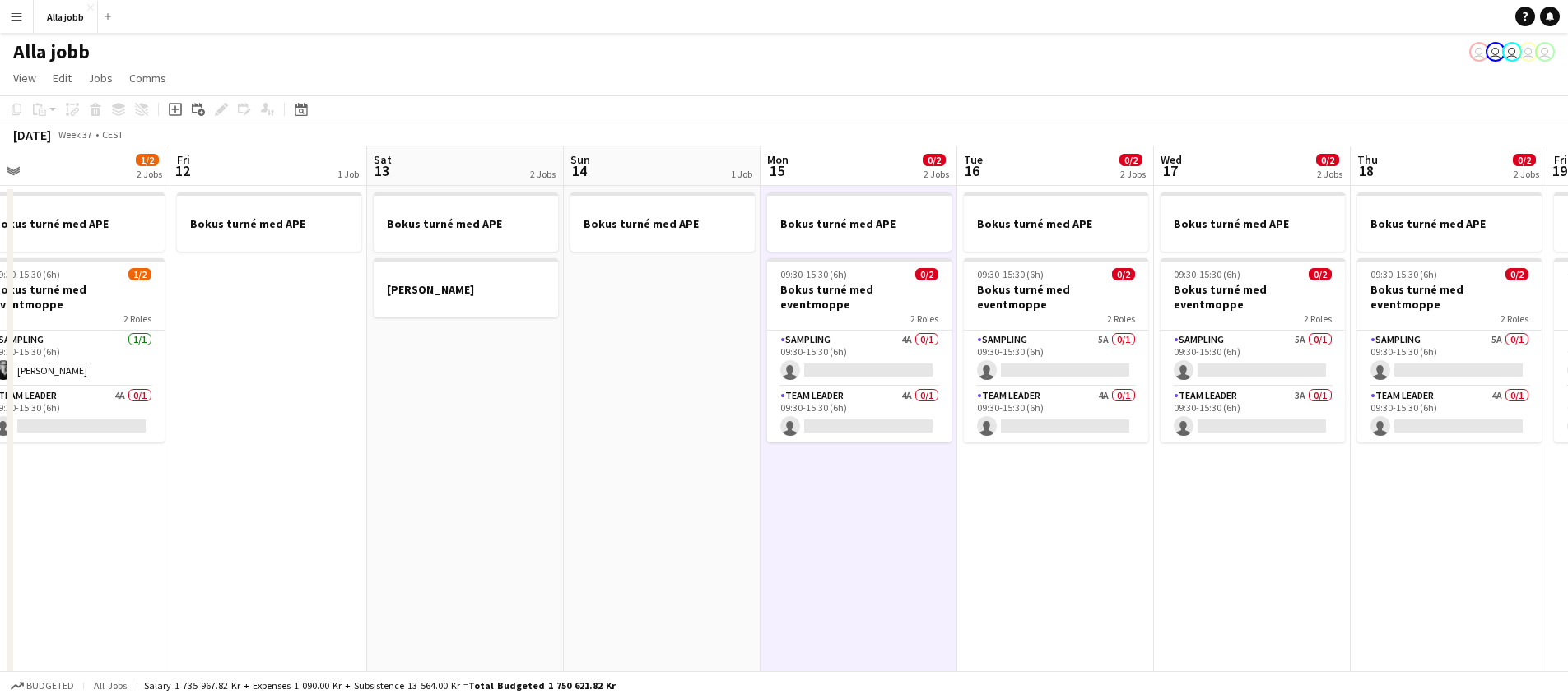
click at [576, 354] on app-date-cell "Bokus turné med APE" at bounding box center [662, 594] width 196 height 817
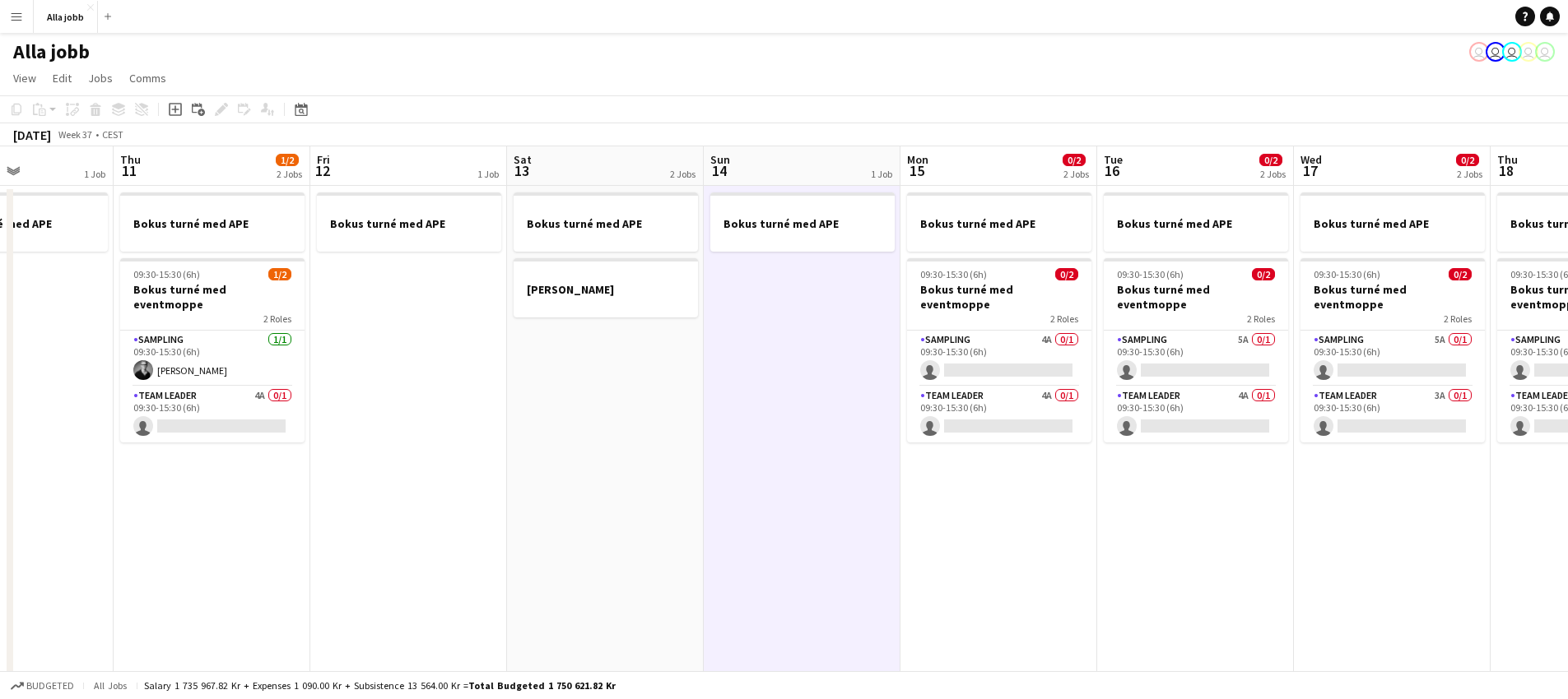
scroll to position [0, 430]
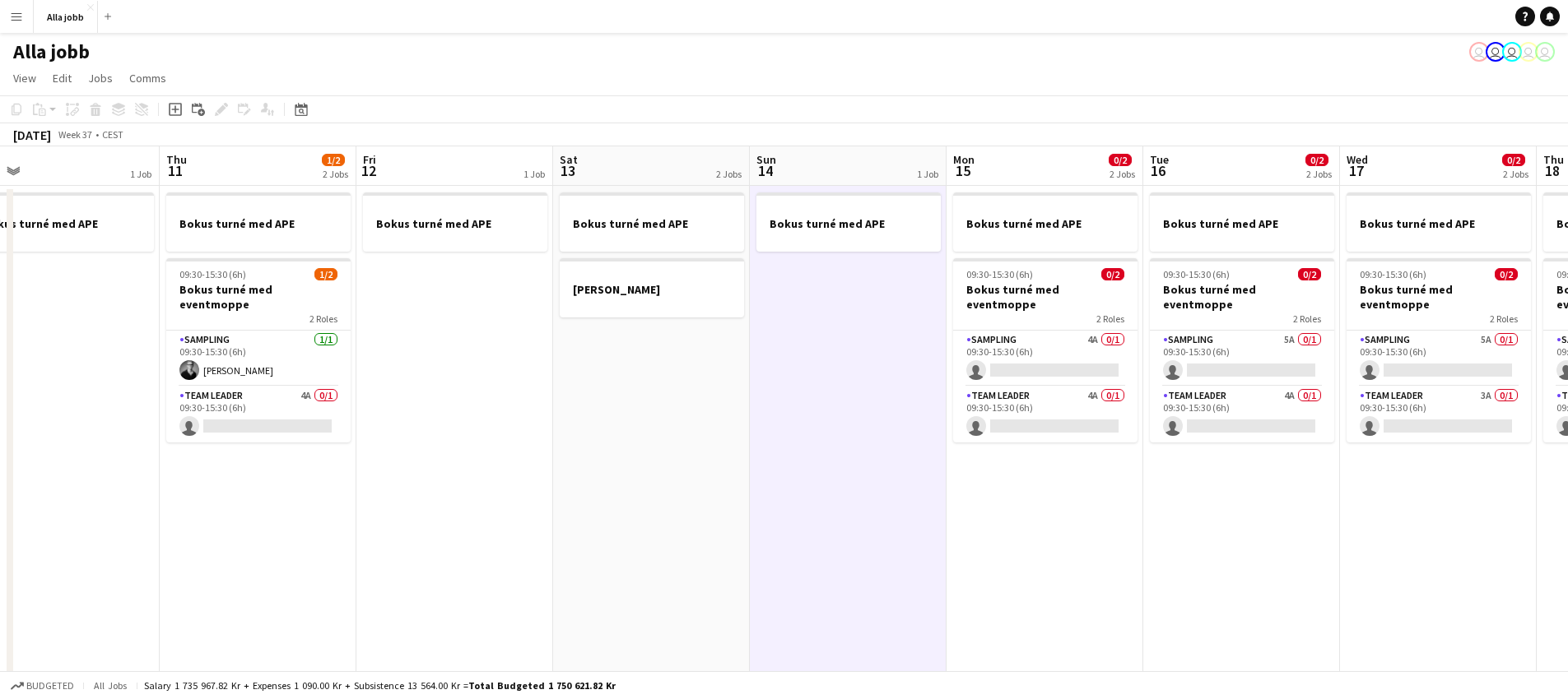
click at [985, 422] on app-calendar-viewport "Mon 8 1/2 1 Job Tue 9 1/2 2 Jobs Wed 10 1 Job Thu 11 1/2 2 Jobs Fri 12 1 Job Sa…" at bounding box center [784, 575] width 1568 height 857
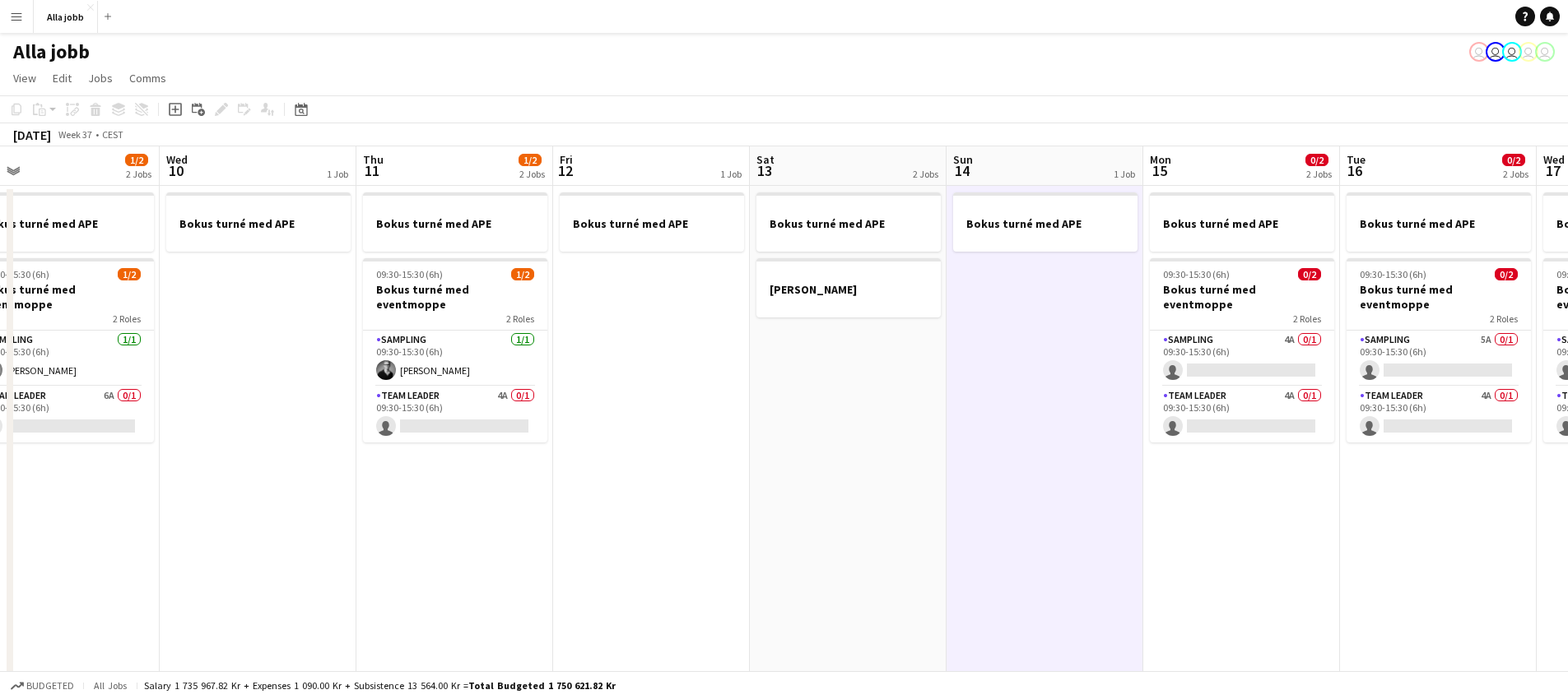
click at [877, 493] on app-date-cell "Bokus turné med APE [PERSON_NAME]" at bounding box center [847, 594] width 196 height 817
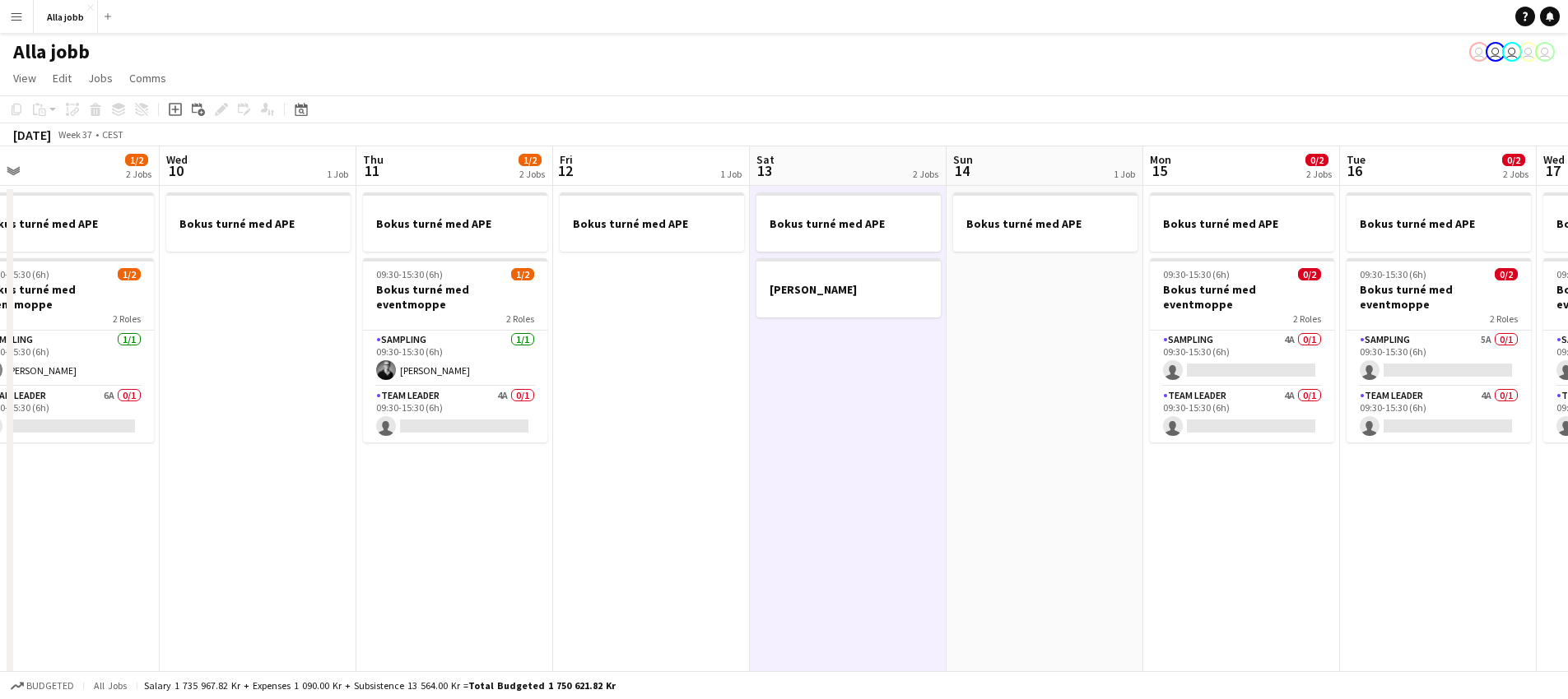
click at [877, 493] on app-date-cell "Bokus turné med APE [PERSON_NAME]" at bounding box center [847, 594] width 196 height 817
click at [699, 434] on app-date-cell "Bokus turné med APE" at bounding box center [651, 594] width 196 height 817
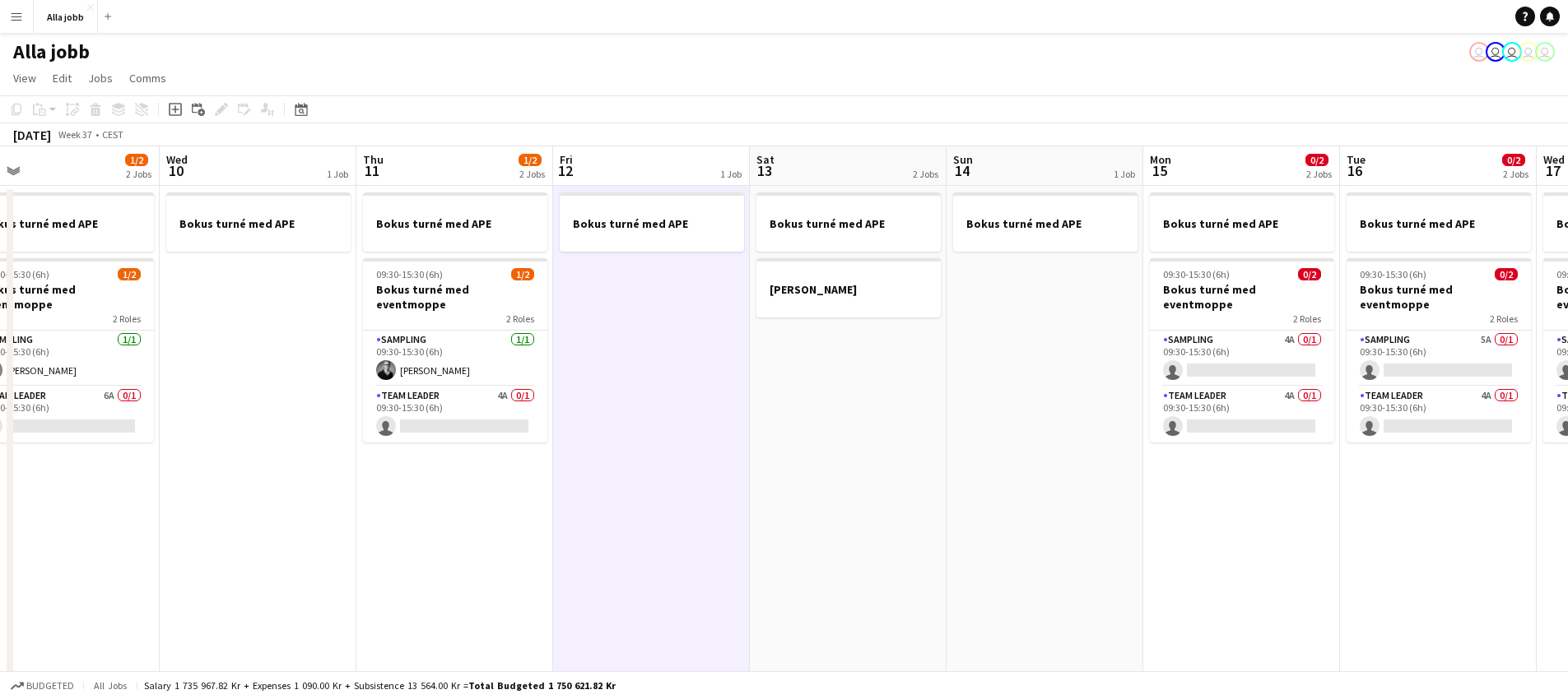
drag, startPoint x: 699, startPoint y: 433, endPoint x: 706, endPoint y: 428, distance: 8.6
click at [700, 432] on app-date-cell "Bokus turné med APE" at bounding box center [651, 594] width 196 height 817
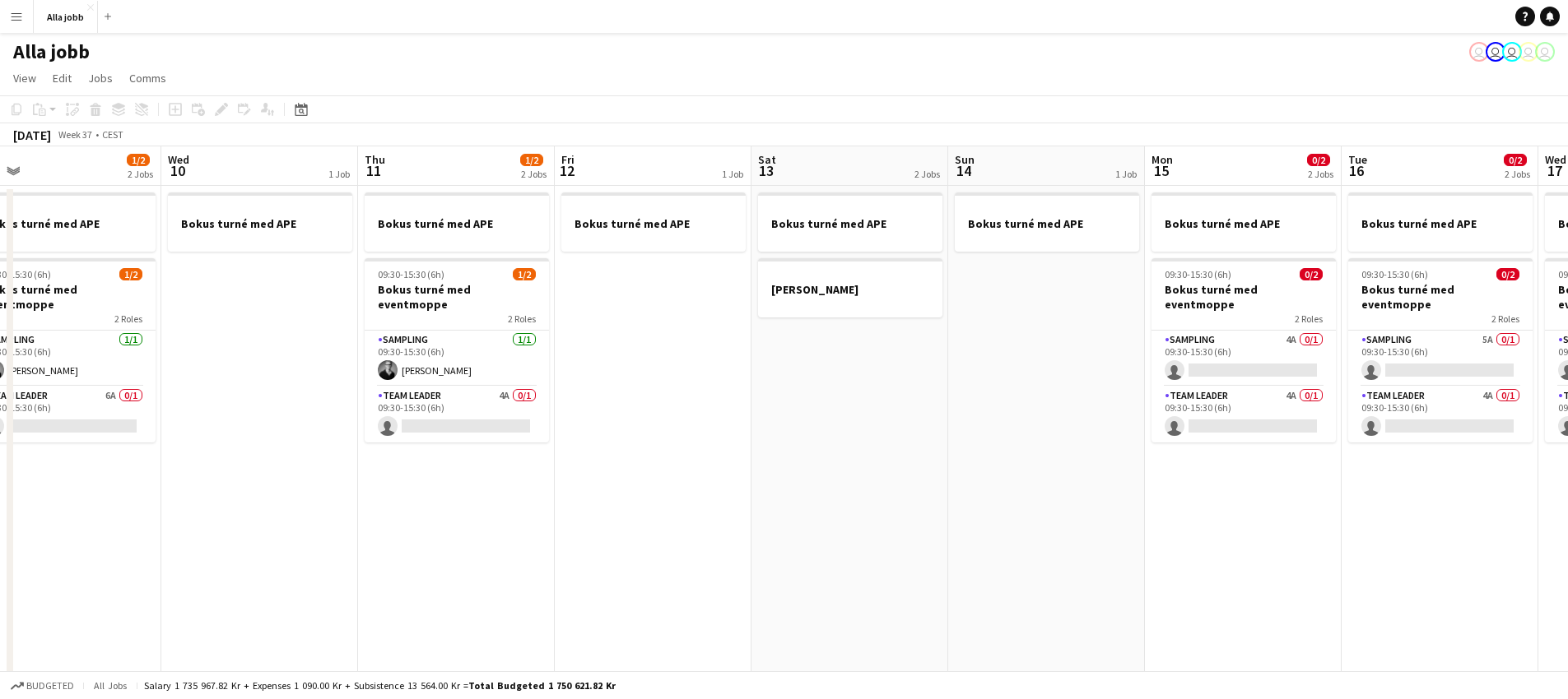
click at [742, 425] on app-date-cell "Bokus turné med APE" at bounding box center [652, 594] width 196 height 817
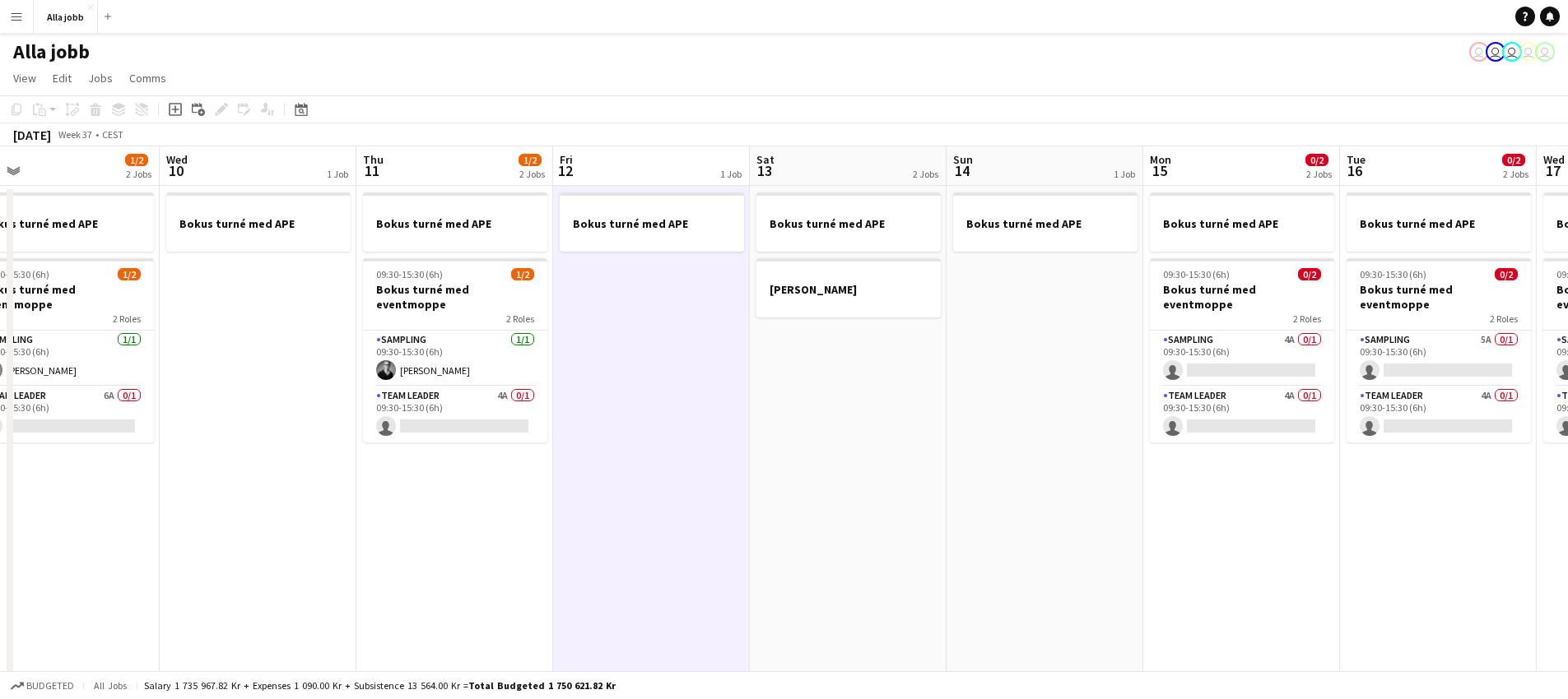
click at [619, 535] on app-calendar-viewport "Sun 7 1 Job Mon 8 1/2 1 Job Tue 9 1/2 2 Jobs Wed 10 1 Job Thu 11 1/2 2 Jobs Fri…" at bounding box center [784, 575] width 1568 height 857
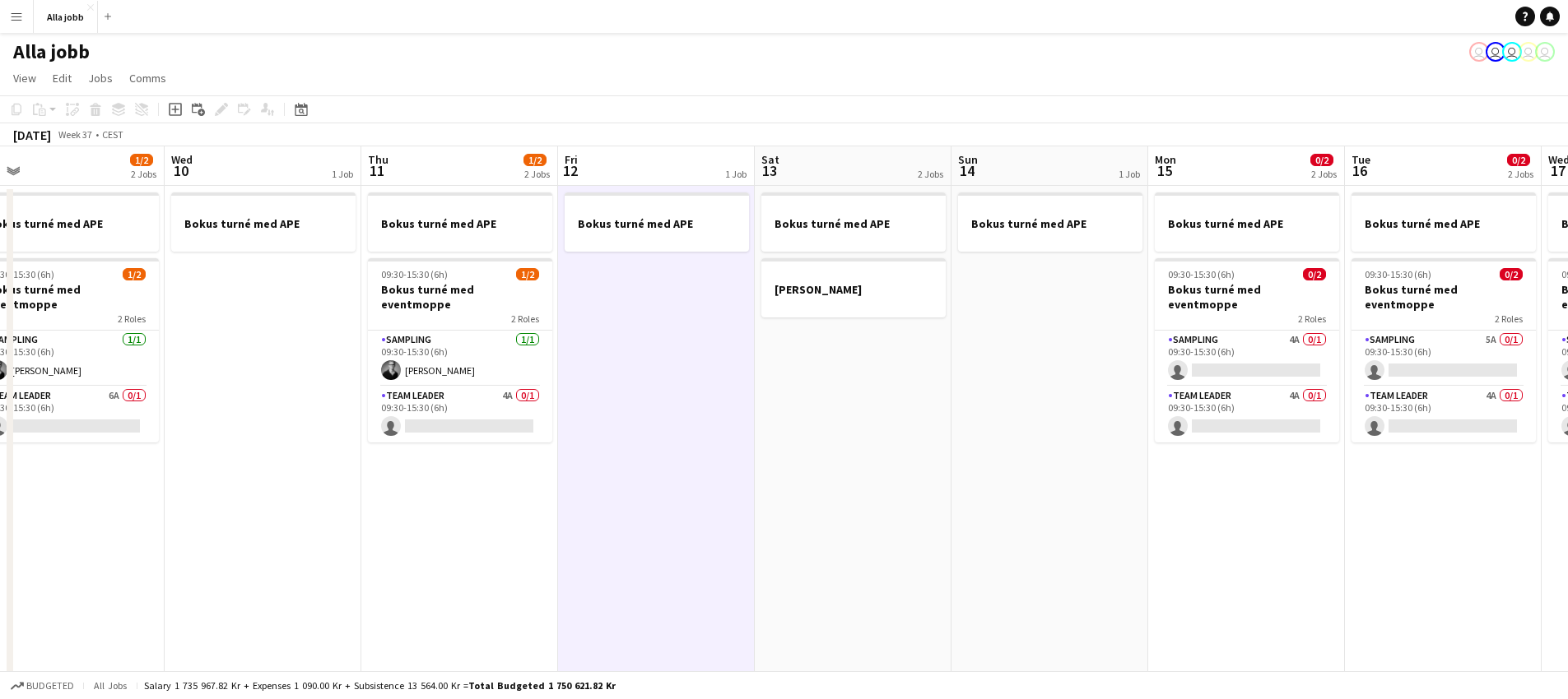
click at [749, 351] on app-date-cell "Bokus turné med APE" at bounding box center [656, 594] width 196 height 817
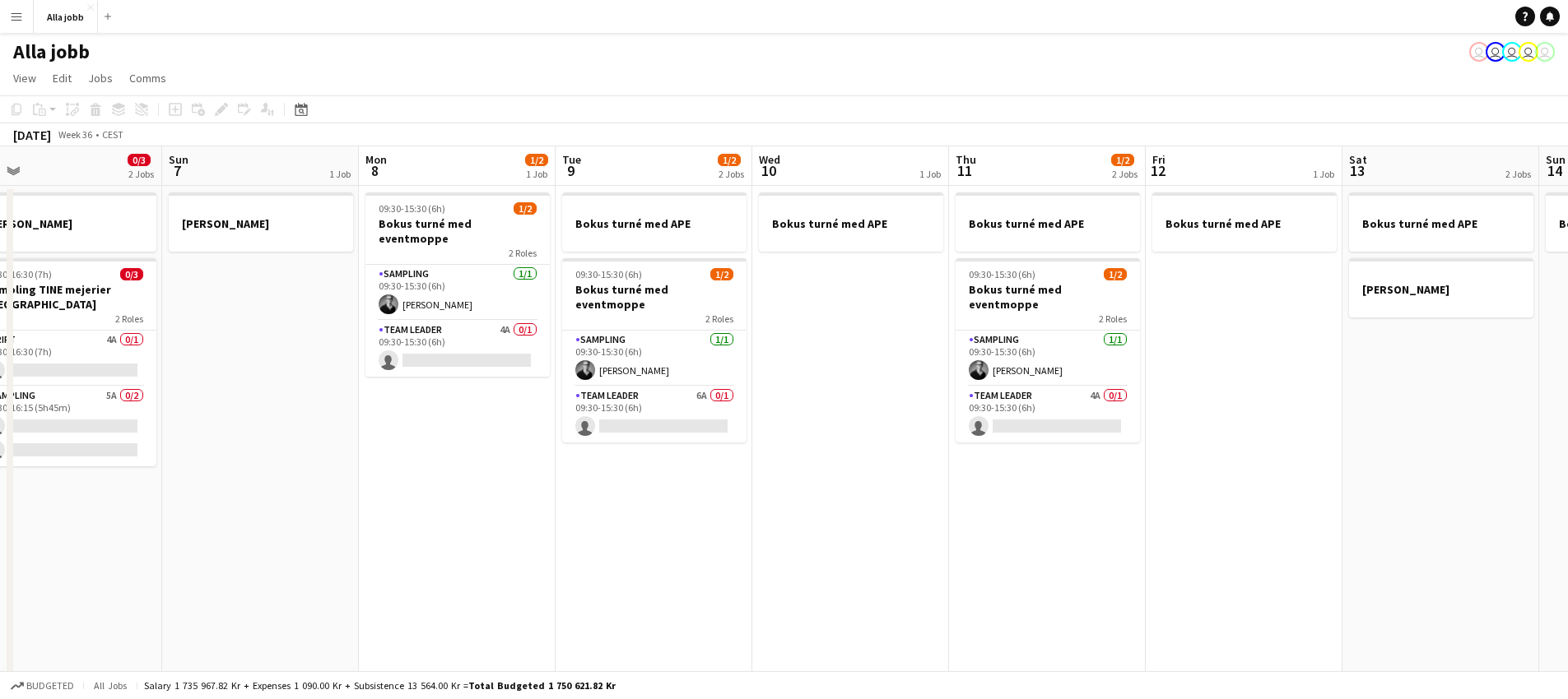
drag, startPoint x: 961, startPoint y: 433, endPoint x: 1524, endPoint y: 414, distance: 563.3
click at [1549, 414] on app-calendar-viewport "Thu 4 1/3 1 Job Fri 5 1/3 2 Jobs Sat 6 0/3 2 Jobs Sun 7 1 Job Mon 8 1/2 1 Job T…" at bounding box center [784, 575] width 1568 height 857
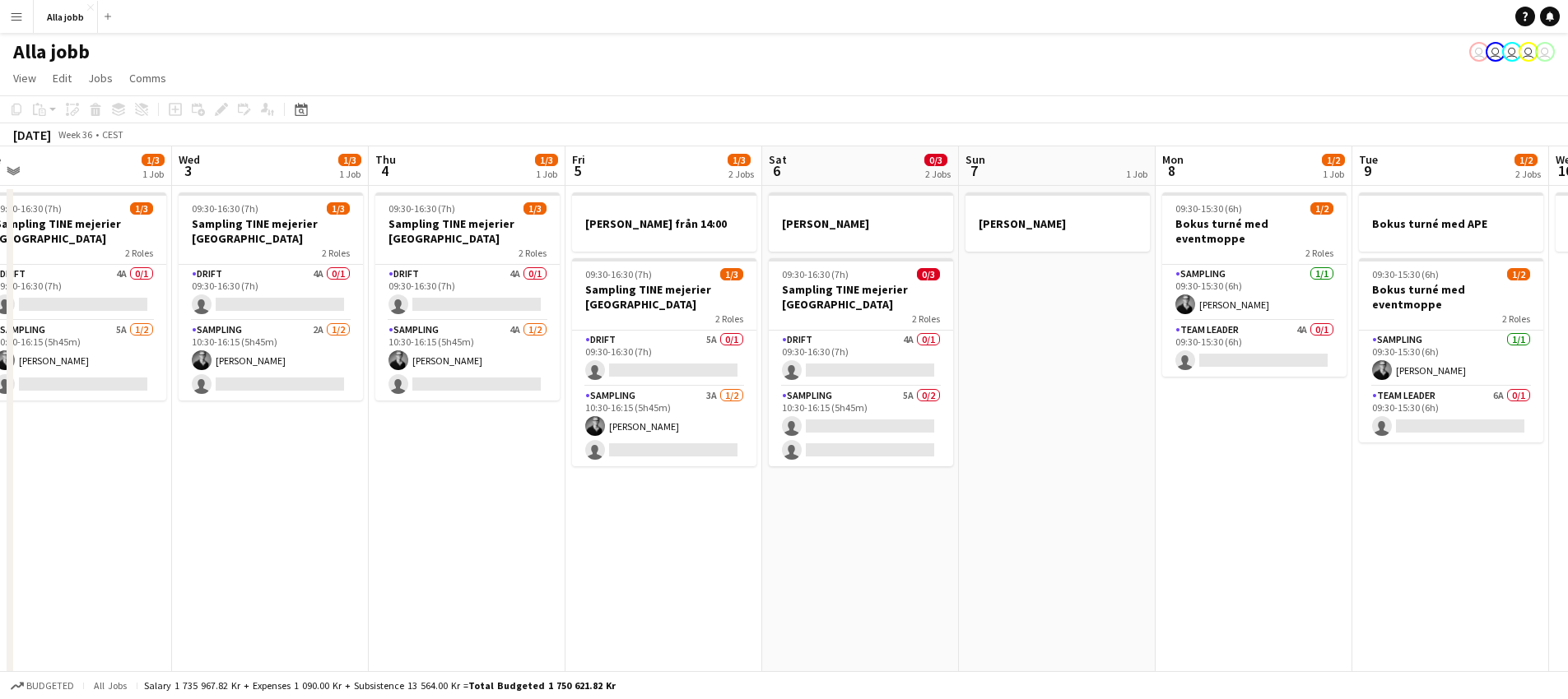
drag, startPoint x: 453, startPoint y: 478, endPoint x: 1333, endPoint y: 445, distance: 880.6
click at [1333, 445] on app-calendar-viewport "Sun 31 Mon 1 1/3 2 Jobs Tue 2 1/3 1 Job Wed 3 1/3 1 Job Thu 4 1/3 1 Job Fri 5 1…" at bounding box center [784, 575] width 1568 height 857
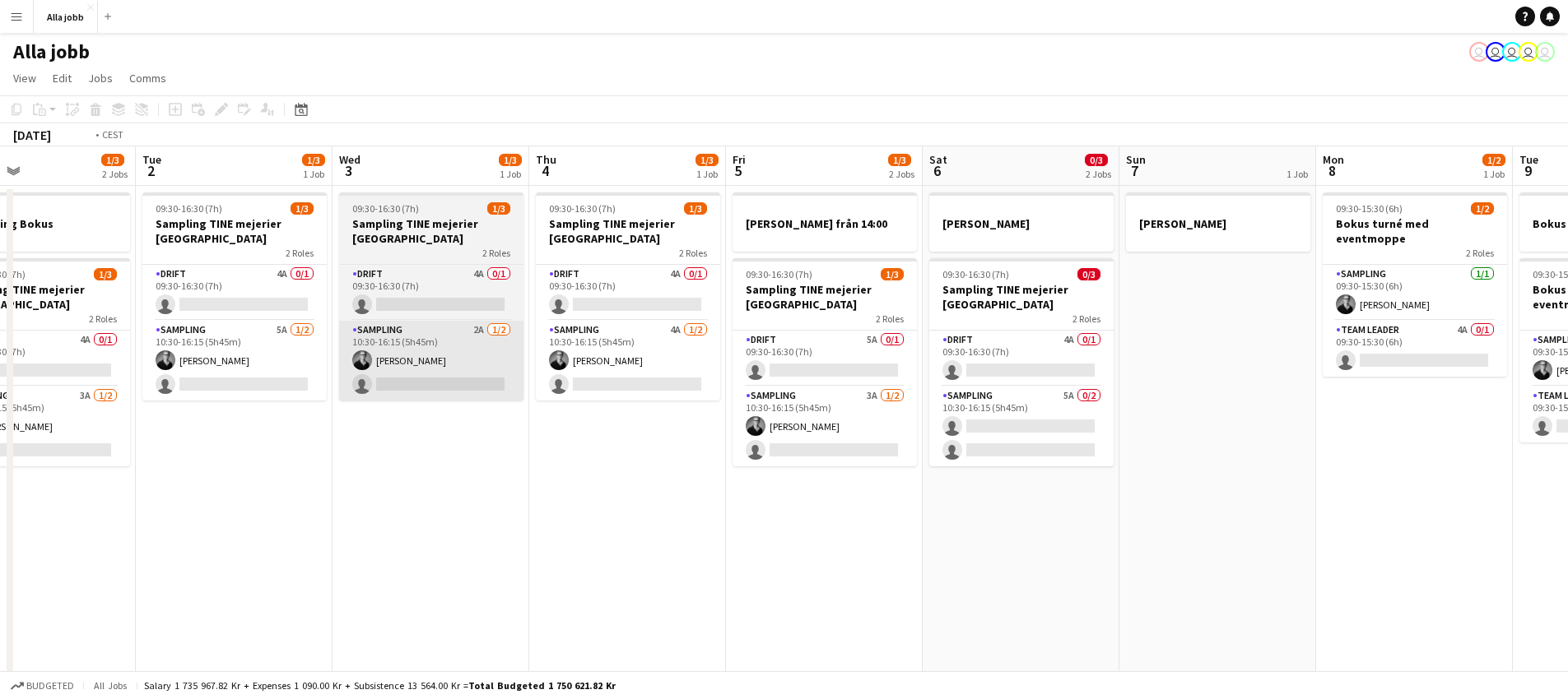
drag, startPoint x: 474, startPoint y: 412, endPoint x: 1232, endPoint y: 390, distance: 758.3
click at [1260, 385] on app-calendar-viewport "Sat 30 Sun 31 Mon 1 1/3 2 Jobs Tue 2 1/3 1 Job Wed 3 1/3 1 Job Thu 4 1/3 1 Job …" at bounding box center [784, 575] width 1568 height 857
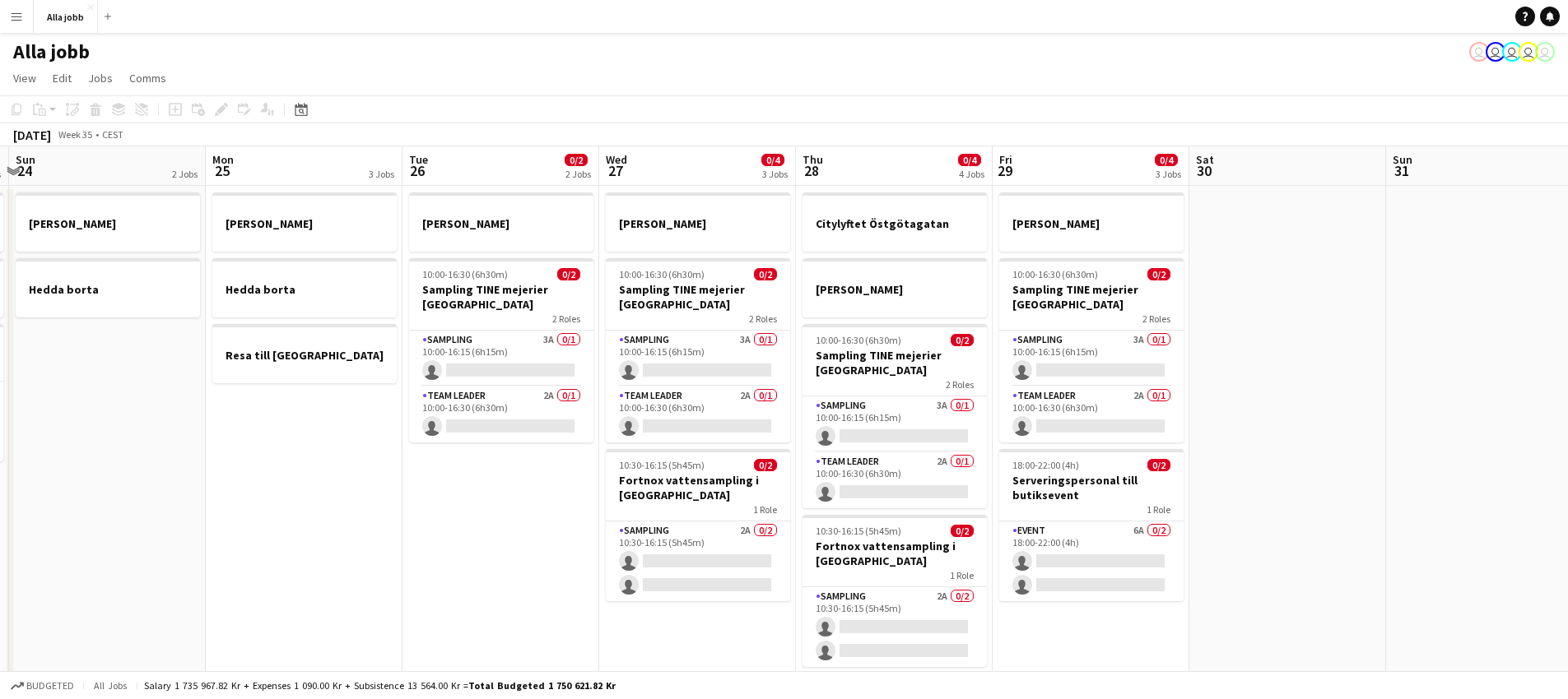
drag, startPoint x: 319, startPoint y: 337, endPoint x: 1136, endPoint y: 375, distance: 817.9
click at [1136, 375] on app-calendar-viewport "Fri 22 1 Job Sat 23 2/2 3 Jobs Sun 24 2 Jobs Mon 25 3 Jobs Tue 26 0/2 2 Jobs We…" at bounding box center [784, 575] width 1568 height 857
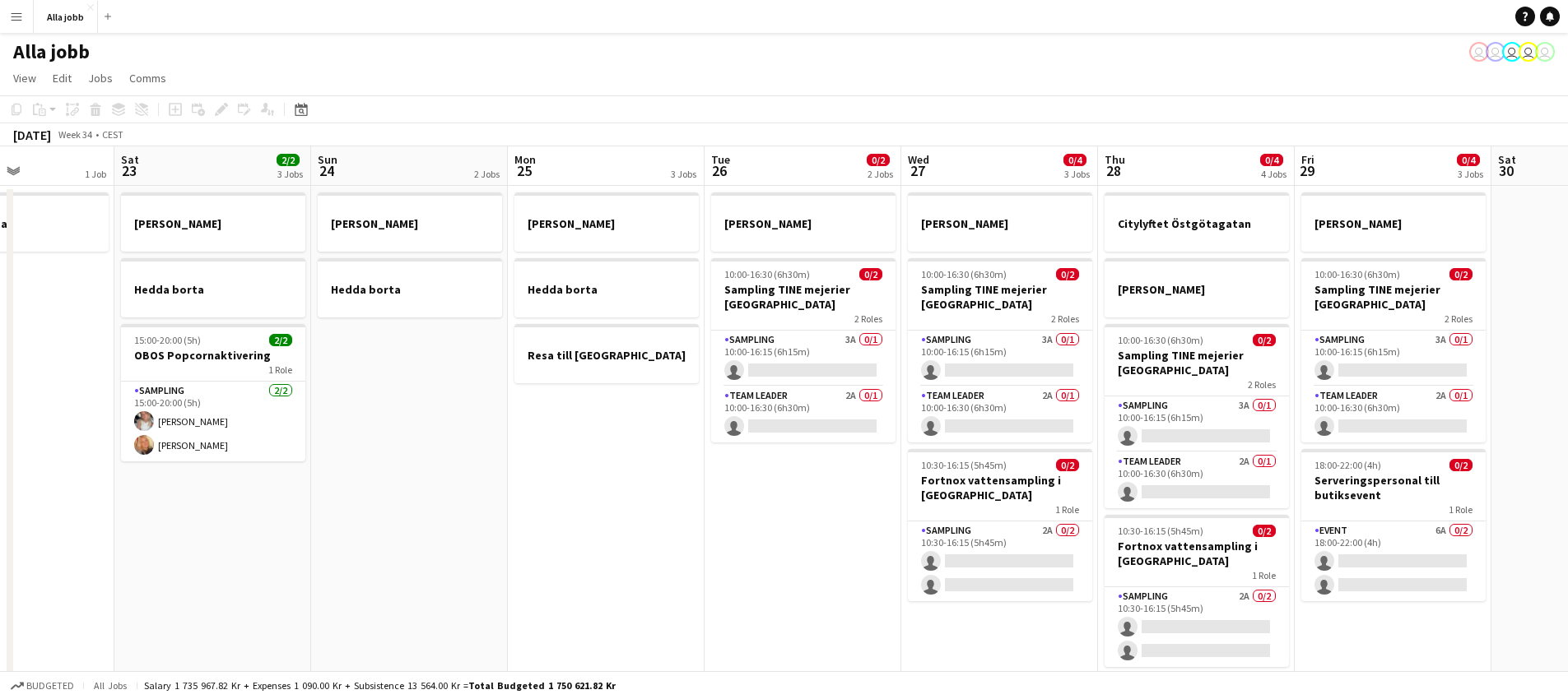
drag, startPoint x: 540, startPoint y: 379, endPoint x: 1235, endPoint y: 430, distance: 696.9
click at [1234, 430] on app-calendar-viewport "Wed 20 1 Job Thu 21 11/12 3 Jobs Fri 22 1 Job Sat 23 2/2 3 Jobs Sun 24 2 Jobs M…" at bounding box center [784, 575] width 1568 height 857
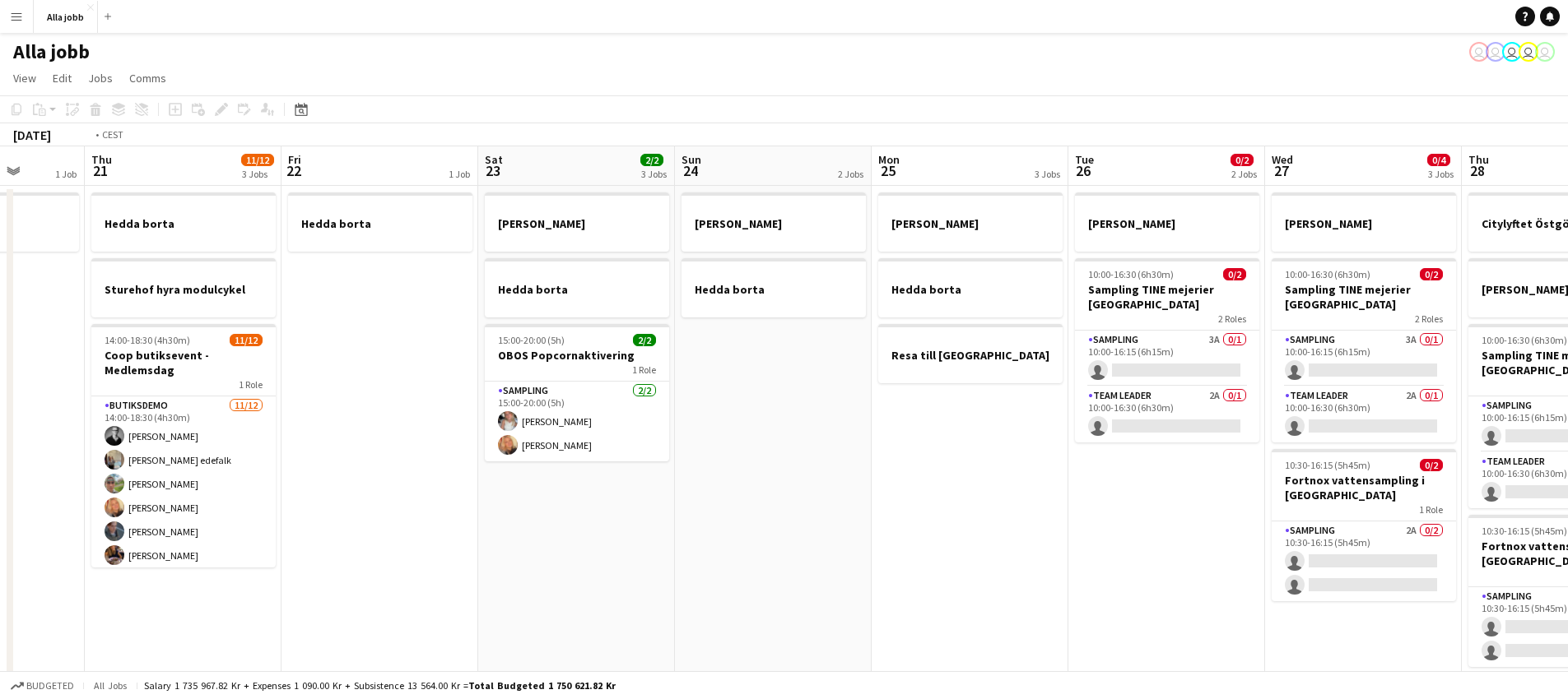
drag, startPoint x: 839, startPoint y: 429, endPoint x: 1074, endPoint y: 490, distance: 242.8
click at [1037, 480] on app-calendar-viewport "Mon 18 2 Jobs Tue 19 1 Job Wed 20 1 Job Thu 21 11/12 3 Jobs Fri 22 1 Job Sat 23…" at bounding box center [784, 575] width 1568 height 857
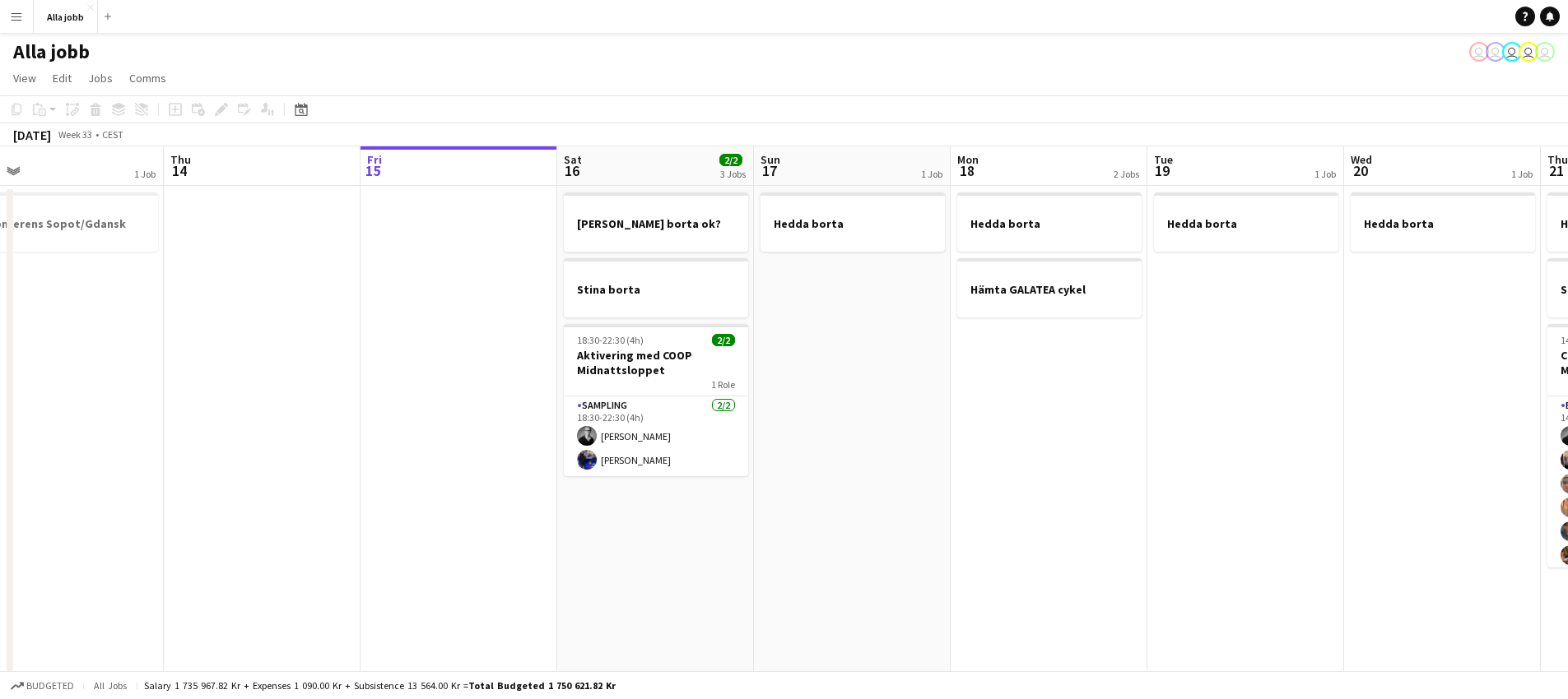
drag, startPoint x: 734, startPoint y: 399, endPoint x: 1503, endPoint y: 428, distance: 769.5
click at [1505, 428] on app-calendar-viewport "Mon 11 Tue 12 1 Job Wed 13 1 Job Thu 14 Fri 15 Sat 16 2/2 3 Jobs Sun 17 1 Job M…" at bounding box center [784, 575] width 1568 height 857
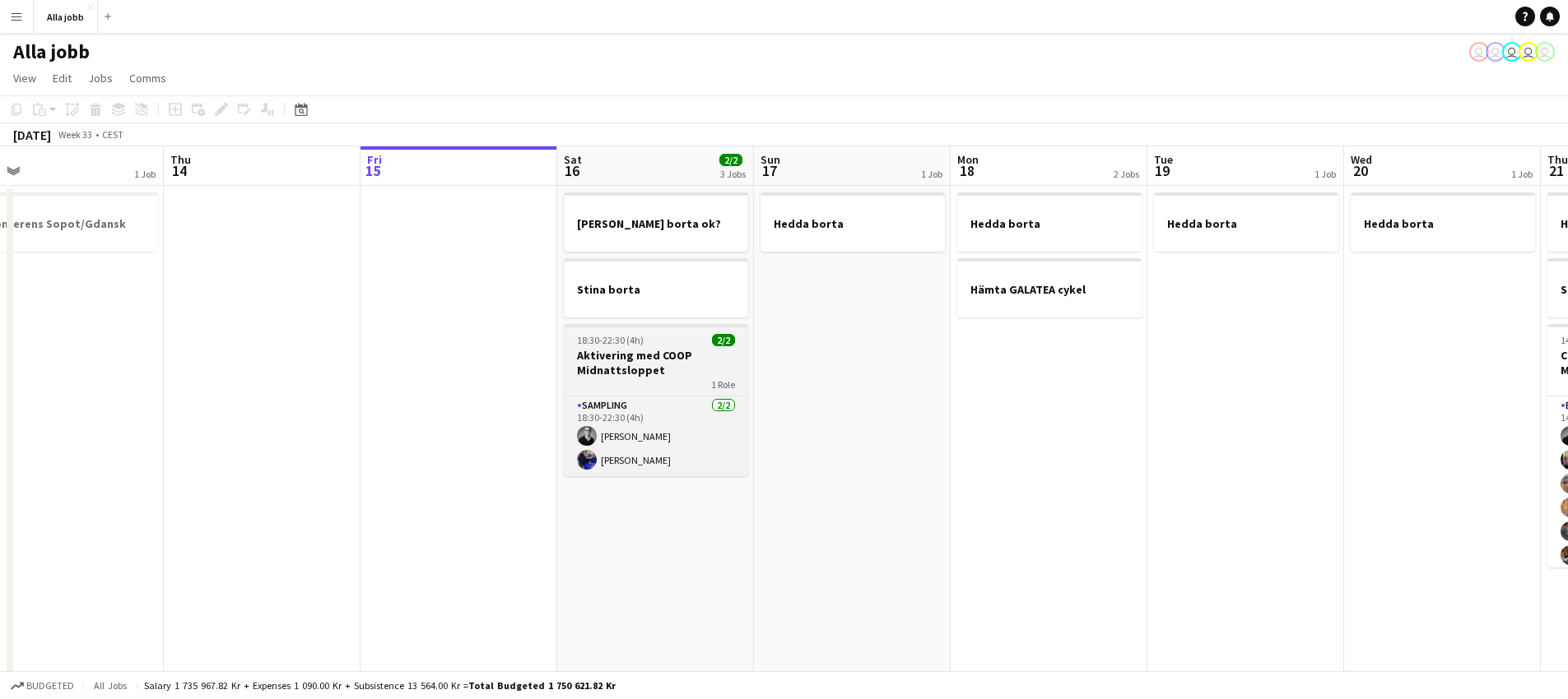
click at [741, 375] on h3 "Aktivering med COOP Midnattsloppet" at bounding box center [656, 363] width 184 height 30
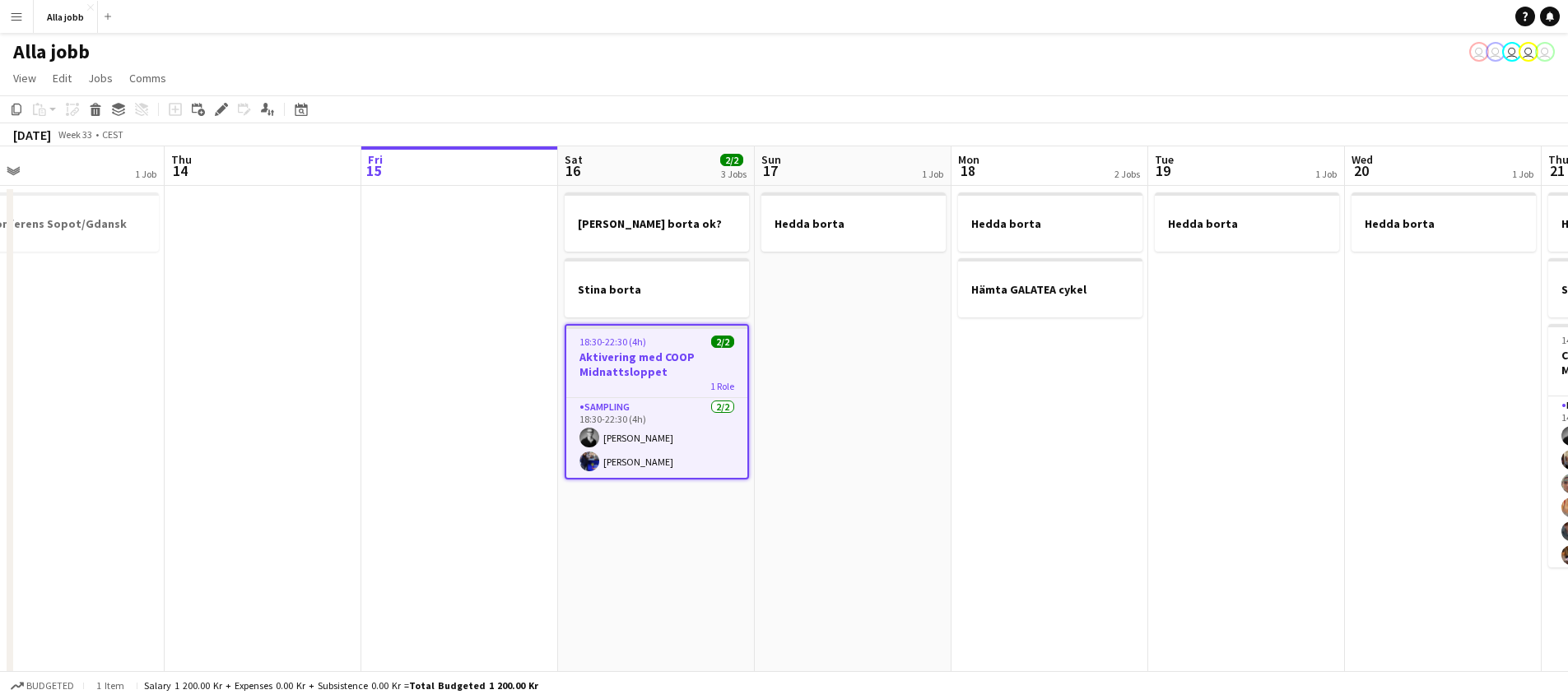
click at [823, 371] on app-date-cell "Hedda borta" at bounding box center [852, 594] width 196 height 817
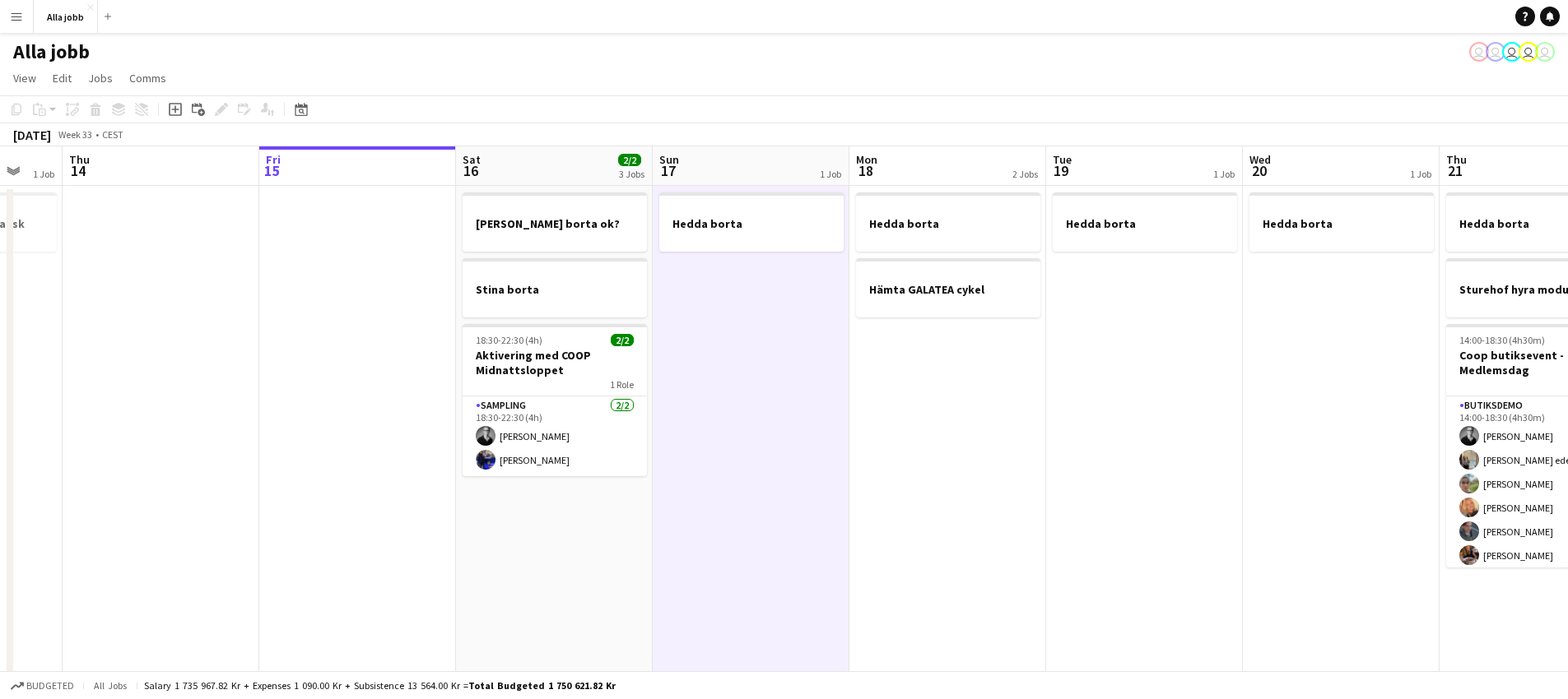
drag, startPoint x: 866, startPoint y: 507, endPoint x: 719, endPoint y: 469, distance: 151.8
click at [724, 472] on app-calendar-viewport "Mon 11 Tue 12 1 Job Wed 13 1 Job Thu 14 Fri 15 Sat 16 2/2 3 Jobs Sun 17 1 Job M…" at bounding box center [784, 575] width 1568 height 857
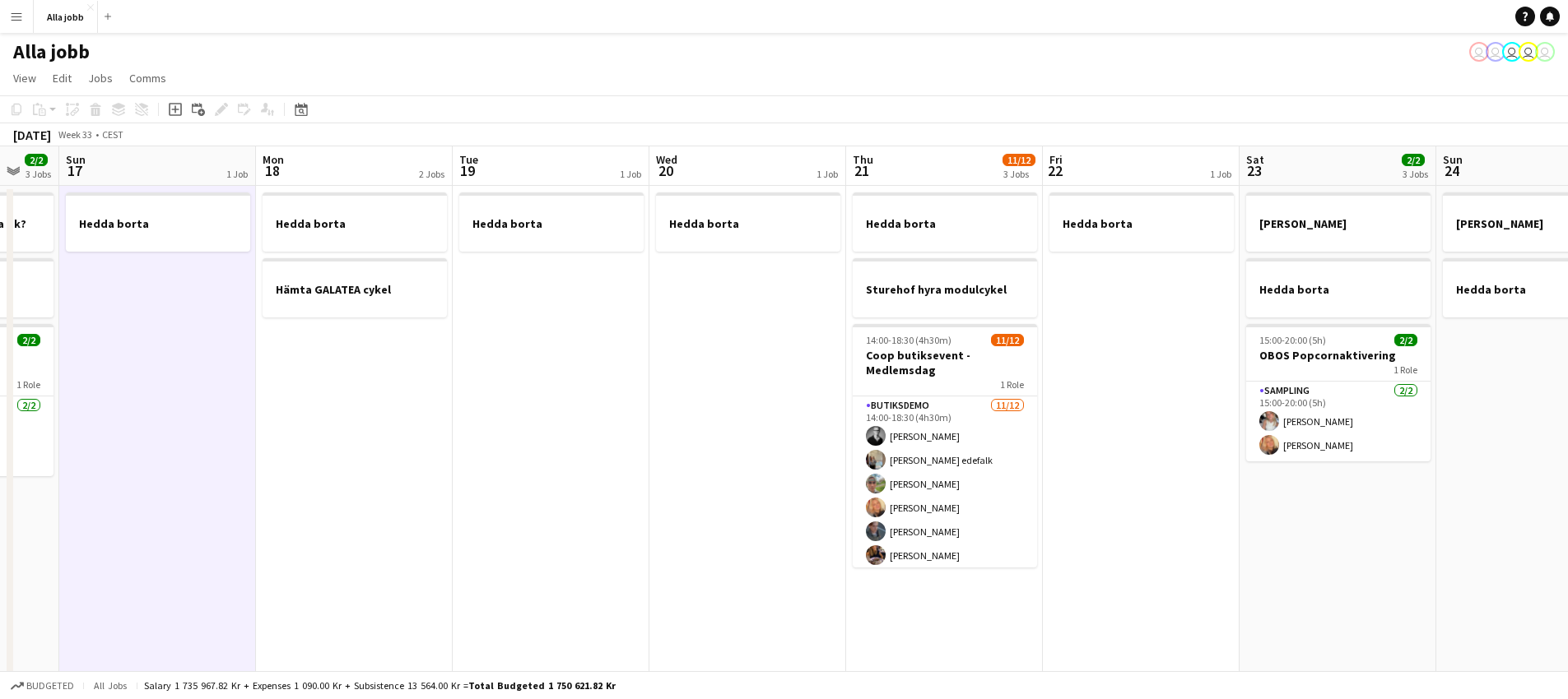
drag, startPoint x: 413, startPoint y: 523, endPoint x: 626, endPoint y: 534, distance: 213.3
click at [406, 524] on app-calendar-viewport "Thu 14 Fri 15 Sat 16 2/2 3 Jobs Sun 17 1 Job Mon 18 2 Jobs Tue 19 1 Job Wed 20 …" at bounding box center [784, 575] width 1568 height 857
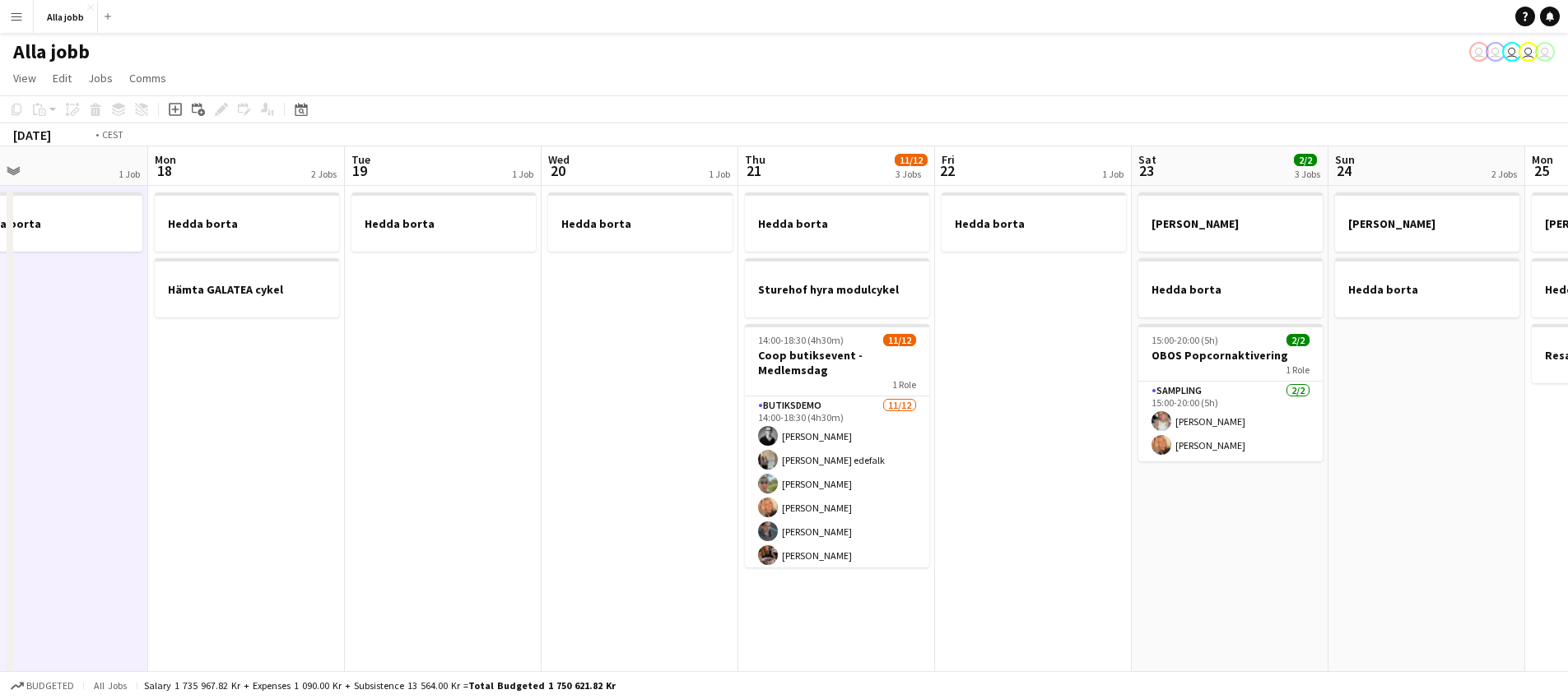
drag, startPoint x: 977, startPoint y: 494, endPoint x: 448, endPoint y: 568, distance: 534.2
click at [449, 568] on app-calendar-viewport "Thu 14 Fri 15 Sat 16 2/2 3 Jobs Sun 17 1 Job Mon 18 2 Jobs Tue 19 1 Job Wed 20 …" at bounding box center [784, 575] width 1568 height 857
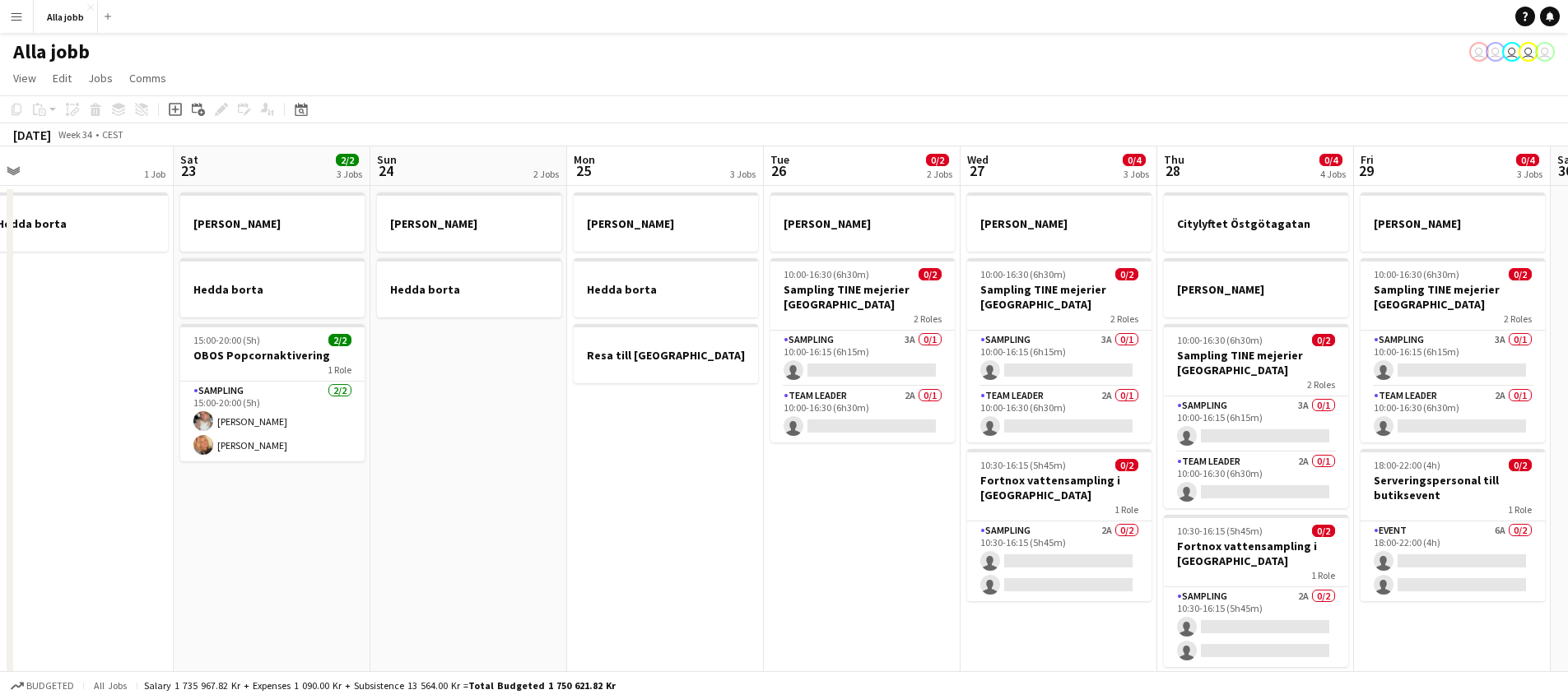
drag, startPoint x: 881, startPoint y: 549, endPoint x: 484, endPoint y: 585, distance: 398.6
click at [486, 583] on app-calendar-viewport "Tue 19 1 Job Wed 20 1 Job Thu 21 11/12 3 Jobs Fri 22 1 Job Sat 23 2/2 3 Jobs Su…" at bounding box center [784, 575] width 1568 height 857
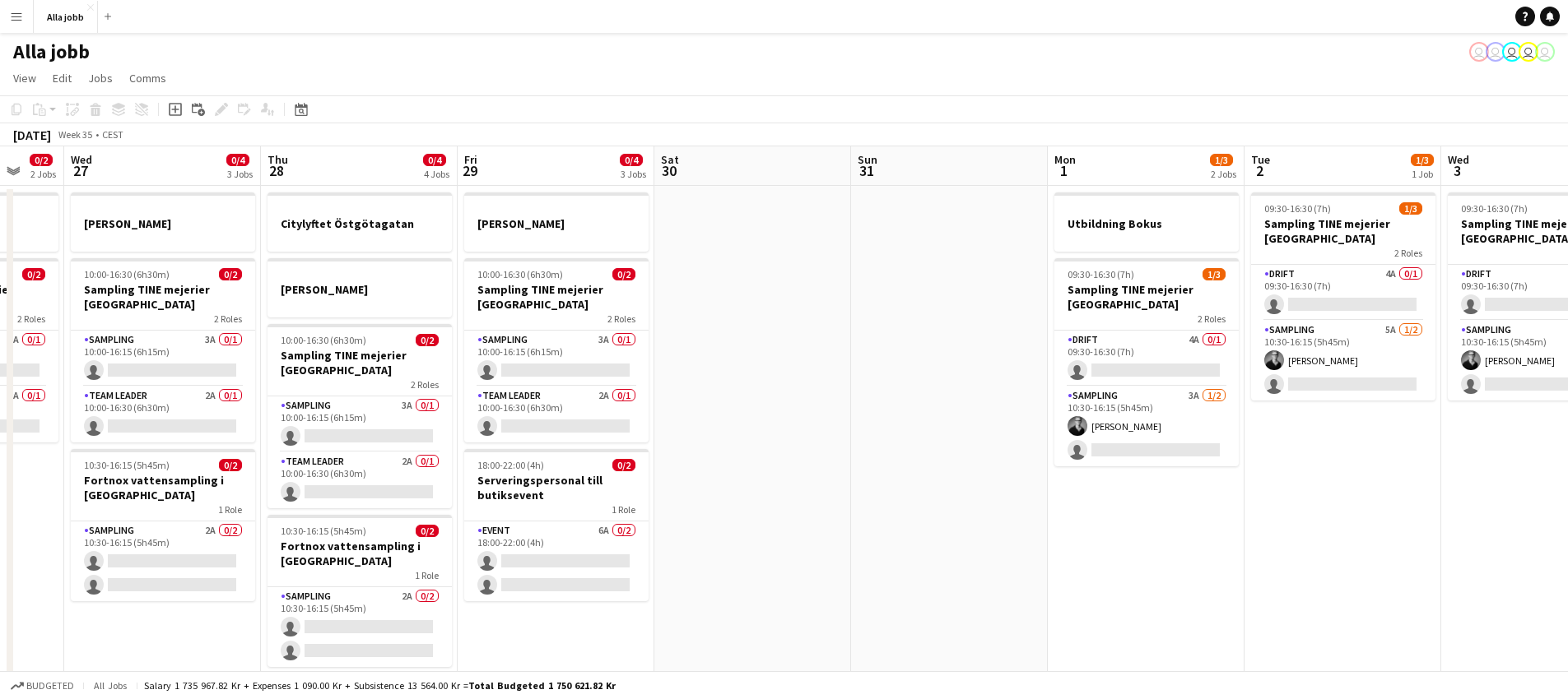
drag, startPoint x: 1485, startPoint y: 415, endPoint x: 558, endPoint y: 471, distance: 928.7
click at [557, 474] on app-calendar-viewport "Sun 24 2 Jobs Mon 25 3 Jobs Tue 26 0/2 2 Jobs Wed 27 0/4 3 Jobs Thu 28 0/4 4 Jo…" at bounding box center [784, 575] width 1568 height 857
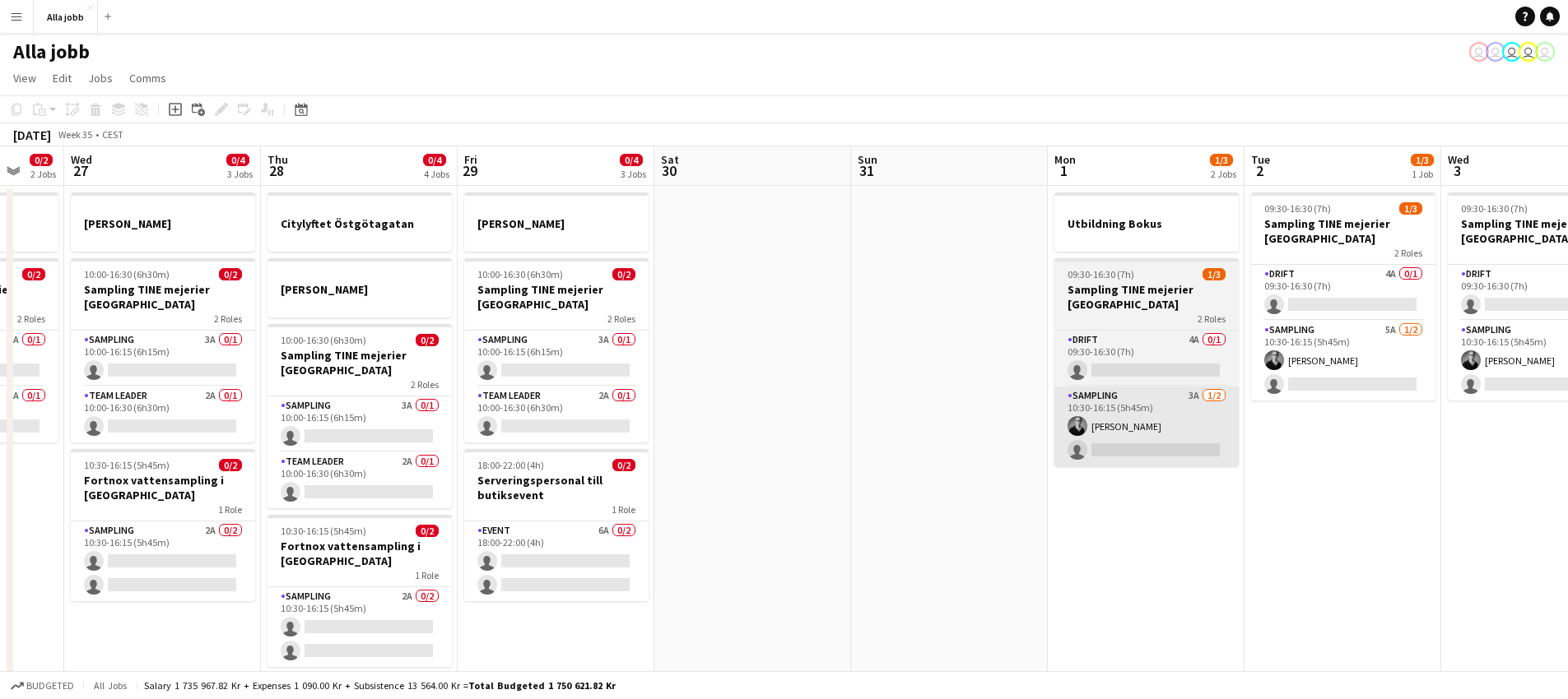
scroll to position [0, 530]
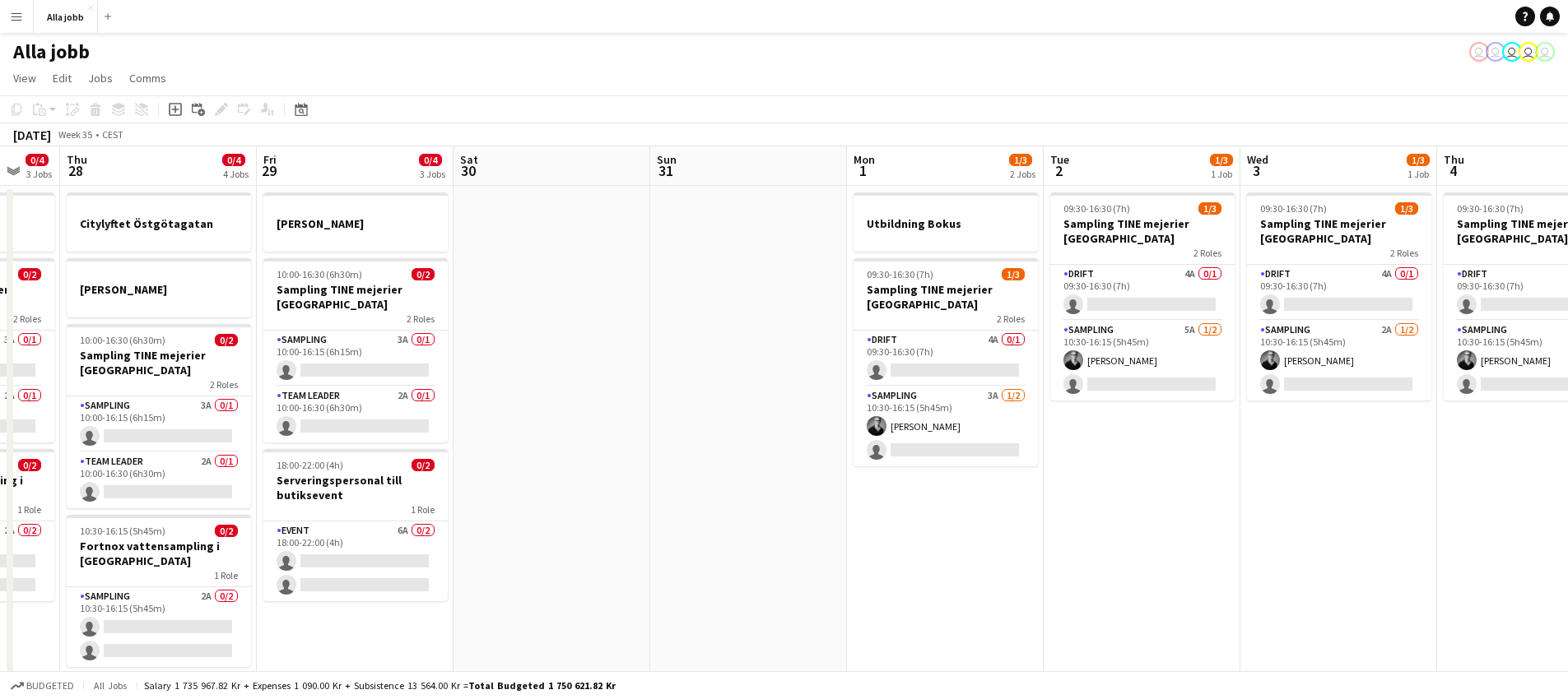
click at [819, 556] on app-date-cell at bounding box center [748, 594] width 196 height 817
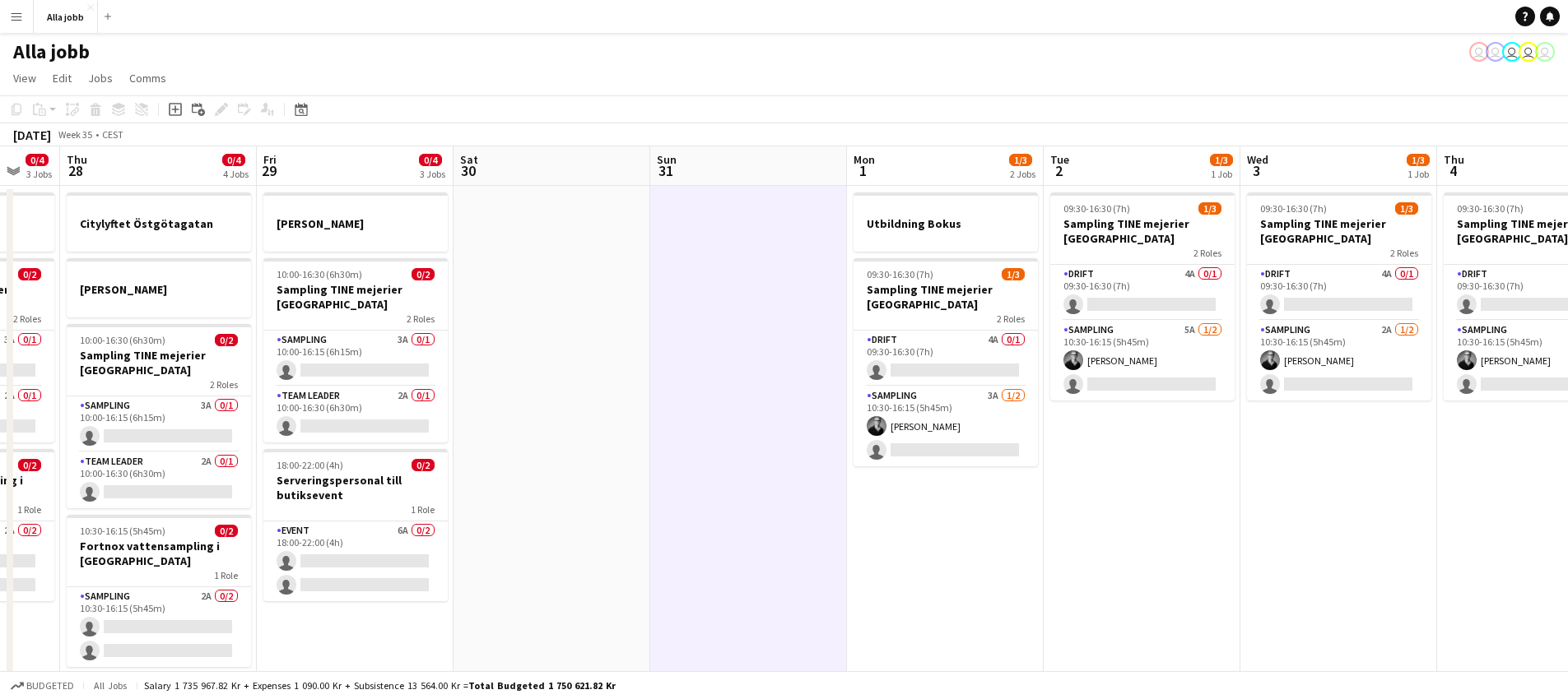
click at [618, 386] on app-date-cell at bounding box center [551, 594] width 196 height 817
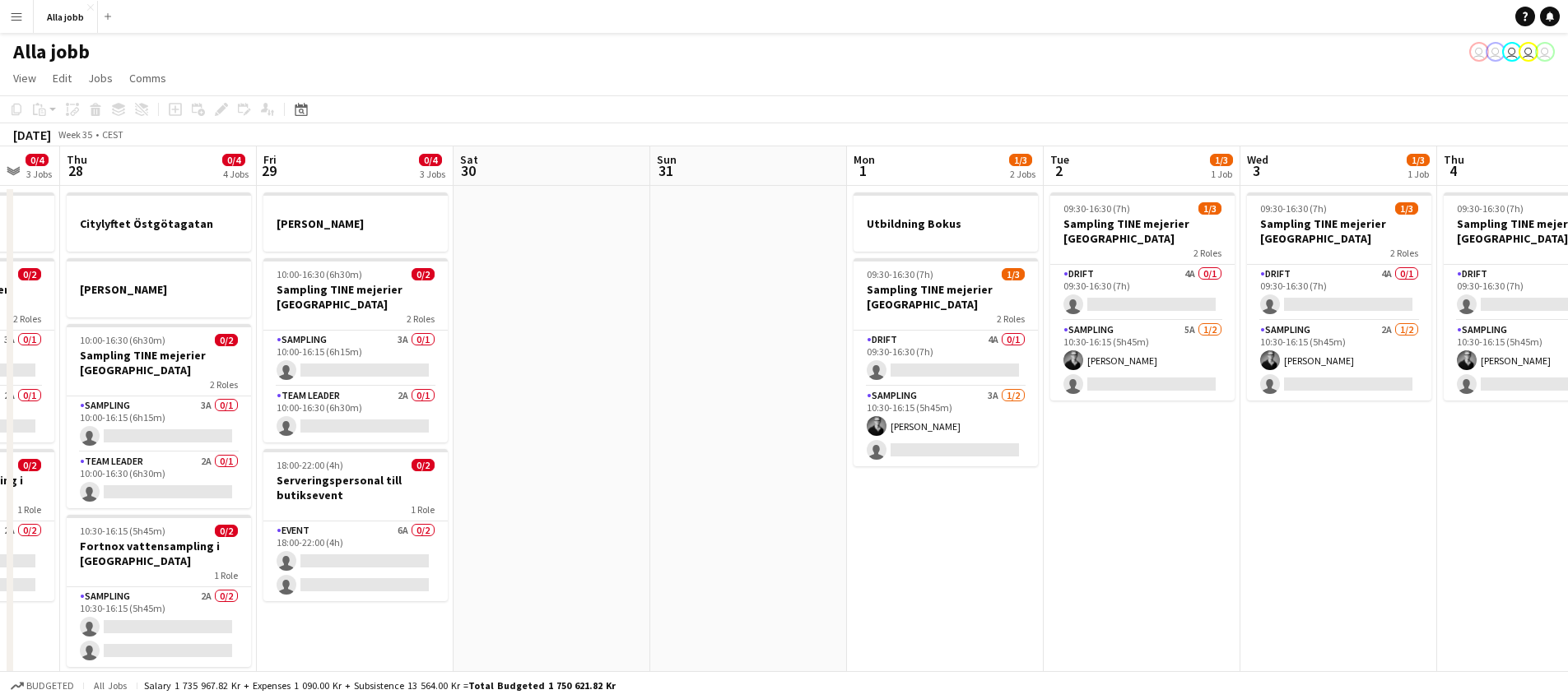
click at [611, 387] on app-date-cell at bounding box center [551, 594] width 196 height 817
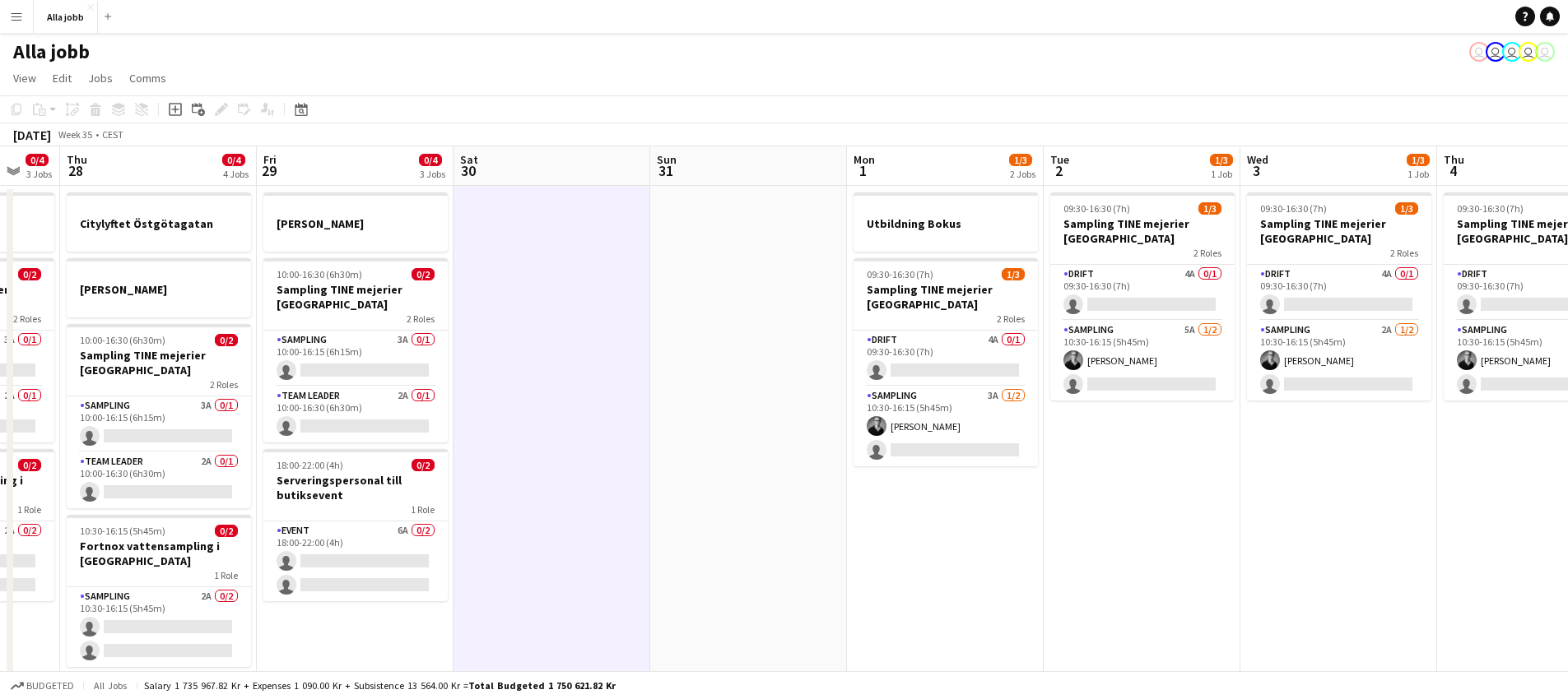
click at [729, 519] on app-date-cell at bounding box center [748, 594] width 196 height 817
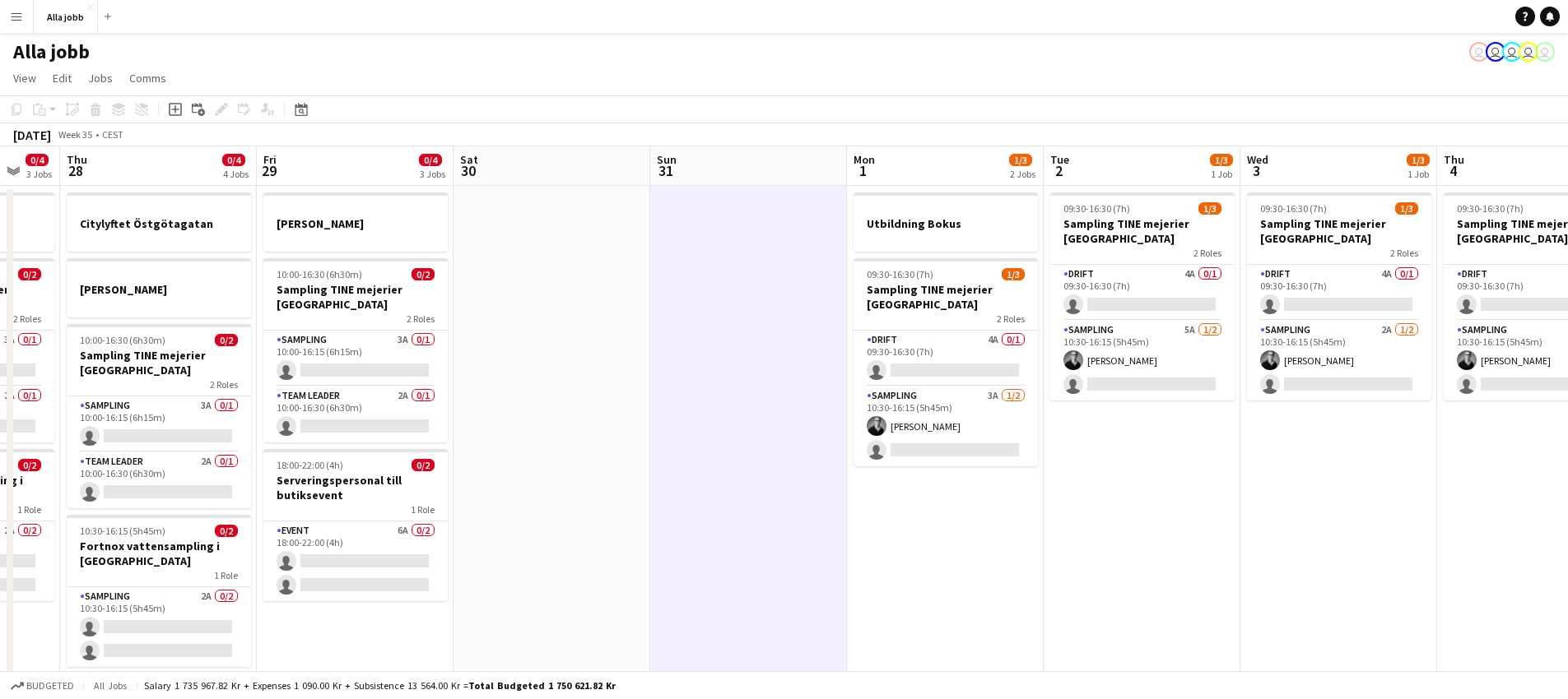
click at [729, 519] on app-date-cell at bounding box center [748, 594] width 196 height 817
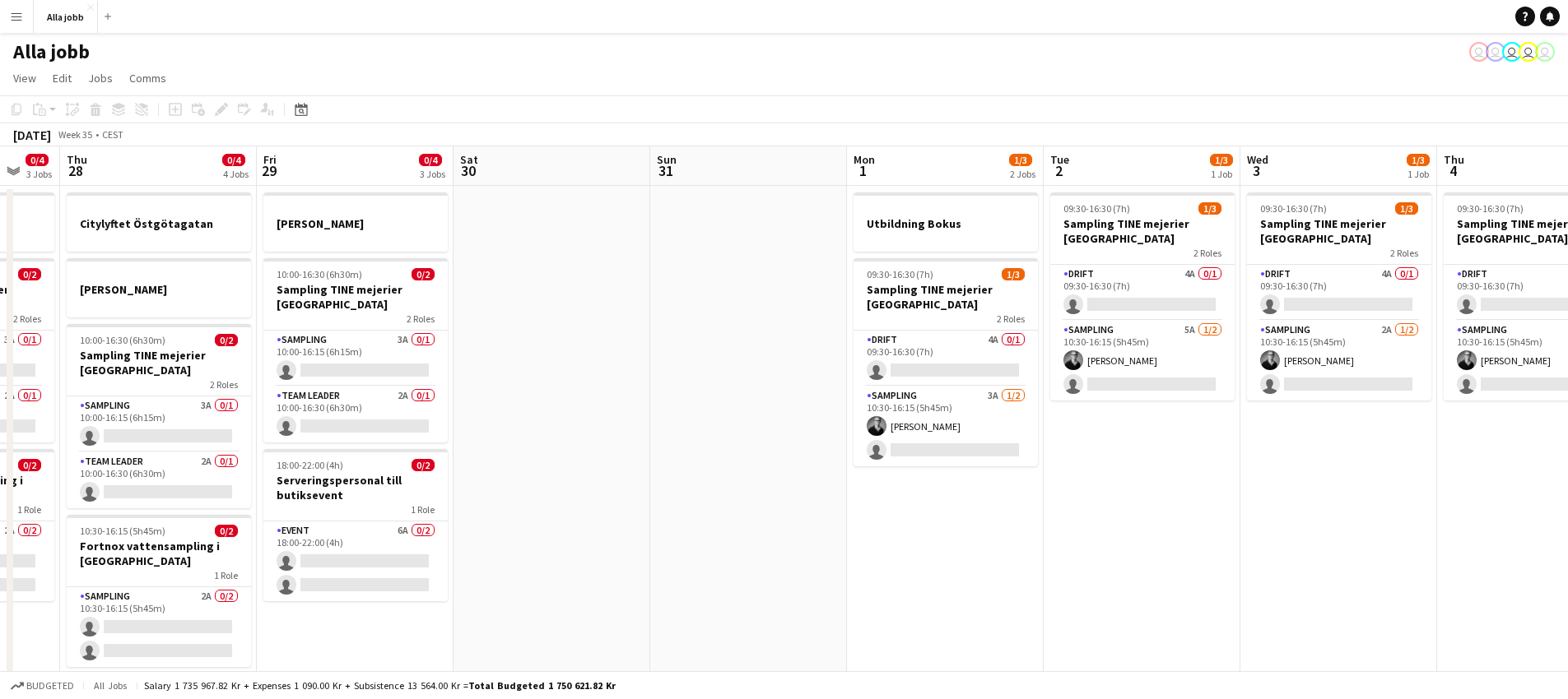
click at [535, 458] on app-date-cell at bounding box center [551, 594] width 196 height 817
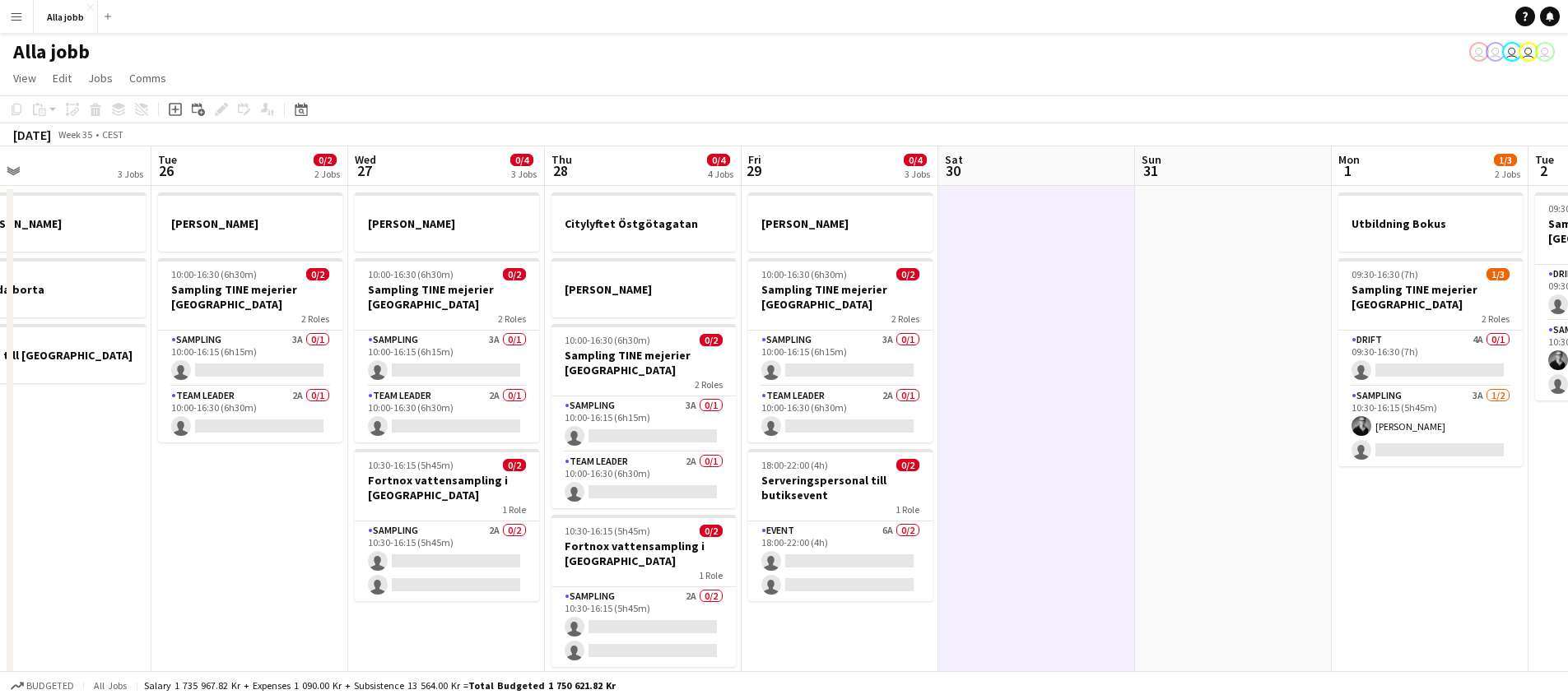
drag, startPoint x: 537, startPoint y: 458, endPoint x: 1018, endPoint y: 448, distance: 481.1
click at [1026, 448] on app-calendar-viewport "Sat 23 2/2 3 Jobs Sun 24 2 Jobs Mon 25 3 Jobs Tue 26 0/2 2 Jobs Wed 27 0/4 3 Jo…" at bounding box center [784, 575] width 1568 height 857
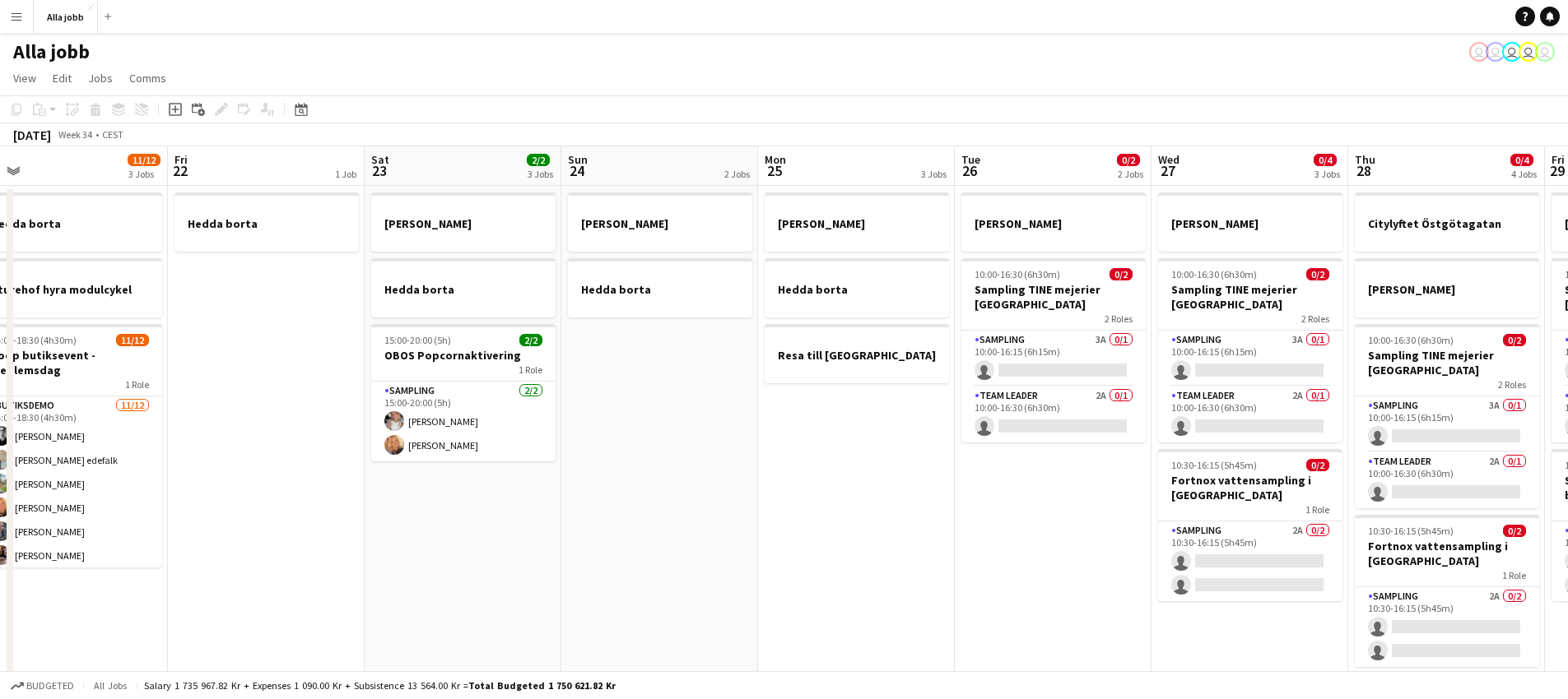
drag, startPoint x: 256, startPoint y: 520, endPoint x: 851, endPoint y: 547, distance: 595.6
click at [1082, 555] on app-calendar-viewport "Tue 19 1 Job Wed 20 1 Job Thu 21 11/12 3 Jobs Fri 22 1 Job Sat 23 2/2 3 Jobs Su…" at bounding box center [784, 575] width 1568 height 857
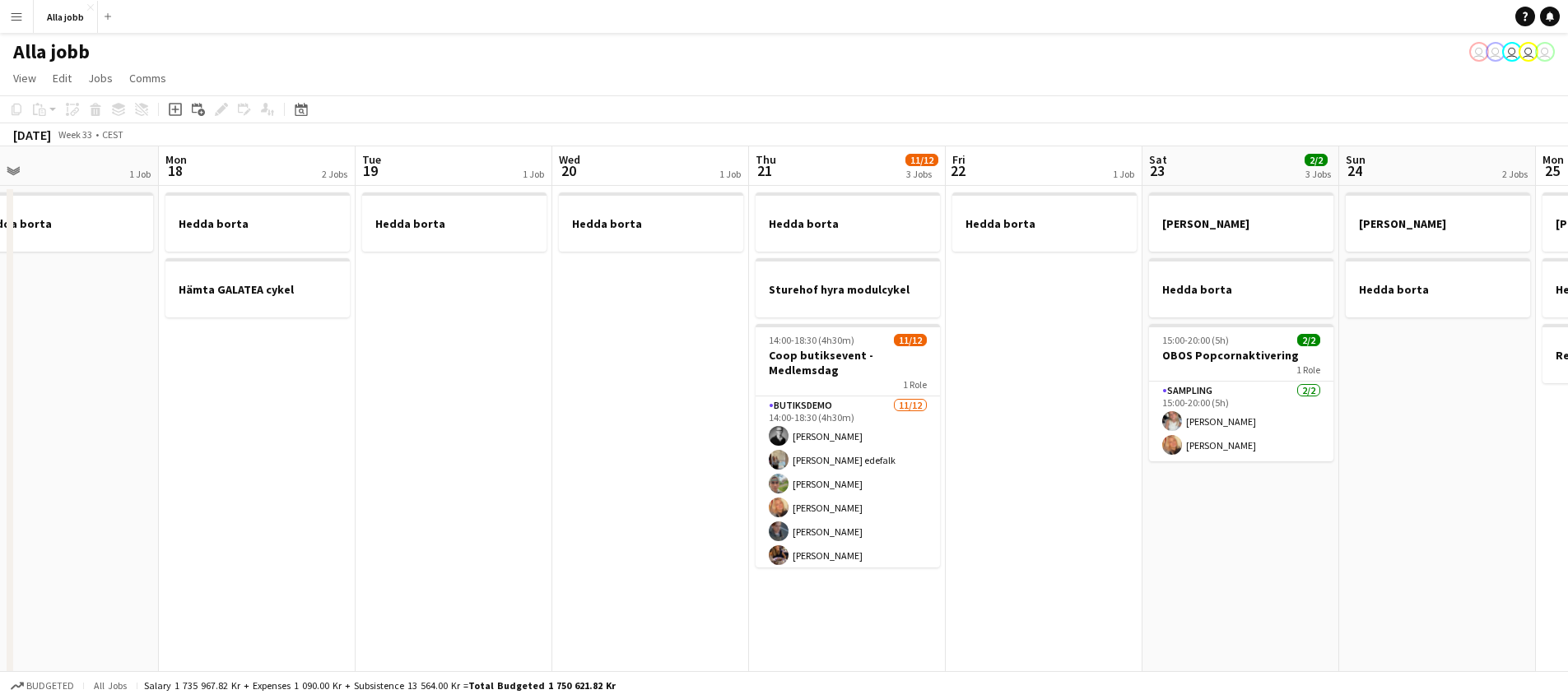
drag, startPoint x: 332, startPoint y: 514, endPoint x: 1063, endPoint y: 445, distance: 734.2
click at [1082, 443] on app-calendar-viewport "Fri 15 Sat 16 2/2 3 Jobs Sun 17 1 Job Mon 18 2 Jobs Tue 19 1 Job Wed 20 1 Job T…" at bounding box center [784, 575] width 1568 height 857
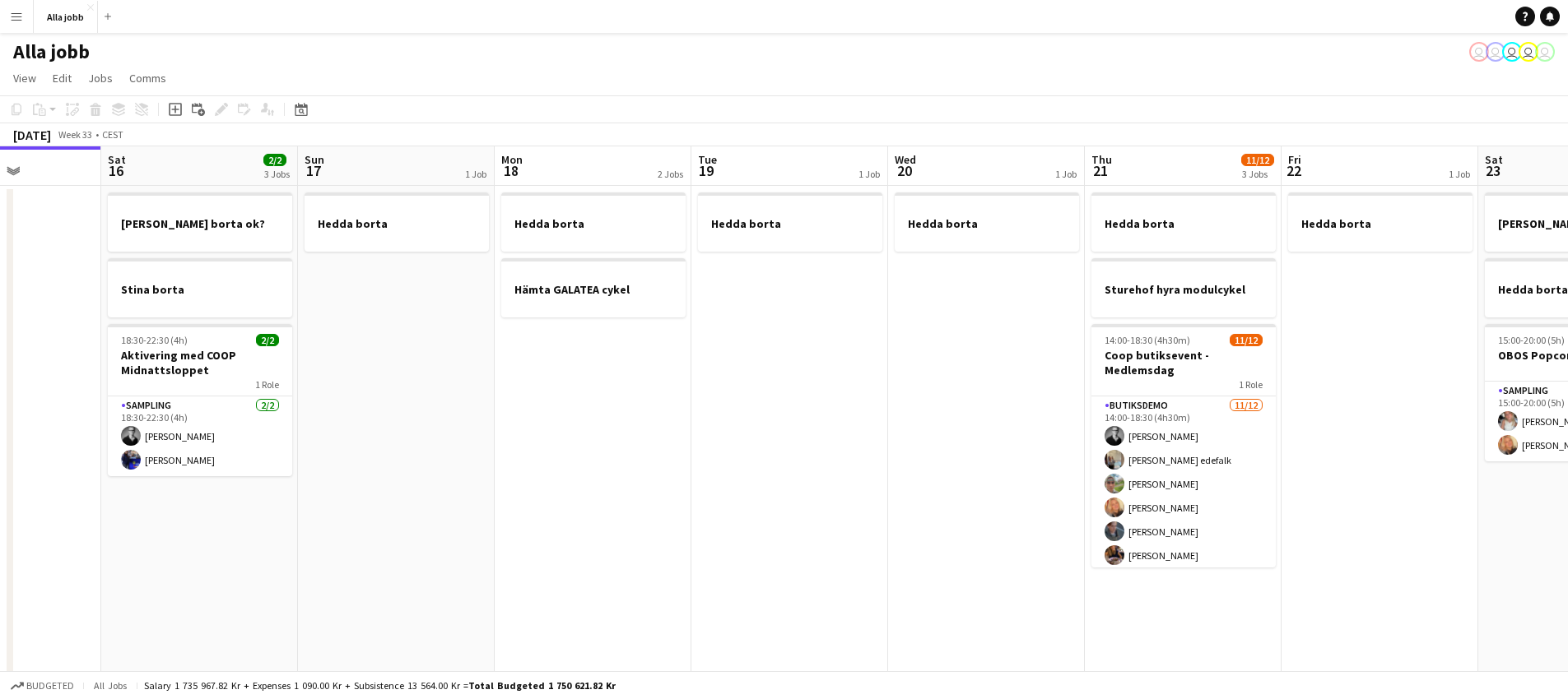
drag, startPoint x: 863, startPoint y: 418, endPoint x: 926, endPoint y: 418, distance: 63.0
click at [923, 417] on app-calendar-viewport "Wed 13 1 Job Thu 14 Fri 15 Sat 16 2/2 3 Jobs Sun 17 1 Job Mon 18 2 Jobs Tue 19 …" at bounding box center [784, 575] width 1568 height 857
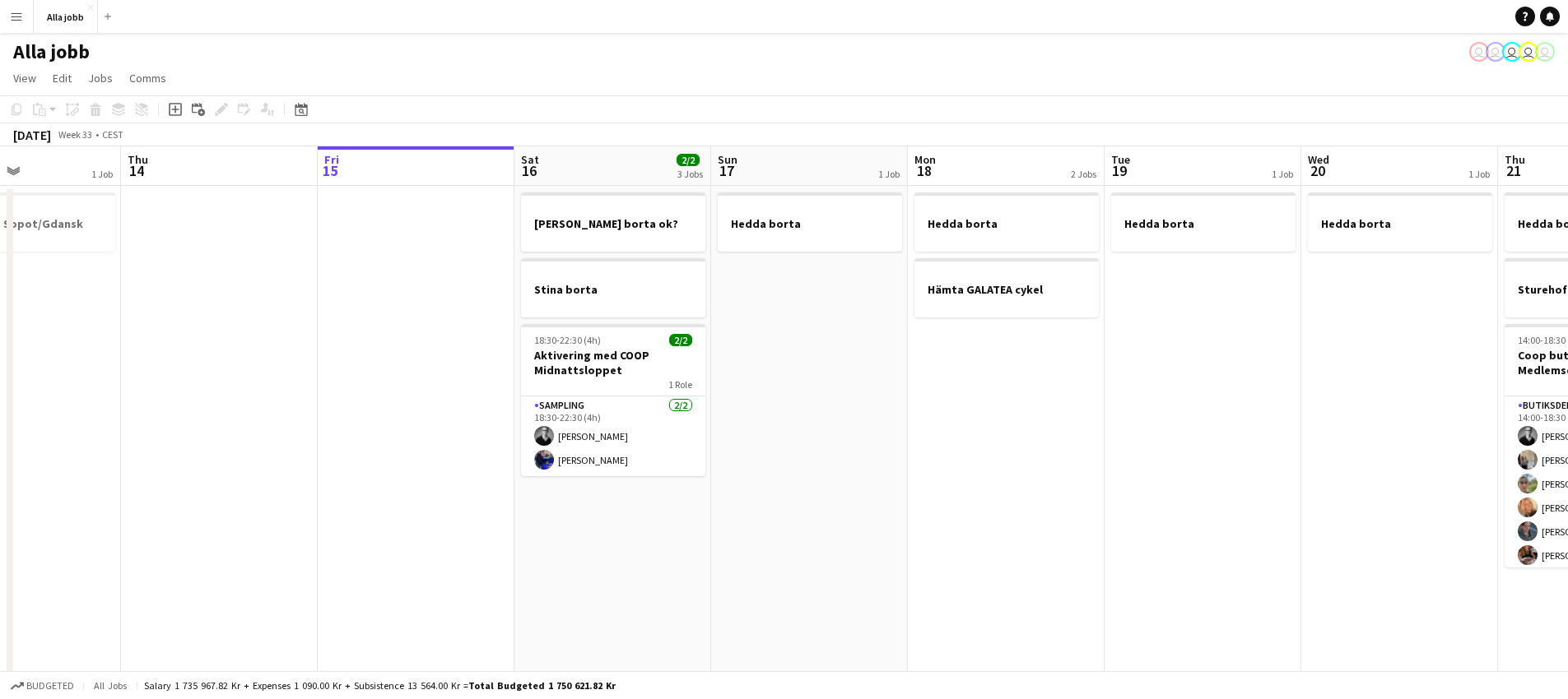
scroll to position [0, 407]
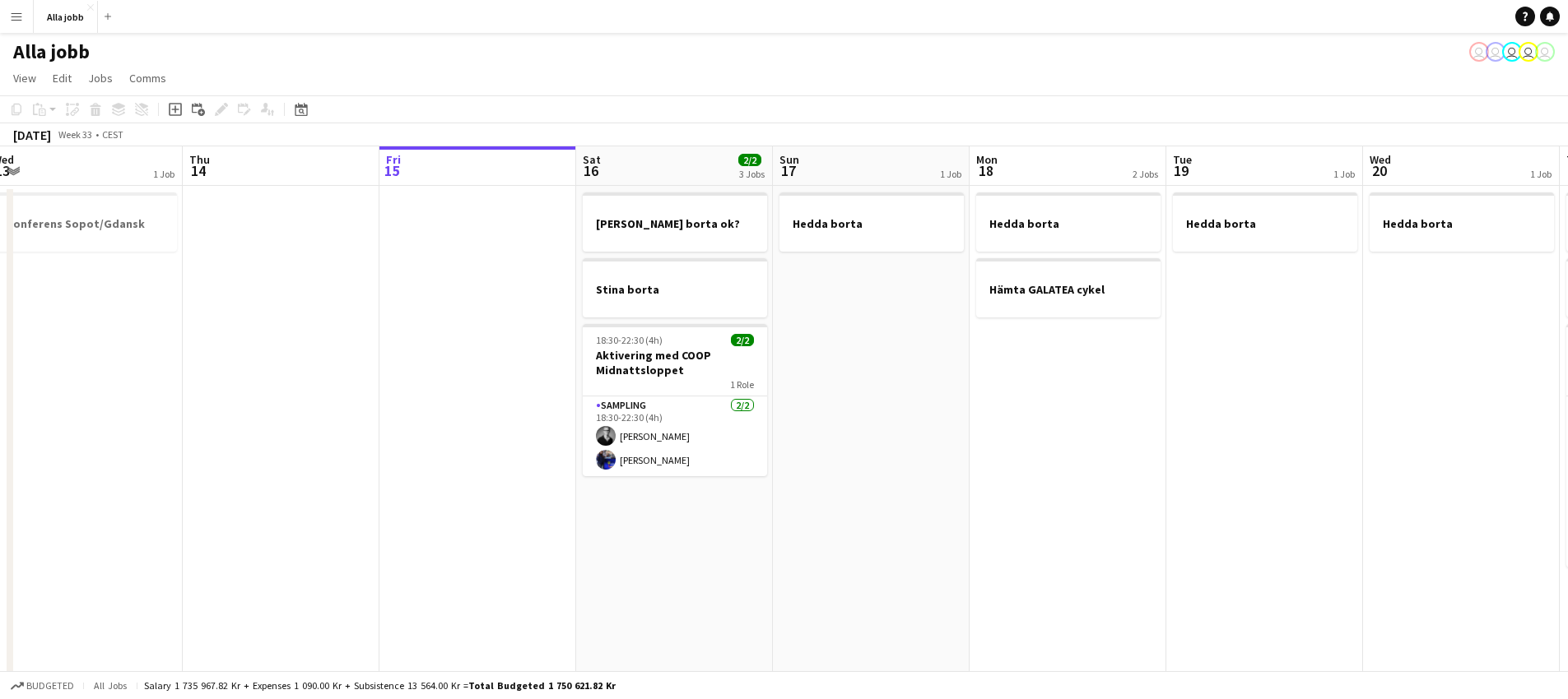
drag, startPoint x: 605, startPoint y: 472, endPoint x: 882, endPoint y: 446, distance: 278.2
click at [883, 446] on app-calendar-viewport "Mon 11 Tue 12 1 Job Wed 13 1 Job Thu 14 Fri 15 Sat 16 2/2 3 Jobs Sun 17 1 Job M…" at bounding box center [784, 575] width 1568 height 857
click at [857, 419] on app-date-cell "Hedda borta" at bounding box center [871, 594] width 196 height 817
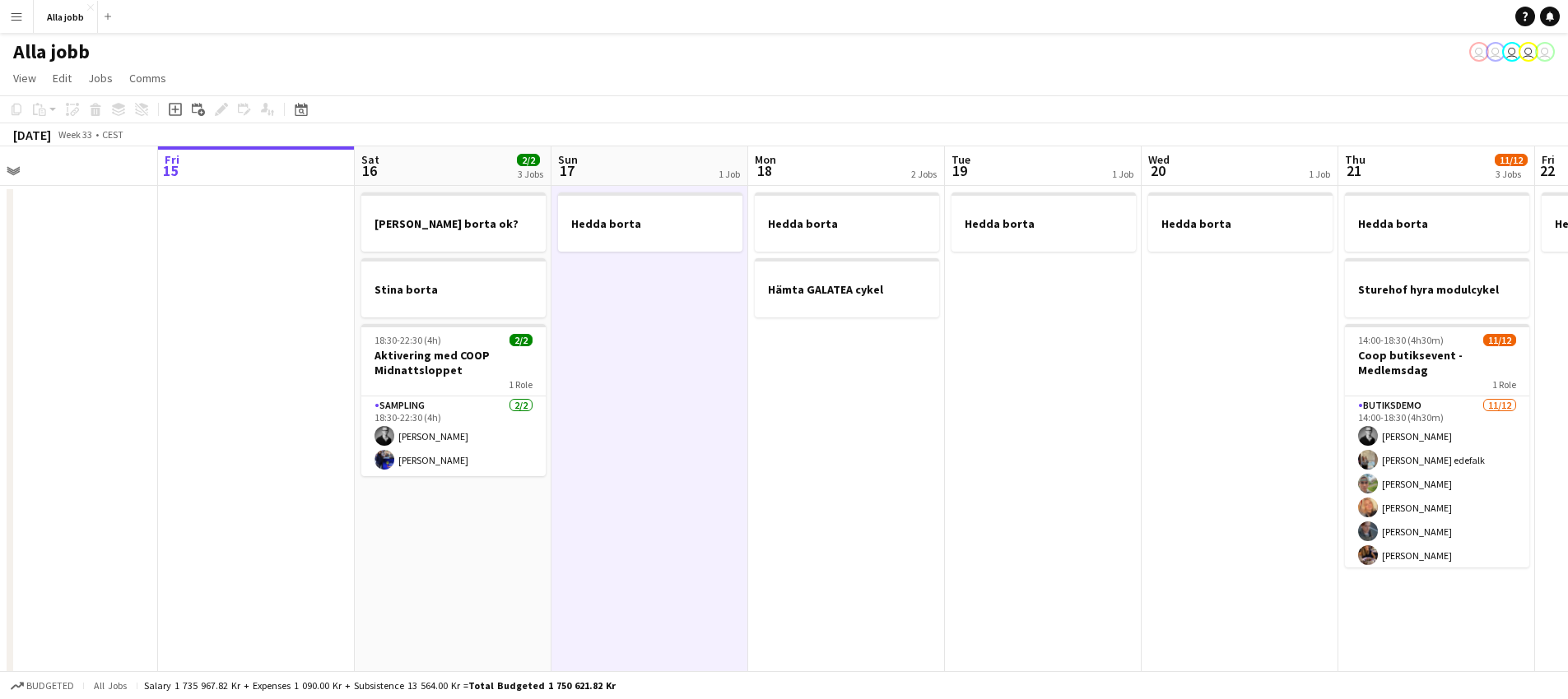
drag, startPoint x: 881, startPoint y: 433, endPoint x: 463, endPoint y: 510, distance: 425.0
click at [461, 514] on app-calendar-viewport "Mon 11 Tue 12 1 Job Wed 13 1 Job Thu 14 Fri 15 Sat 16 2/2 3 Jobs Sun 17 1 Job M…" at bounding box center [784, 575] width 1568 height 857
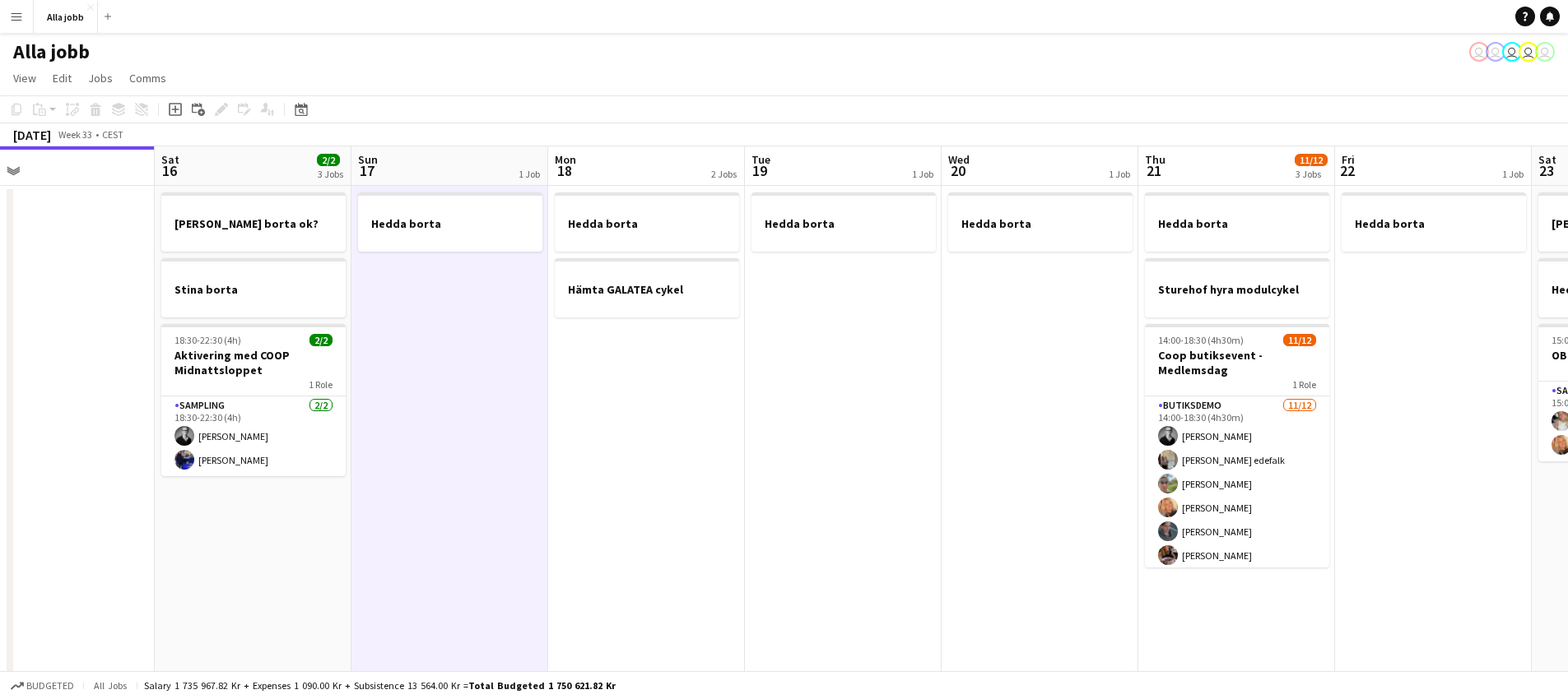
drag, startPoint x: 891, startPoint y: 383, endPoint x: 530, endPoint y: 434, distance: 364.6
click at [609, 425] on app-calendar-viewport "Tue 12 1 Job Wed 13 1 Job Thu 14 Fri 15 Sat 16 2/2 3 Jobs Sun 17 1 Job Mon 18 2…" at bounding box center [784, 575] width 1568 height 857
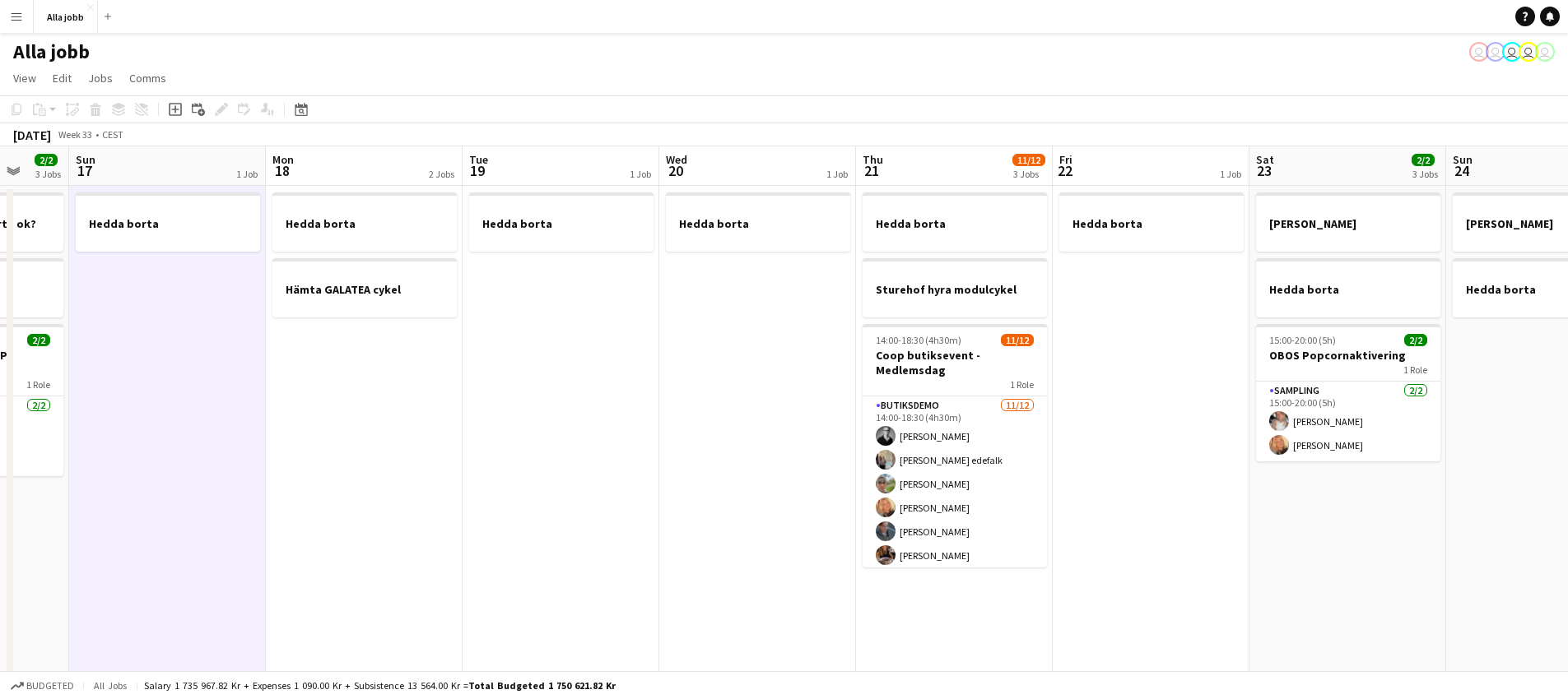
click at [550, 430] on app-date-cell "Hedda borta" at bounding box center [560, 594] width 196 height 817
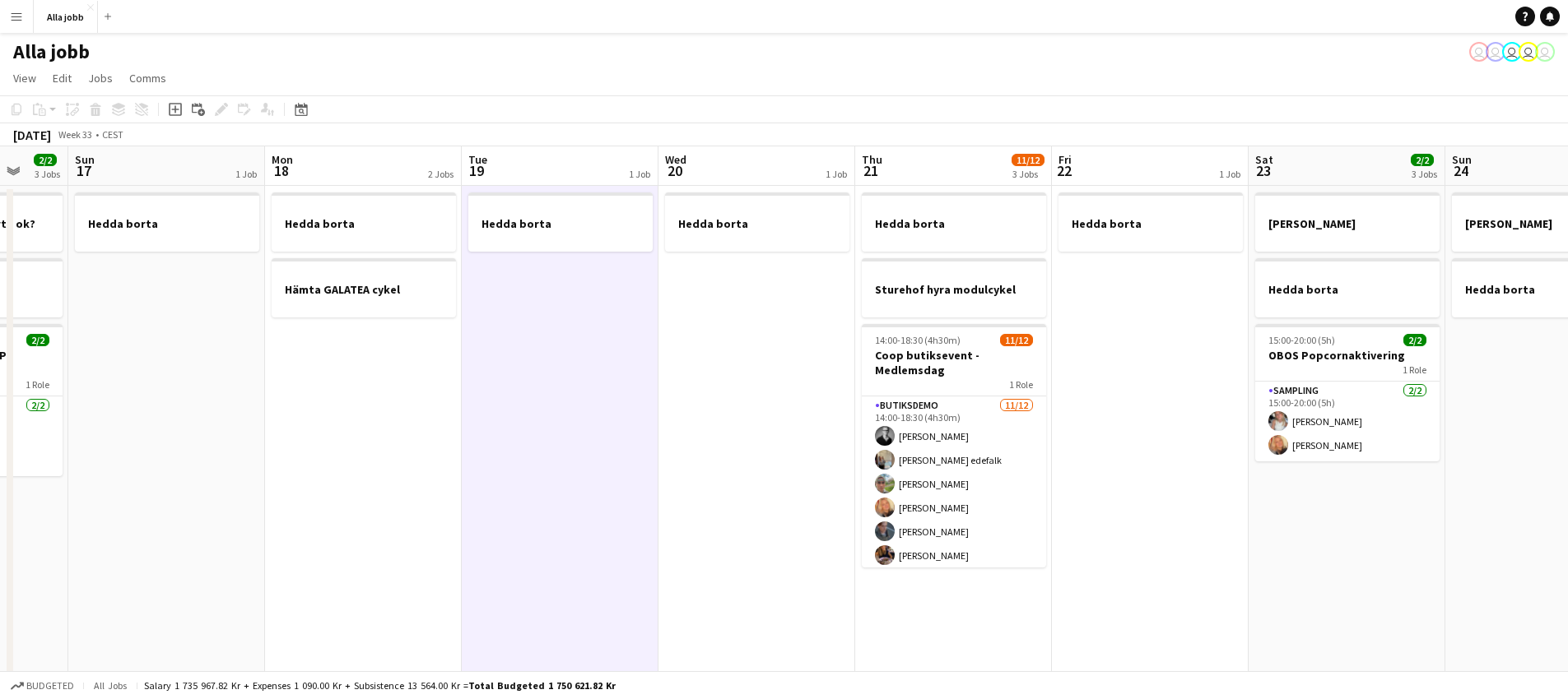
click at [709, 406] on app-date-cell "Hedda borta" at bounding box center [756, 594] width 196 height 817
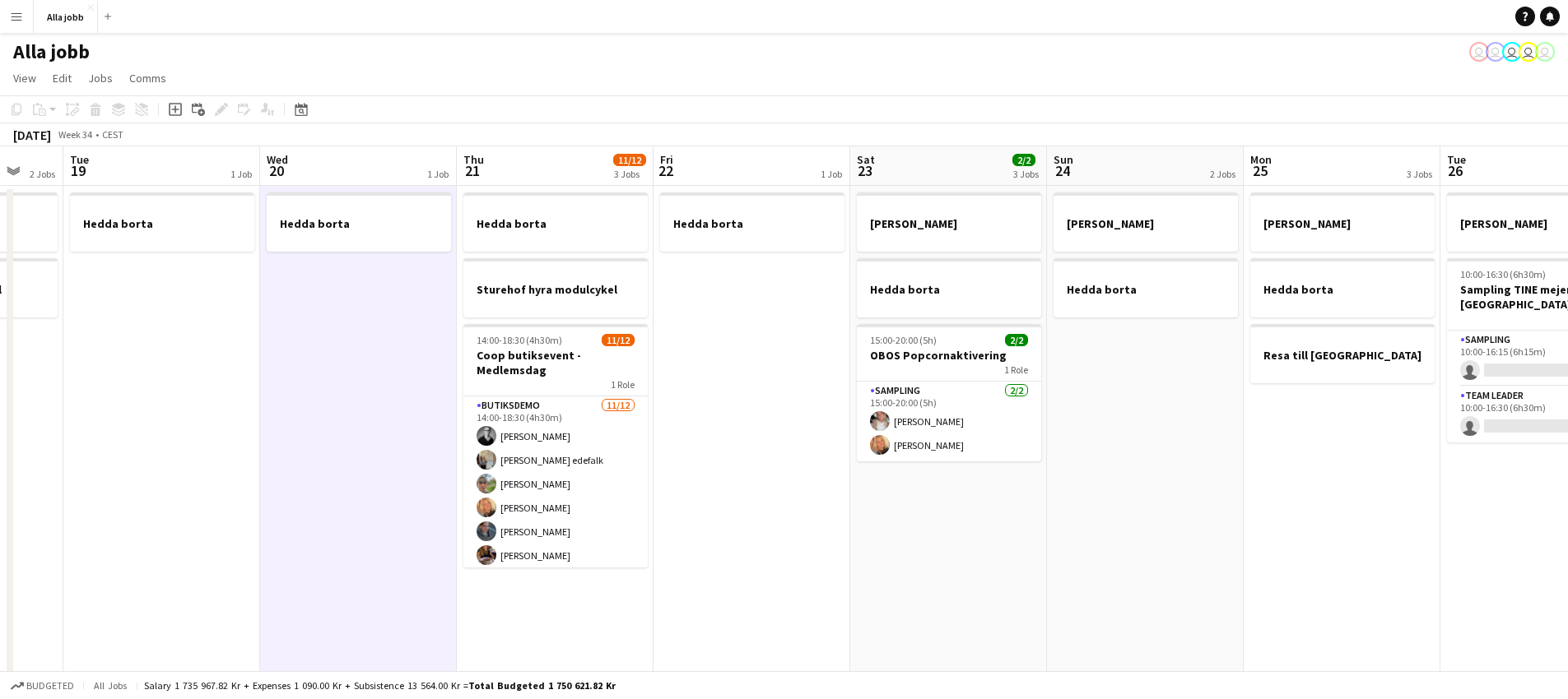
scroll to position [0, 528]
drag, startPoint x: 639, startPoint y: 414, endPoint x: 44, endPoint y: 382, distance: 595.9
click at [44, 382] on app-calendar-viewport "Sat 16 2/2 3 Jobs Sun 17 1 Job Mon 18 2 Jobs Tue 19 1 Job Wed 20 1 Job Thu 21 1…" at bounding box center [784, 575] width 1568 height 857
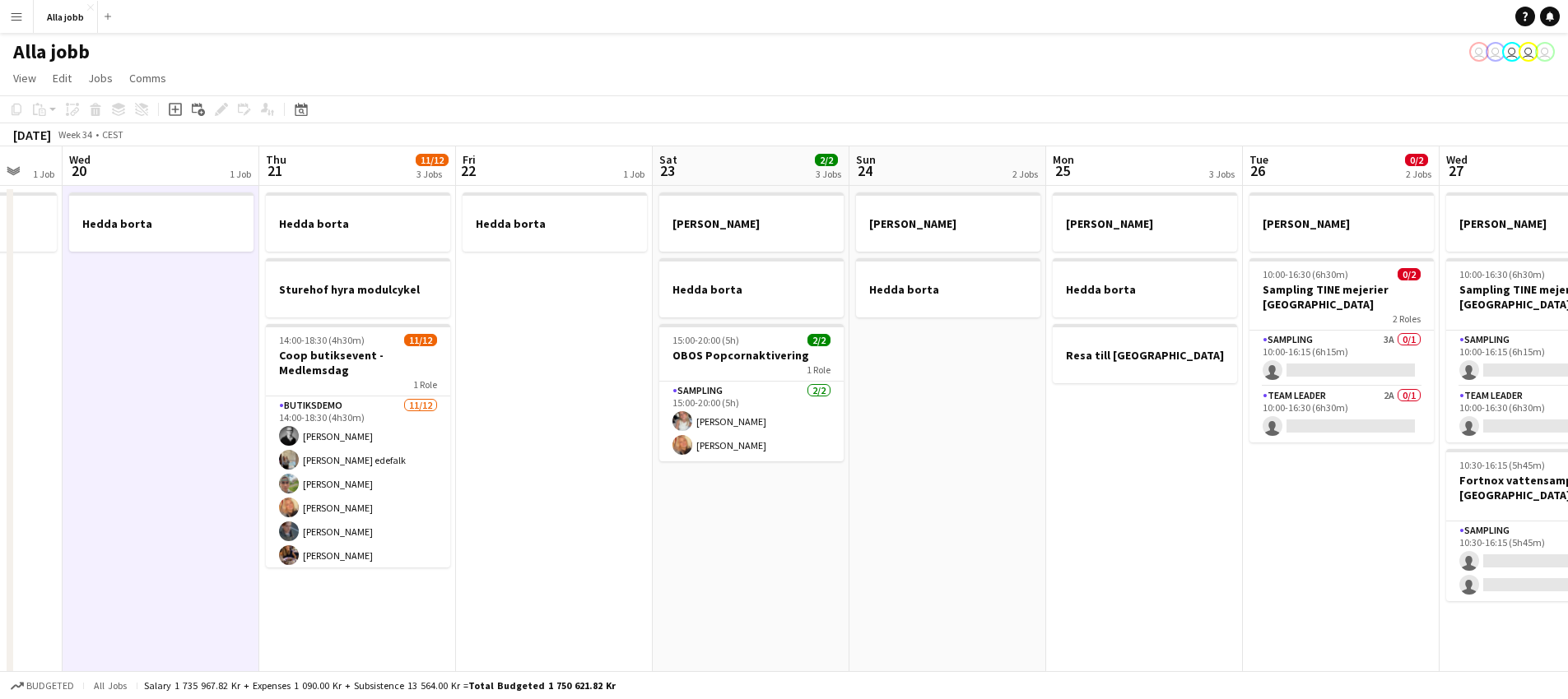
click at [514, 430] on app-date-cell "Hedda borta" at bounding box center [553, 594] width 196 height 817
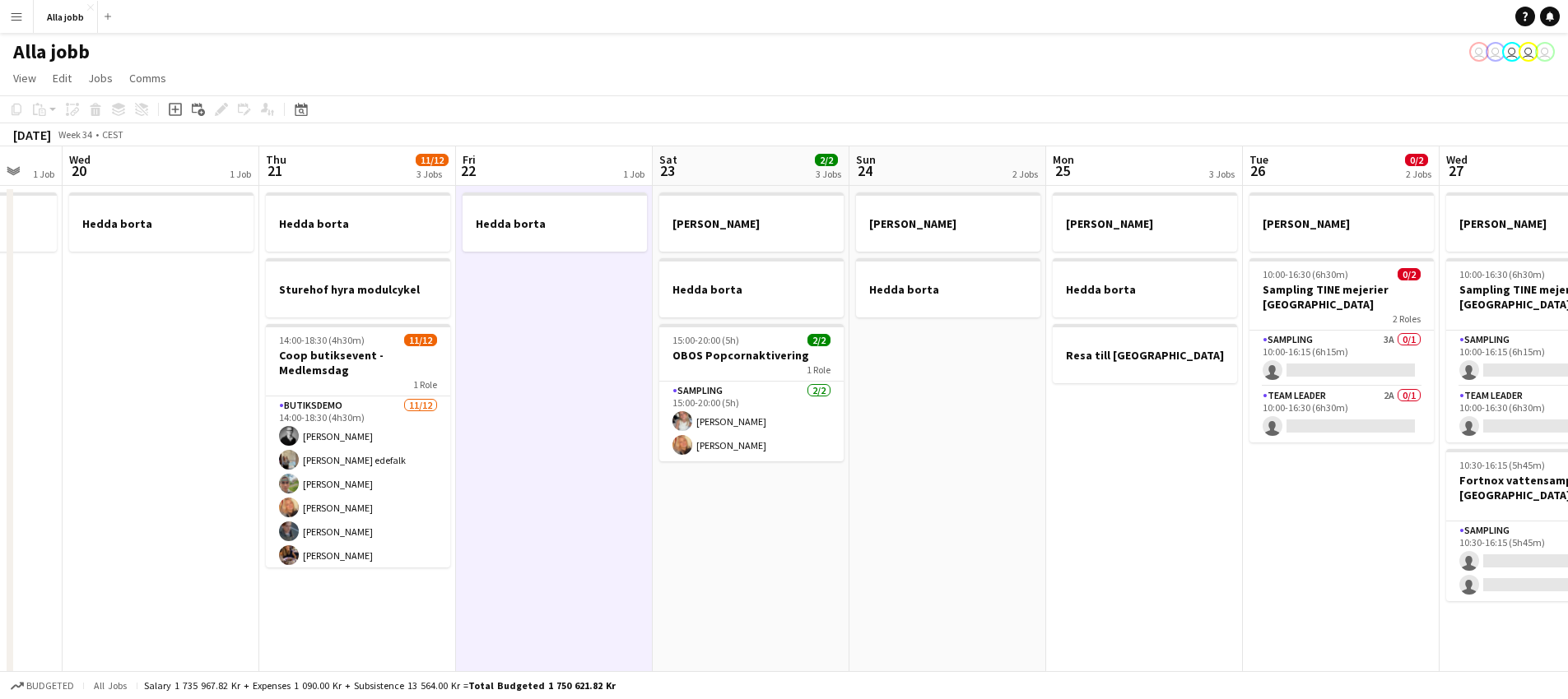
click at [1121, 480] on app-date-cell "[PERSON_NAME] borta Resa till [GEOGRAPHIC_DATA]" at bounding box center [1144, 594] width 196 height 817
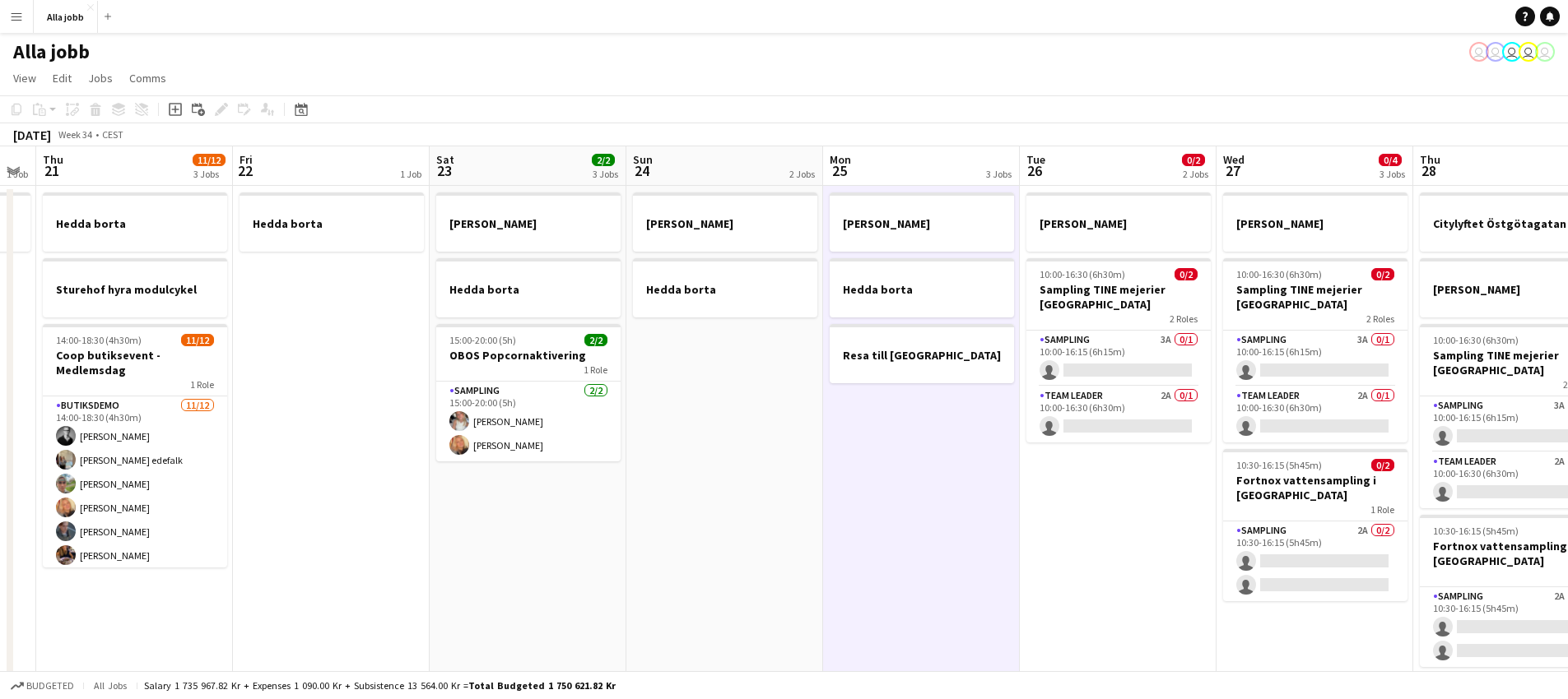
scroll to position [0, 567]
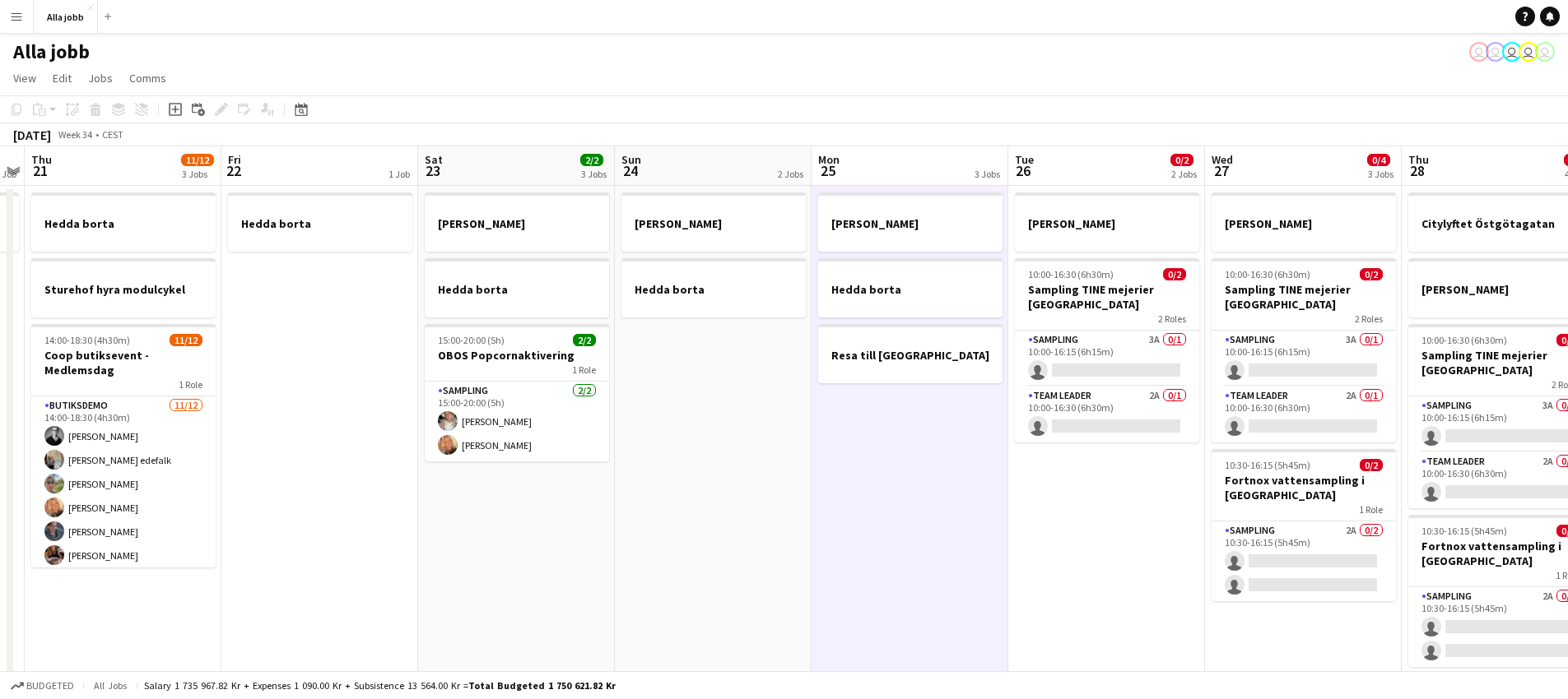
drag, startPoint x: 1027, startPoint y: 456, endPoint x: 601, endPoint y: 503, distance: 428.6
click at [599, 505] on app-calendar-viewport "Mon 18 2 Jobs Tue 19 1 Job Wed 20 1 Job Thu 21 11/12 3 Jobs Fri 22 1 Job Sat 23…" at bounding box center [784, 575] width 1568 height 857
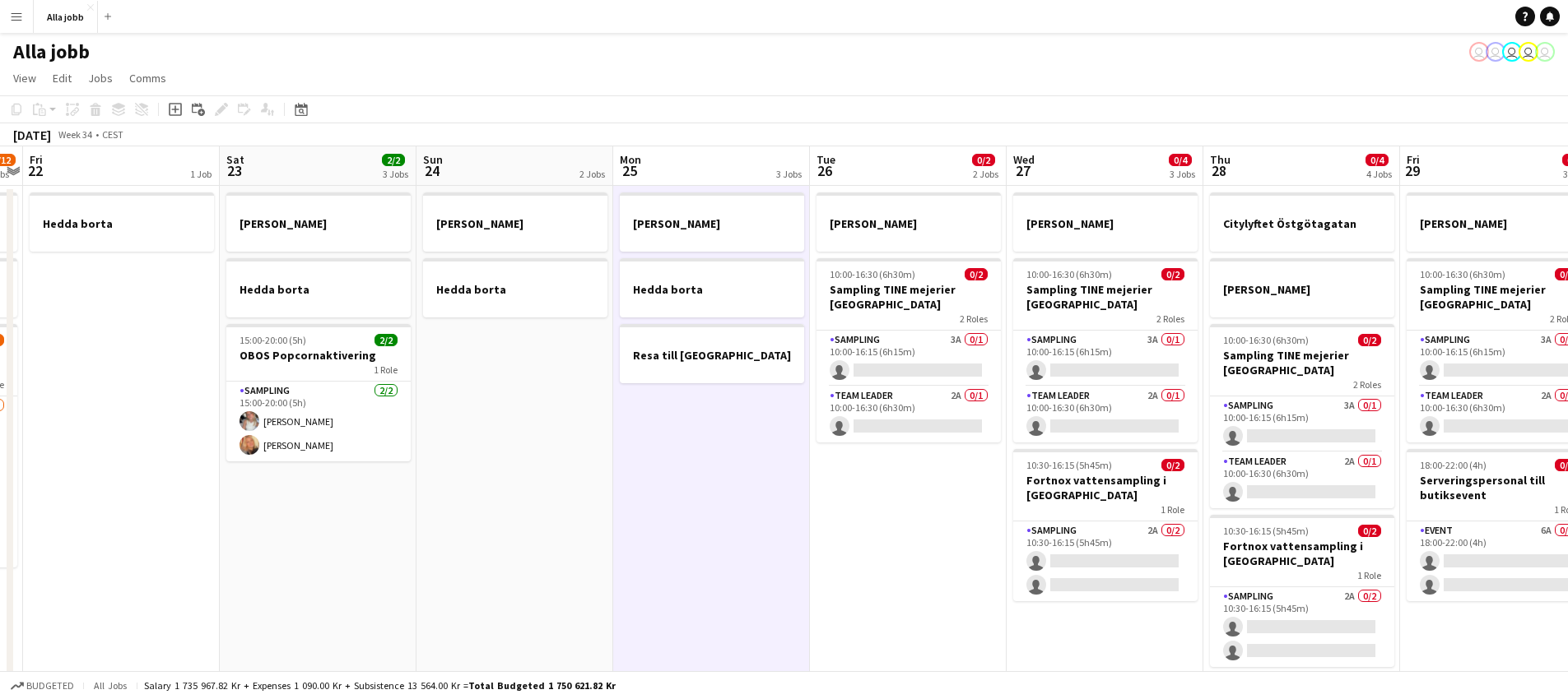
click at [682, 436] on app-date-cell "[PERSON_NAME] borta Resa till [GEOGRAPHIC_DATA]" at bounding box center [711, 594] width 196 height 817
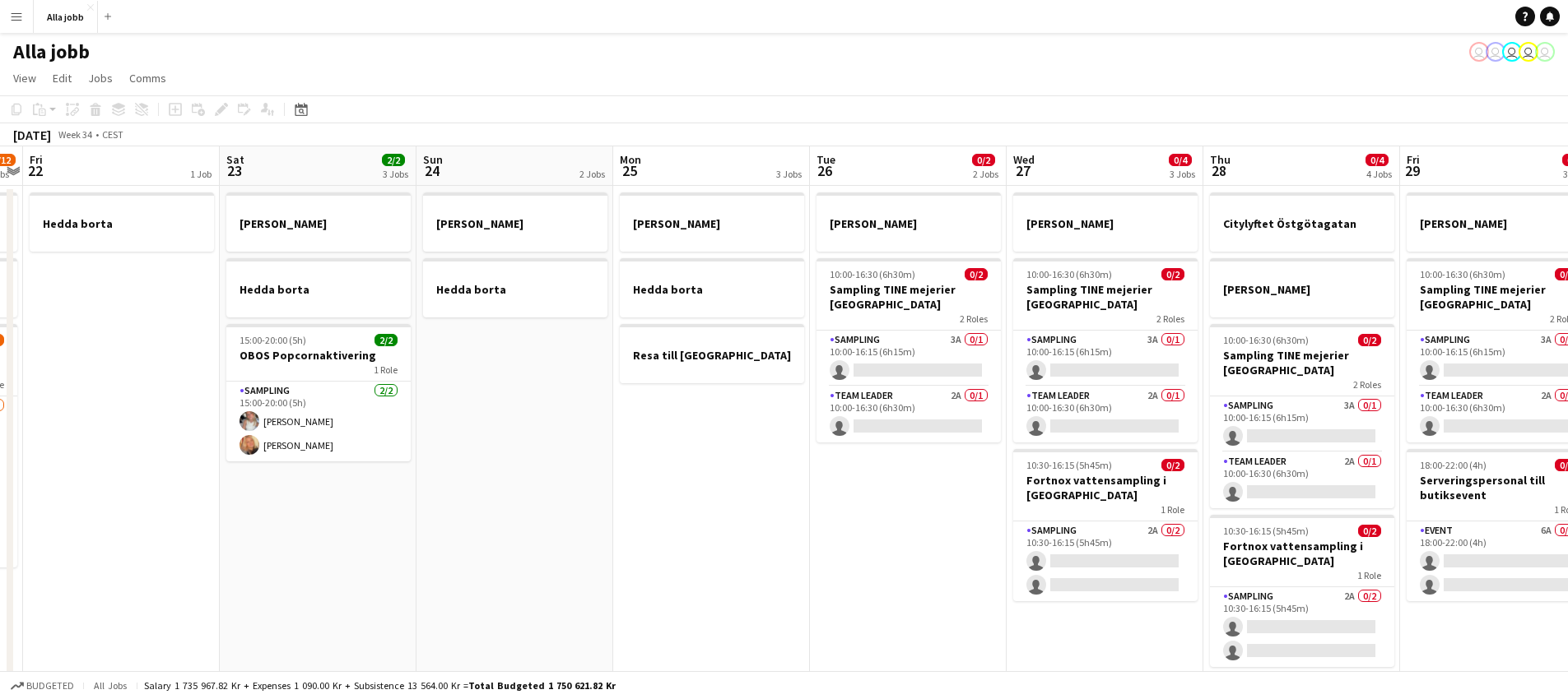
click at [745, 451] on app-date-cell "[PERSON_NAME] borta Resa till [GEOGRAPHIC_DATA]" at bounding box center [711, 594] width 196 height 817
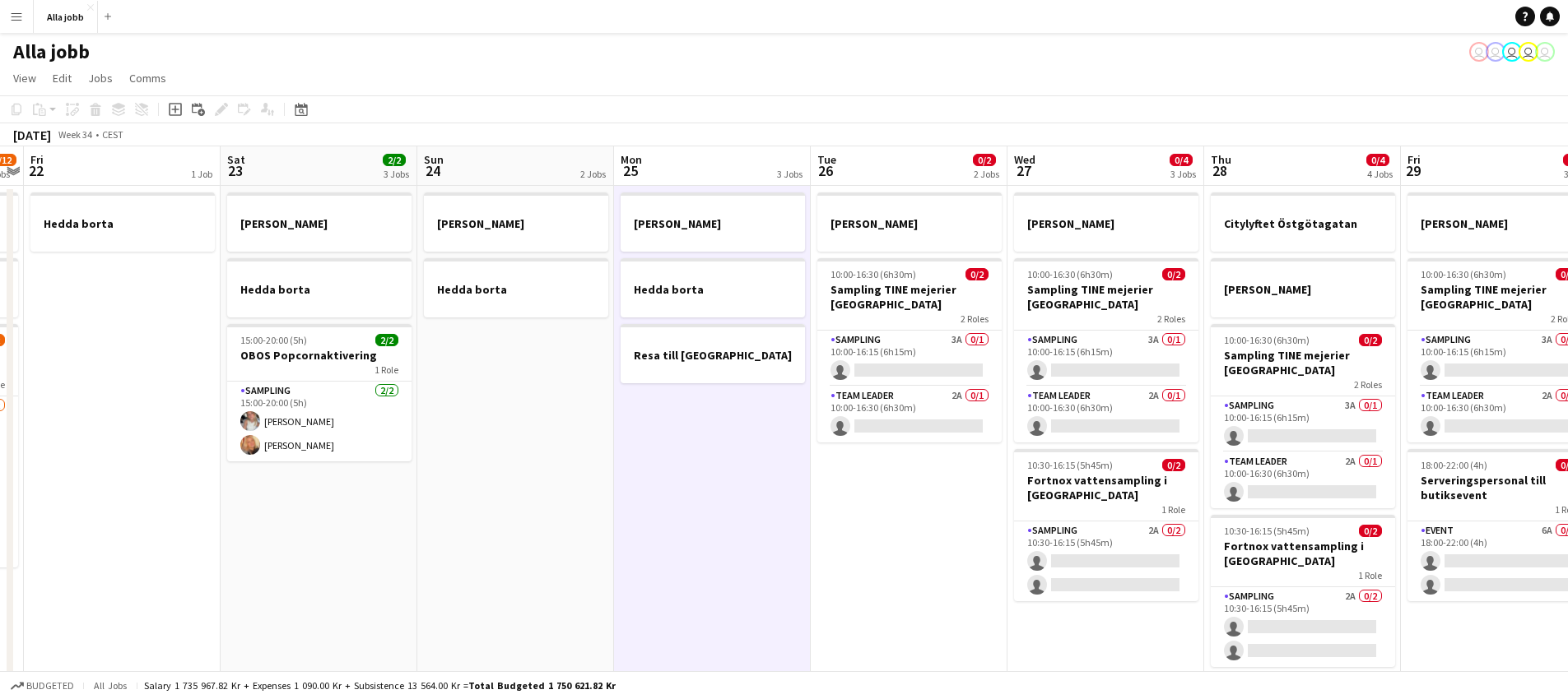
click at [894, 476] on app-date-cell "[PERSON_NAME] 10:00-16:30 (6h30m) 0/2 Sampling TINE mejerier Göteborg 2 Roles S…" at bounding box center [908, 594] width 196 height 817
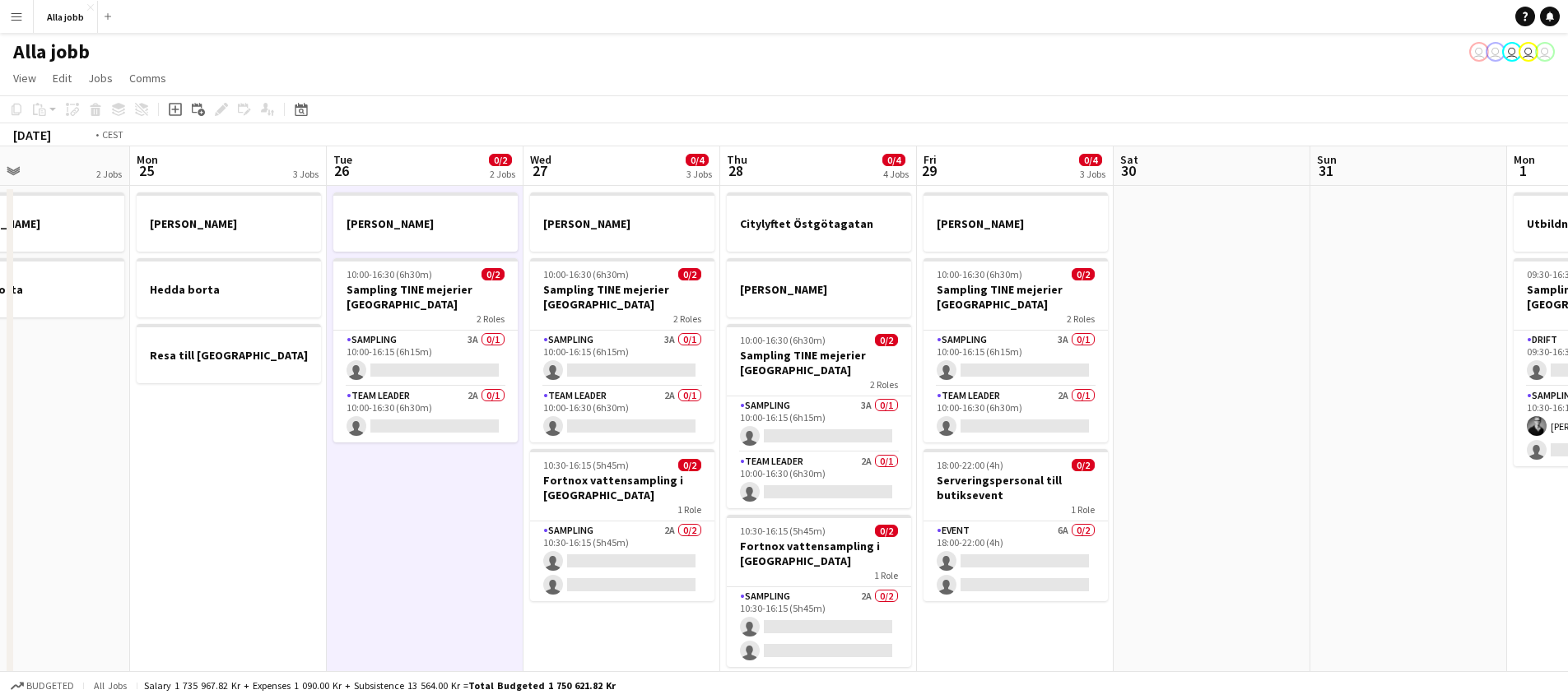
drag, startPoint x: 750, startPoint y: 441, endPoint x: 290, endPoint y: 405, distance: 461.4
click at [289, 405] on app-calendar-viewport "Thu 21 11/12 3 Jobs Fri 22 1 Job Sat 23 2/2 3 Jobs Sun 24 2 Jobs Mon 25 3 Jobs …" at bounding box center [784, 575] width 1568 height 857
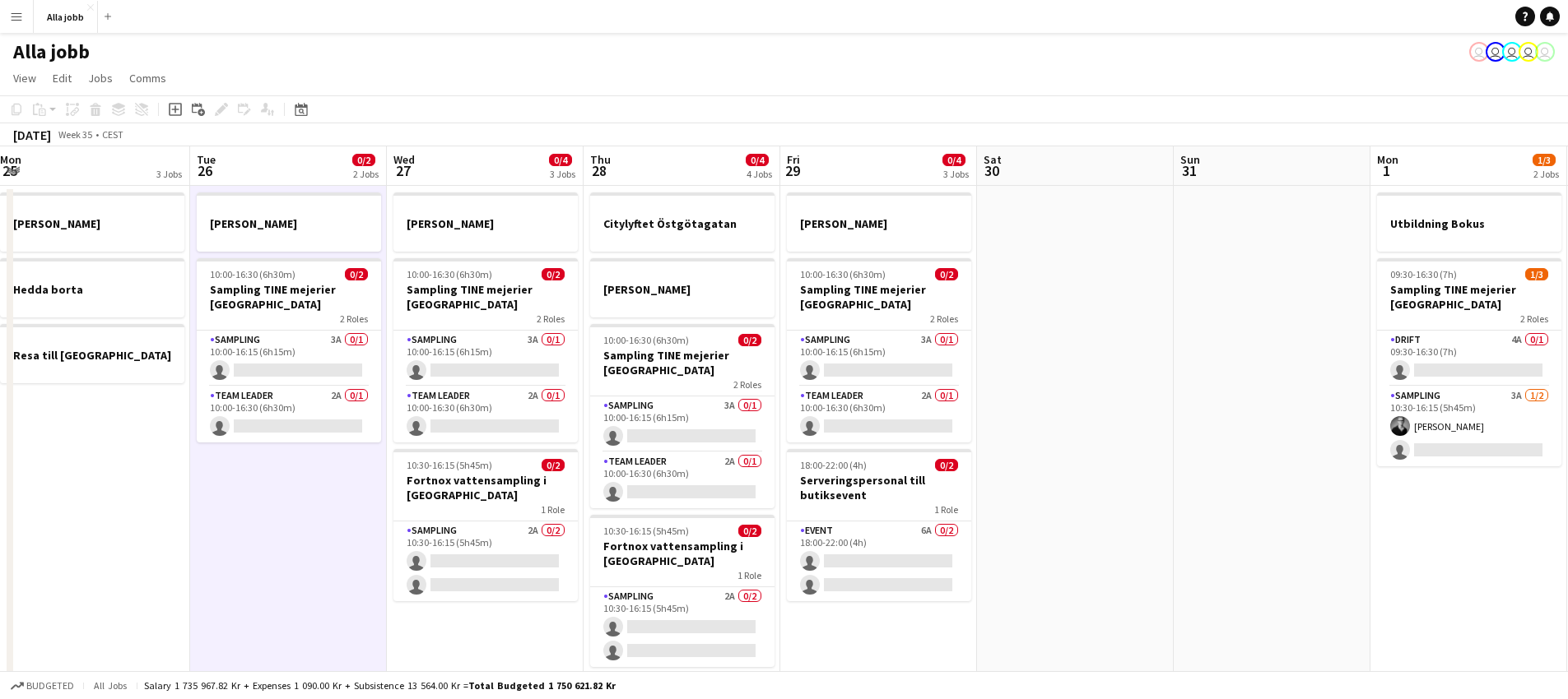
click at [832, 626] on app-date-cell "[PERSON_NAME] 10:00-16:30 (6h30m) 0/2 Sampling TINE mejerier Göteborg 2 Roles S…" at bounding box center [878, 594] width 196 height 817
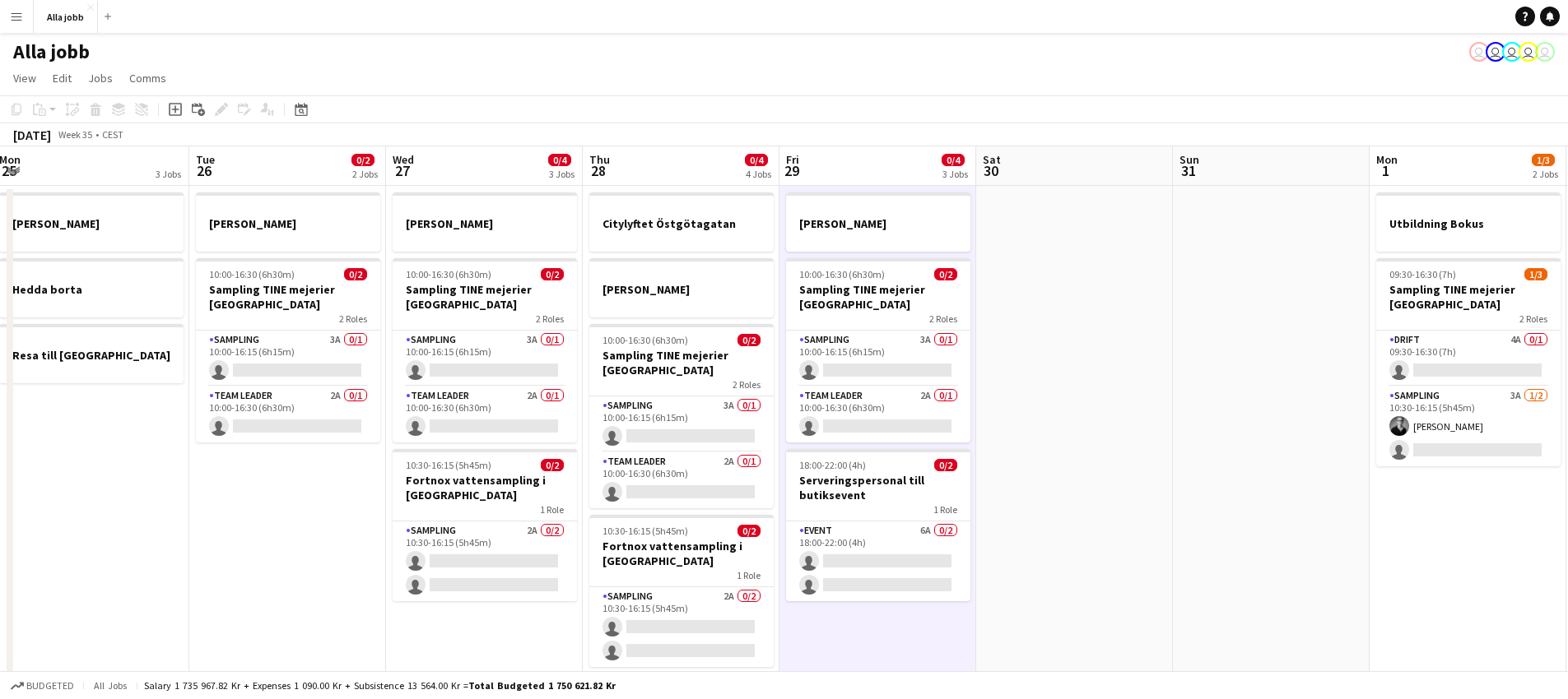
click at [1181, 504] on app-calendar-viewport "Fri 22 1 Job Sat 23 2/2 3 Jobs Sun 24 2 Jobs Mon 25 3 Jobs Tue 26 0/2 2 Jobs We…" at bounding box center [784, 575] width 1568 height 857
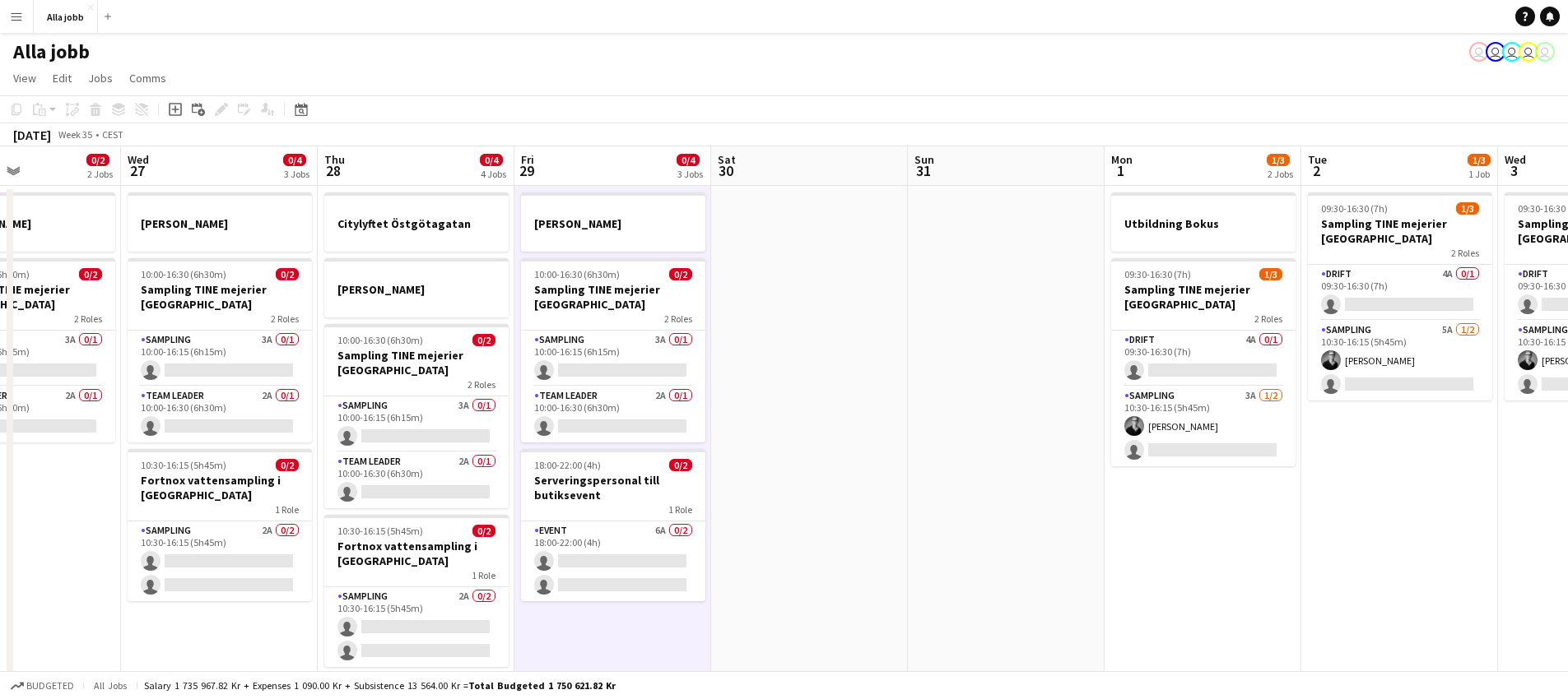
drag, startPoint x: 1132, startPoint y: 511, endPoint x: 375, endPoint y: 539, distance: 757.5
click at [375, 539] on app-calendar-viewport "Sun 24 2 Jobs Mon 25 3 Jobs Tue 26 0/2 2 Jobs Wed 27 0/4 3 Jobs Thu 28 0/4 4 Jo…" at bounding box center [784, 575] width 1568 height 857
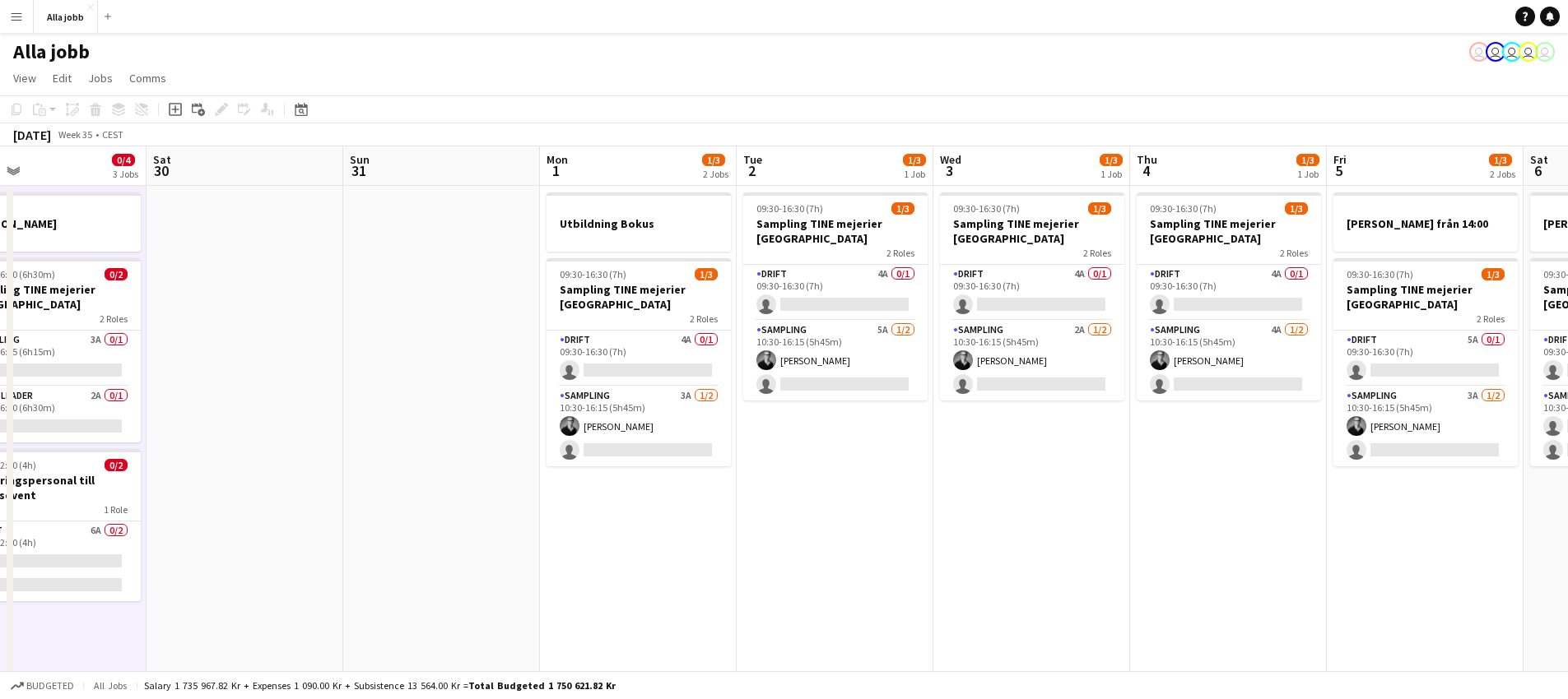
click at [819, 564] on app-date-cell "09:30-16:30 (7h) 1/3 Sampling TINE mejerier Stockholm 2 Roles Drift 4A 0/1 09:3…" at bounding box center [834, 594] width 196 height 817
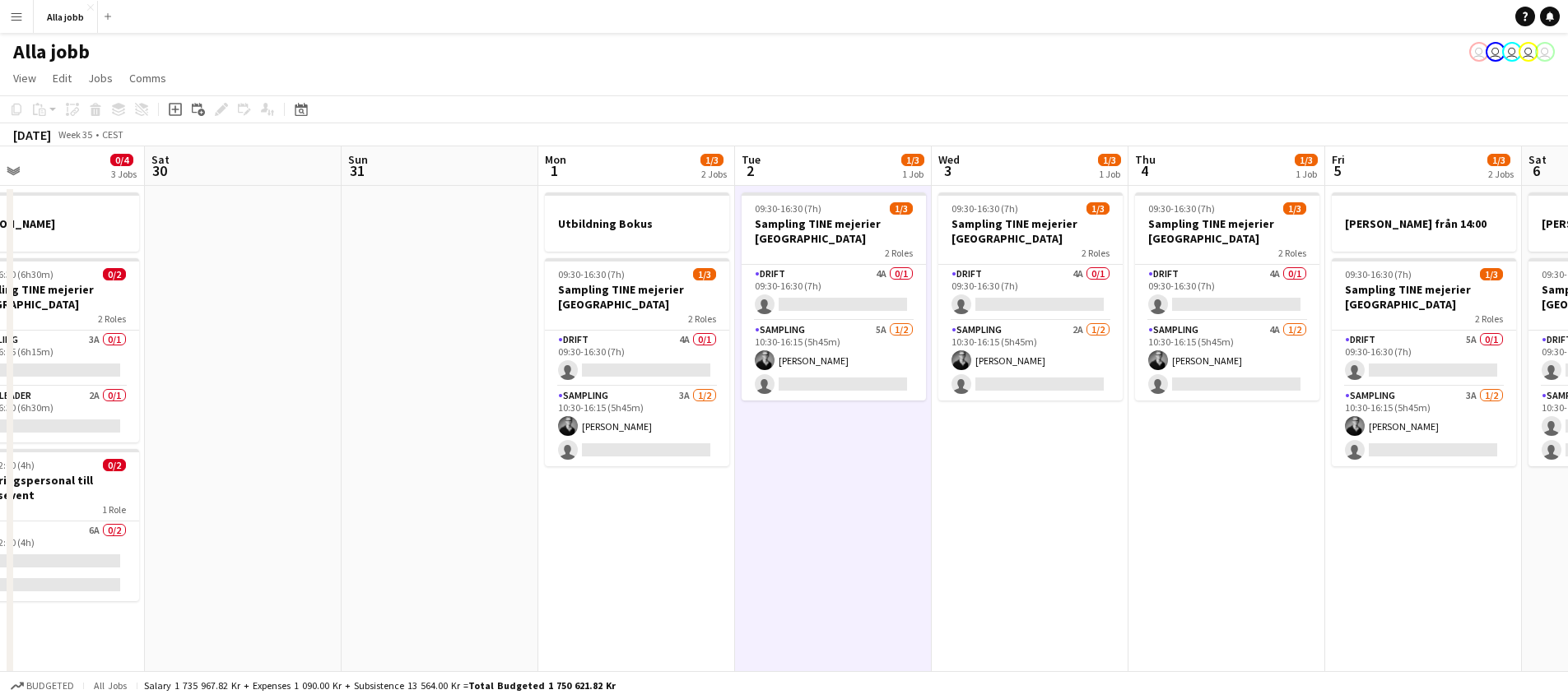
click at [826, 565] on app-date-cell "09:30-16:30 (7h) 1/3 Sampling TINE mejerier Stockholm 2 Roles Drift 4A 0/1 09:3…" at bounding box center [832, 594] width 196 height 817
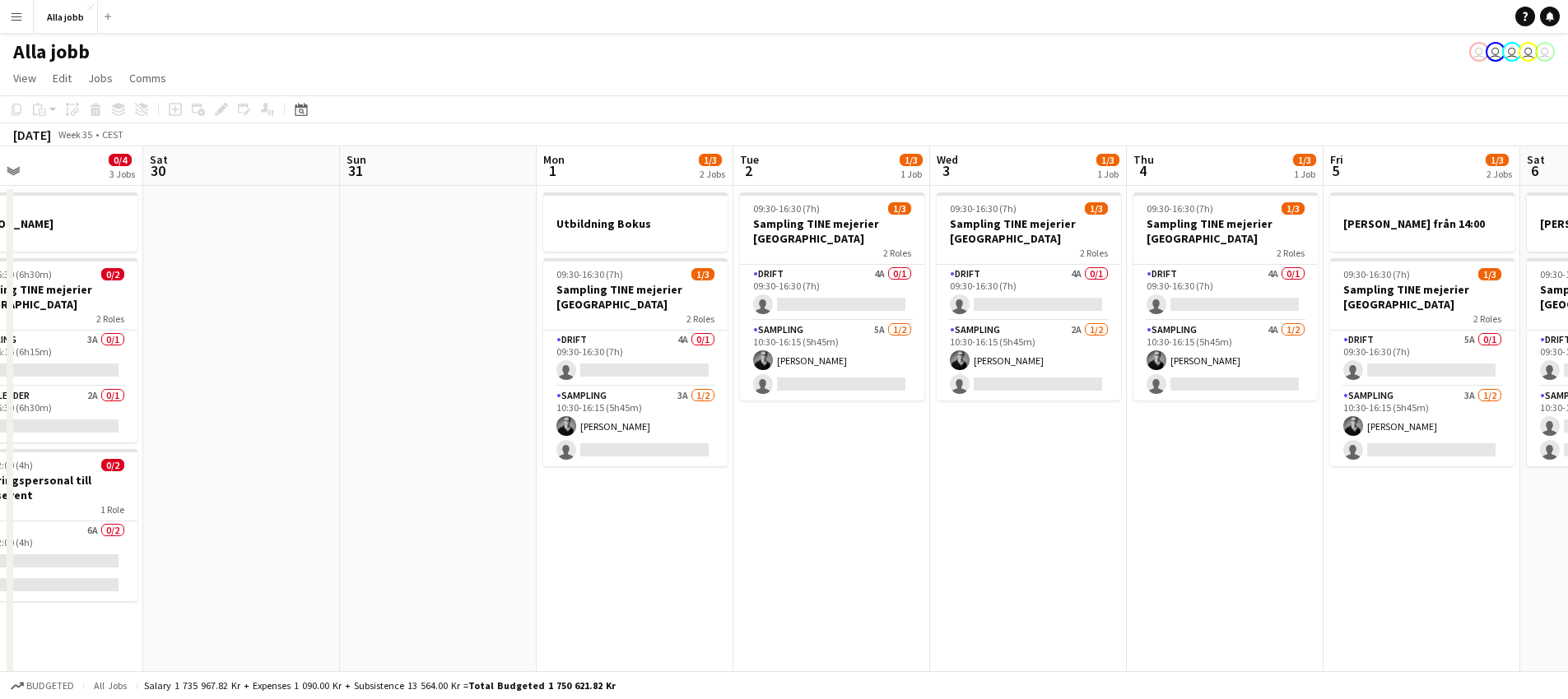
click at [823, 565] on app-date-cell "09:30-16:30 (7h) 1/3 Sampling TINE mejerier Stockholm 2 Roles Drift 4A 0/1 09:3…" at bounding box center [831, 594] width 196 height 817
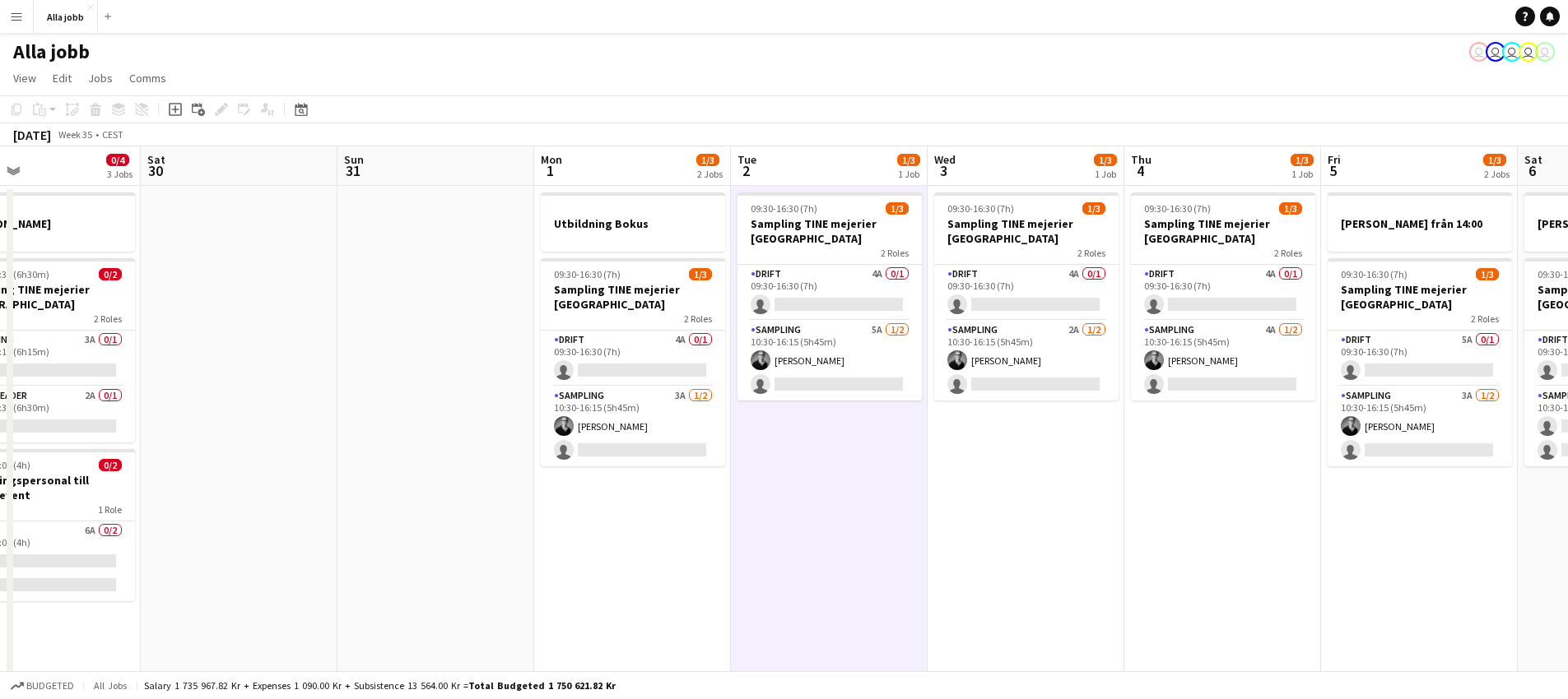
drag, startPoint x: 744, startPoint y: 552, endPoint x: 685, endPoint y: 550, distance: 59.0
click at [696, 551] on app-calendar-viewport "Tue 26 0/2 2 Jobs Wed 27 0/4 3 Jobs Thu 28 0/4 4 Jobs Fri 29 0/4 3 Jobs Sat 30 …" at bounding box center [784, 575] width 1568 height 857
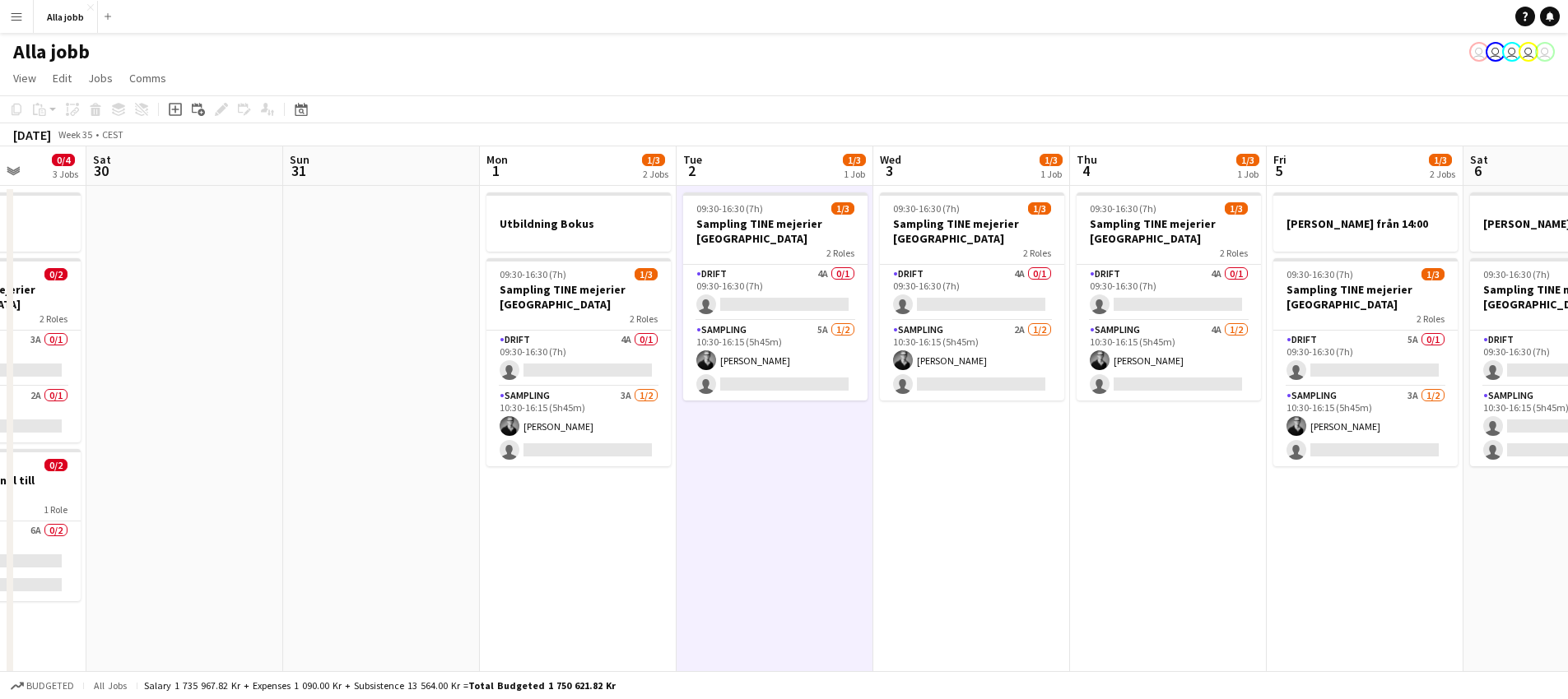
click at [614, 566] on app-date-cell "Utbildning Bokus 09:30-16:30 (7h) 1/3 Sampling TINE mejerier Stockholm 2 Roles …" at bounding box center [578, 594] width 196 height 817
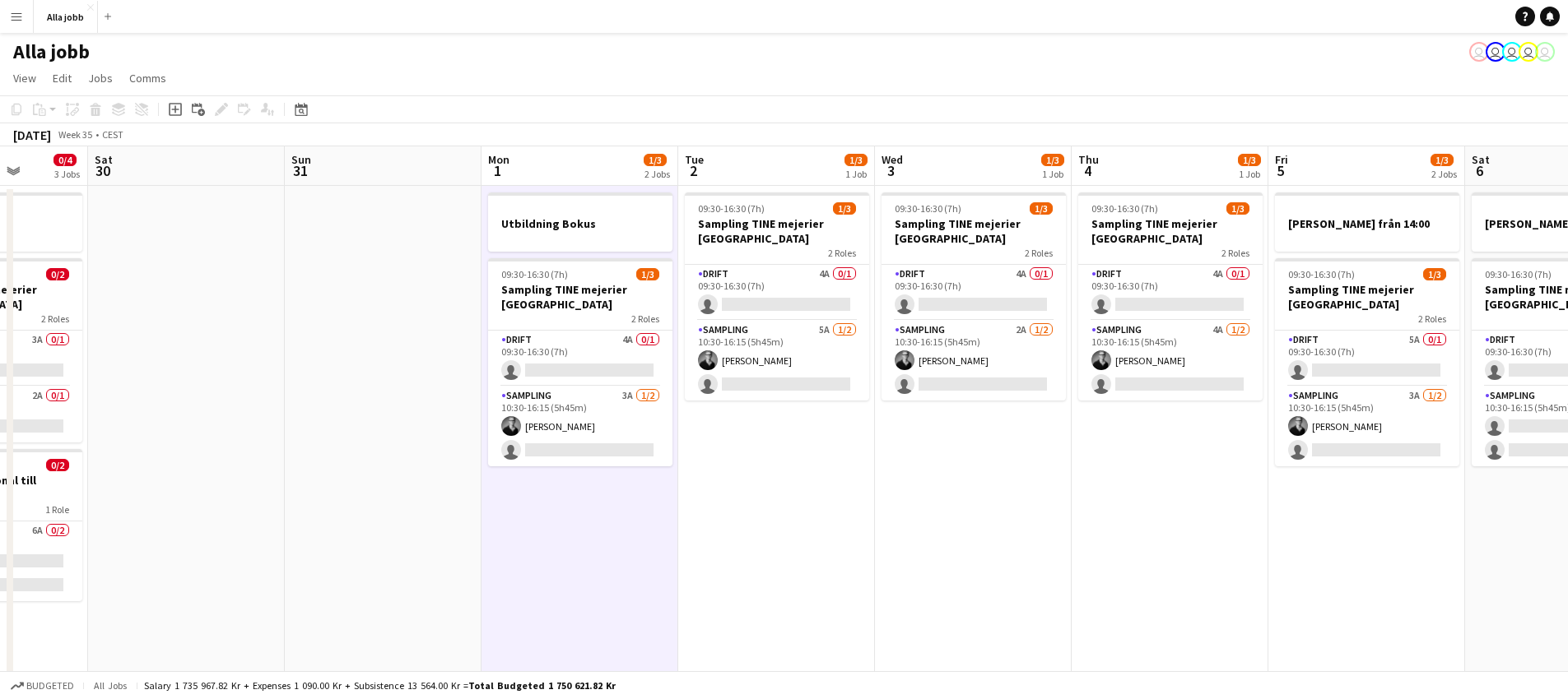
click at [729, 519] on app-date-cell "09:30-16:30 (7h) 1/3 Sampling TINE mejerier Stockholm 2 Roles Drift 4A 0/1 09:3…" at bounding box center [776, 594] width 196 height 817
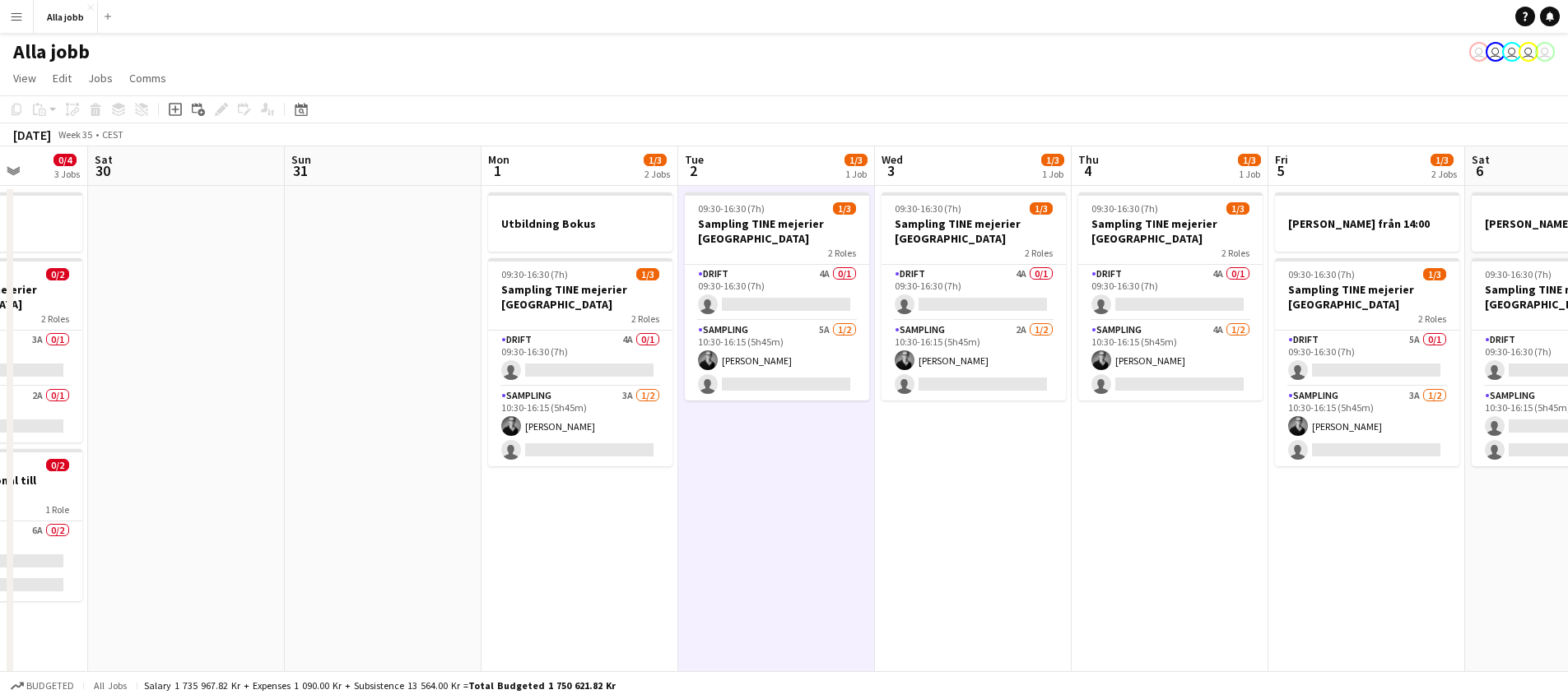
click at [780, 516] on app-date-cell "09:30-16:30 (7h) 1/3 Sampling TINE mejerier Stockholm 2 Roles Drift 4A 0/1 09:3…" at bounding box center [776, 594] width 196 height 817
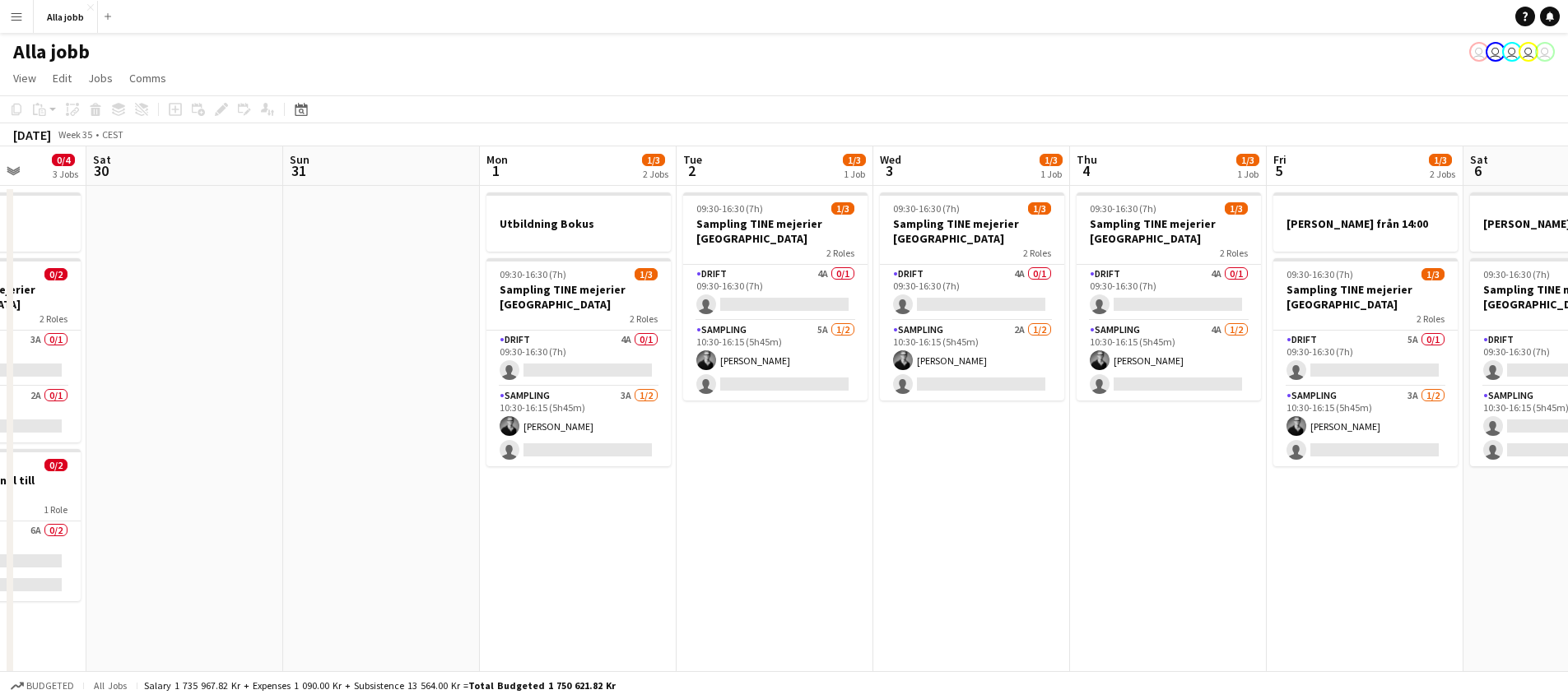
click at [1002, 454] on app-date-cell "09:30-16:30 (7h) 1/3 Sampling TINE mejerier Stockholm 2 Roles Drift 4A 0/1 09:3…" at bounding box center [970, 594] width 196 height 817
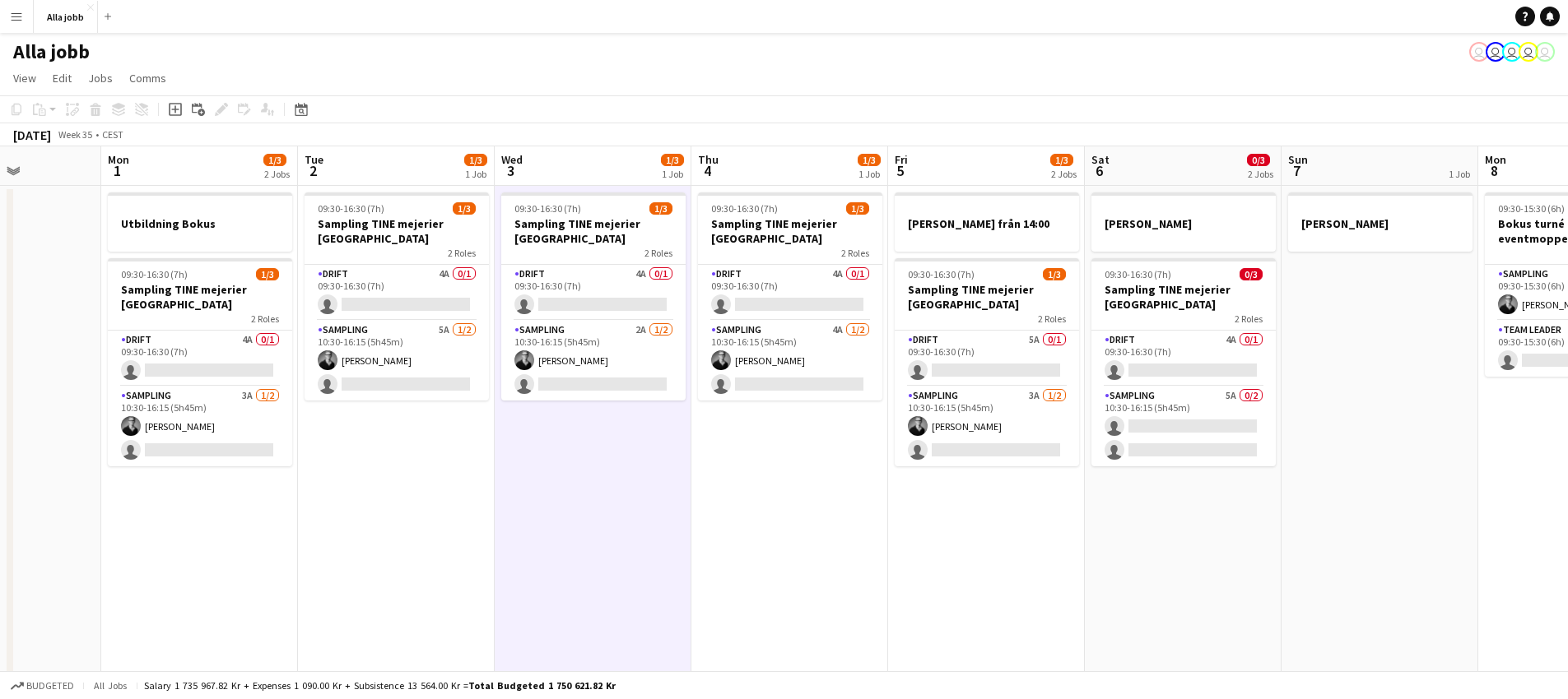
scroll to position [0, 498]
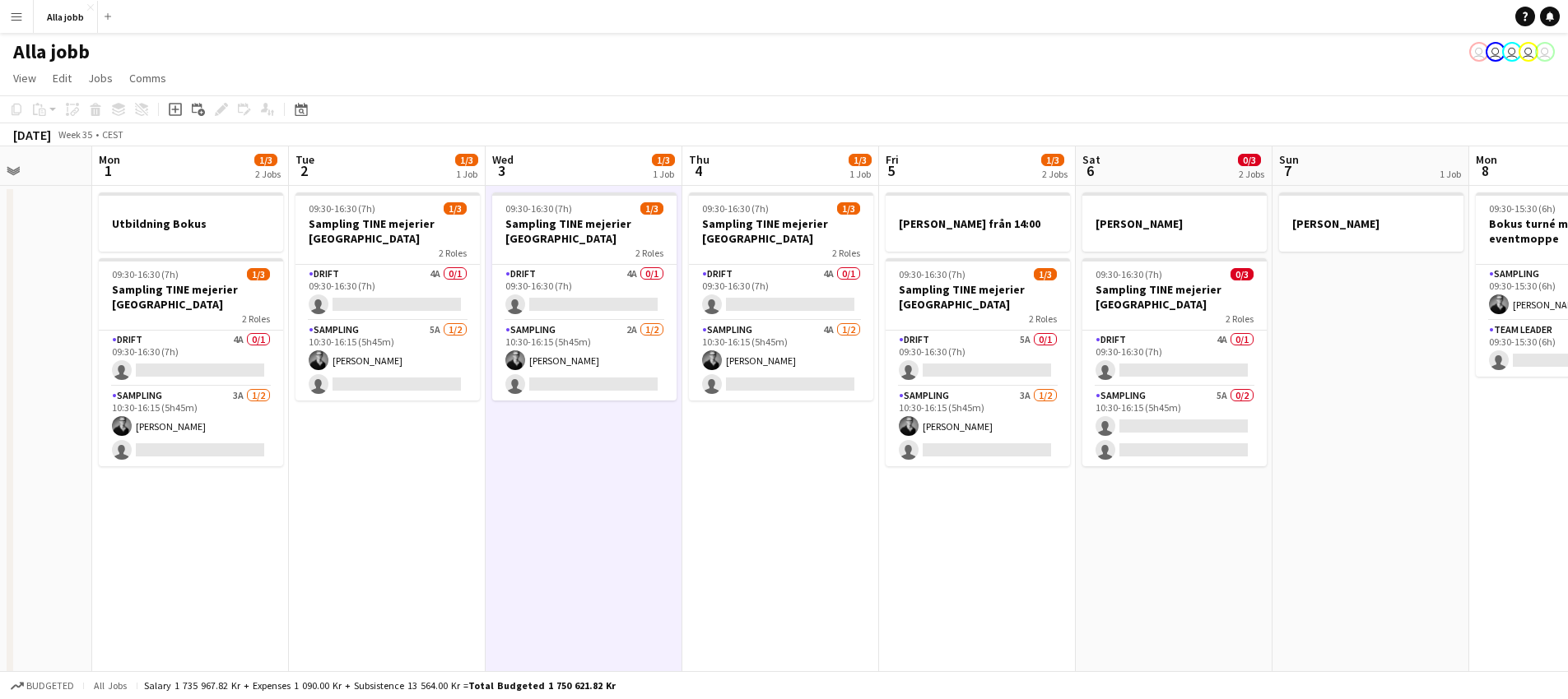
drag, startPoint x: 999, startPoint y: 456, endPoint x: 613, endPoint y: 471, distance: 386.3
click at [613, 471] on app-calendar-viewport "Fri 29 0/4 3 Jobs Sat 30 Sun 31 Mon 1 1/3 2 Jobs Tue 2 1/3 1 Job Wed 3 1/3 1 Jo…" at bounding box center [784, 575] width 1568 height 857
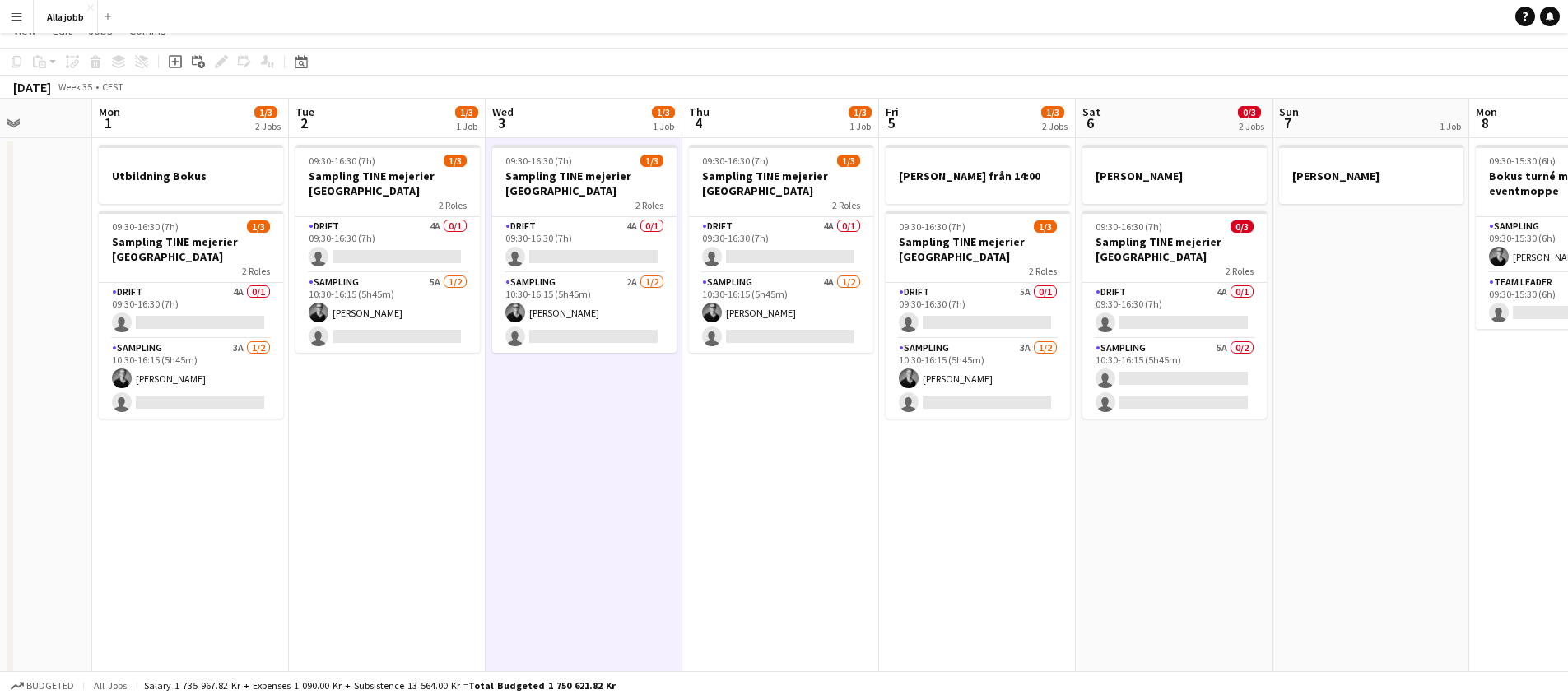
scroll to position [0, 0]
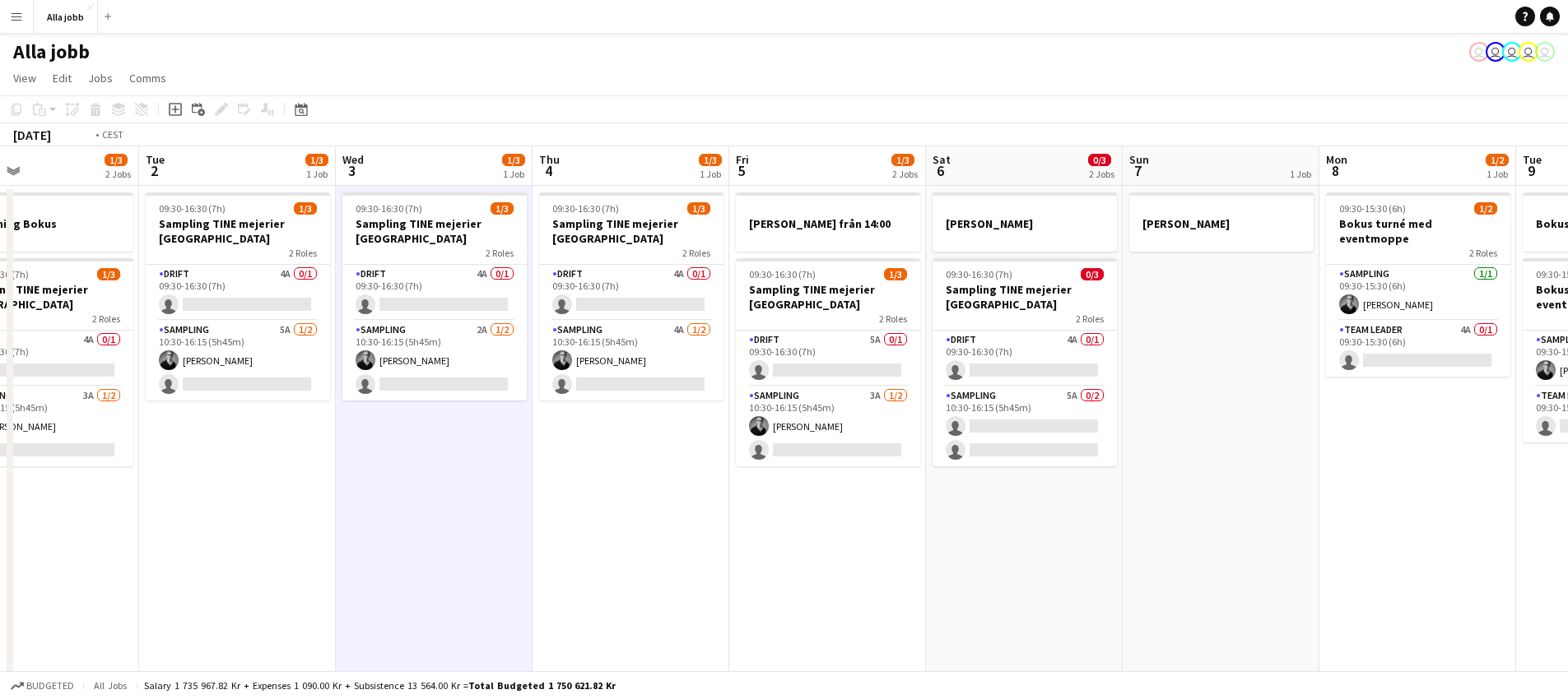
drag, startPoint x: 724, startPoint y: 580, endPoint x: 580, endPoint y: 618, distance: 148.9
click at [575, 620] on app-calendar-viewport "Fri 29 0/4 3 Jobs Sat 30 Sun 31 Mon 1 1/3 2 Jobs Tue 2 1/3 1 Job Wed 3 1/3 1 Jo…" at bounding box center [784, 575] width 1568 height 857
click at [587, 612] on app-date-cell "09:30-16:30 (7h) 1/3 Sampling TINE mejerier Stockholm 2 Roles Drift 4A 0/1 09:3…" at bounding box center [631, 594] width 196 height 817
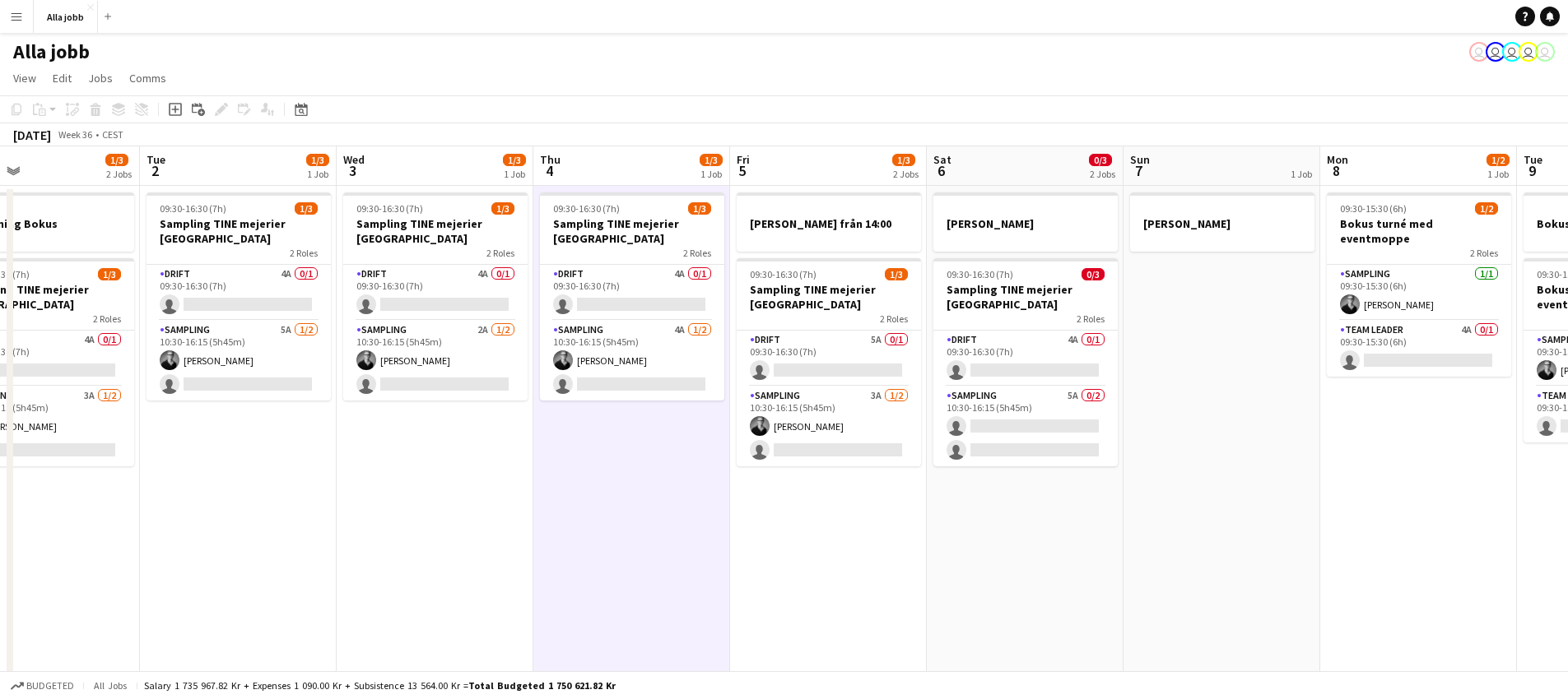
click at [290, 497] on app-date-cell "09:30-16:30 (7h) 1/3 Sampling TINE mejerier Stockholm 2 Roles Drift 4A 0/1 09:3…" at bounding box center [238, 594] width 196 height 817
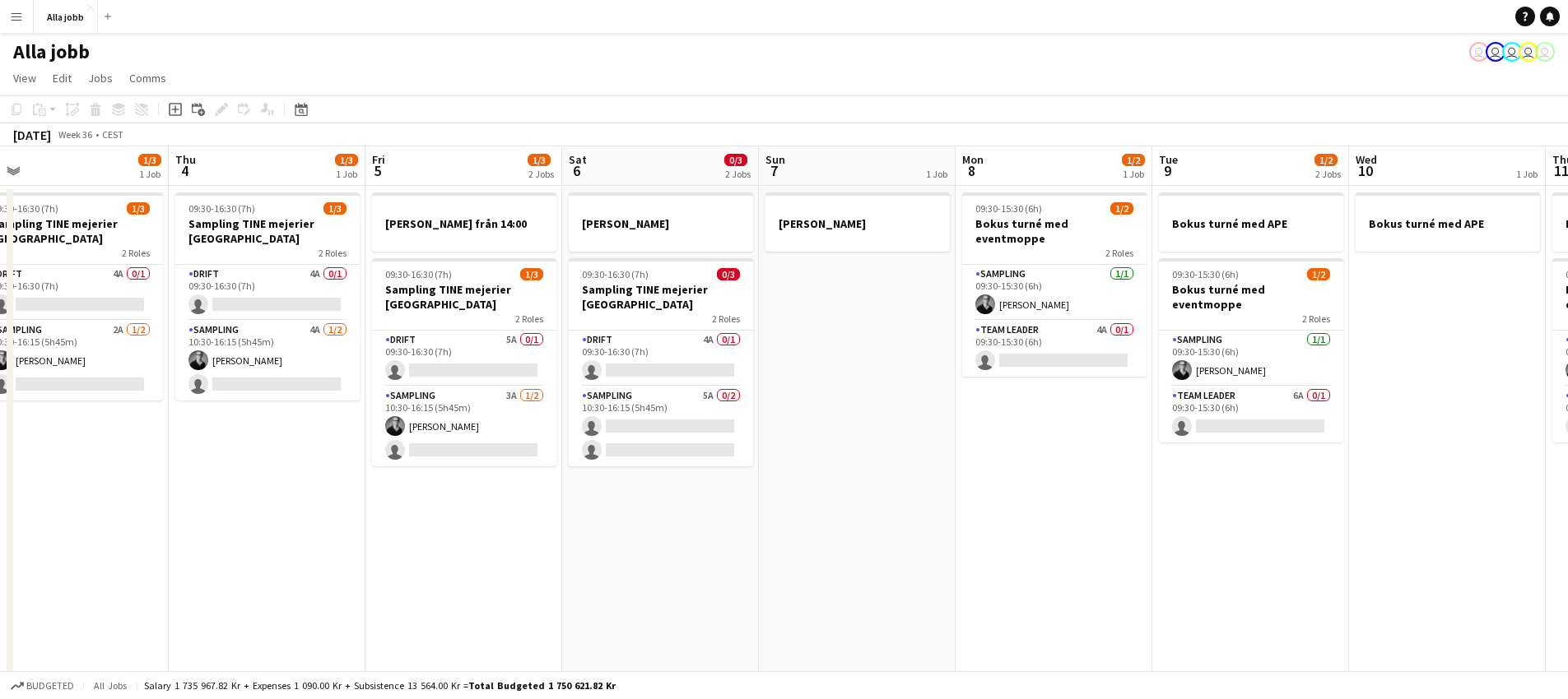
drag, startPoint x: 523, startPoint y: 552, endPoint x: 161, endPoint y: 599, distance: 365.0
click at [158, 599] on app-calendar-viewport "Sun 31 Mon 1 1/3 2 Jobs Tue 2 1/3 1 Job Wed 3 1/3 1 Job Thu 4 1/3 1 Job Fri 5 1…" at bounding box center [784, 575] width 1568 height 857
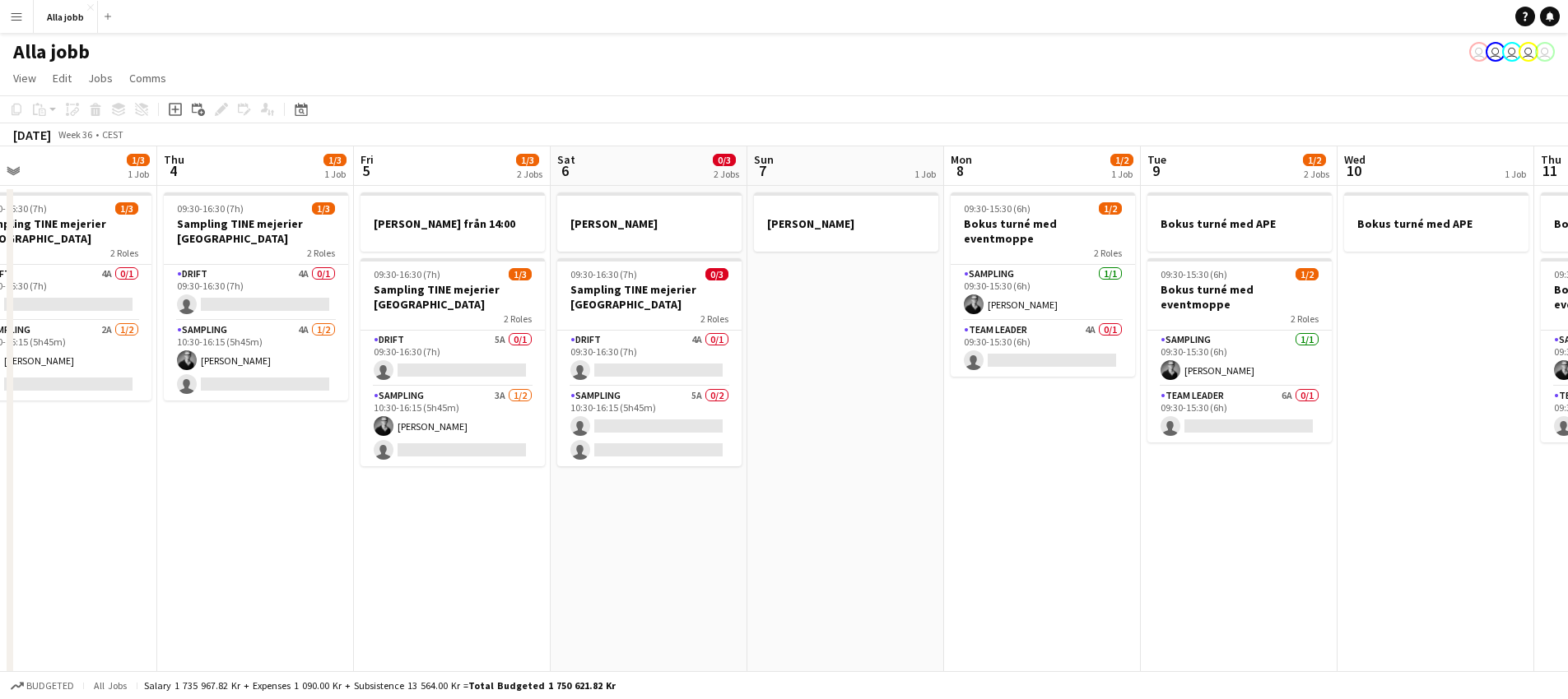
drag, startPoint x: 699, startPoint y: 554, endPoint x: 677, endPoint y: 561, distance: 23.1
click at [678, 561] on app-calendar-viewport "Sun 31 Mon 1 1/3 2 Jobs Tue 2 1/3 1 Job Wed 3 1/3 1 Job Thu 4 1/3 1 Job Fri 5 1…" at bounding box center [784, 575] width 1568 height 857
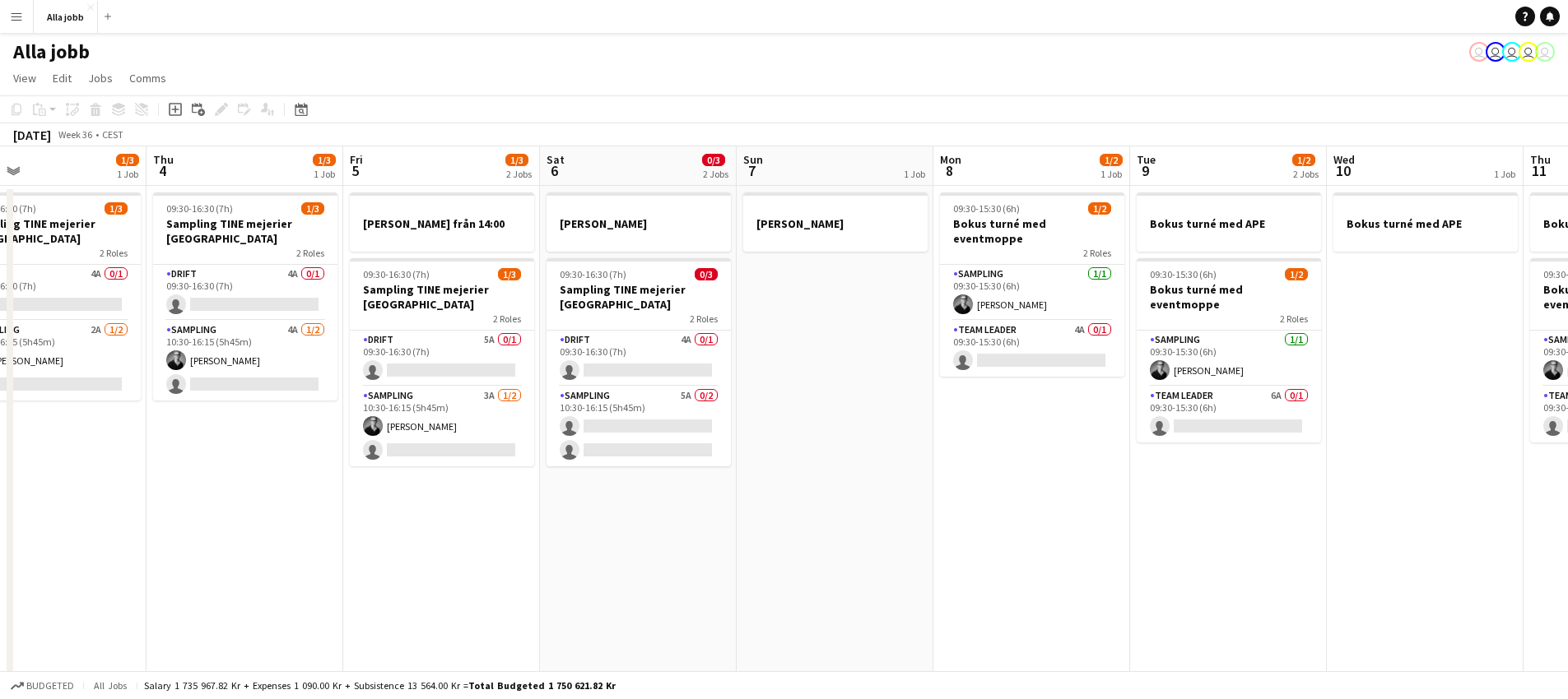
click at [677, 562] on app-date-cell "[PERSON_NAME] 09:30-16:30 (7h) 0/3 Sampling TINE mejerier Stockholm 2 Roles Dri…" at bounding box center [637, 594] width 196 height 817
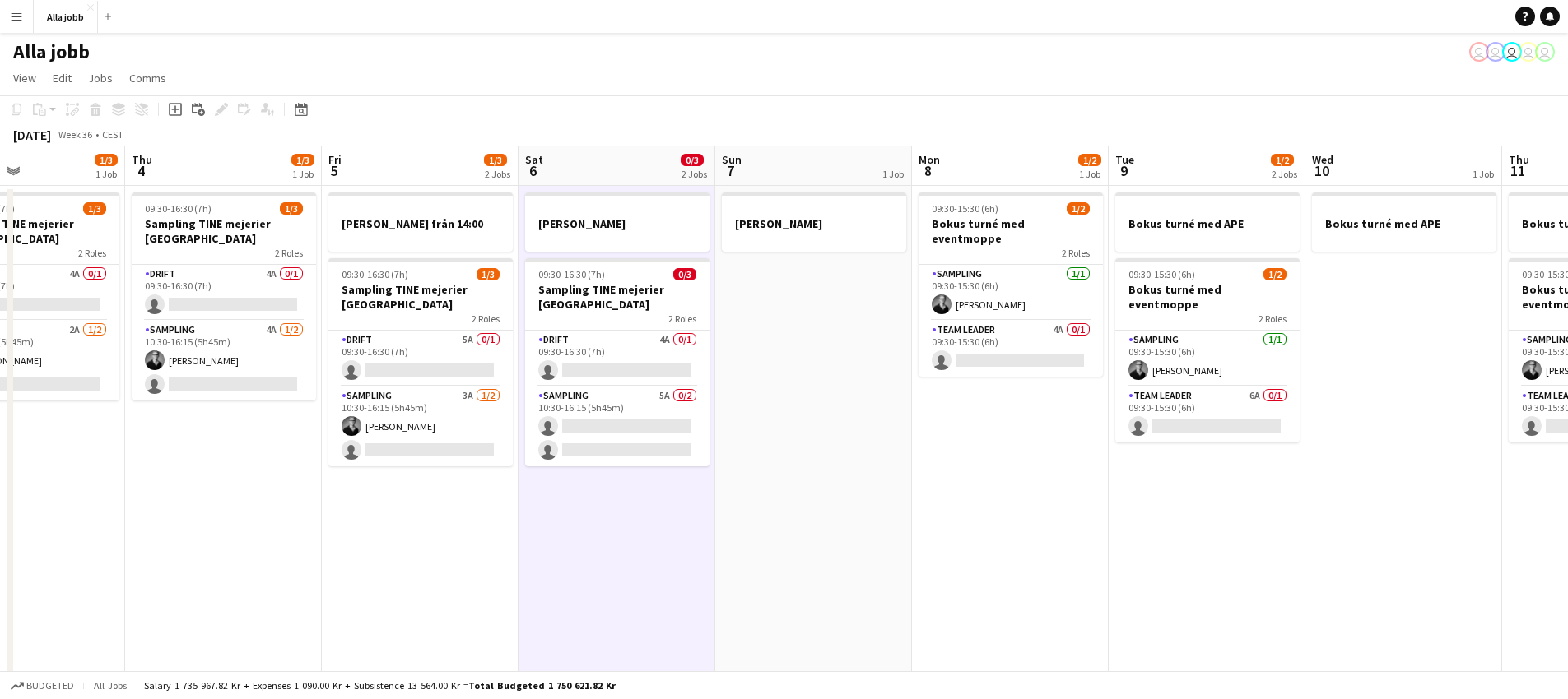
drag, startPoint x: 953, startPoint y: 495, endPoint x: 1015, endPoint y: 492, distance: 62.1
click at [1015, 492] on app-calendar-viewport "Mon 1 1/3 2 Jobs Tue 2 1/3 1 Job Wed 3 1/3 1 Job Thu 4 1/3 1 Job Fri 5 1/3 2 Jo…" at bounding box center [784, 575] width 1568 height 857
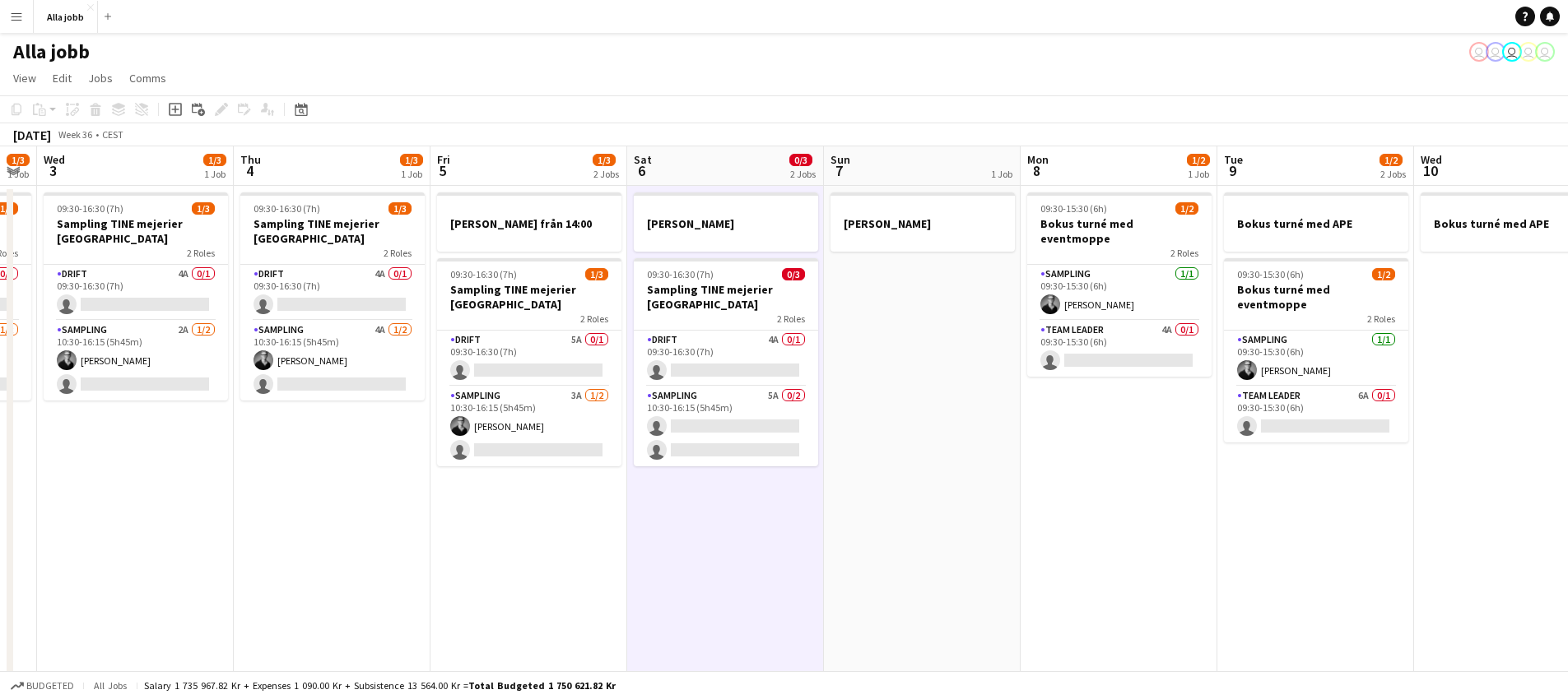
click at [1015, 492] on app-date-cell "[PERSON_NAME]" at bounding box center [921, 594] width 196 height 817
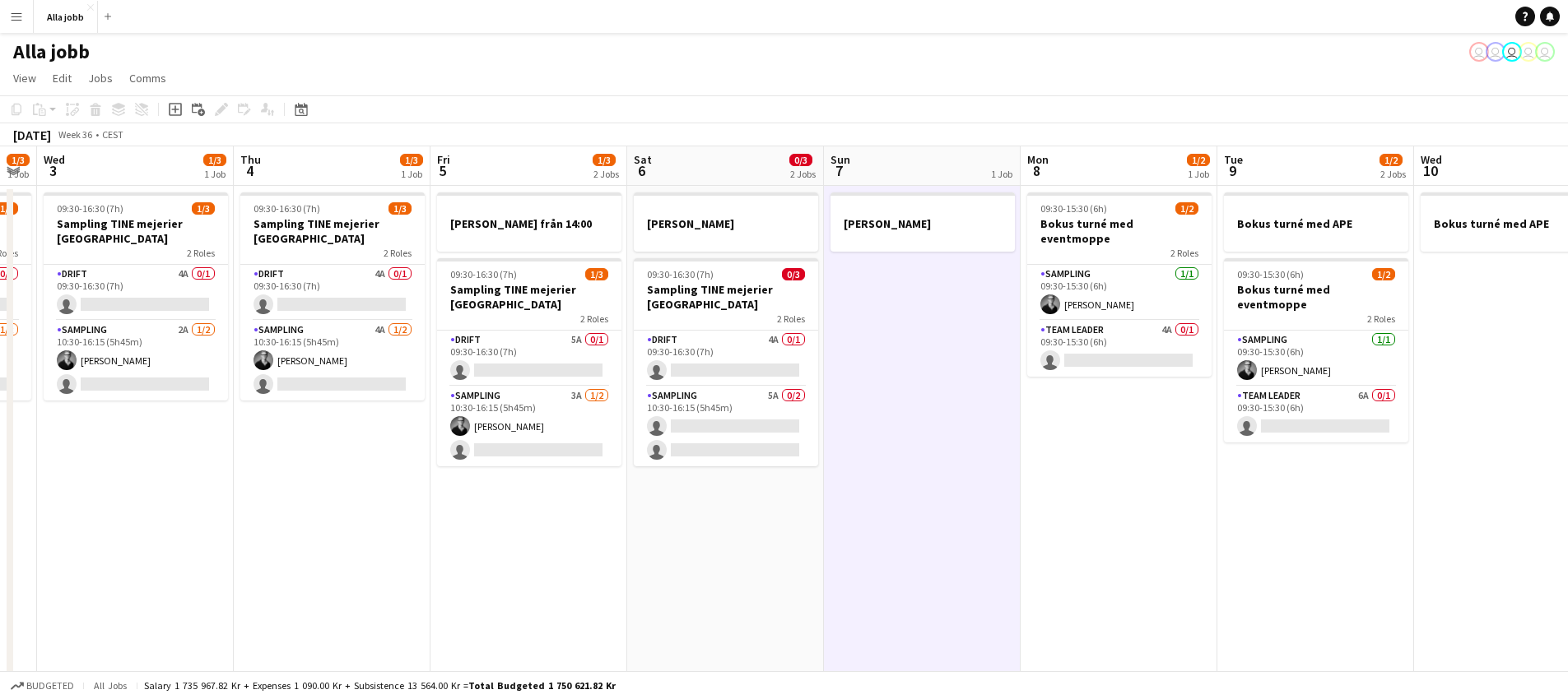
click at [953, 489] on app-date-cell "[PERSON_NAME]" at bounding box center [921, 594] width 196 height 817
click at [688, 593] on app-date-cell "[PERSON_NAME] 09:30-16:30 (7h) 0/3 Sampling TINE mejerier Stockholm 2 Roles Dri…" at bounding box center [725, 594] width 196 height 817
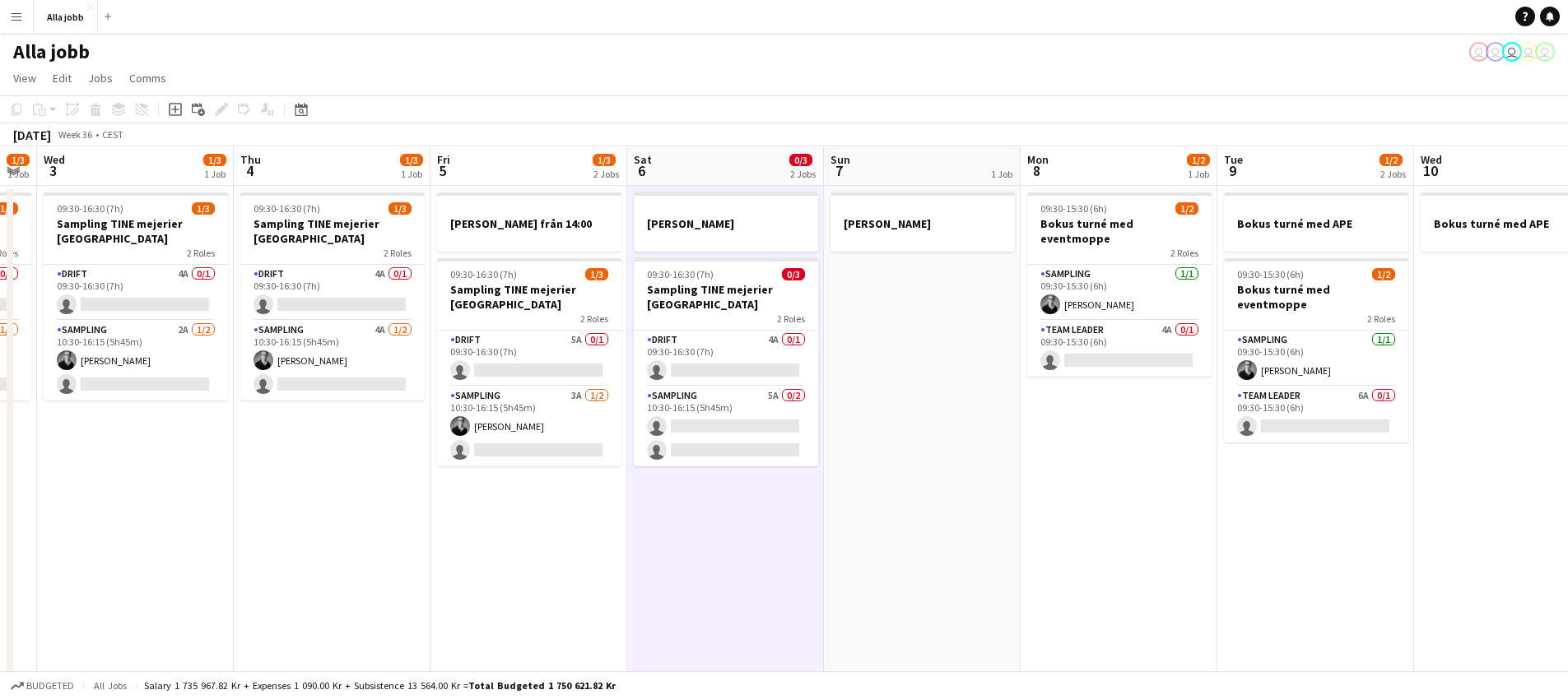
click at [858, 584] on app-date-cell "[PERSON_NAME]" at bounding box center [921, 594] width 196 height 817
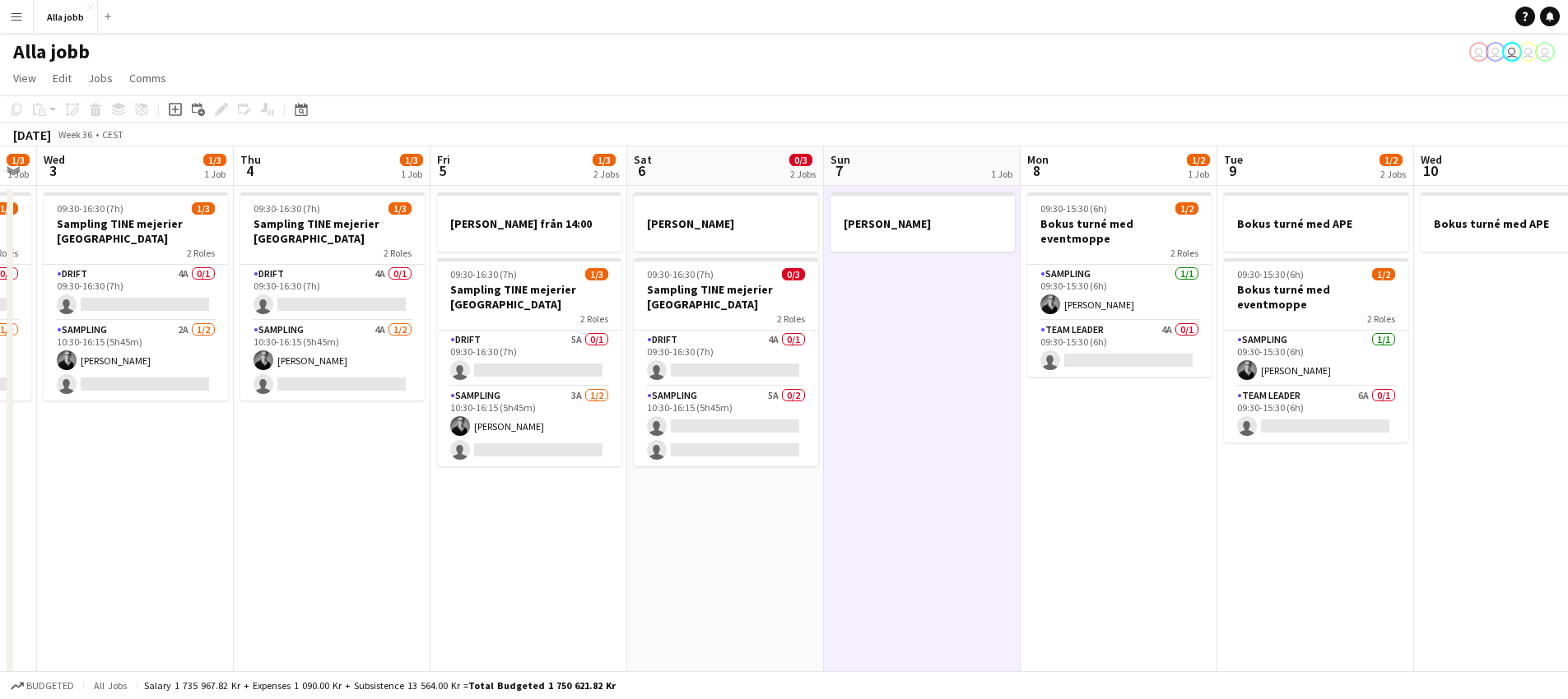
click at [804, 585] on app-date-cell "[PERSON_NAME] 09:30-16:30 (7h) 0/3 Sampling TINE mejerier Stockholm 2 Roles Dri…" at bounding box center [725, 594] width 196 height 817
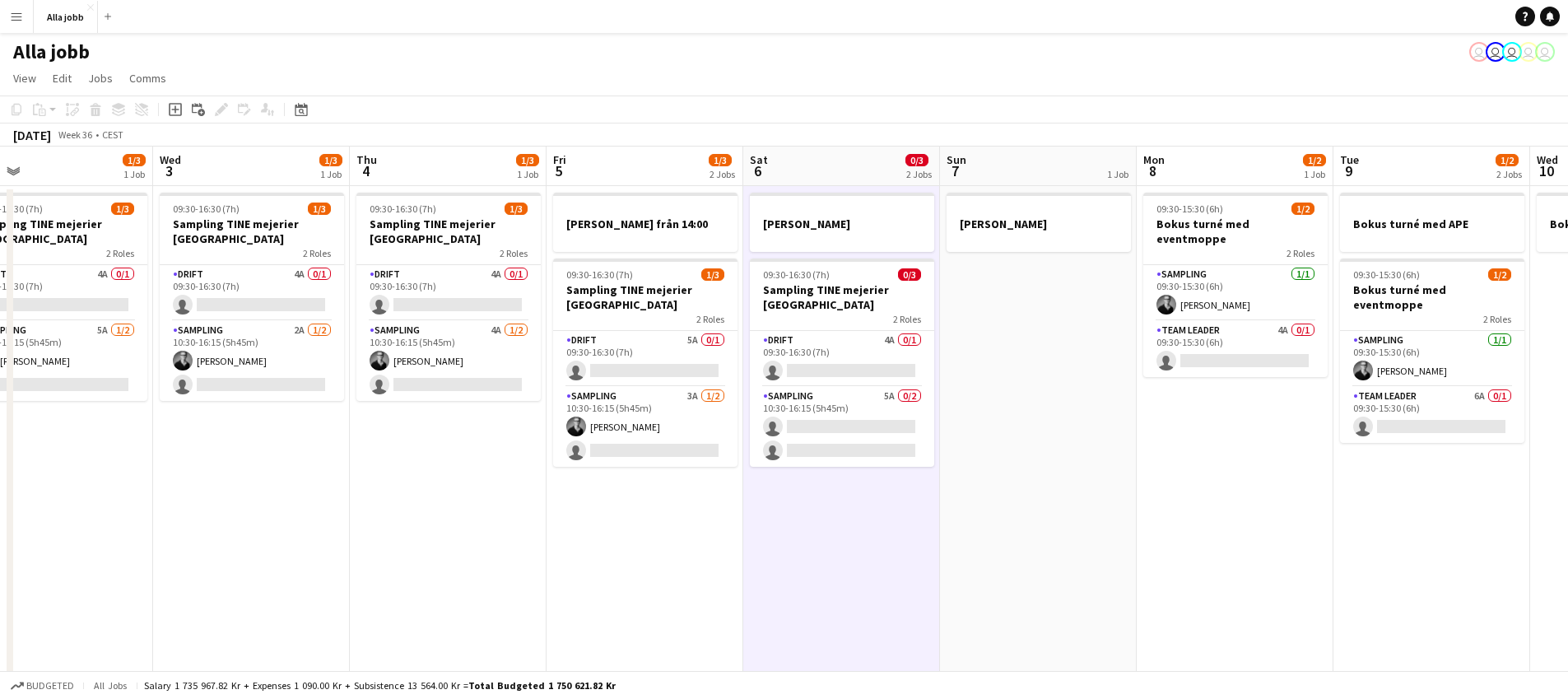
scroll to position [0, 457]
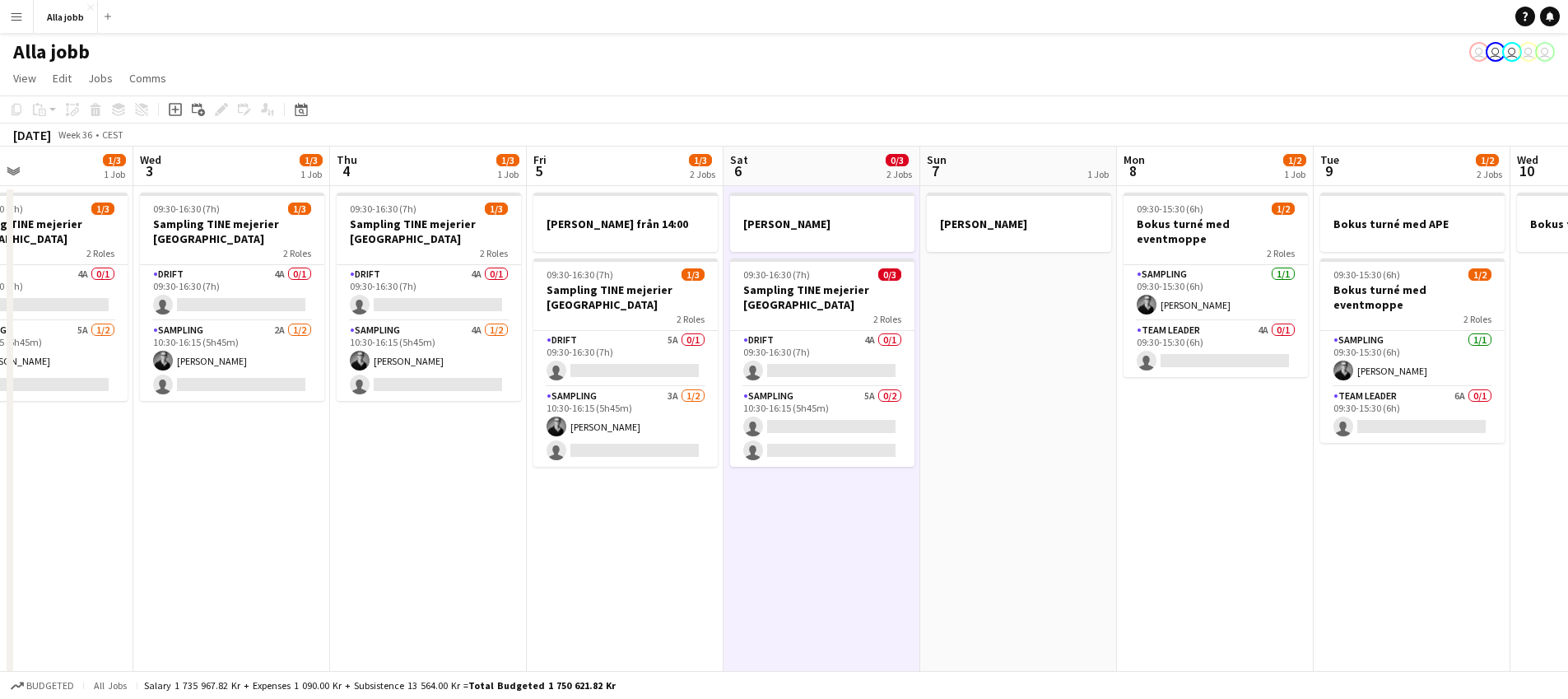
drag, startPoint x: 1111, startPoint y: 454, endPoint x: 1026, endPoint y: 464, distance: 85.6
click at [1026, 464] on app-calendar-viewport "Sun 31 Mon 1 1/3 2 Jobs Tue 2 1/3 1 Job Wed 3 1/3 1 Job Thu 4 1/3 1 Job Fri 5 1…" at bounding box center [784, 575] width 1568 height 857
click at [720, 587] on app-date-cell "[PERSON_NAME] från 14:00 09:30-16:30 (7h) 1/3 Sampling TINE mejerier Stockholm …" at bounding box center [624, 594] width 196 height 817
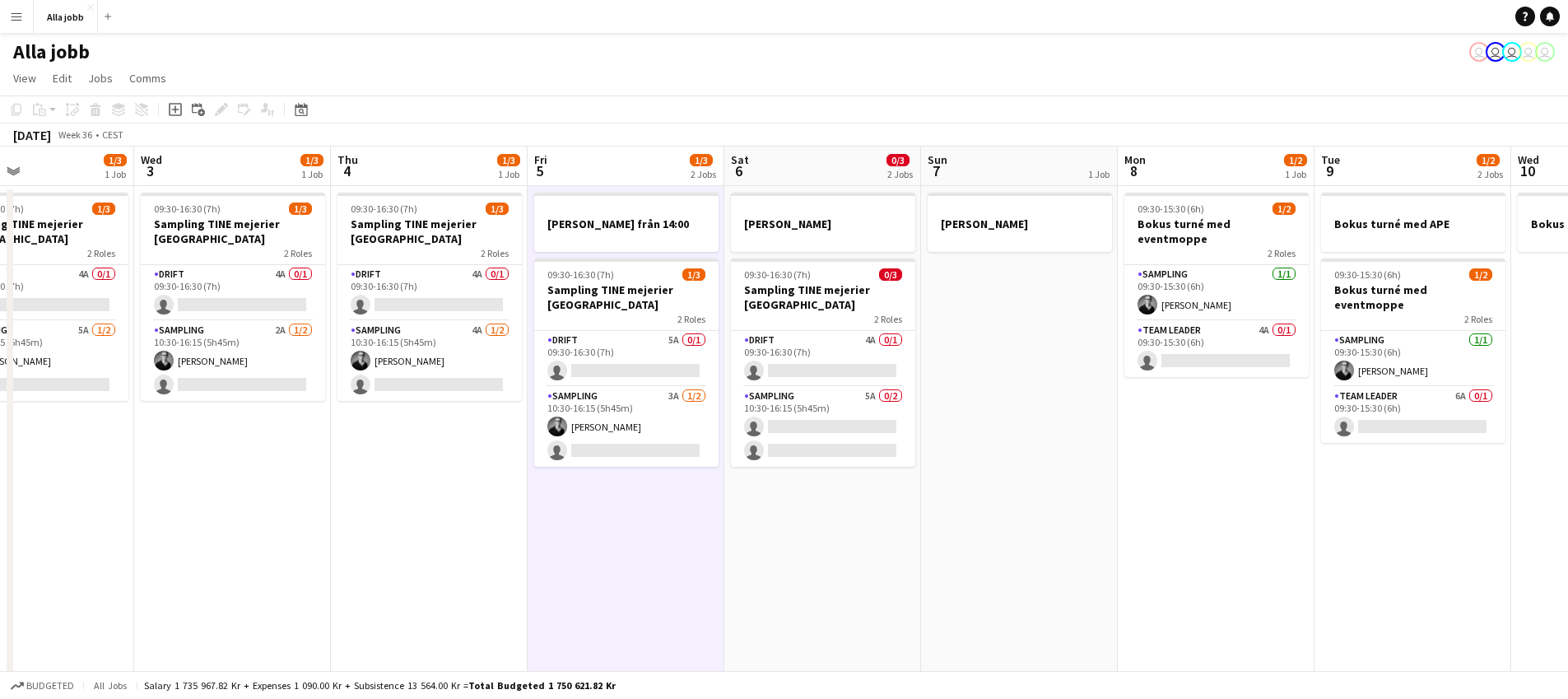
click at [818, 577] on app-date-cell "[PERSON_NAME] 09:30-16:30 (7h) 0/3 Sampling TINE mejerier Stockholm 2 Roles Dri…" at bounding box center [821, 594] width 196 height 817
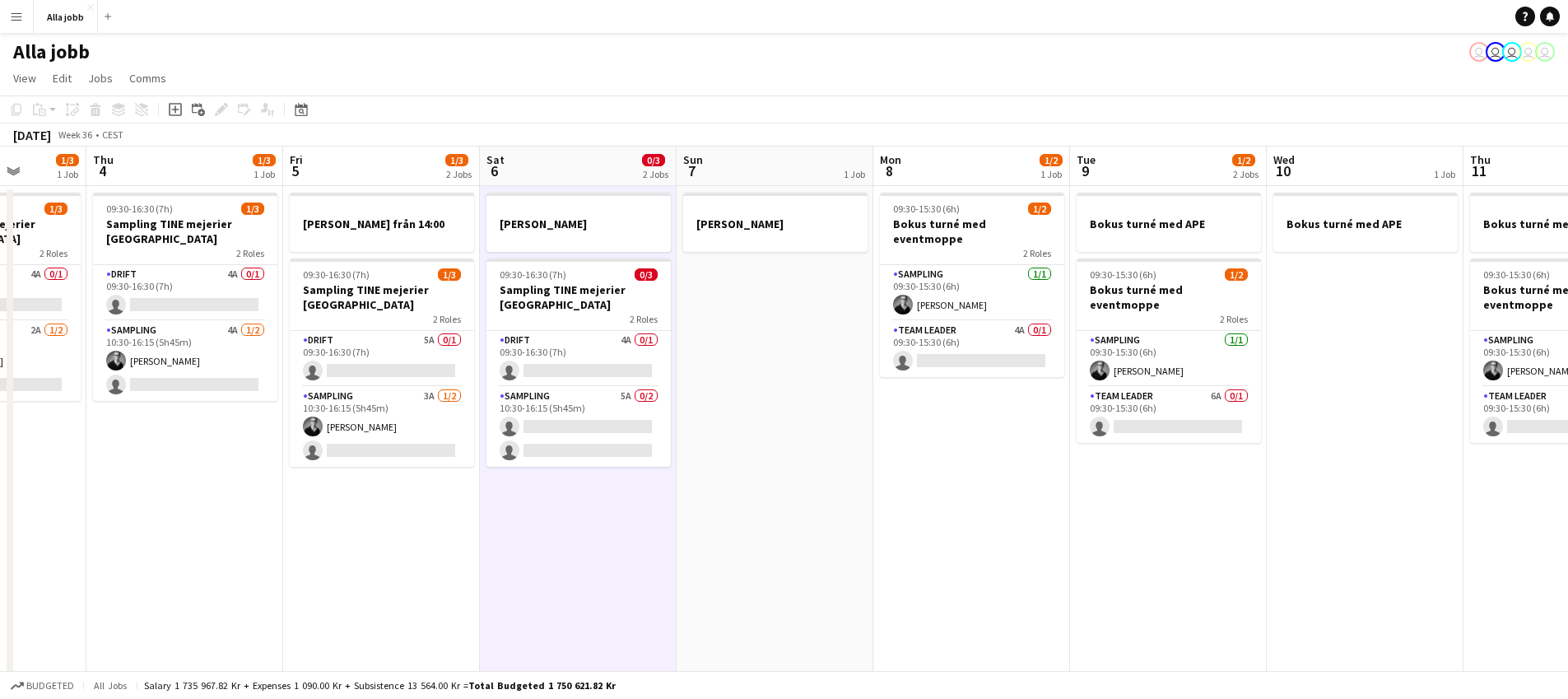
scroll to position [0, 551]
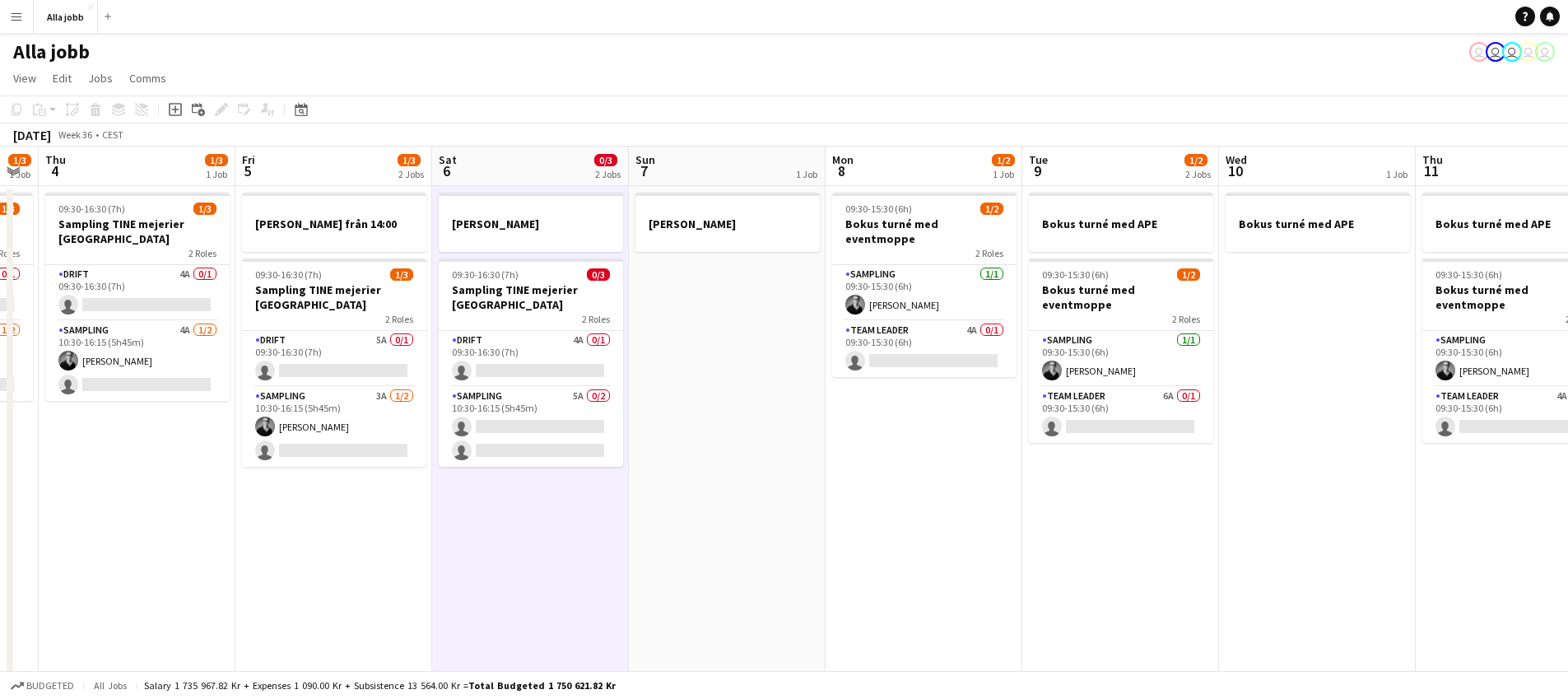
drag, startPoint x: 818, startPoint y: 577, endPoint x: 525, endPoint y: 541, distance: 295.2
click at [525, 542] on app-calendar-viewport "Mon 1 1/3 2 Jobs Tue 2 1/3 1 Job Wed 3 1/3 1 Job Thu 4 1/3 1 Job Fri 5 1/3 2 Jo…" at bounding box center [784, 575] width 1568 height 857
click at [417, 540] on app-date-cell "[PERSON_NAME] från 14:00 09:30-16:30 (7h) 1/3 Sampling TINE mejerier Stockholm …" at bounding box center [333, 594] width 196 height 817
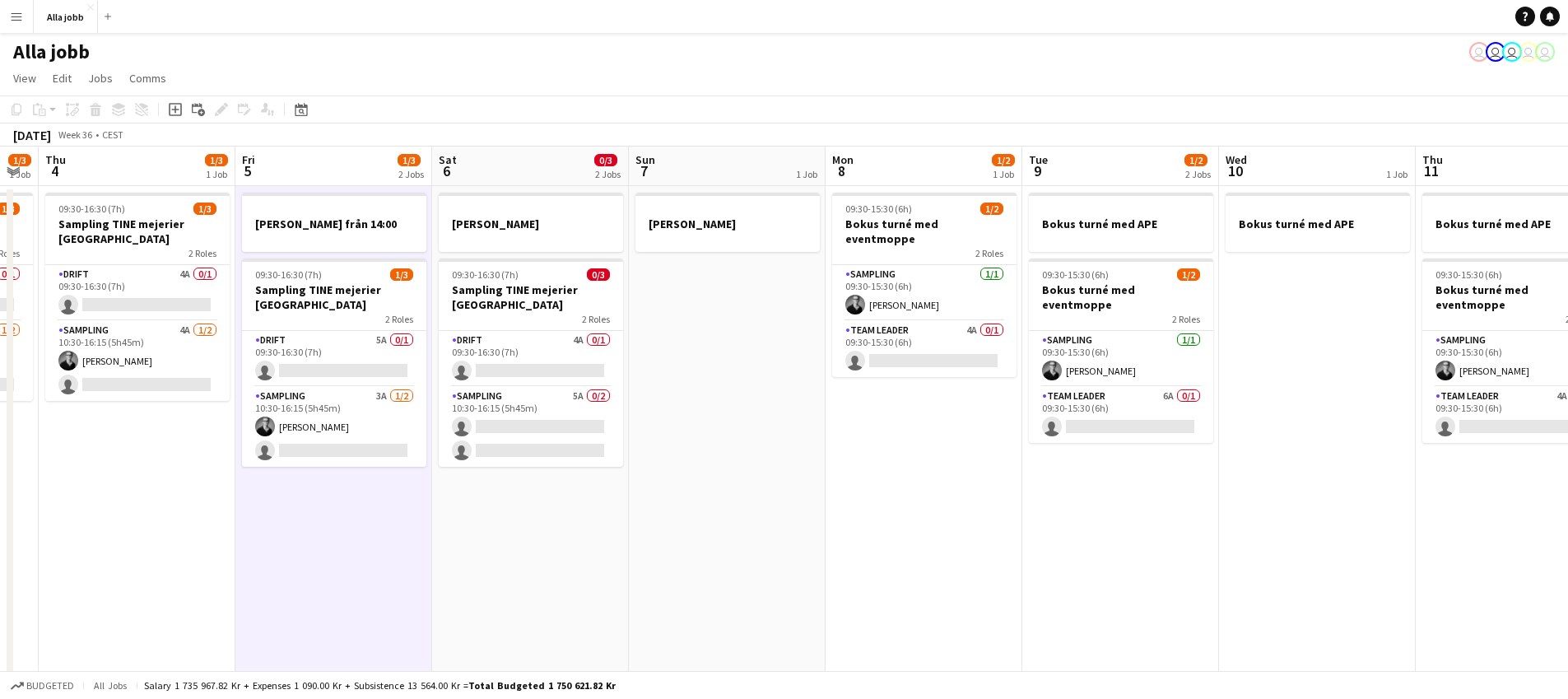
click at [740, 370] on app-date-cell "[PERSON_NAME]" at bounding box center [727, 594] width 196 height 817
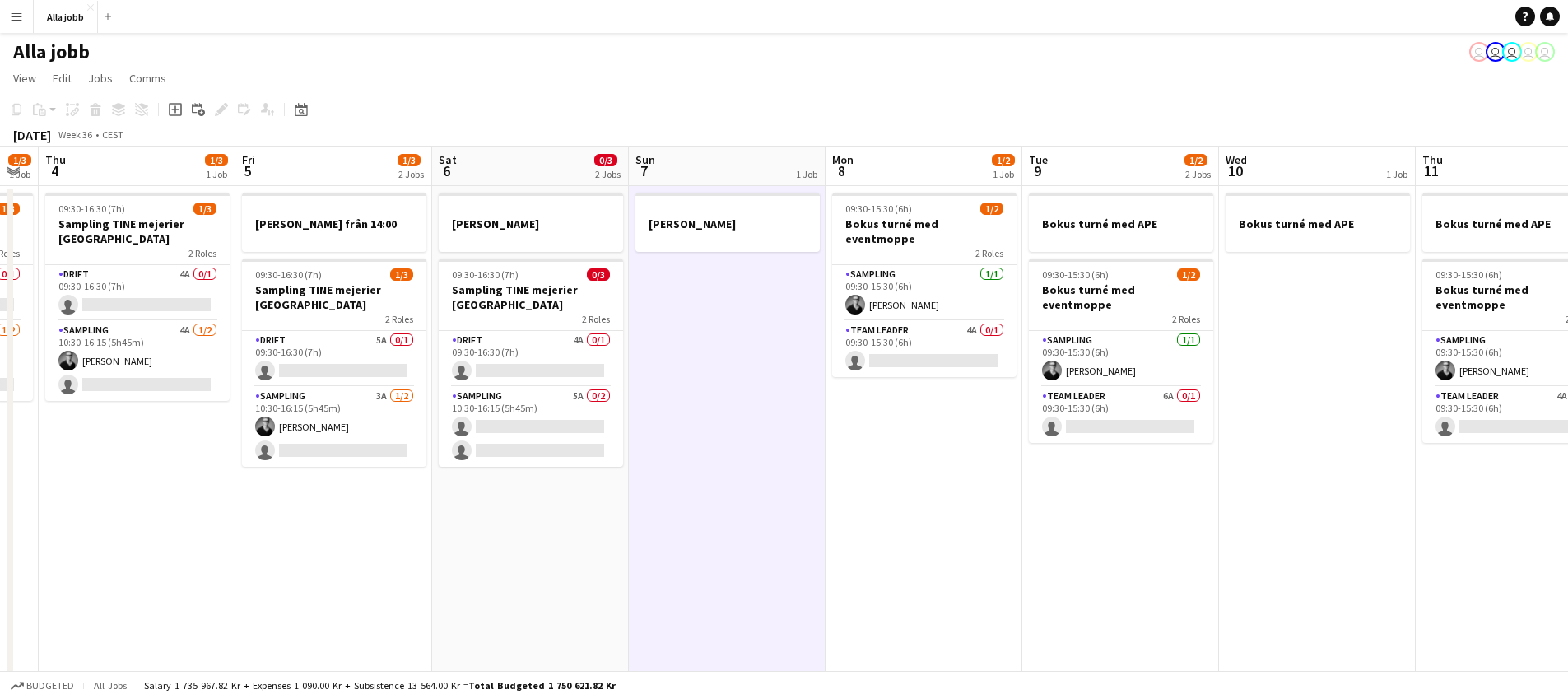
click at [569, 534] on app-date-cell "[PERSON_NAME] 09:30-16:30 (7h) 0/3 Sampling TINE mejerier Stockholm 2 Roles Dri…" at bounding box center [530, 594] width 196 height 817
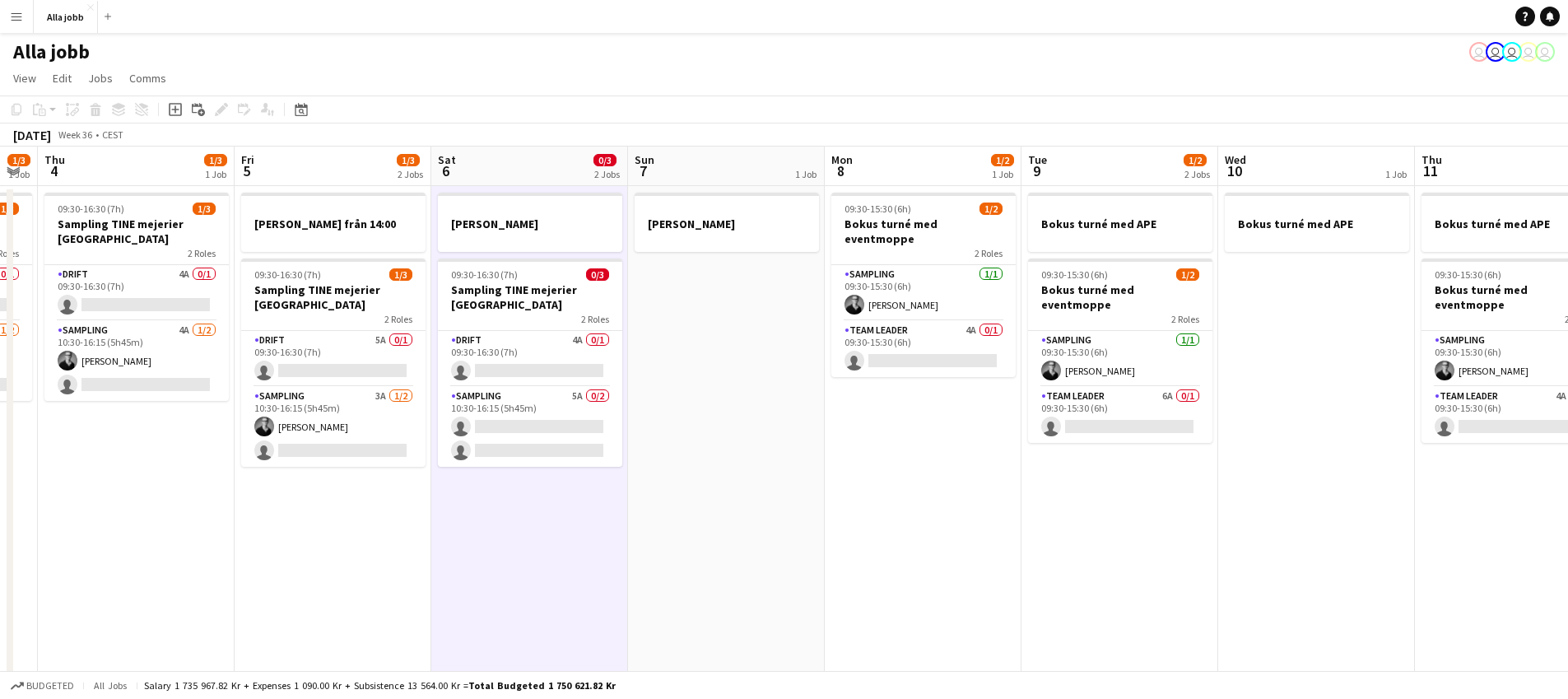
click at [569, 534] on app-date-cell "[PERSON_NAME] 09:30-16:30 (7h) 0/3 Sampling TINE mejerier Stockholm 2 Roles Dri…" at bounding box center [529, 594] width 196 height 817
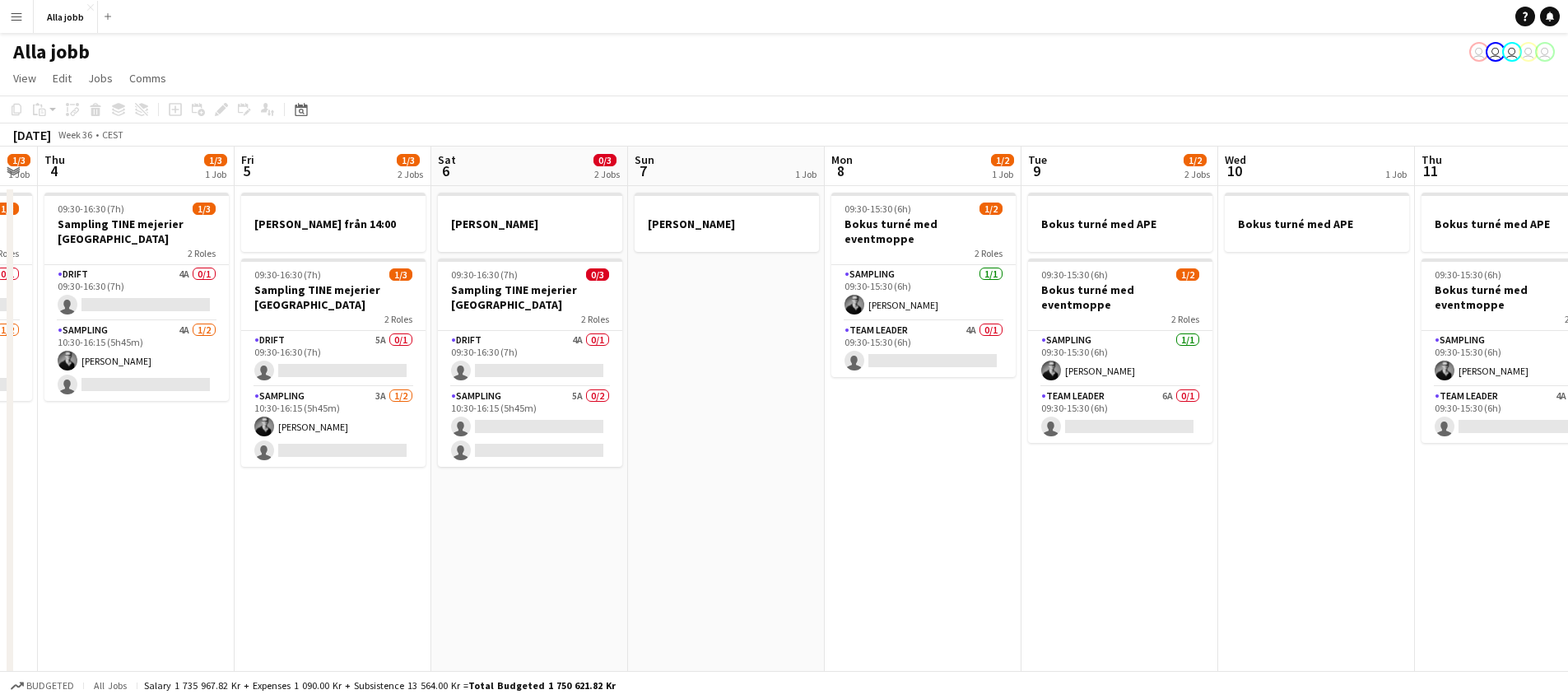
click at [569, 534] on app-date-cell "[PERSON_NAME] 09:30-16:30 (7h) 0/3 Sampling TINE mejerier Stockholm 2 Roles Dri…" at bounding box center [529, 594] width 196 height 817
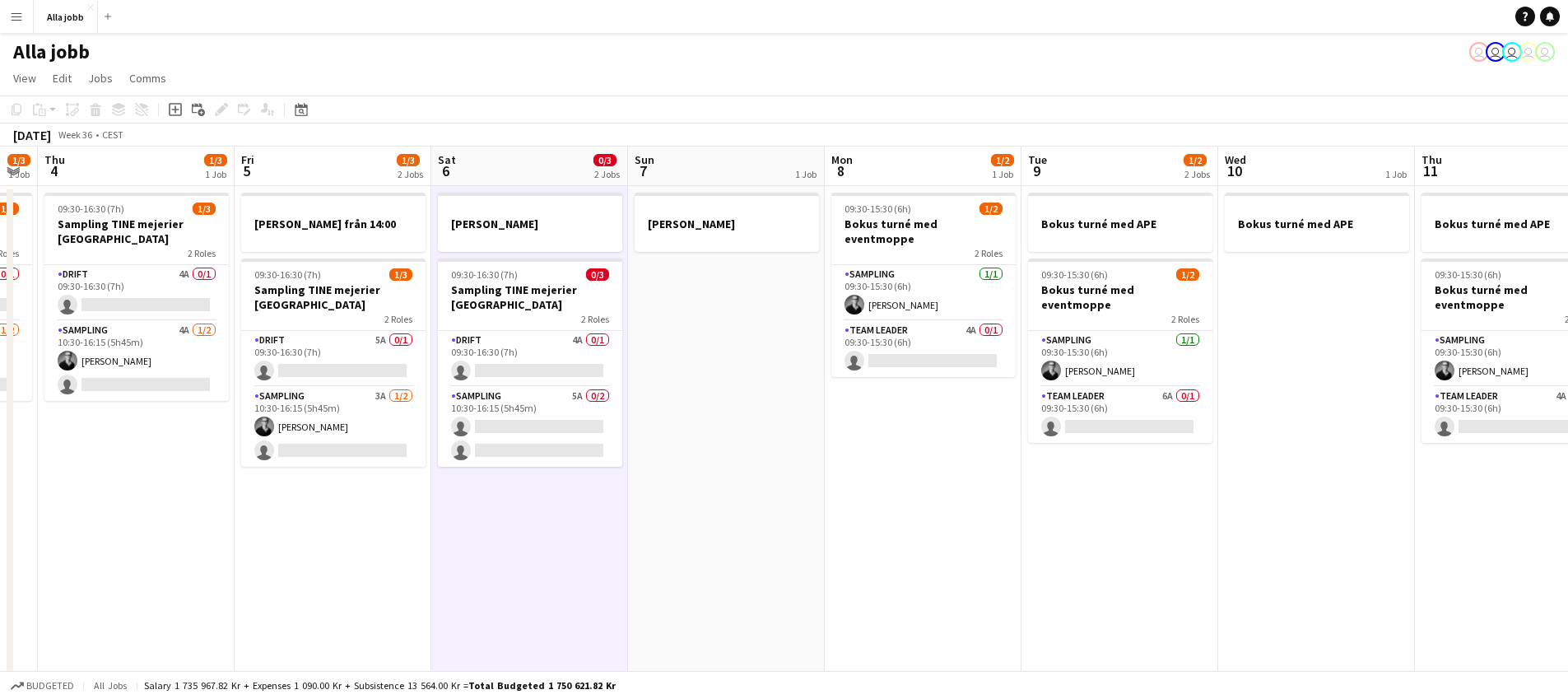
click at [569, 534] on app-date-cell "[PERSON_NAME] 09:30-16:30 (7h) 0/3 Sampling TINE mejerier Stockholm 2 Roles Dri…" at bounding box center [529, 594] width 196 height 817
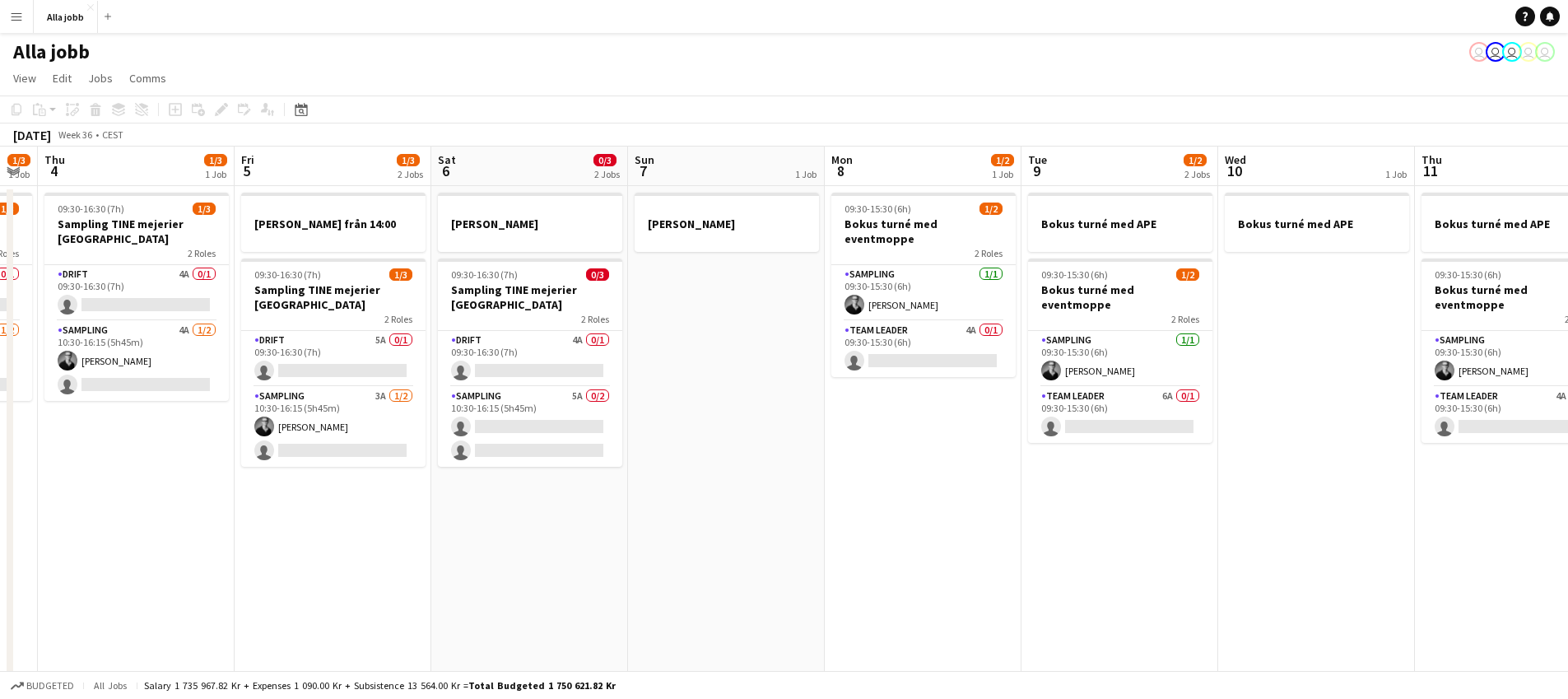
click at [569, 534] on app-date-cell "[PERSON_NAME] 09:30-16:30 (7h) 0/3 Sampling TINE mejerier Stockholm 2 Roles Dri…" at bounding box center [529, 594] width 196 height 817
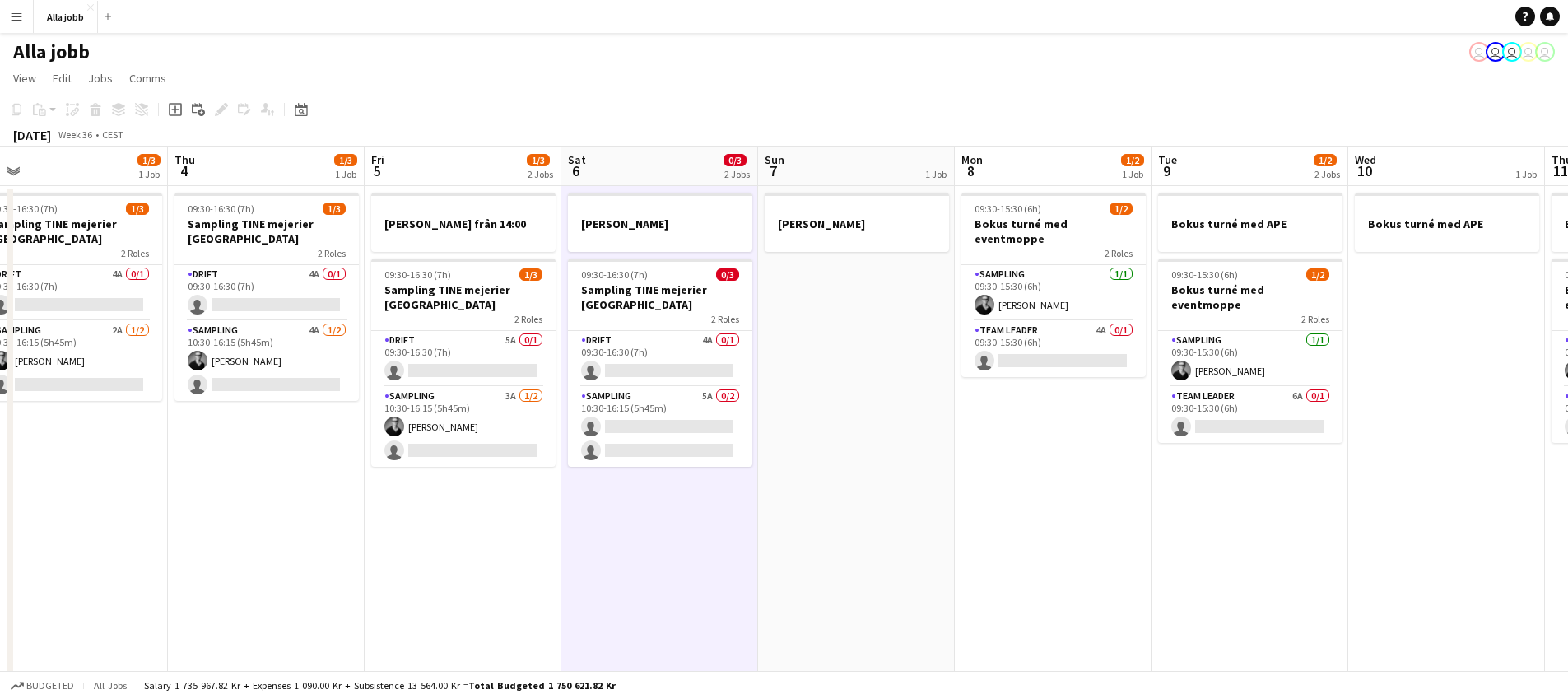
scroll to position [0, 636]
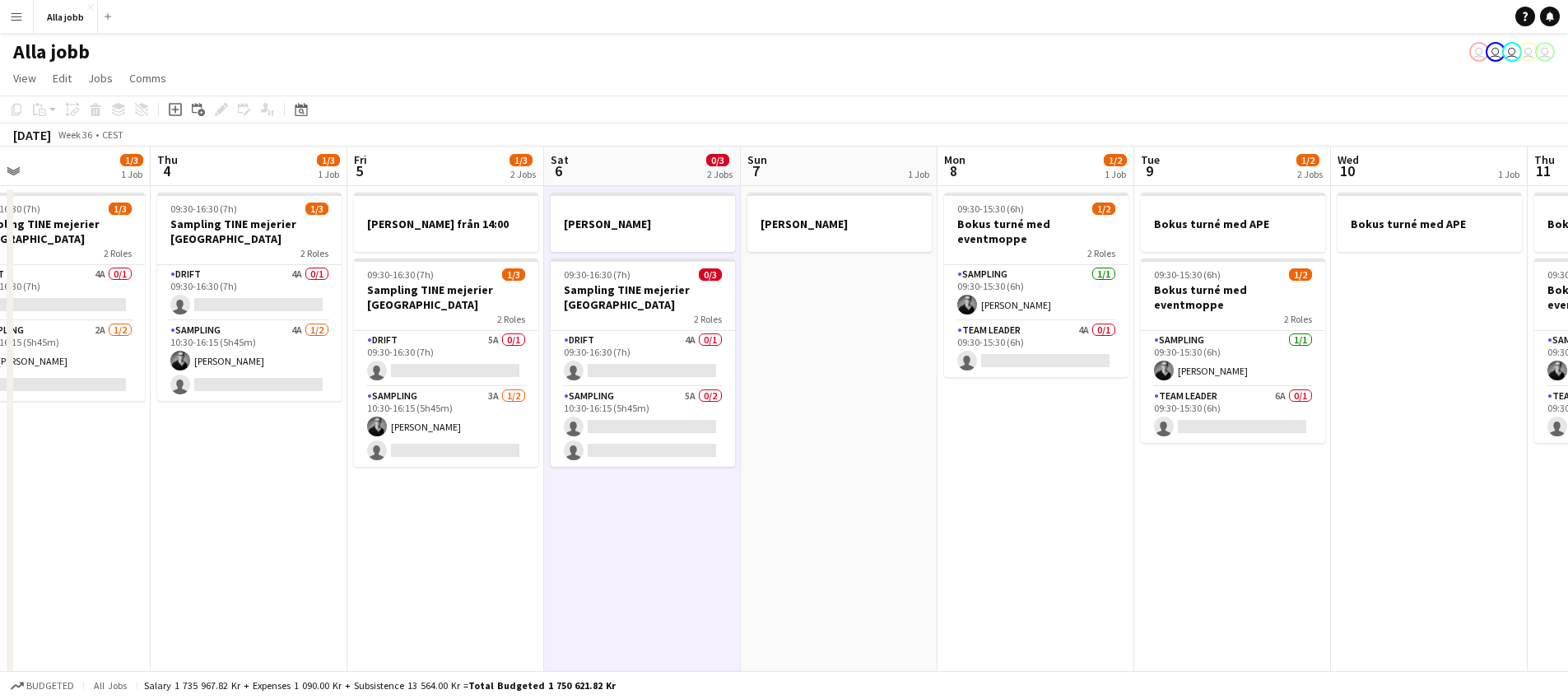
drag, startPoint x: 631, startPoint y: 546, endPoint x: 707, endPoint y: 583, distance: 84.5
click at [707, 583] on app-calendar-viewport "Sun 31 Mon 1 1/3 2 Jobs Tue 2 1/3 1 Job Wed 3 1/3 1 Job Thu 4 1/3 1 Job Fri 5 1…" at bounding box center [784, 575] width 1568 height 857
click at [780, 559] on app-date-cell "[PERSON_NAME]" at bounding box center [838, 594] width 196 height 817
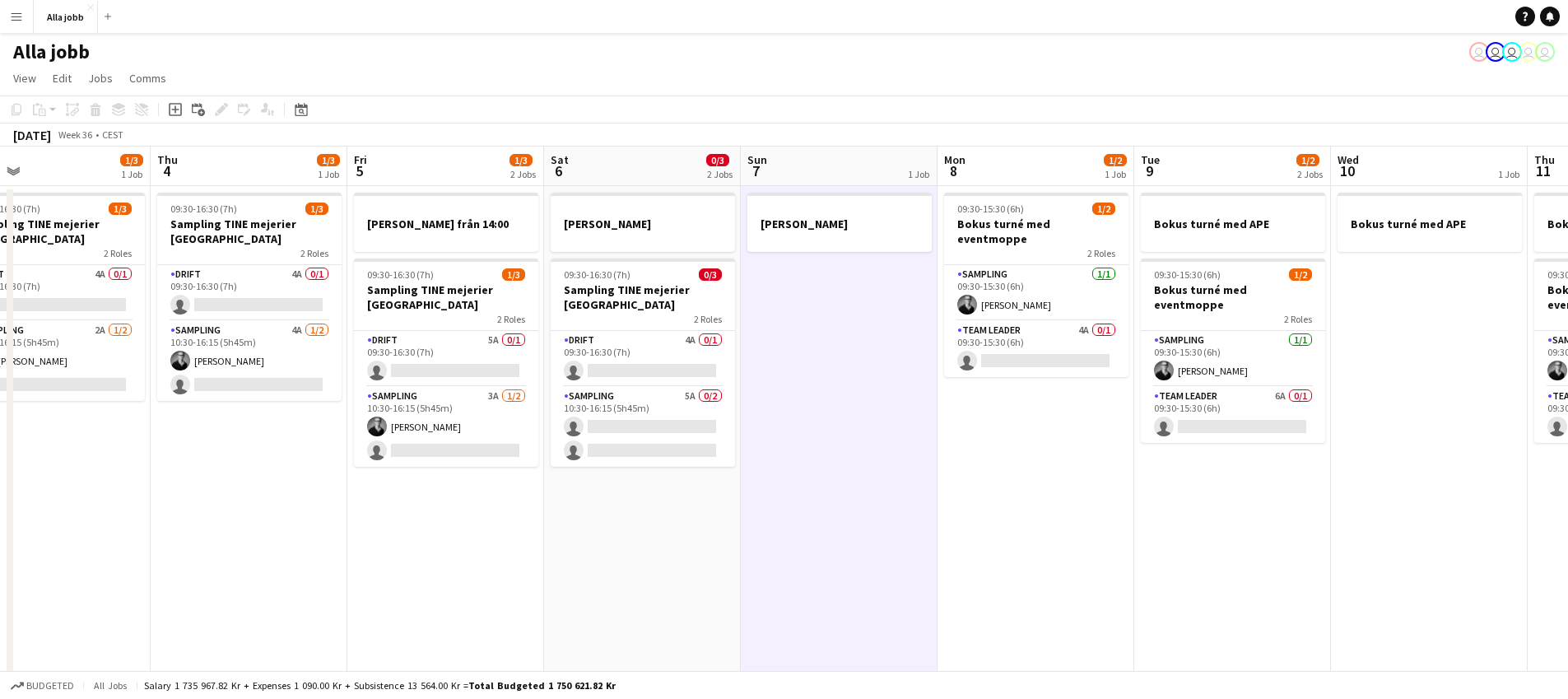
drag, startPoint x: 780, startPoint y: 559, endPoint x: 719, endPoint y: 544, distance: 62.8
click at [779, 559] on app-date-cell "[PERSON_NAME]" at bounding box center [838, 594] width 196 height 817
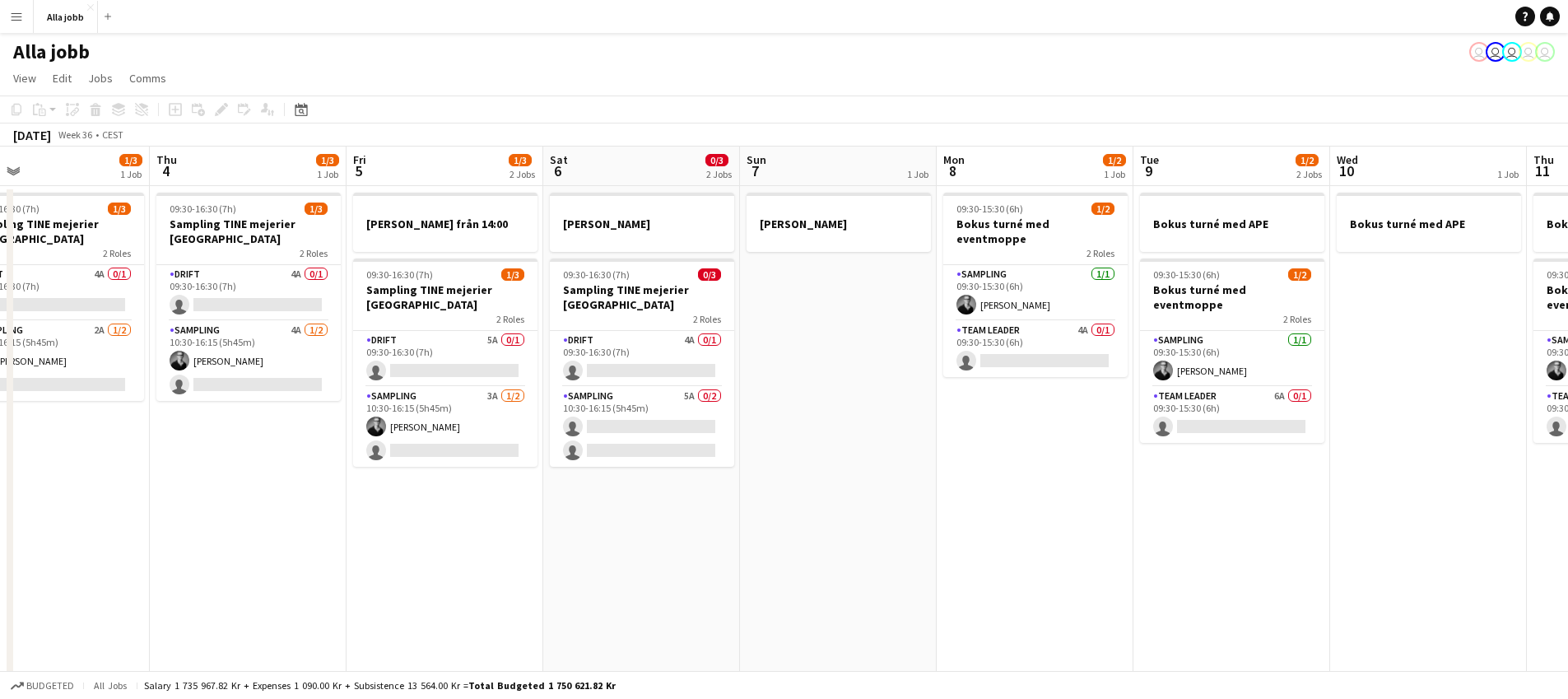
click at [632, 522] on app-date-cell "[PERSON_NAME] 09:30-16:30 (7h) 0/3 Sampling TINE mejerier Stockholm 2 Roles Dri…" at bounding box center [641, 594] width 196 height 817
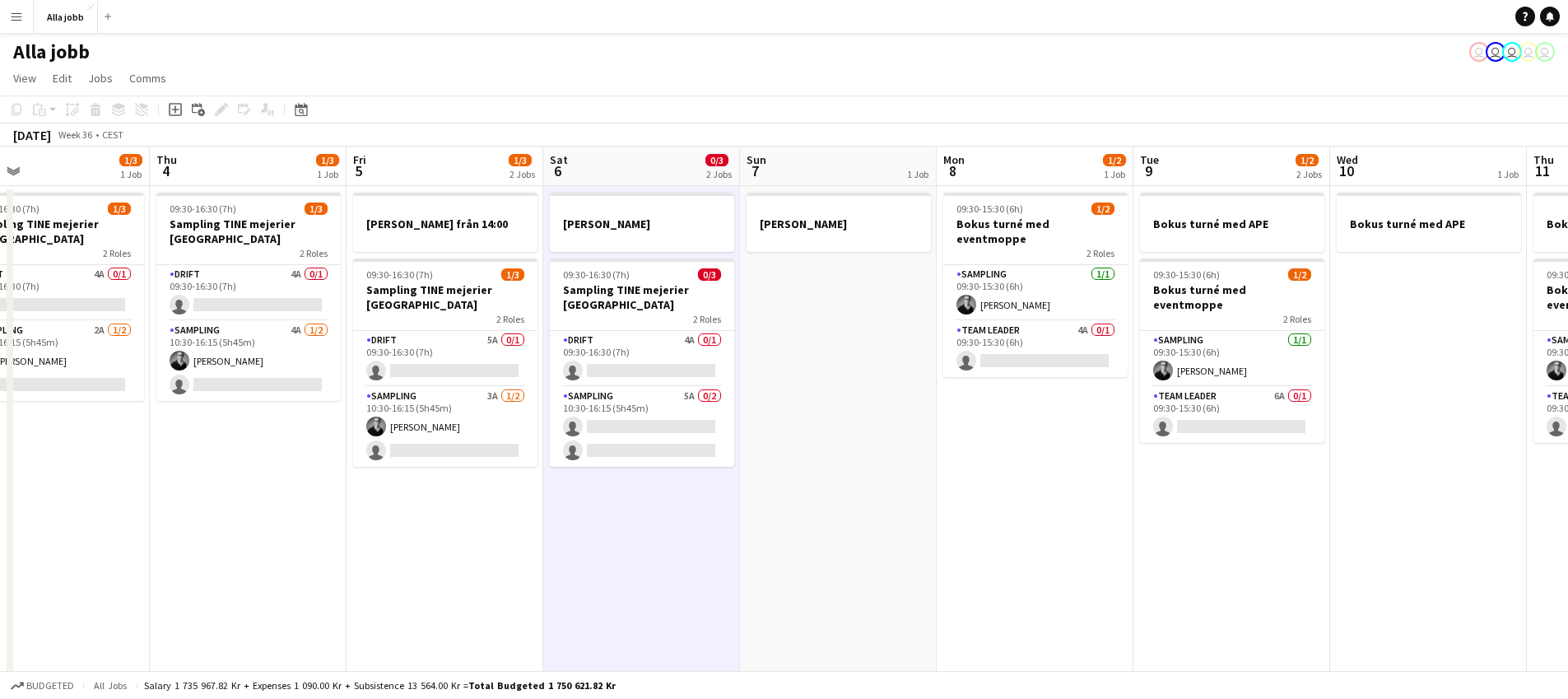
click at [235, 430] on app-date-cell "09:30-16:30 (7h) 1/3 Sampling TINE mejerier Stockholm 2 Roles Drift 4A 0/1 09:3…" at bounding box center [248, 594] width 196 height 817
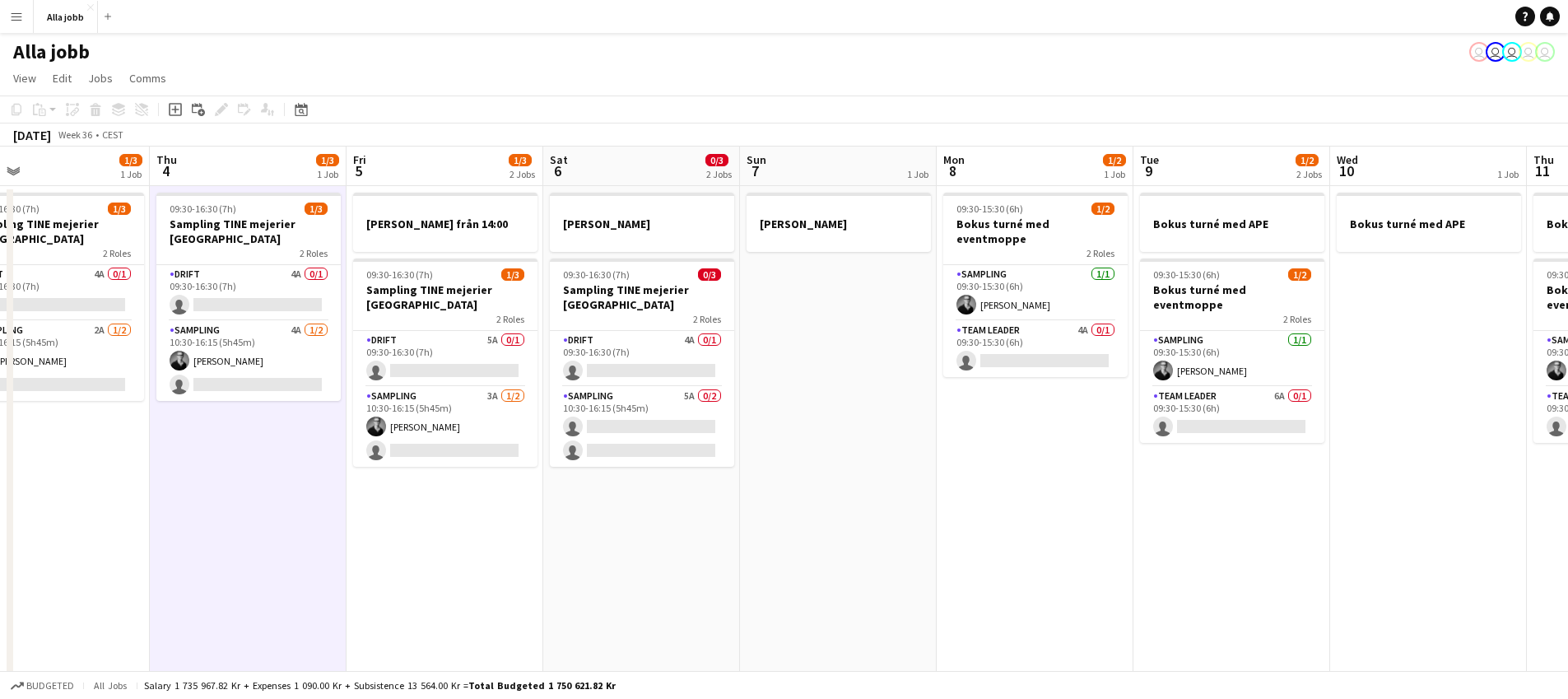
click at [636, 504] on app-date-cell "[PERSON_NAME] 09:30-16:30 (7h) 0/3 Sampling TINE mejerier Stockholm 2 Roles Dri…" at bounding box center [641, 594] width 196 height 817
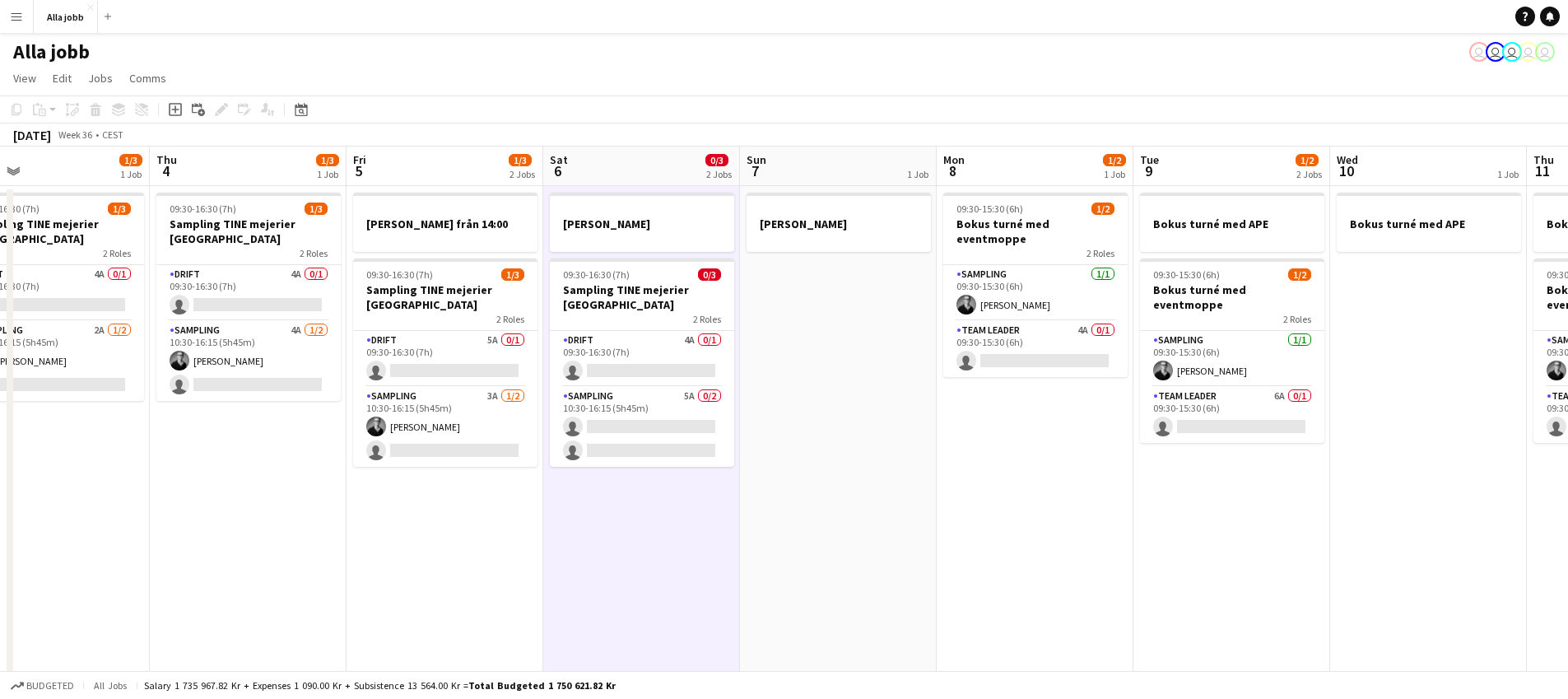
click at [535, 524] on app-date-cell "[PERSON_NAME] från 14:00 09:30-16:30 (7h) 1/3 Sampling TINE mejerier Stockholm …" at bounding box center [444, 594] width 196 height 817
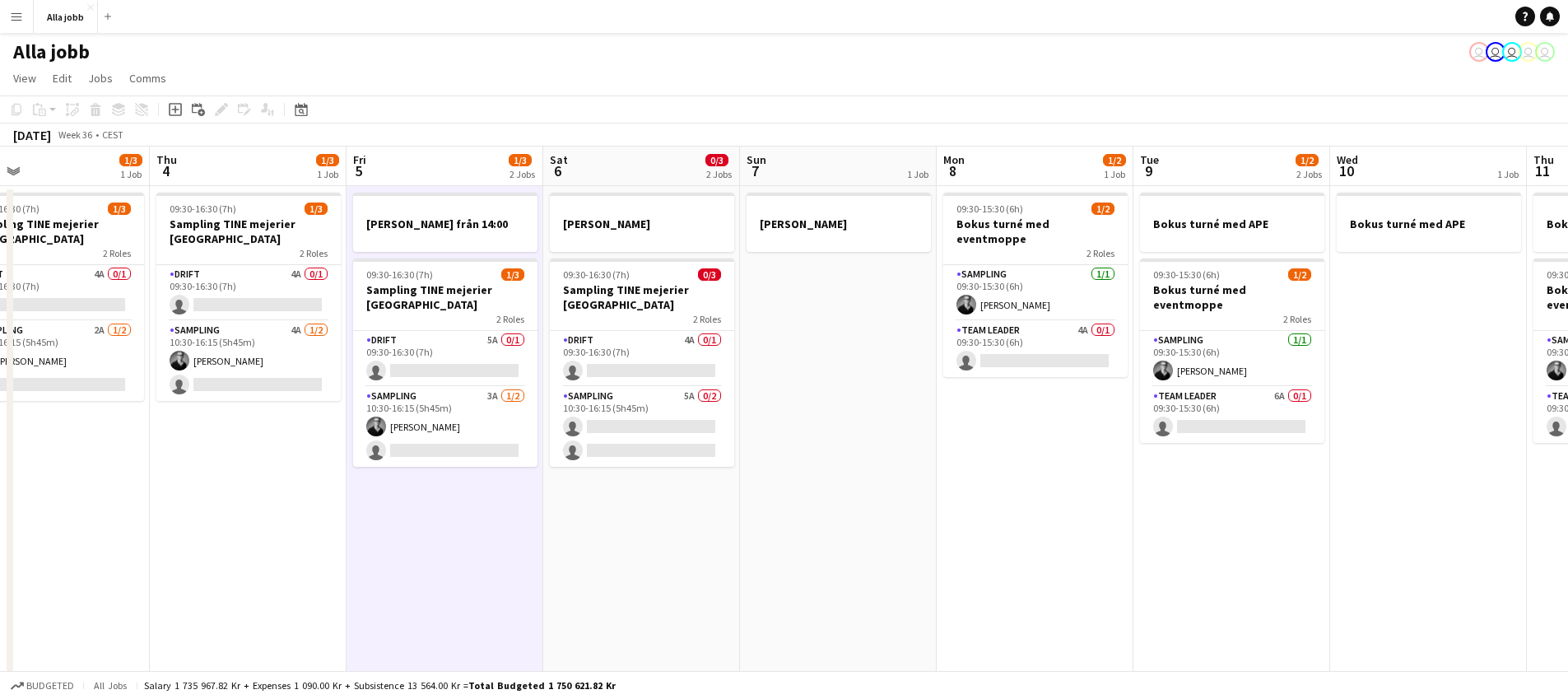
scroll to position [0, 634]
click at [523, 530] on app-date-cell "[PERSON_NAME] från 14:00 09:30-16:30 (7h) 1/3 Sampling TINE mejerier Stockholm …" at bounding box center [447, 594] width 196 height 817
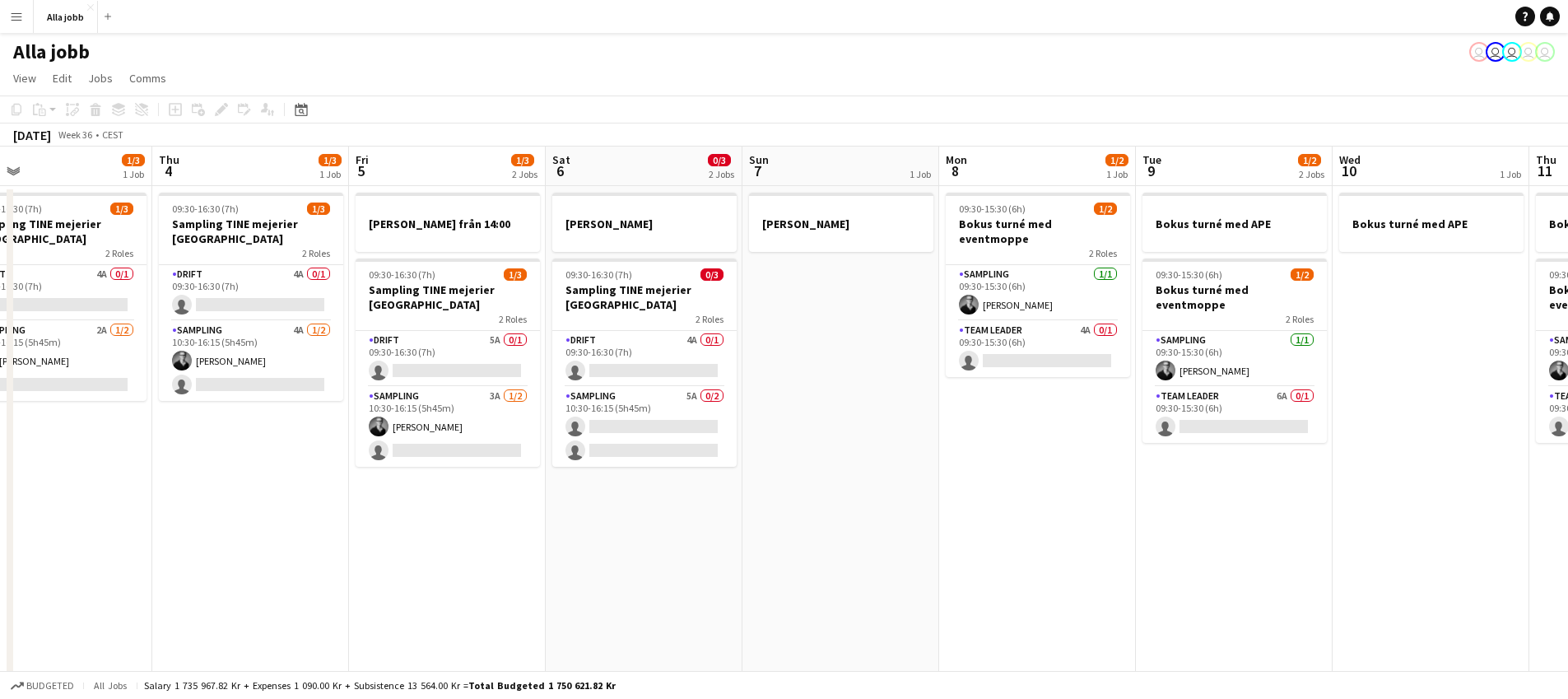
click at [653, 560] on app-date-cell "[PERSON_NAME] 09:30-16:30 (7h) 0/3 Sampling TINE mejerier Stockholm 2 Roles Dri…" at bounding box center [643, 594] width 196 height 817
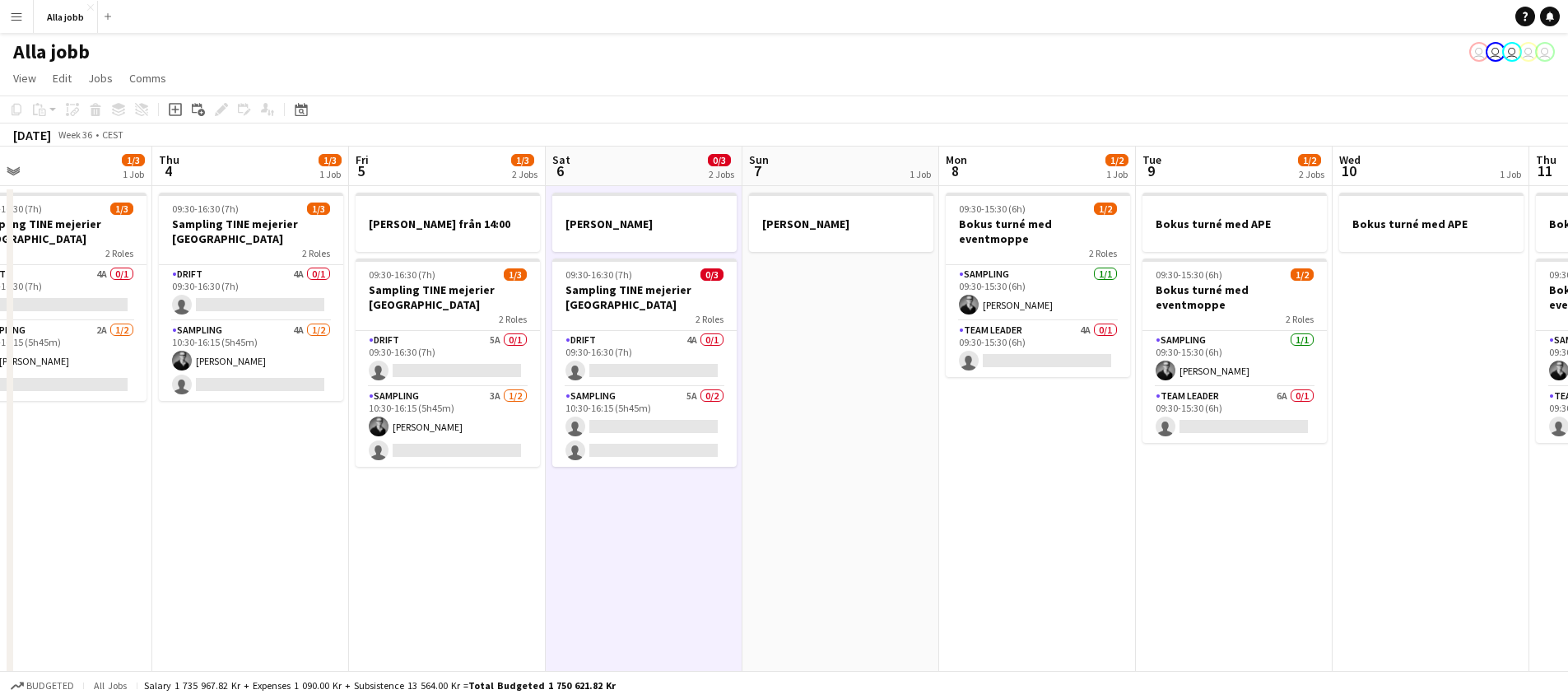
drag, startPoint x: 900, startPoint y: 496, endPoint x: 878, endPoint y: 489, distance: 23.1
click at [895, 495] on app-calendar-viewport "Sun 31 Mon 1 1/3 2 Jobs Tue 2 1/3 1 Job Wed 3 1/3 1 Job Thu 4 1/3 1 Job Fri 5 1…" at bounding box center [784, 575] width 1568 height 857
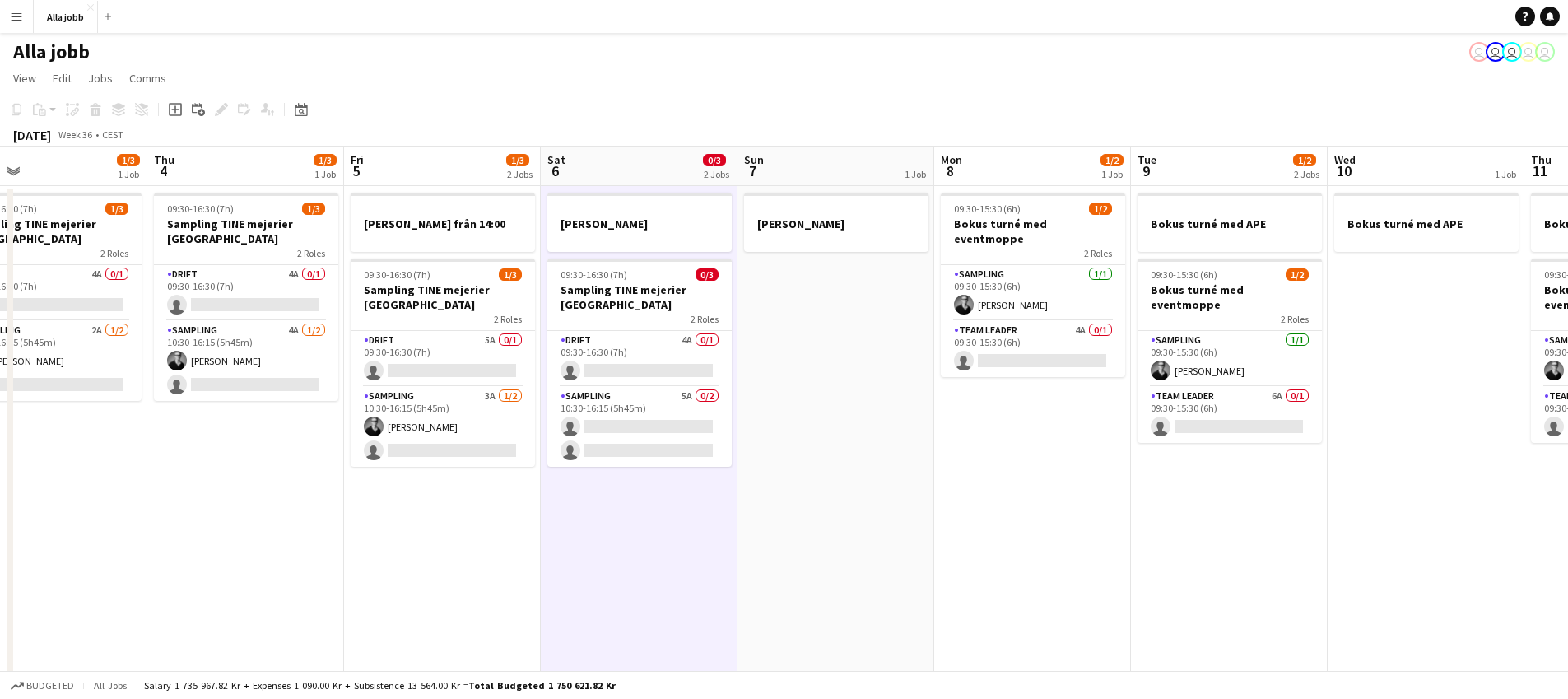
click at [853, 486] on app-date-cell "[PERSON_NAME]" at bounding box center [835, 594] width 196 height 817
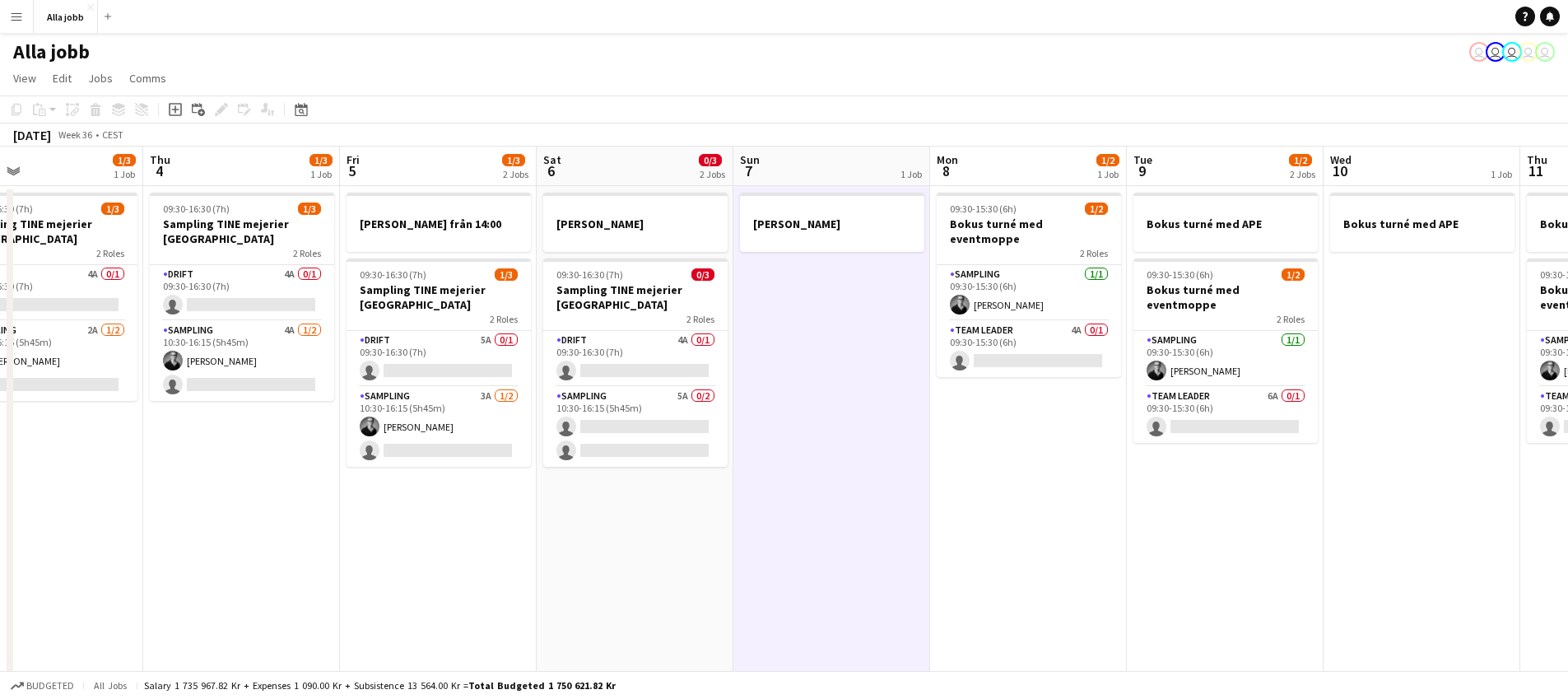
click at [853, 485] on app-date-cell "[PERSON_NAME]" at bounding box center [831, 594] width 196 height 817
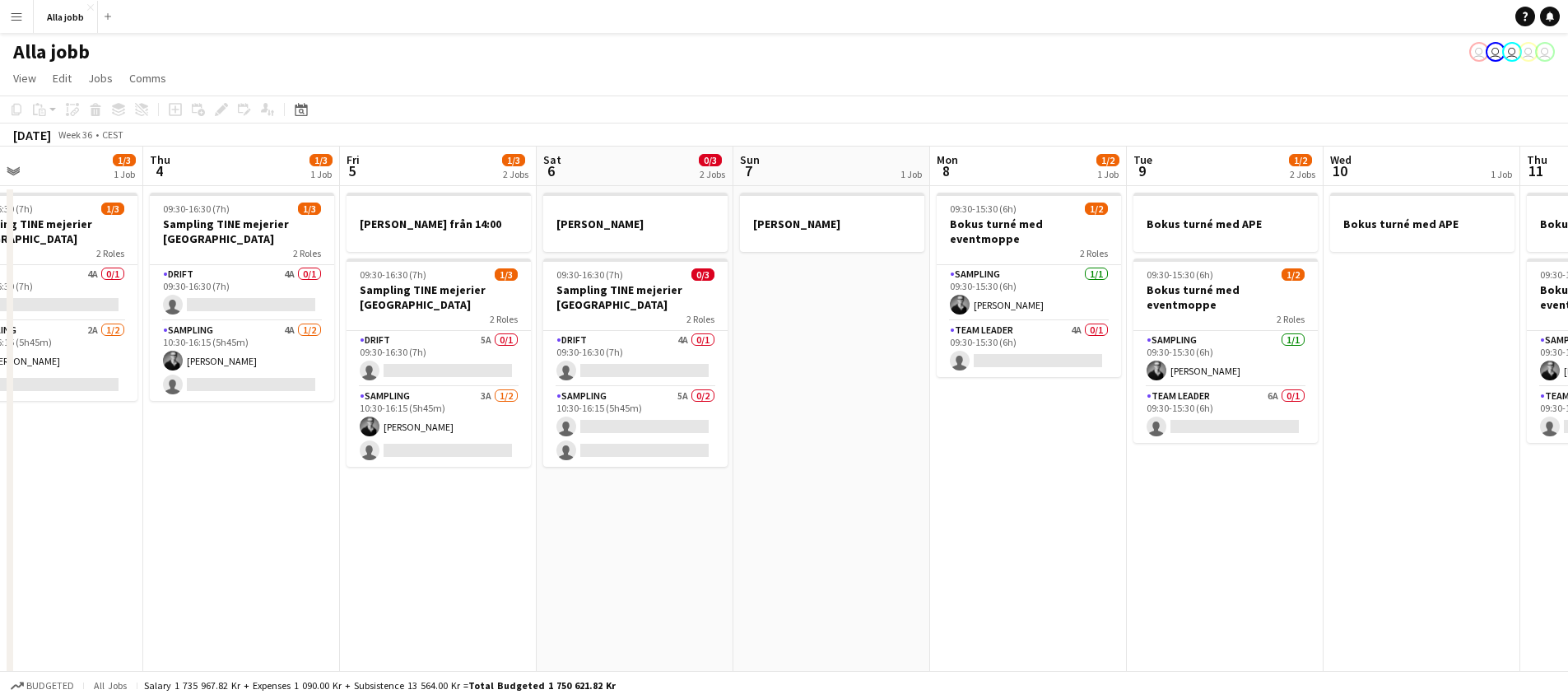
click at [827, 395] on app-date-cell "[PERSON_NAME]" at bounding box center [831, 594] width 196 height 817
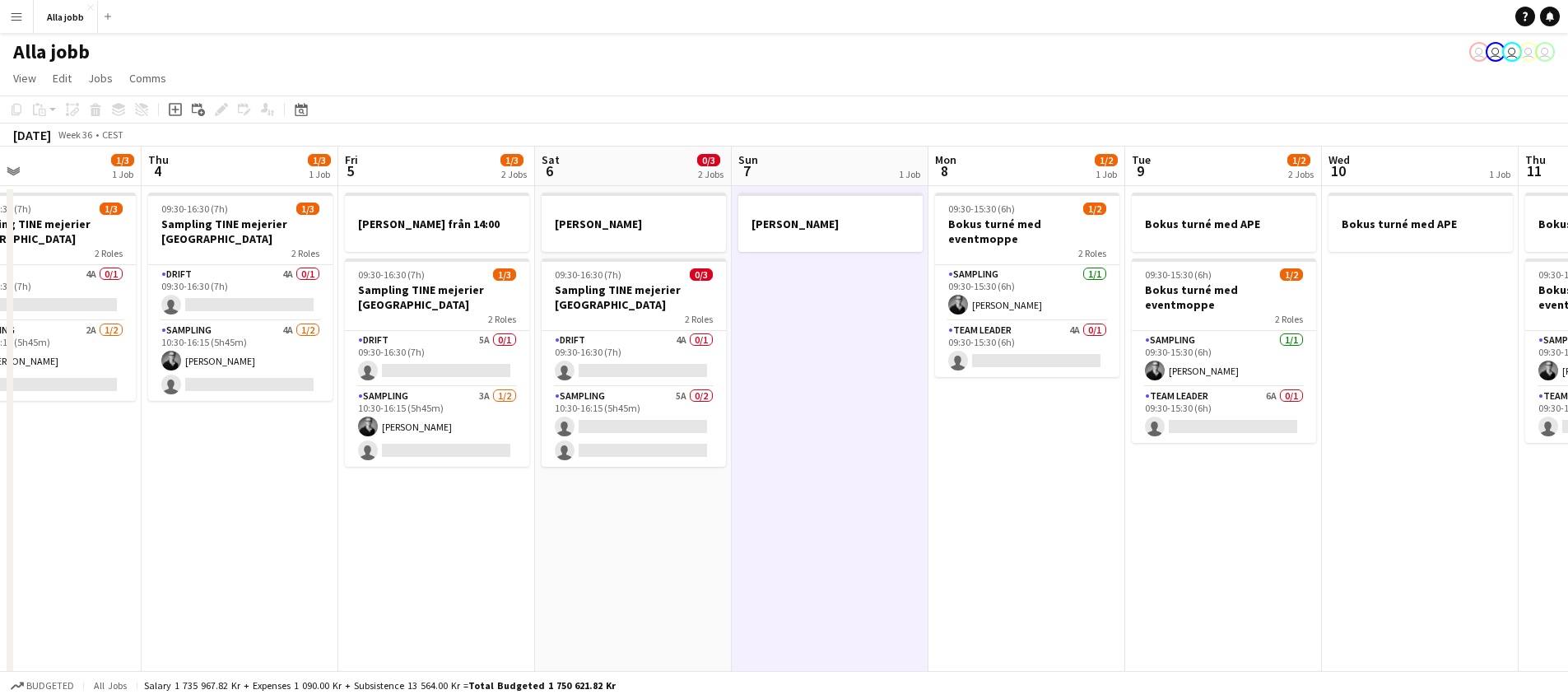
scroll to position [0, 646]
click at [814, 389] on app-date-cell "[PERSON_NAME]" at bounding box center [828, 594] width 196 height 817
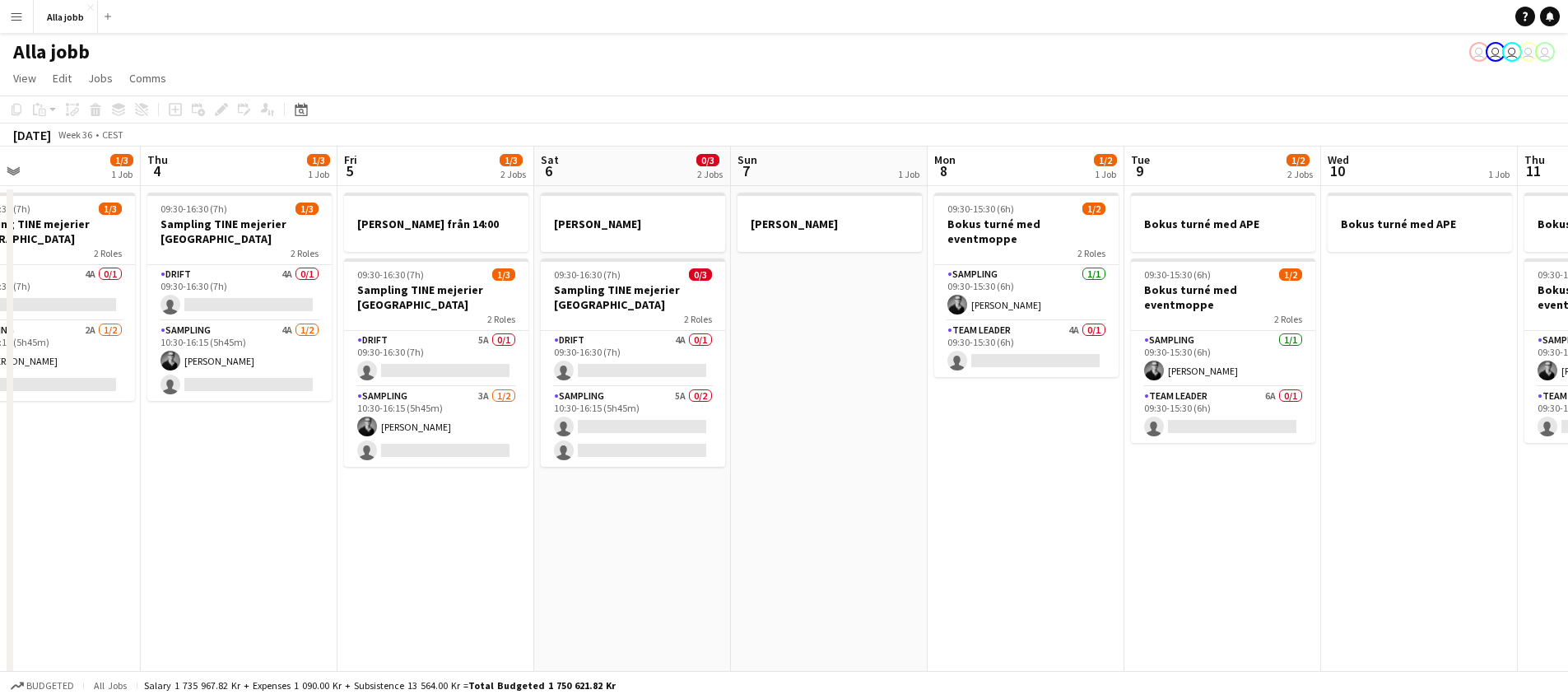
click at [709, 513] on app-date-cell "[PERSON_NAME] 09:30-16:30 (7h) 0/3 Sampling TINE mejerier Stockholm 2 Roles Dri…" at bounding box center [632, 594] width 196 height 817
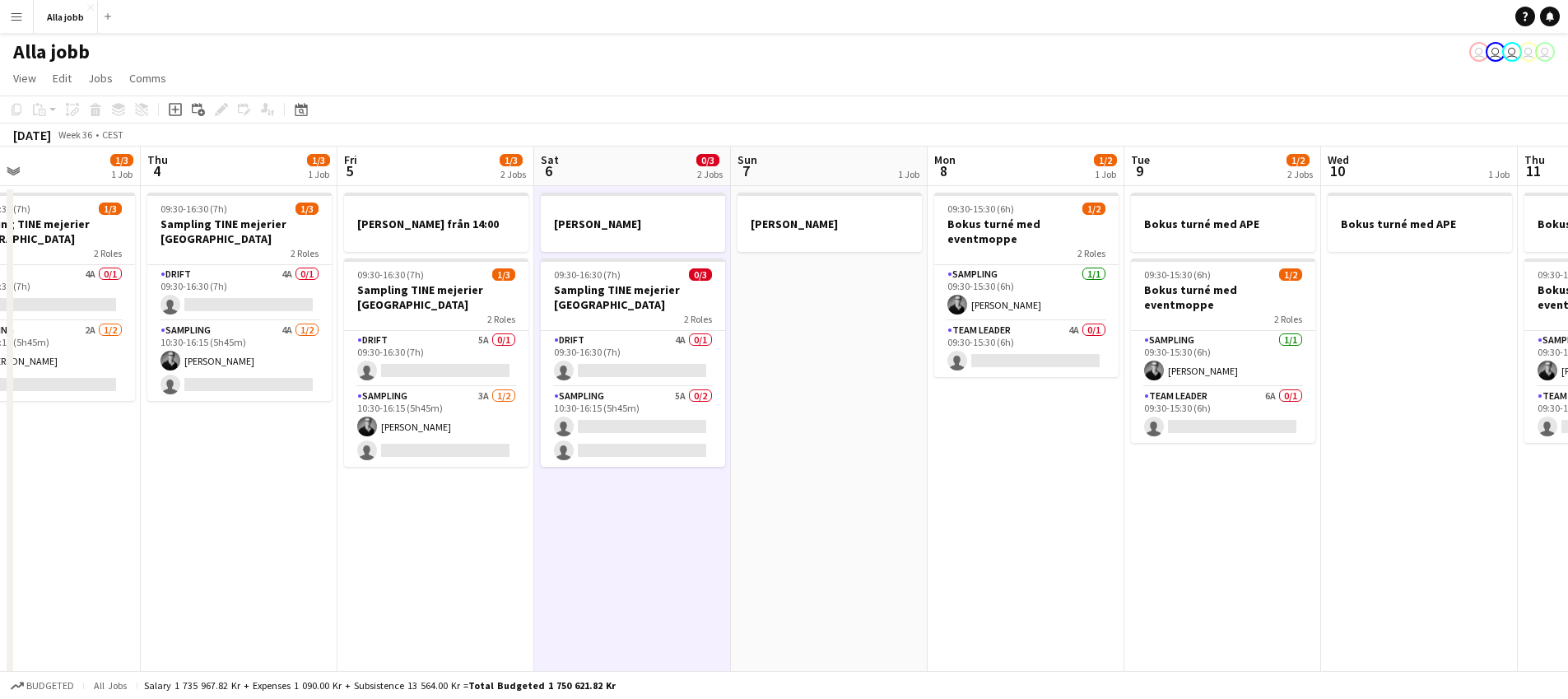
click at [743, 306] on app-calendar-viewport "Sun 31 Mon 1 1/3 2 Jobs Tue 2 1/3 1 Job Wed 3 1/3 1 Job Thu 4 1/3 1 Job Fri 5 1…" at bounding box center [784, 575] width 1568 height 857
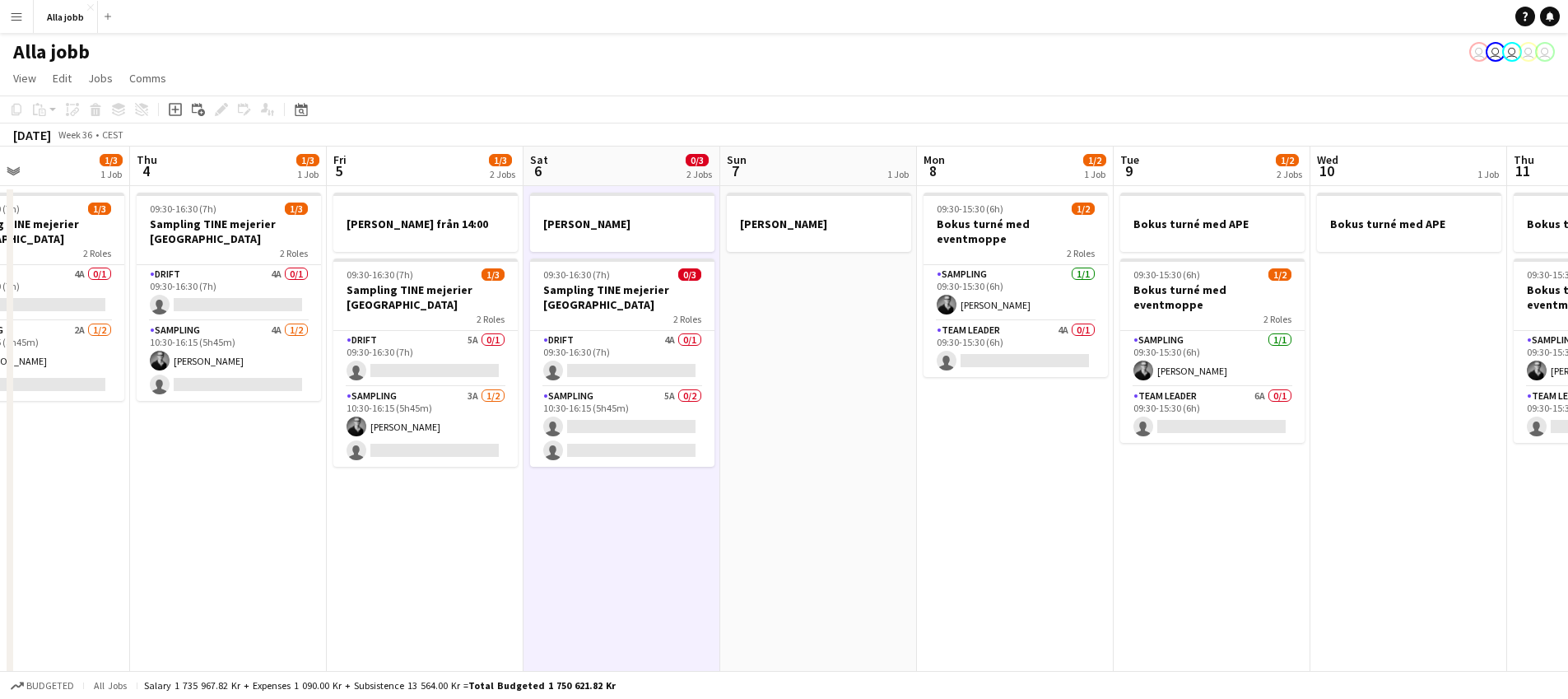
click at [733, 415] on app-date-cell "[PERSON_NAME]" at bounding box center [818, 594] width 196 height 817
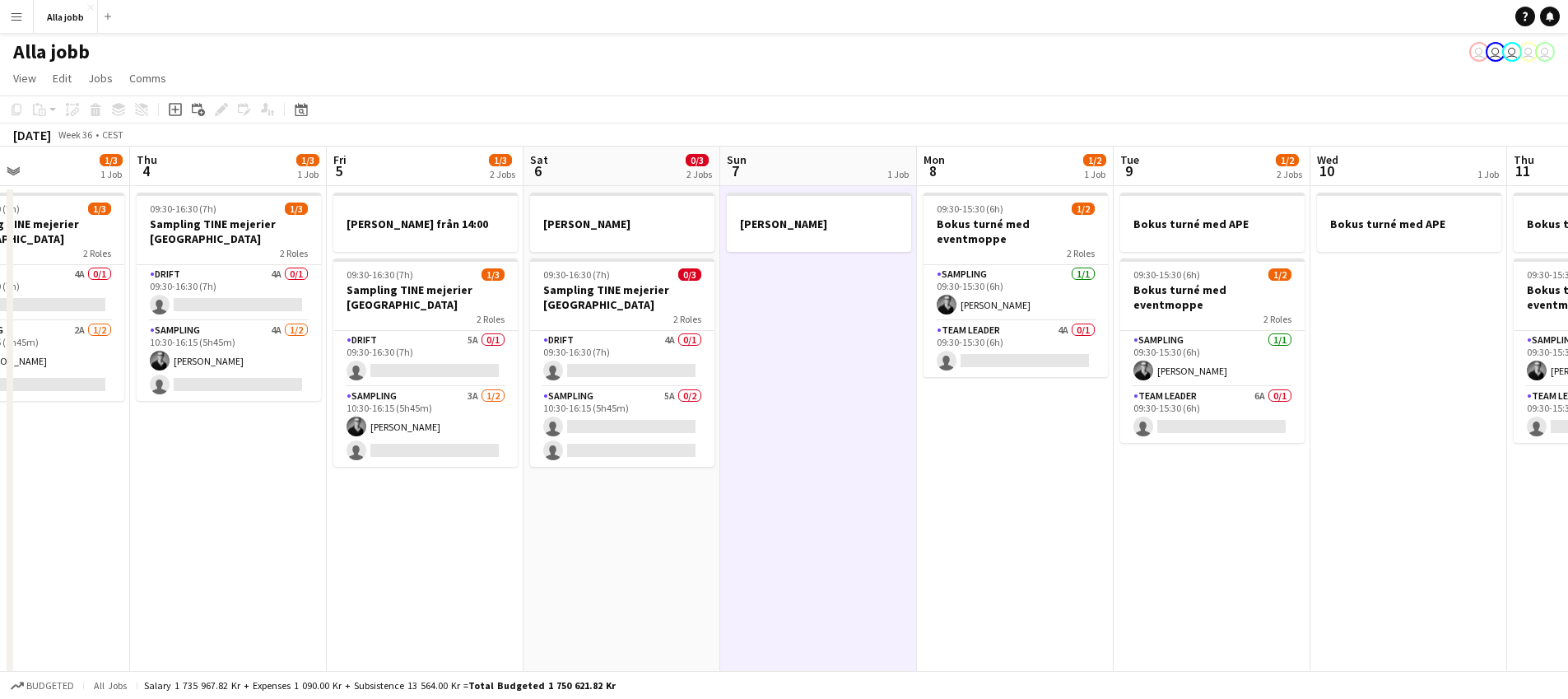
click at [659, 534] on app-date-cell "[PERSON_NAME] 09:30-16:30 (7h) 0/3 Sampling TINE mejerier Stockholm 2 Roles Dri…" at bounding box center [621, 594] width 196 height 817
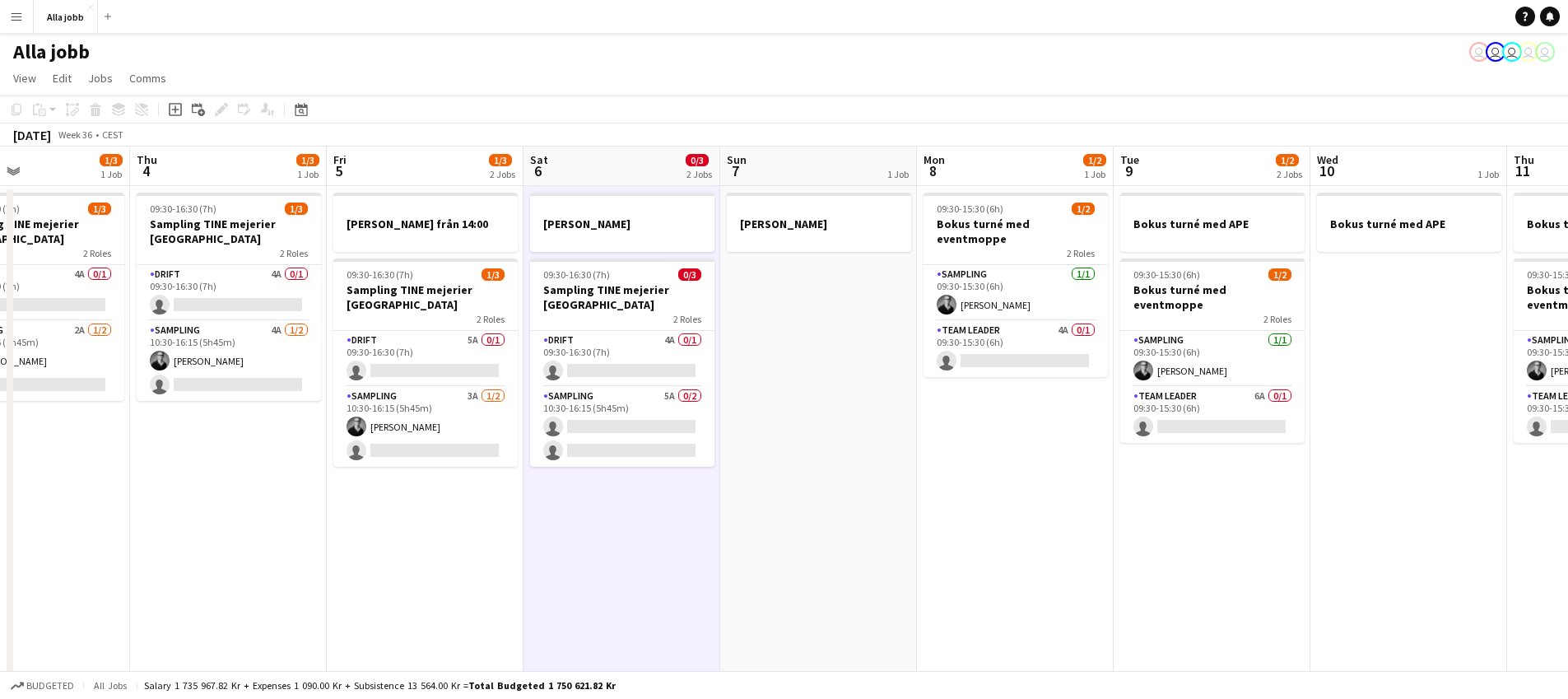
click at [778, 105] on app-toolbar "Copy Paste Paste Command V Paste with crew Command Shift V Paste linked Job [GE…" at bounding box center [784, 109] width 1568 height 28
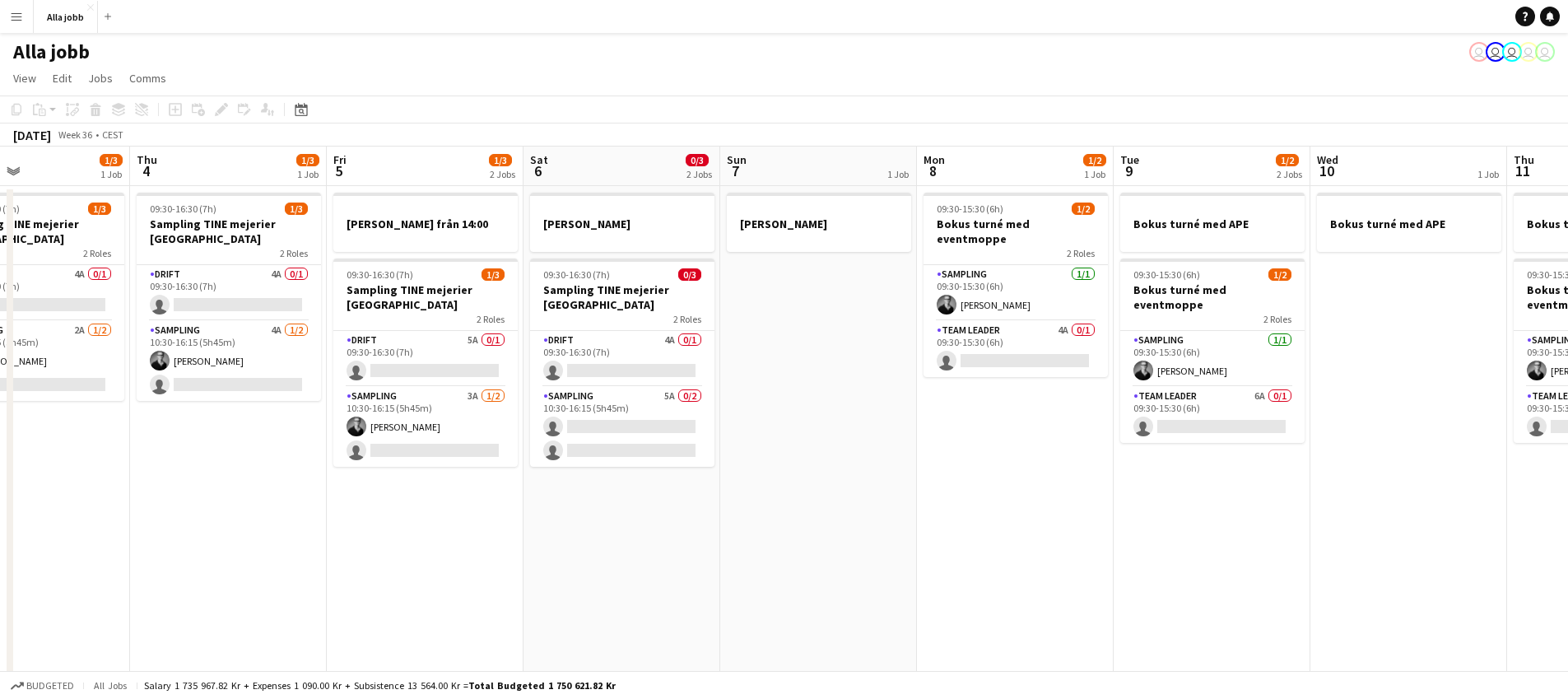
click at [764, 354] on app-date-cell "[PERSON_NAME]" at bounding box center [818, 594] width 196 height 817
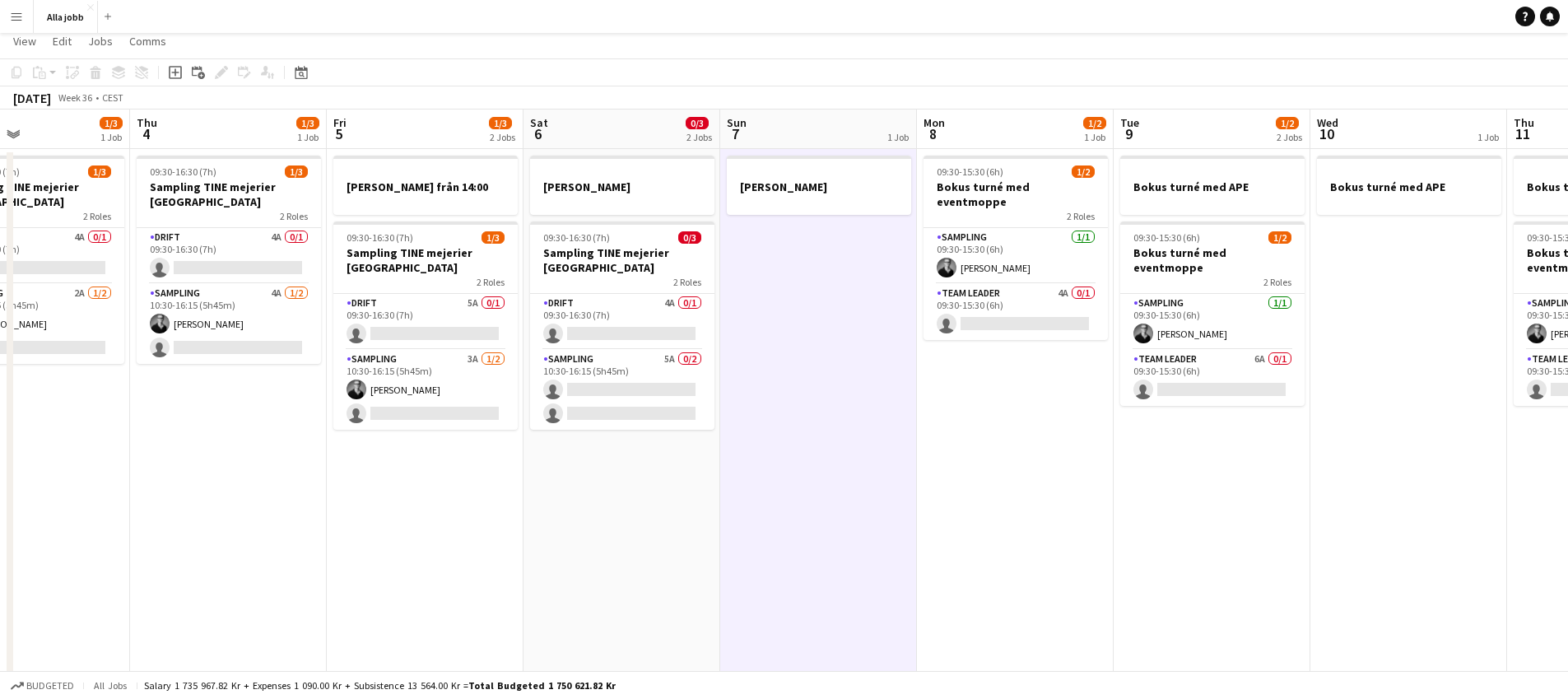
scroll to position [50, 0]
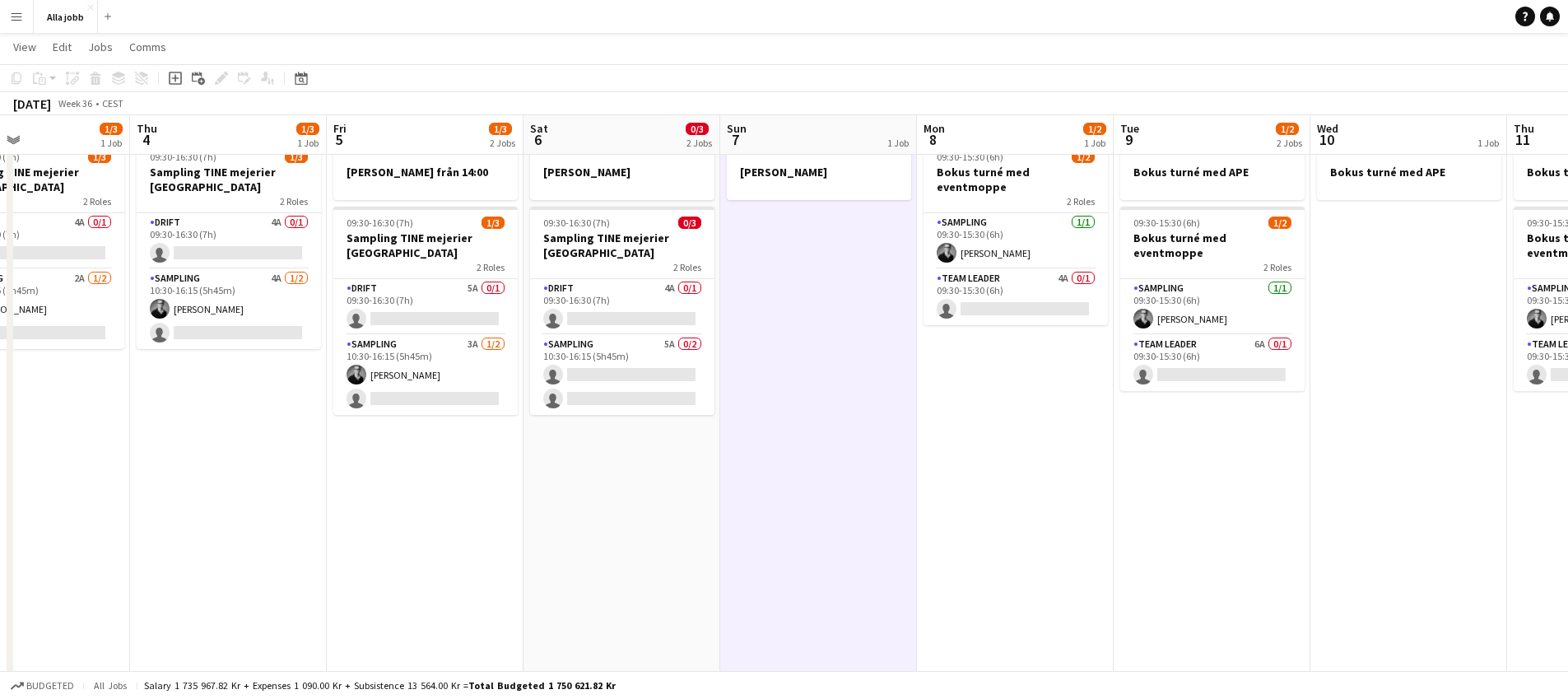
click at [557, 501] on app-calendar-viewport "Sun 31 Mon 1 1/3 2 Jobs Tue 2 1/3 1 Job Wed 3 1/3 1 Job Thu 4 1/3 1 Job Fri 5 1…" at bounding box center [784, 482] width 1568 height 938
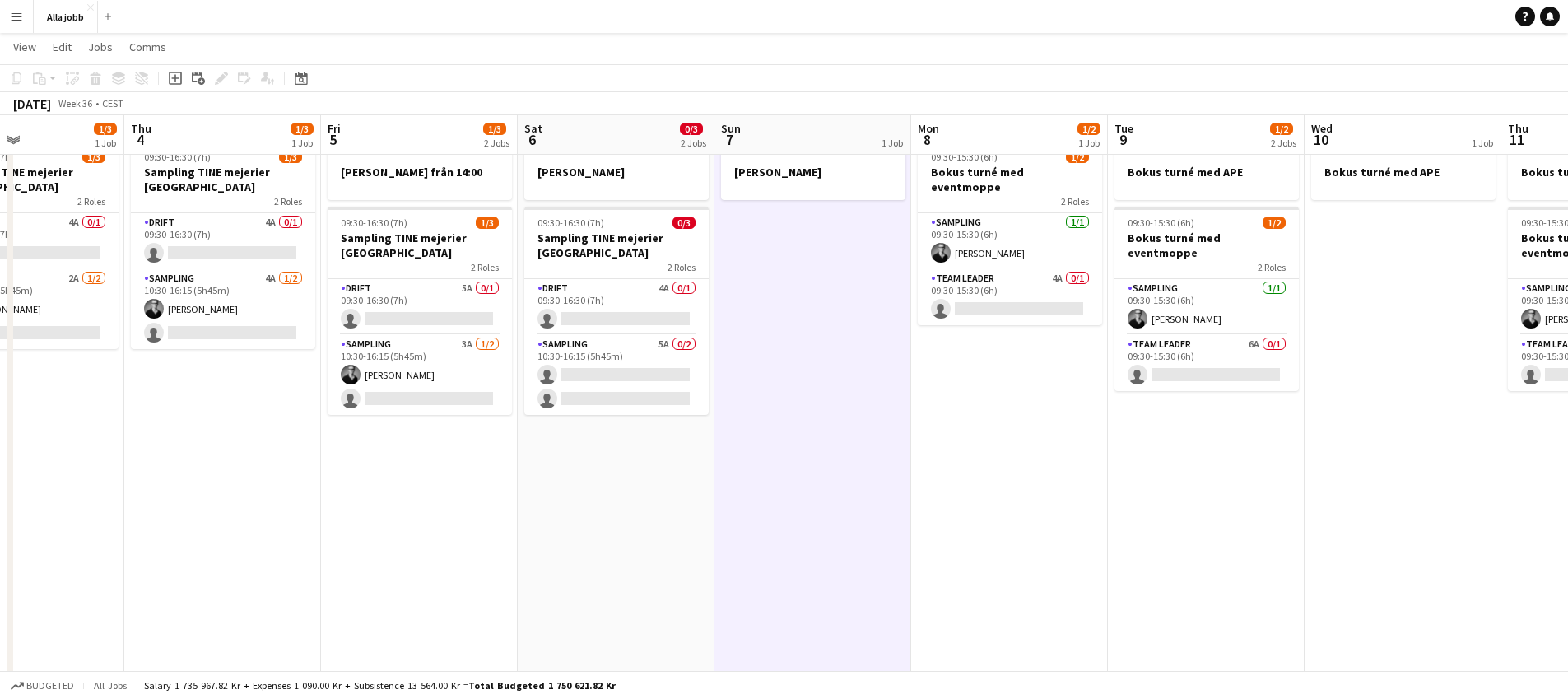
click at [556, 501] on app-date-cell "[PERSON_NAME] 09:30-16:30 (7h) 0/3 Sampling TINE mejerier Stockholm 2 Roles Dri…" at bounding box center [615, 542] width 196 height 817
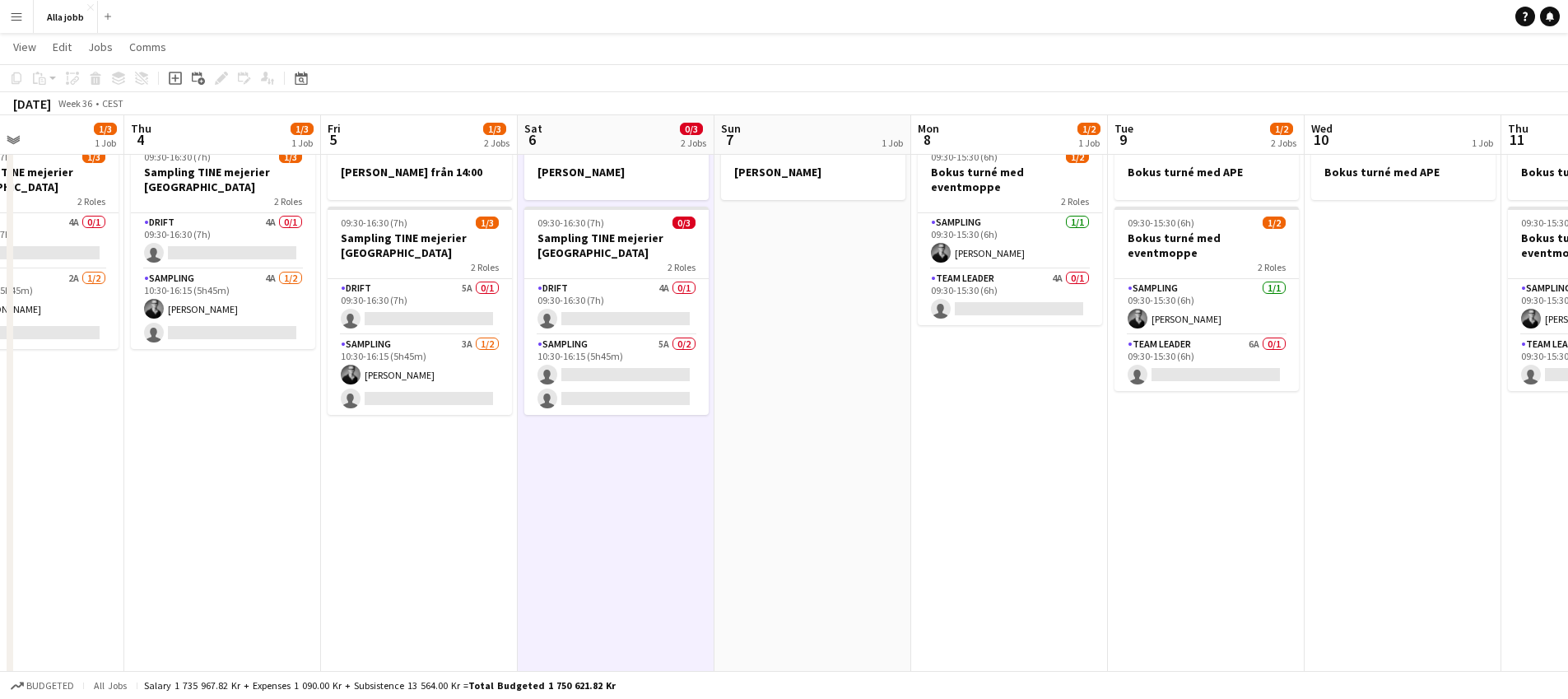
click at [556, 501] on app-date-cell "[PERSON_NAME] 09:30-16:30 (7h) 0/3 Sampling TINE mejerier Stockholm 2 Roles Dri…" at bounding box center [615, 542] width 196 height 817
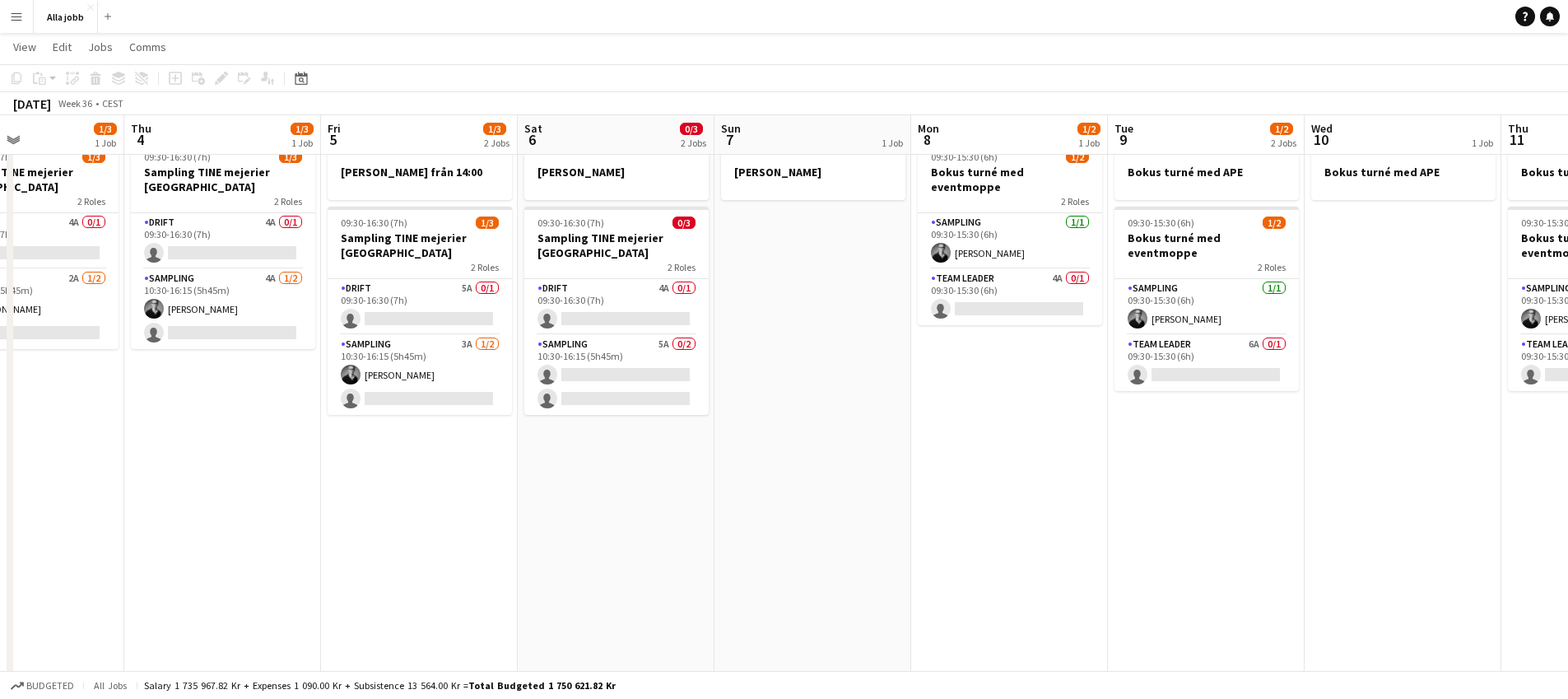
click at [552, 505] on app-date-cell "[PERSON_NAME] 09:30-16:30 (7h) 0/3 Sampling TINE mejerier Stockholm 2 Roles Dri…" at bounding box center [615, 542] width 196 height 817
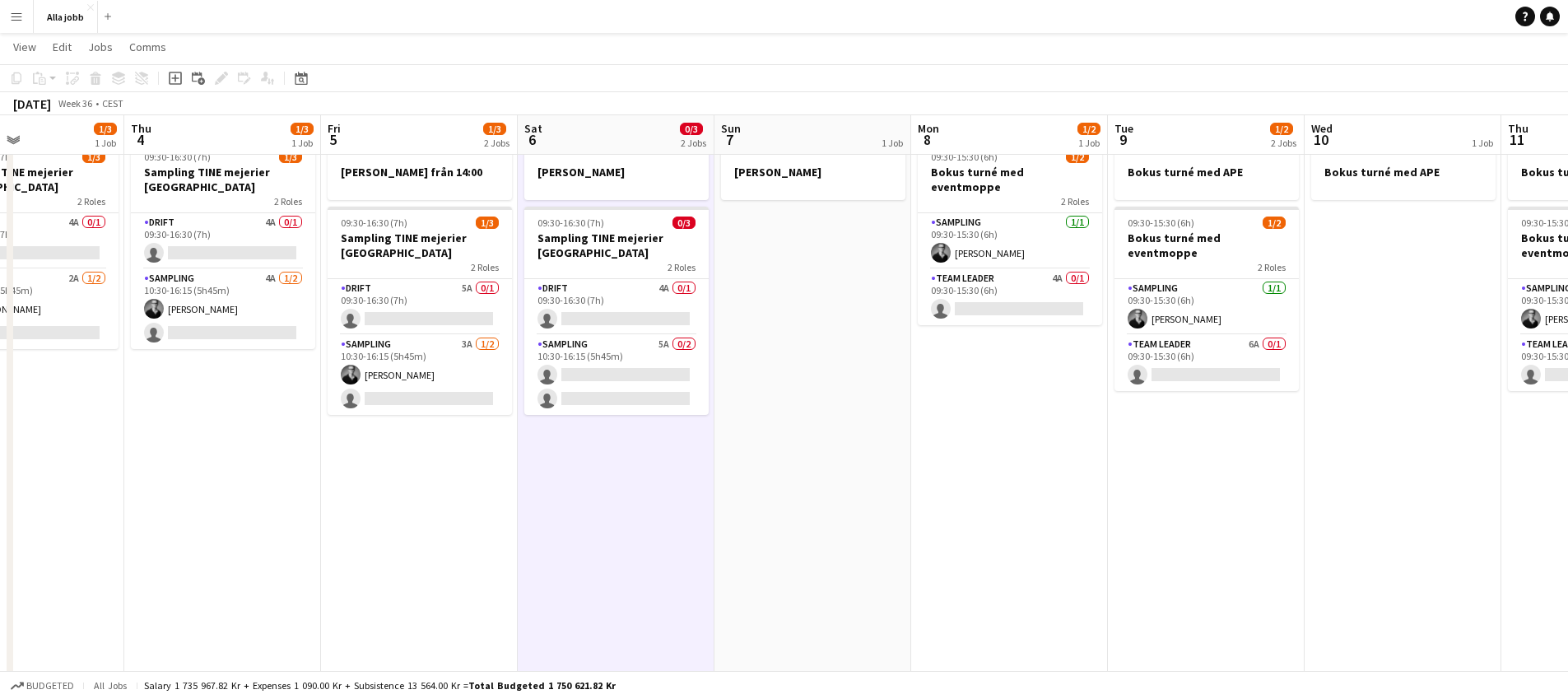
scroll to position [0, 469]
click at [461, 532] on app-date-cell "[PERSON_NAME] från 14:00 09:30-16:30 (7h) 1/3 Sampling TINE mejerier Stockholm …" at bounding box center [415, 542] width 196 height 817
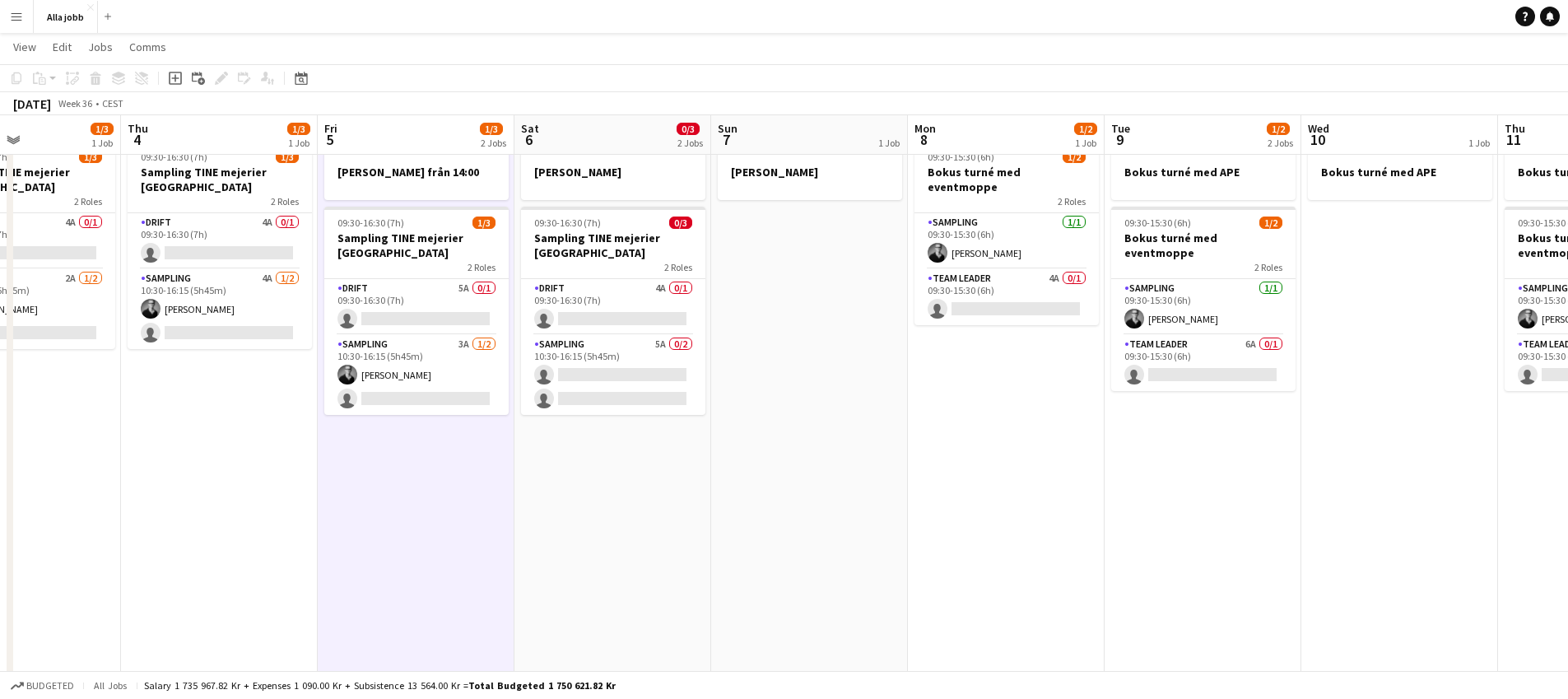
click at [461, 532] on app-date-cell "[PERSON_NAME] från 14:00 09:30-16:30 (7h) 1/3 Sampling TINE mejerier Stockholm …" at bounding box center [415, 542] width 196 height 817
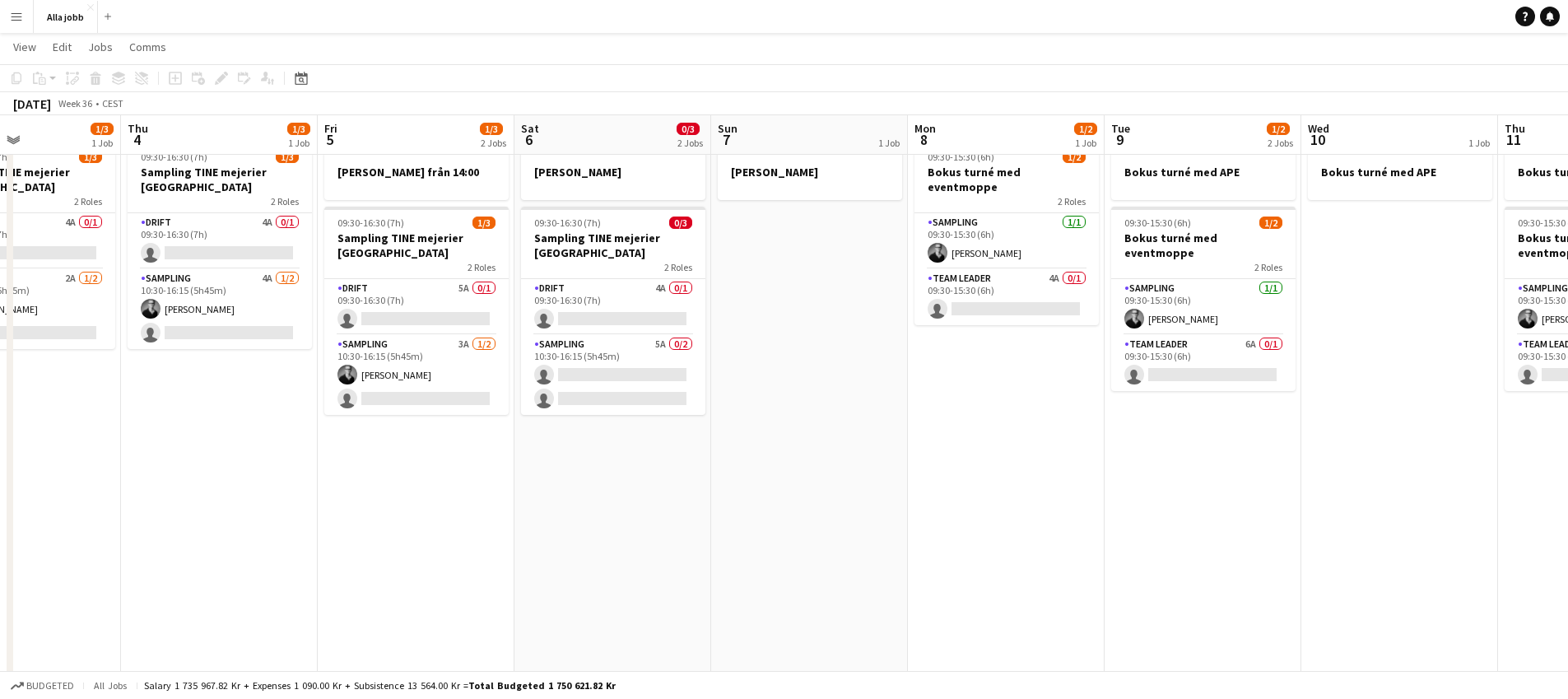
click at [614, 475] on app-date-cell "[PERSON_NAME] 09:30-16:30 (7h) 0/3 Sampling TINE mejerier Stockholm 2 Roles Dri…" at bounding box center [612, 542] width 196 height 817
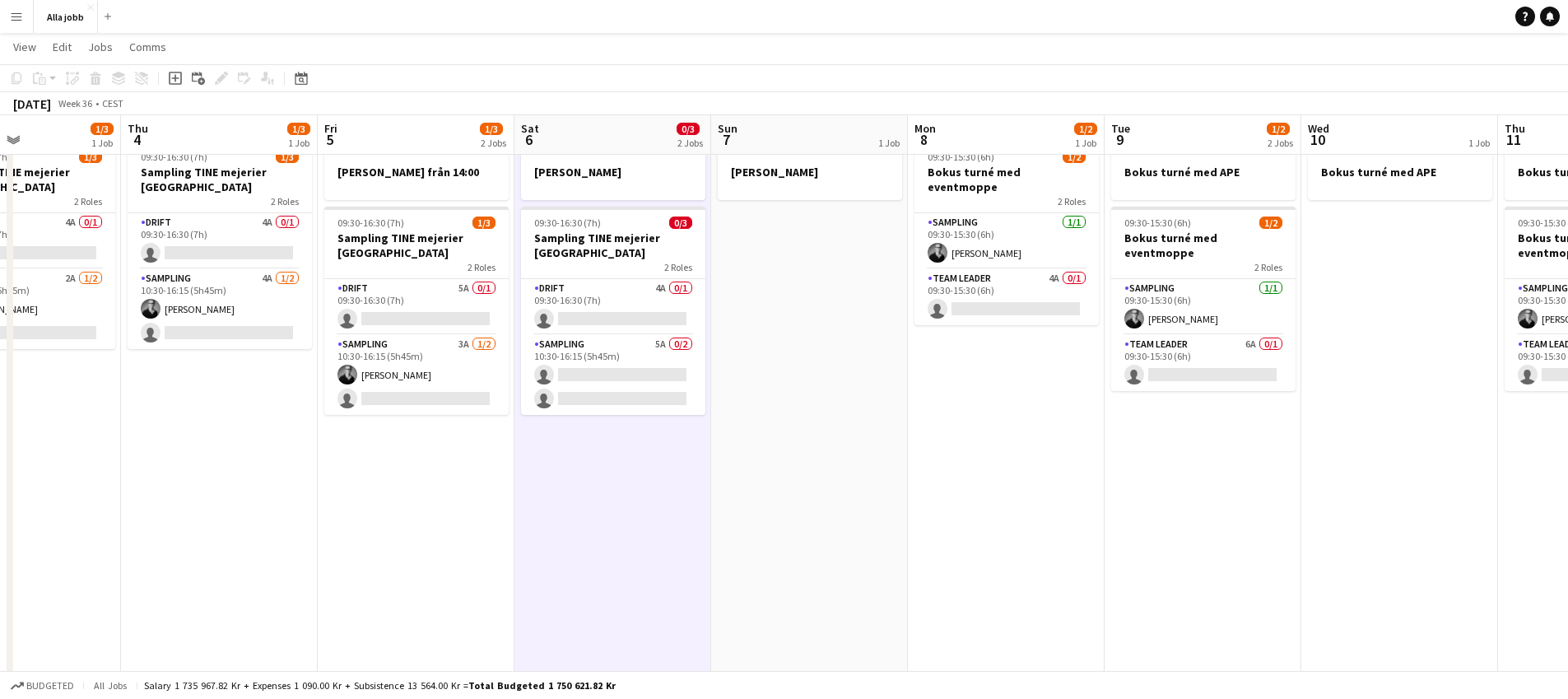
click at [794, 276] on app-date-cell "[PERSON_NAME]" at bounding box center [809, 542] width 196 height 817
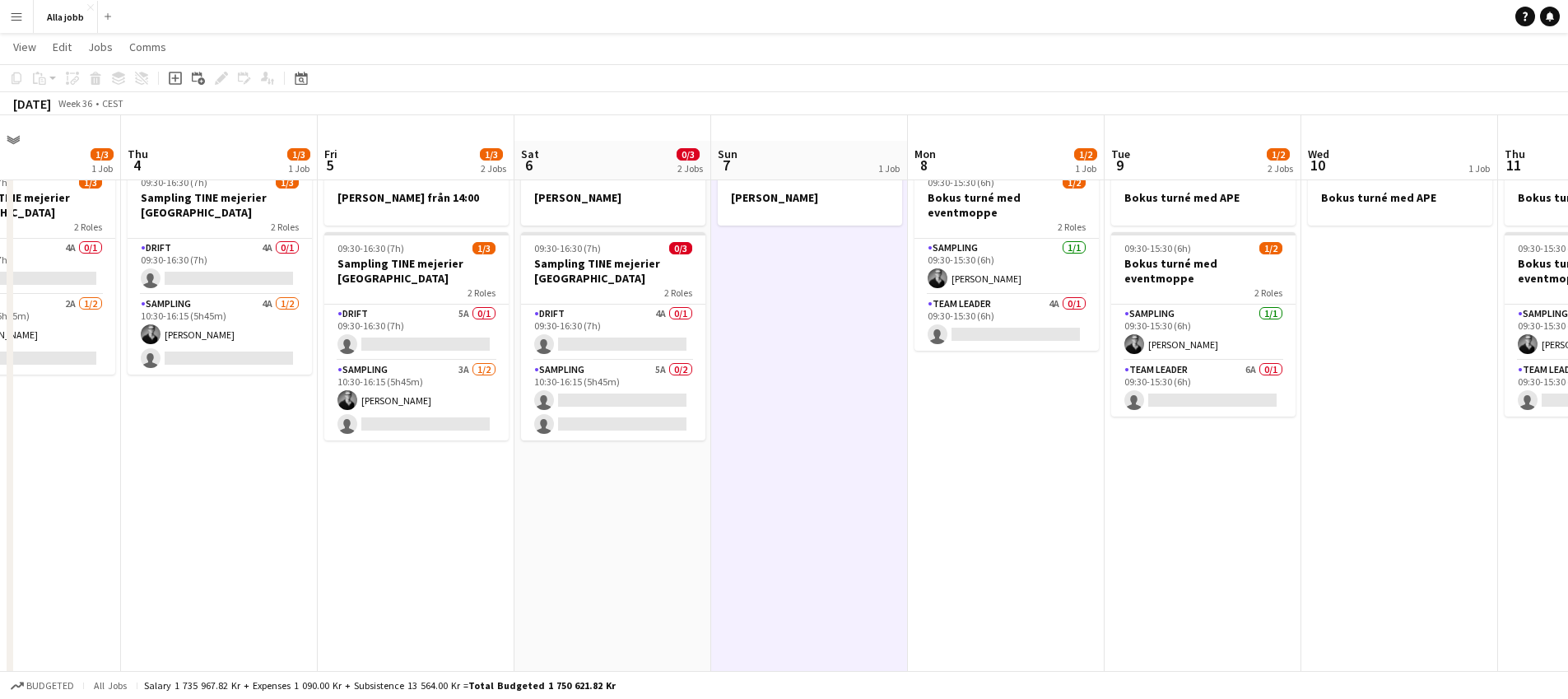
scroll to position [0, 0]
